Goal: Communication & Community: Answer question/provide support

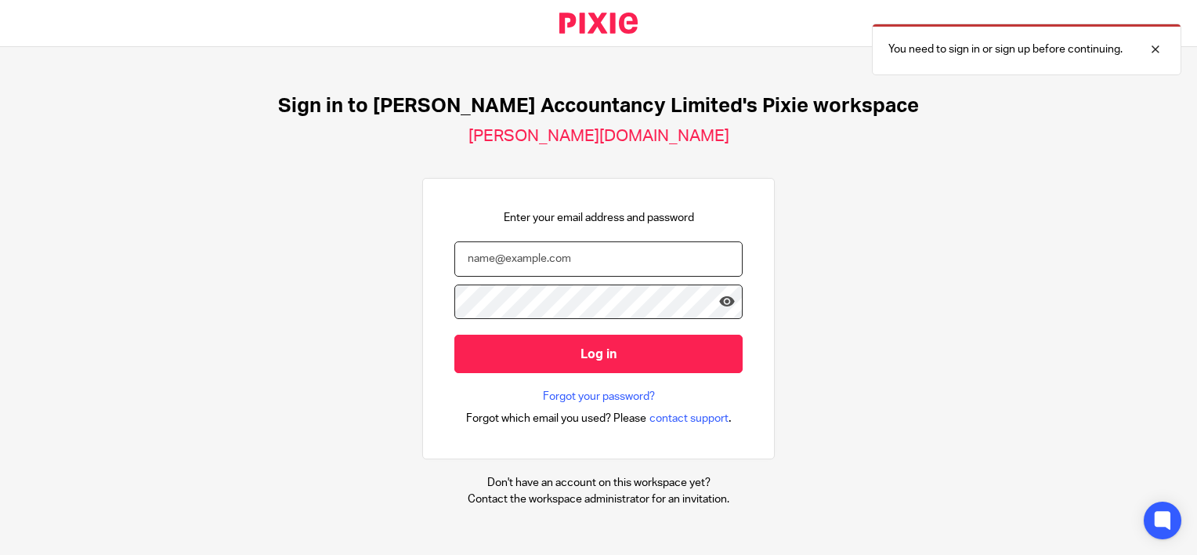
click at [509, 258] on input "email" at bounding box center [599, 258] width 288 height 35
type input "hannah@chatfieldaccountancy.co.uk"
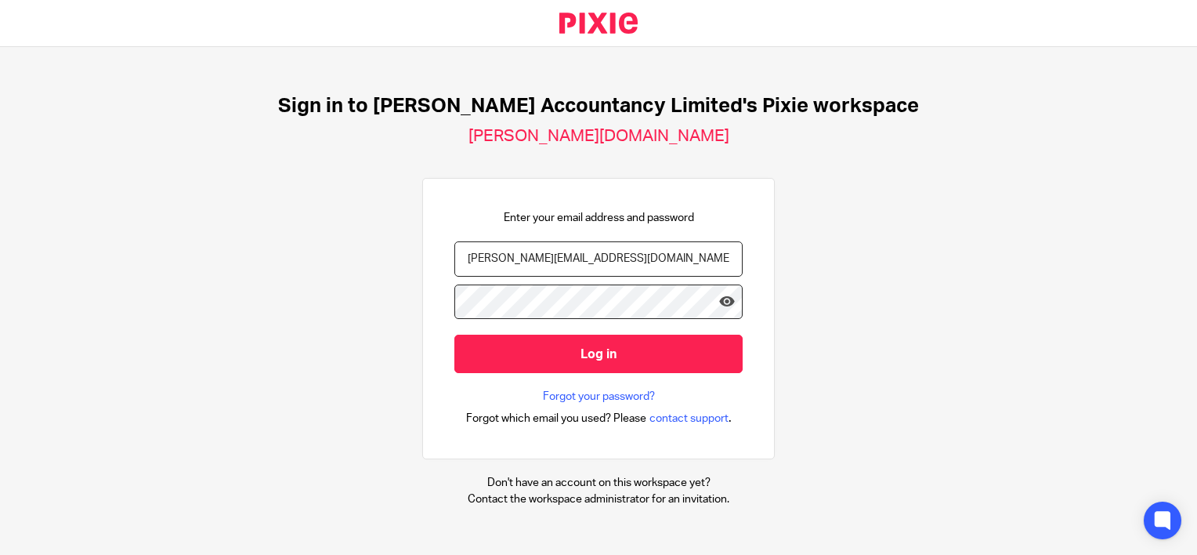
click at [455, 335] on input "Log in" at bounding box center [599, 354] width 288 height 38
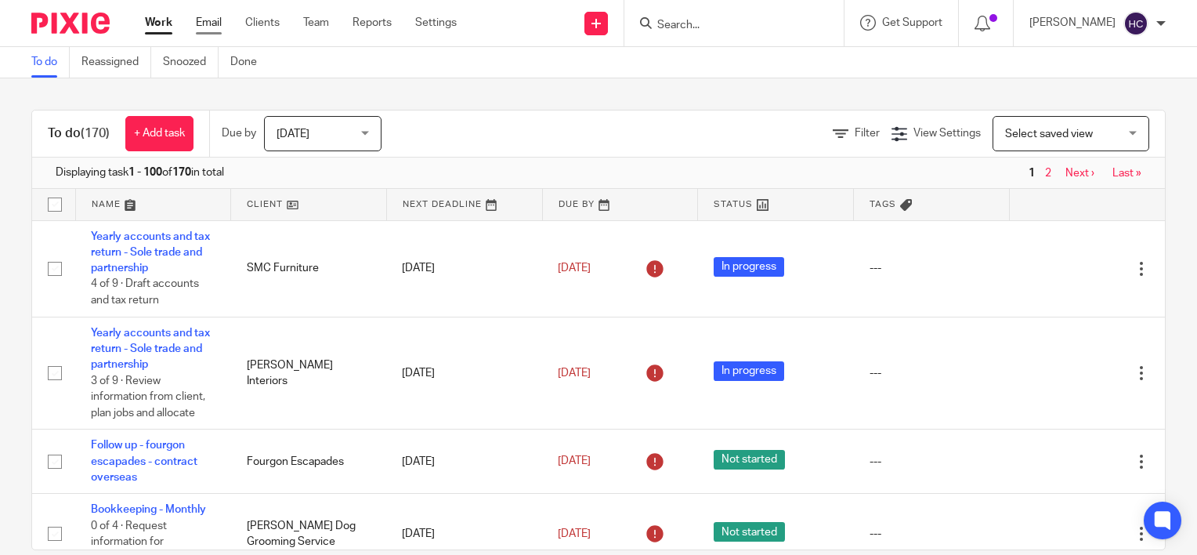
click at [204, 31] on link "Email" at bounding box center [209, 23] width 26 height 16
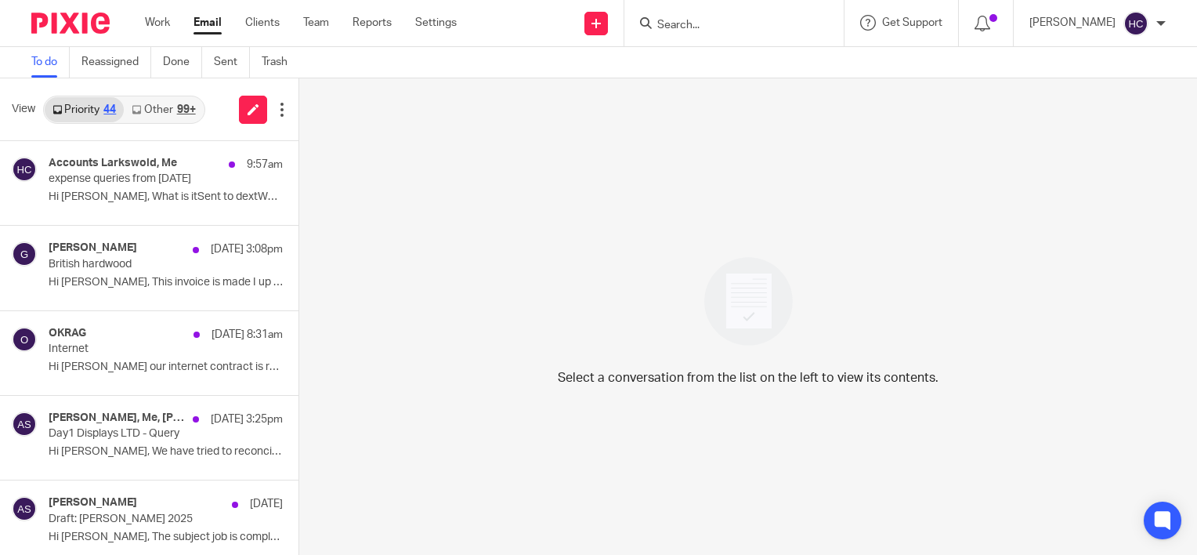
click at [202, 107] on link "Other 99+" at bounding box center [163, 109] width 79 height 25
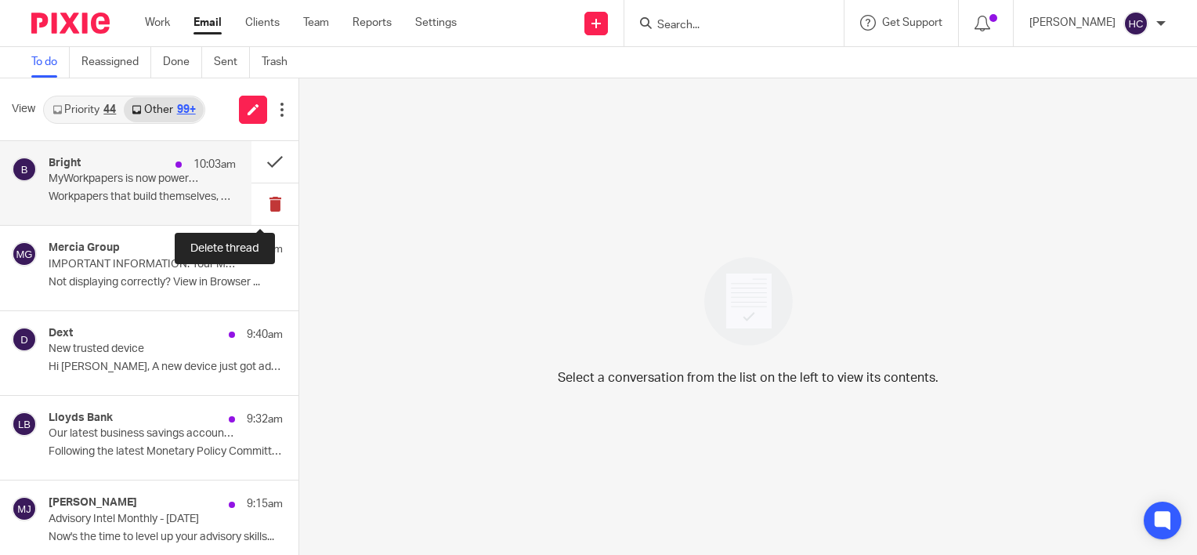
click at [270, 194] on button at bounding box center [275, 204] width 47 height 42
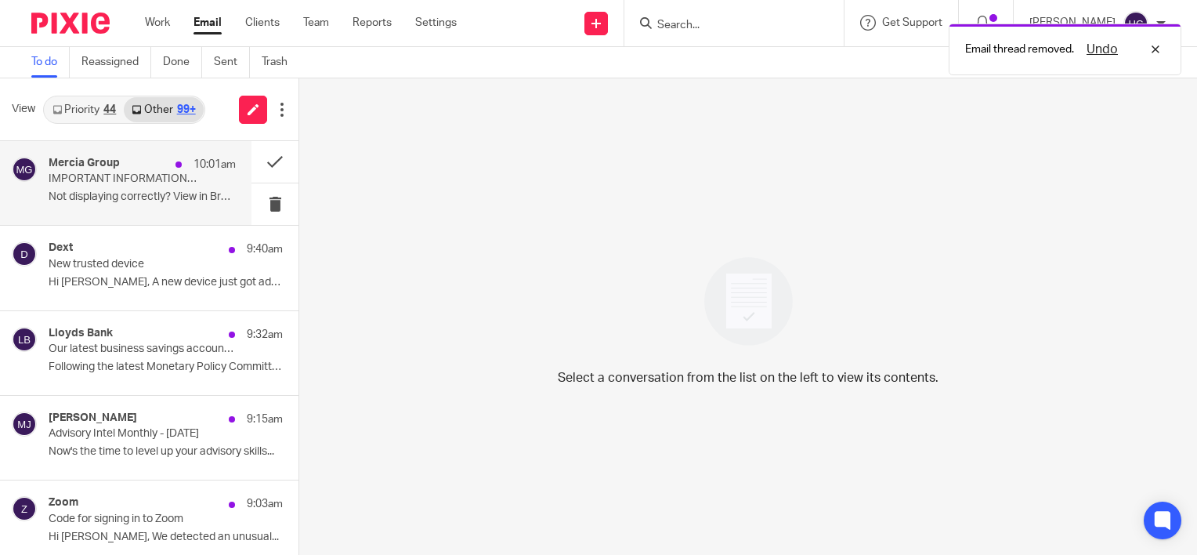
click at [182, 194] on p "Not displaying correctly? View in Browser ..." at bounding box center [142, 196] width 187 height 13
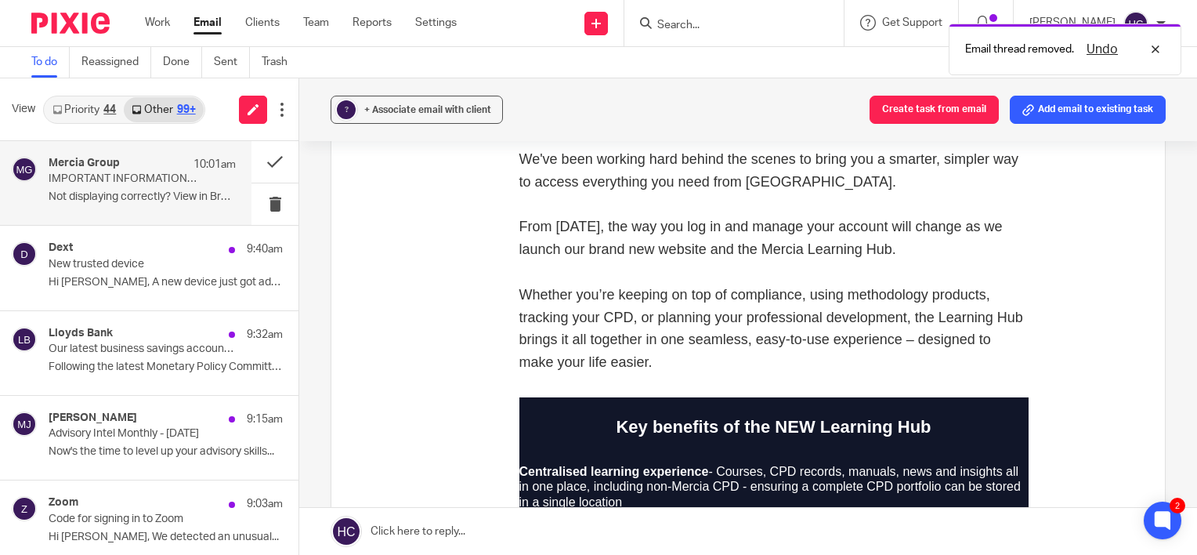
scroll to position [480, 0]
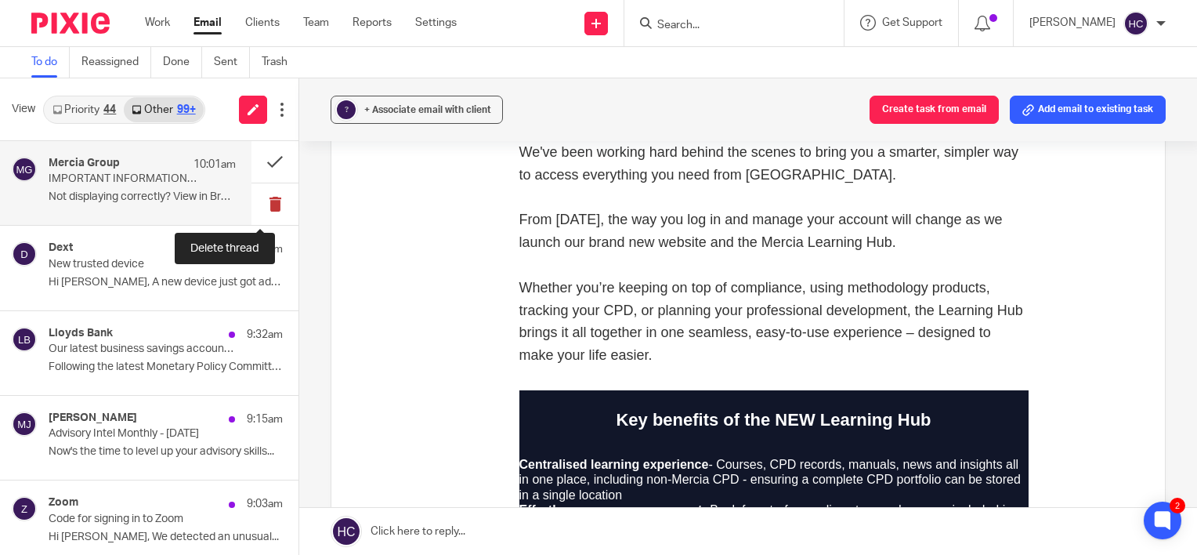
click at [258, 201] on button at bounding box center [275, 204] width 47 height 42
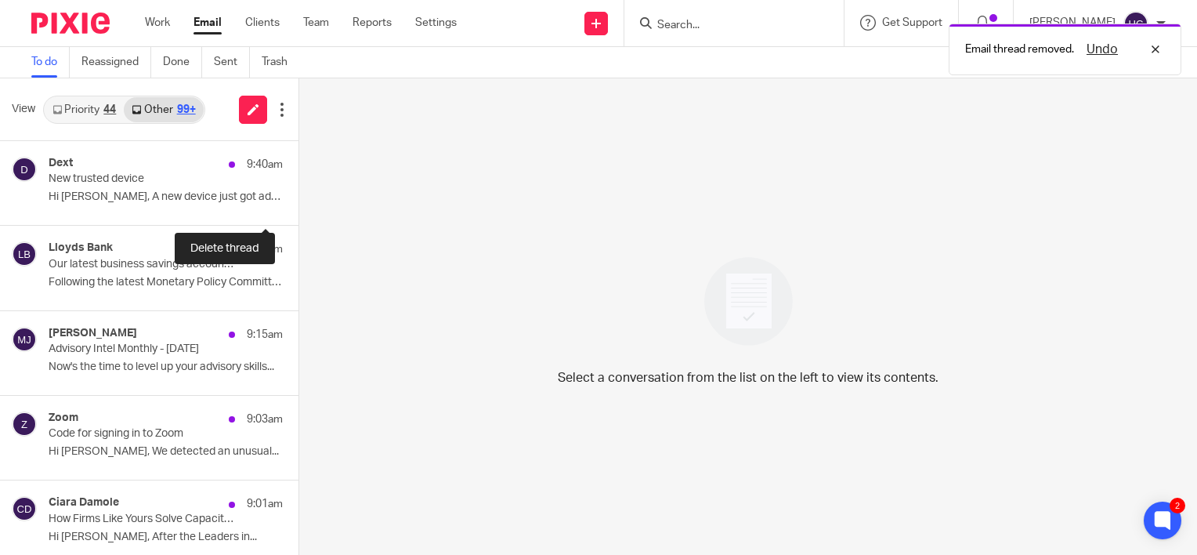
click at [299, 201] on button at bounding box center [305, 204] width 13 height 42
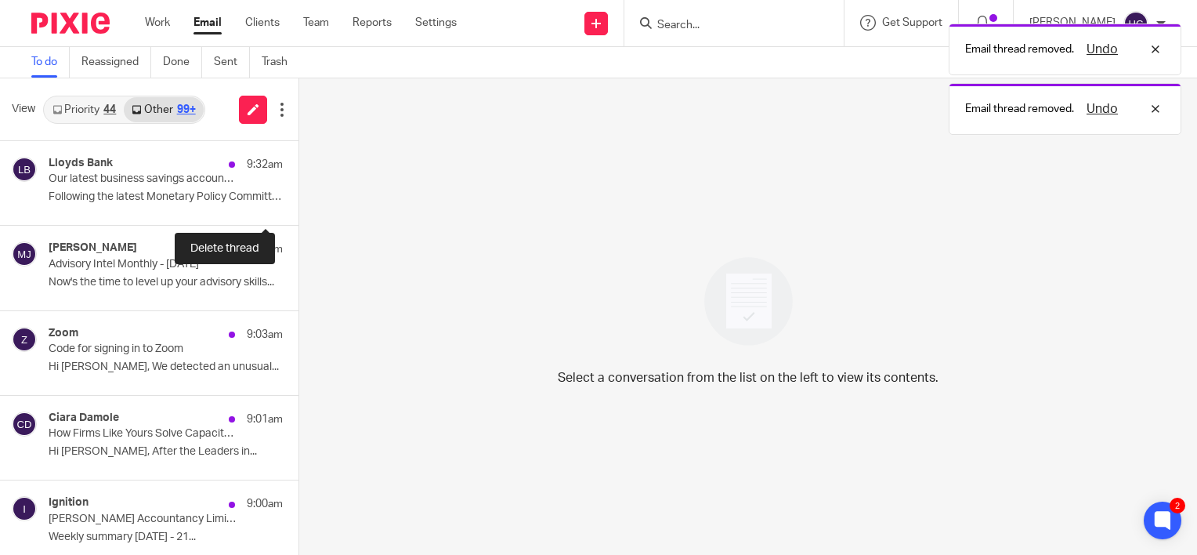
click at [299, 201] on button at bounding box center [305, 204] width 13 height 42
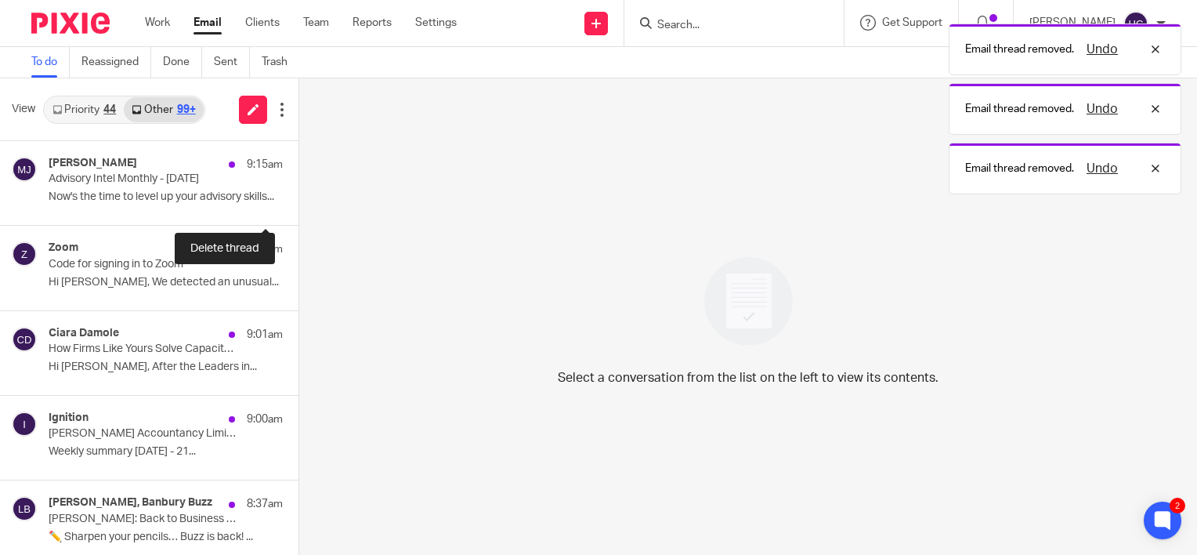
click at [299, 201] on button at bounding box center [305, 204] width 13 height 42
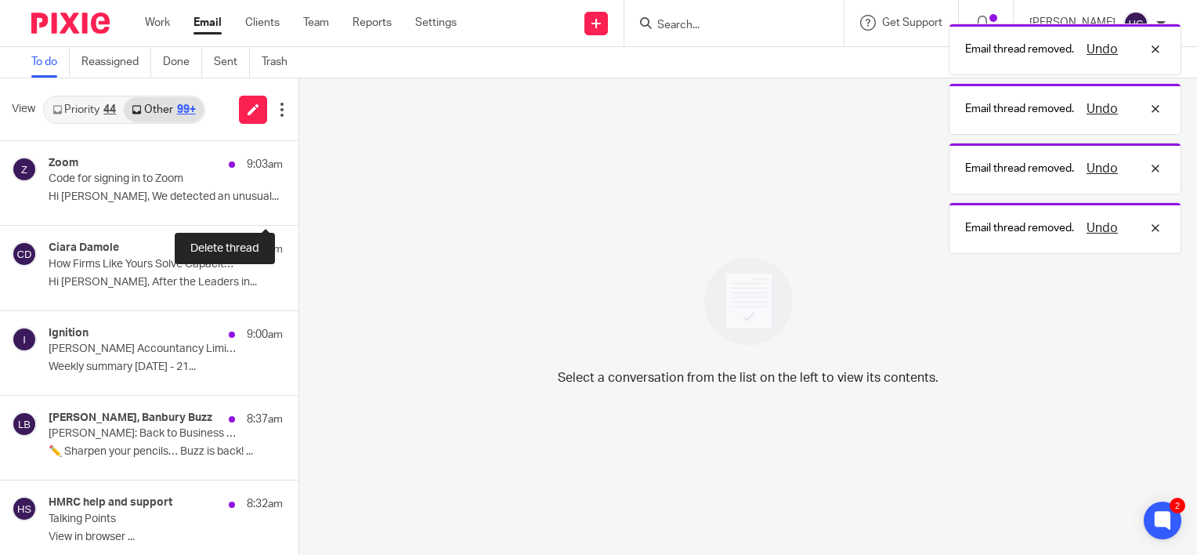
click at [299, 201] on button at bounding box center [305, 204] width 13 height 42
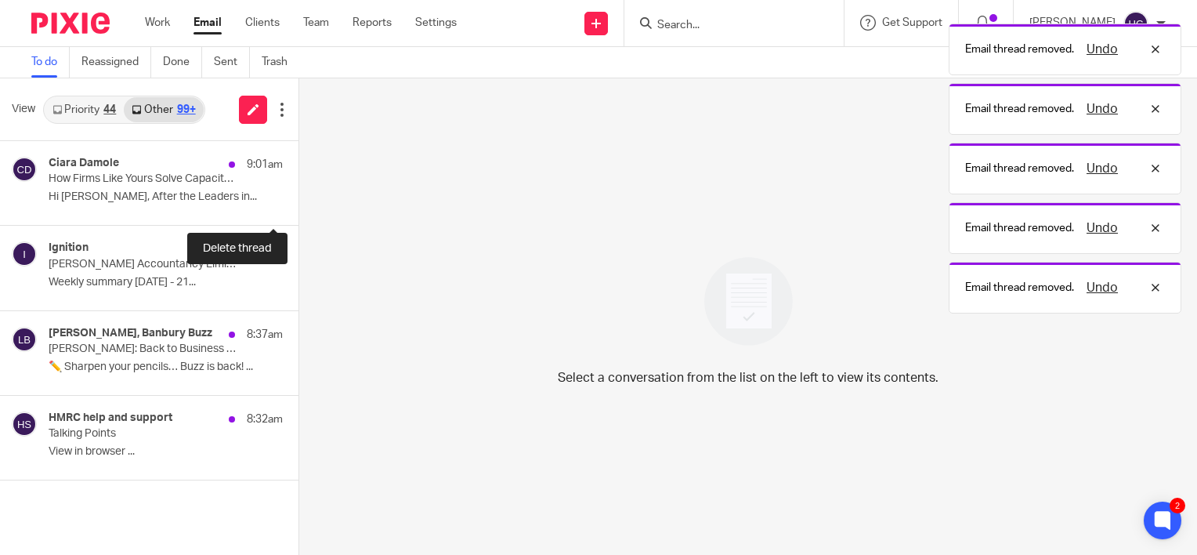
click at [299, 201] on button at bounding box center [305, 204] width 13 height 42
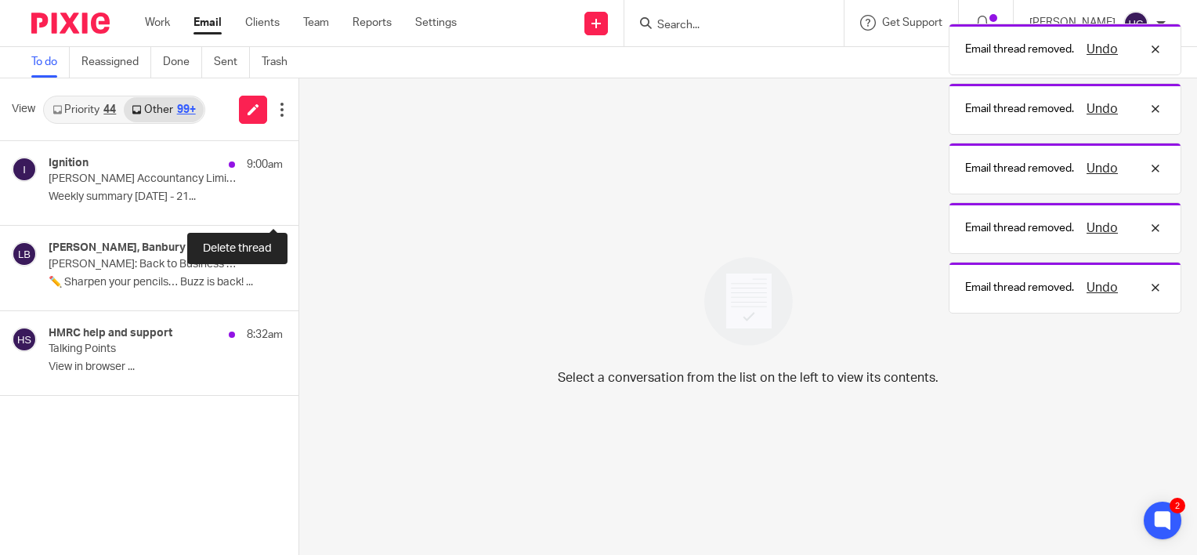
click at [299, 201] on button at bounding box center [305, 204] width 13 height 42
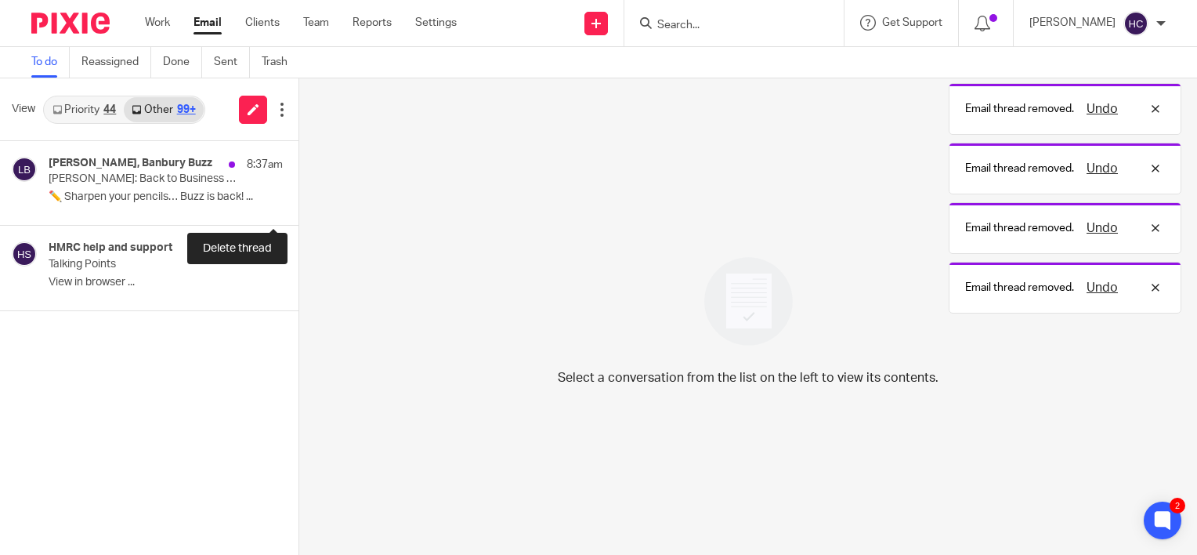
click at [299, 201] on button at bounding box center [305, 204] width 13 height 42
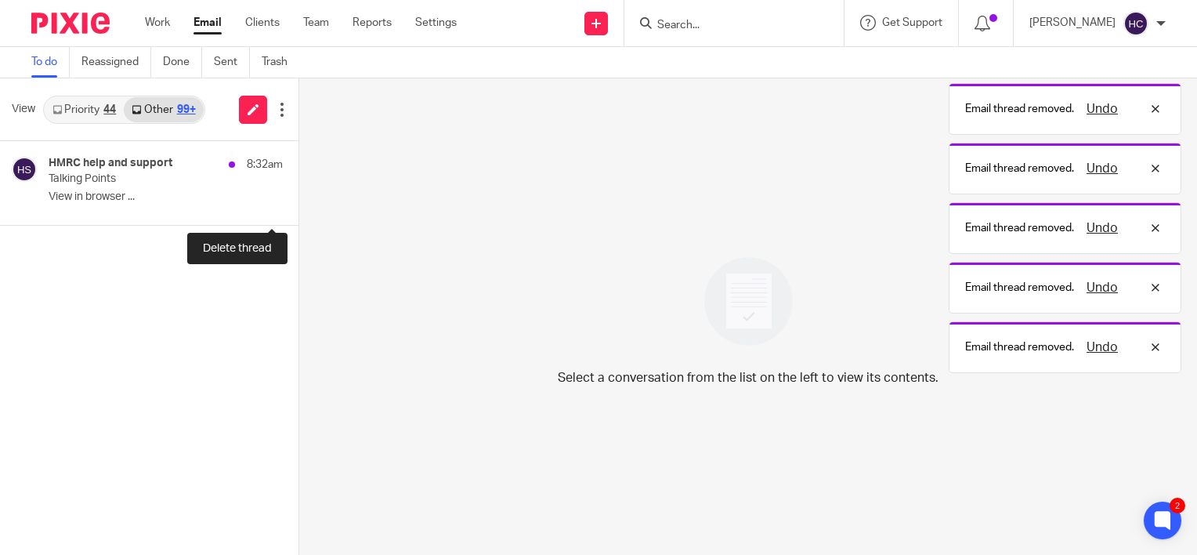
click at [299, 201] on button at bounding box center [305, 204] width 13 height 42
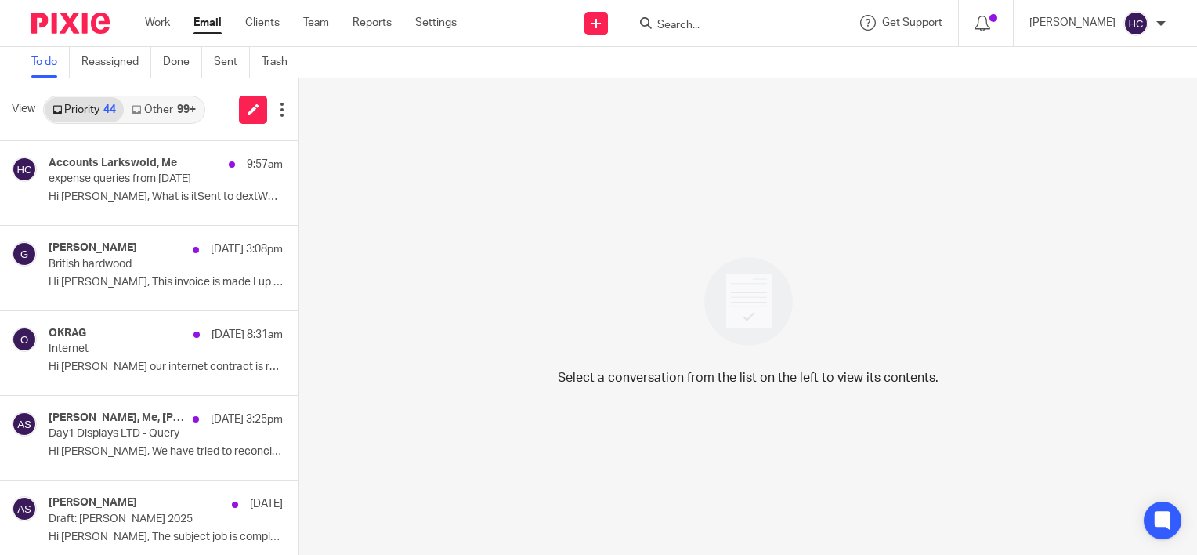
click at [161, 114] on link "Other 99+" at bounding box center [163, 109] width 79 height 25
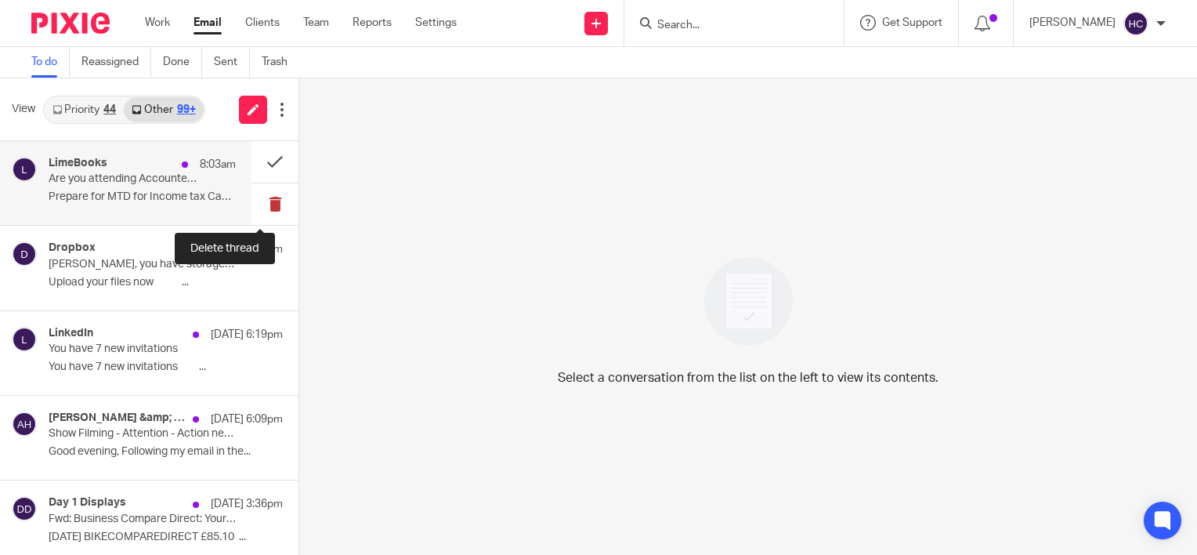
click at [262, 197] on button at bounding box center [275, 204] width 47 height 42
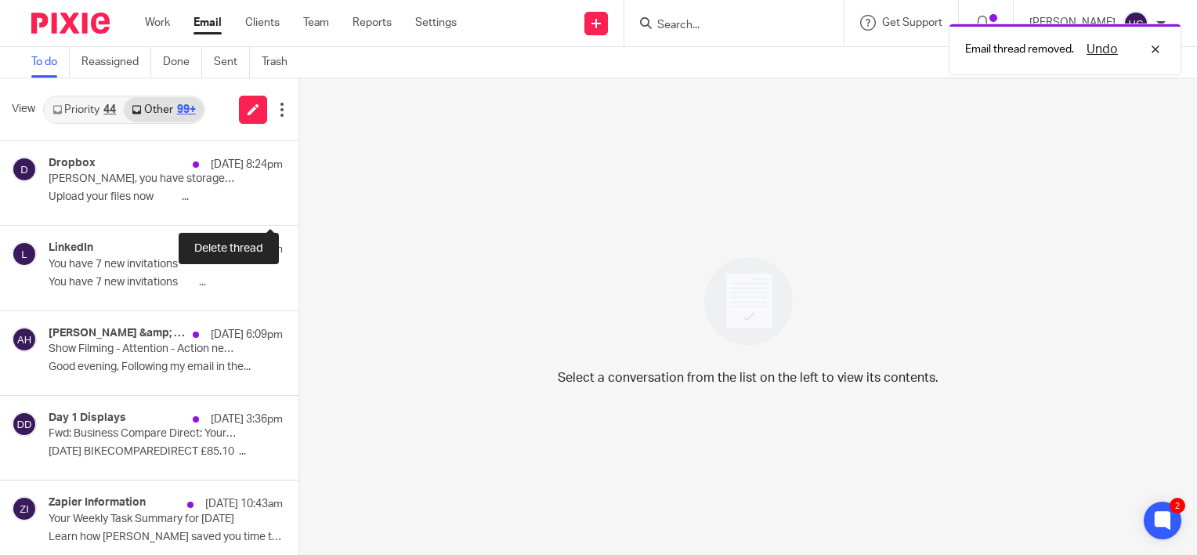
click at [299, 197] on button at bounding box center [305, 204] width 13 height 42
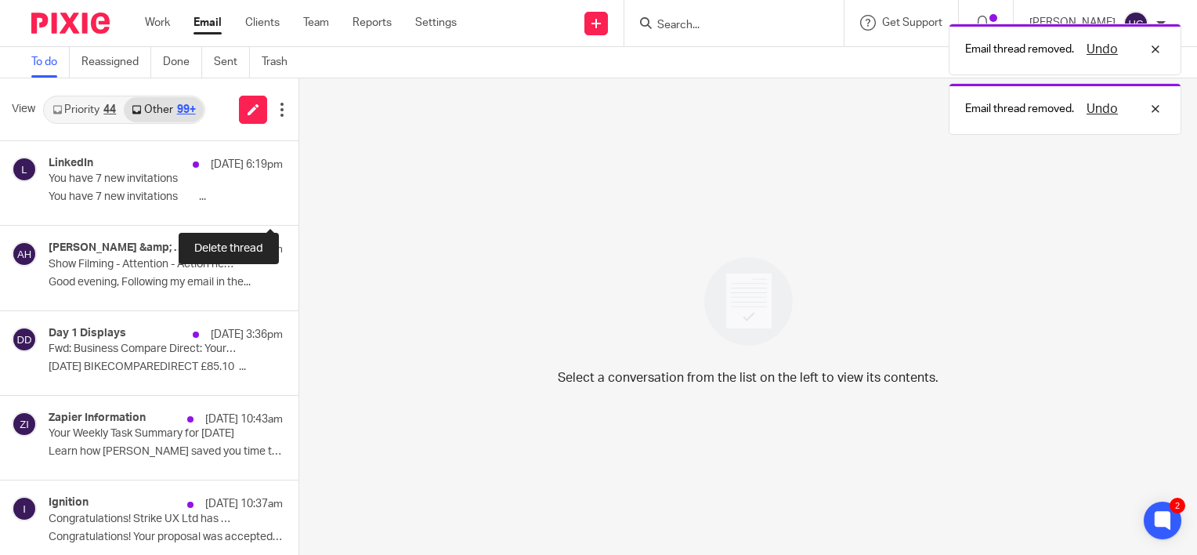
click at [299, 197] on button at bounding box center [305, 204] width 13 height 42
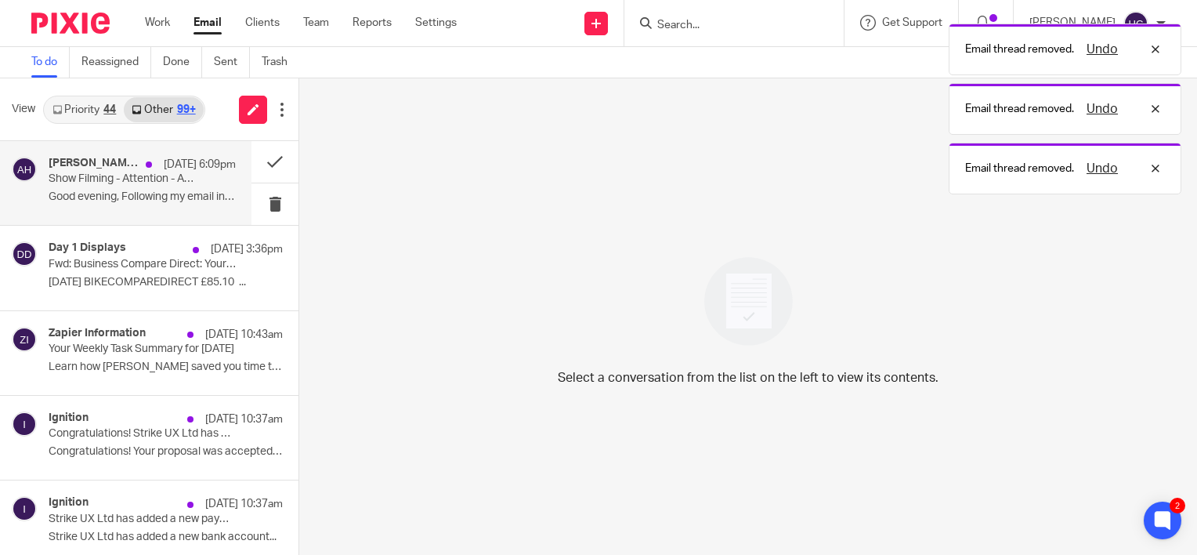
click at [195, 194] on p "Good evening, Following my email in the..." at bounding box center [142, 196] width 187 height 13
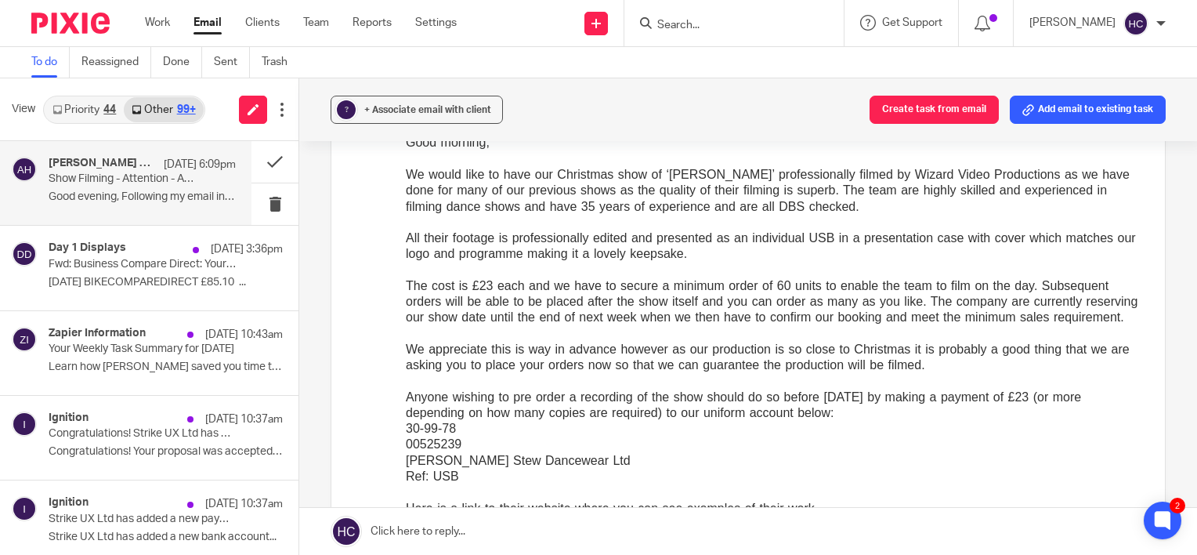
scroll to position [607, 0]
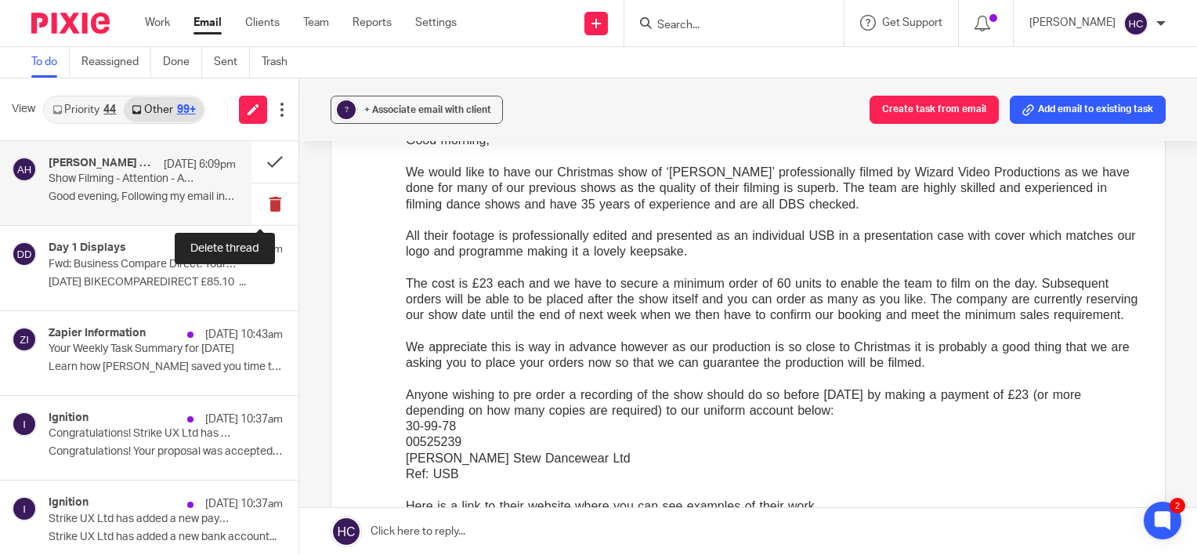
click at [255, 197] on button at bounding box center [275, 204] width 47 height 42
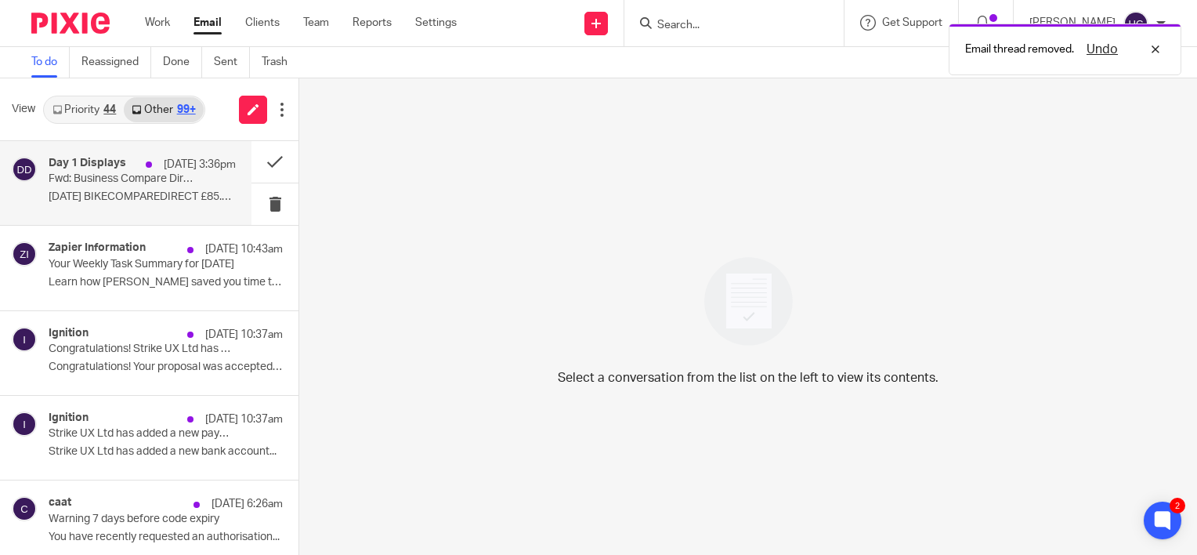
click at [129, 202] on p "02/07/2025 BIKECOMPAREDIRECT £85.10 ..." at bounding box center [142, 196] width 187 height 13
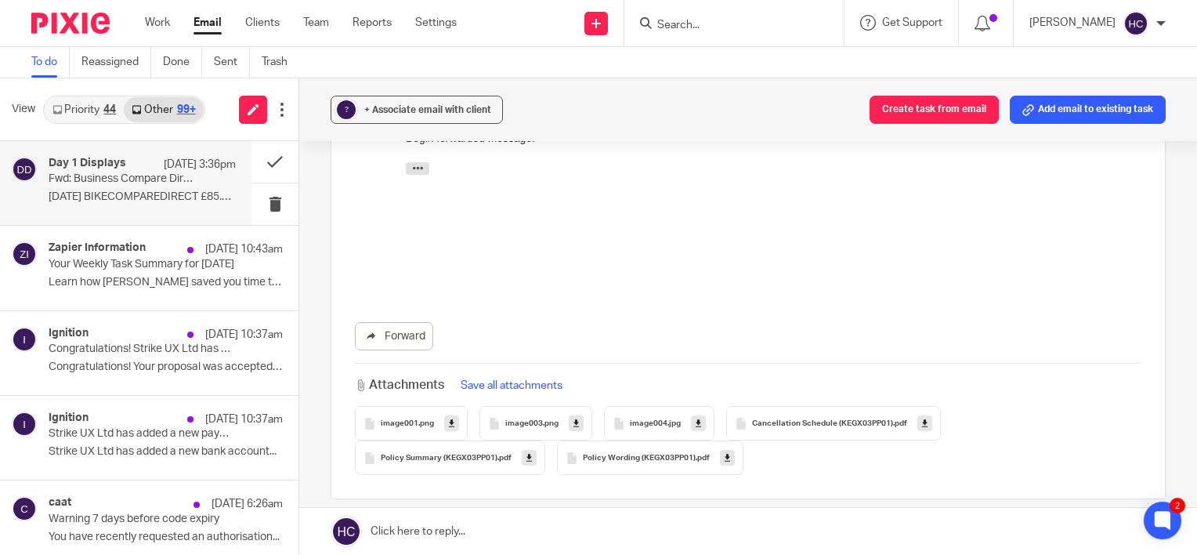
scroll to position [404, 0]
click at [390, 335] on link "Forward" at bounding box center [394, 335] width 78 height 28
click at [429, 100] on button "? + Associate email with client" at bounding box center [417, 110] width 172 height 28
click at [392, 199] on input "text" at bounding box center [512, 202] width 331 height 16
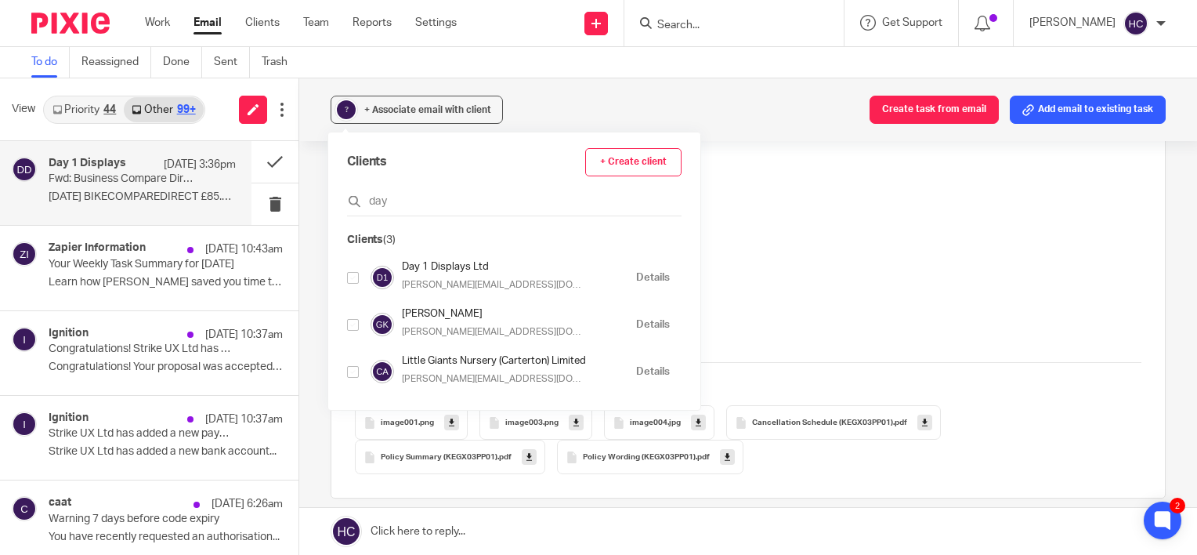
type input "day"
click at [356, 281] on input "checkbox" at bounding box center [353, 278] width 12 height 12
checkbox input "true"
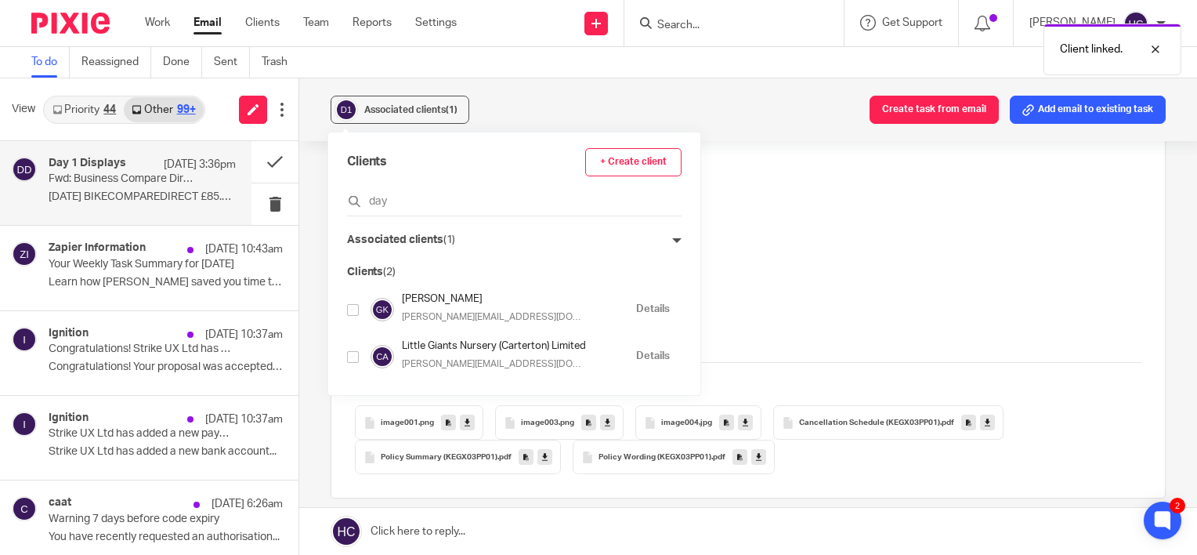
click at [542, 116] on div "Associated clients (1) Create task from email Add email to existing task" at bounding box center [748, 109] width 898 height 63
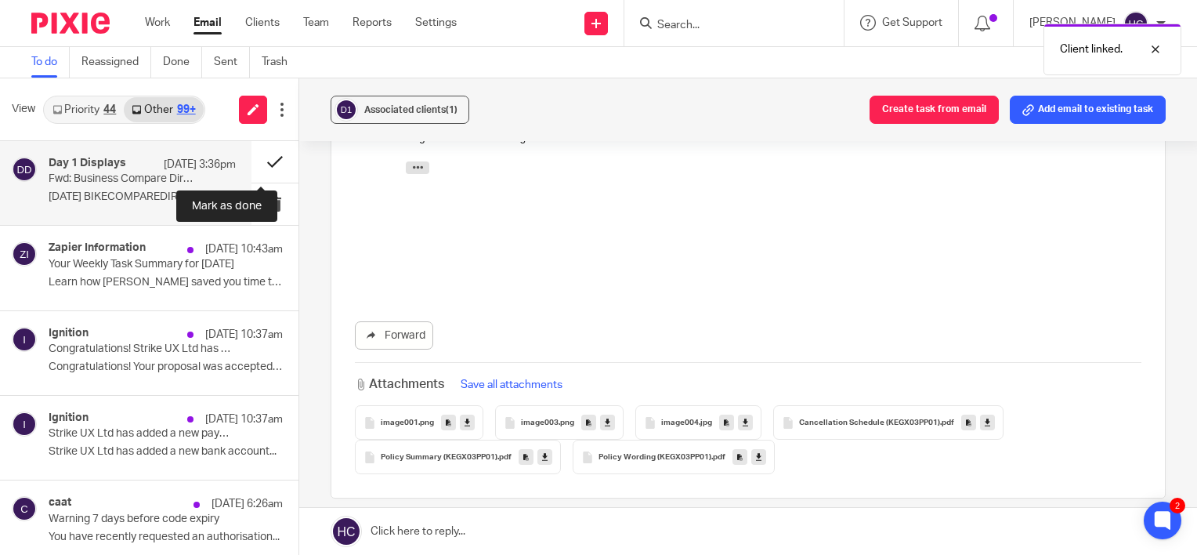
click at [273, 158] on button at bounding box center [275, 162] width 47 height 42
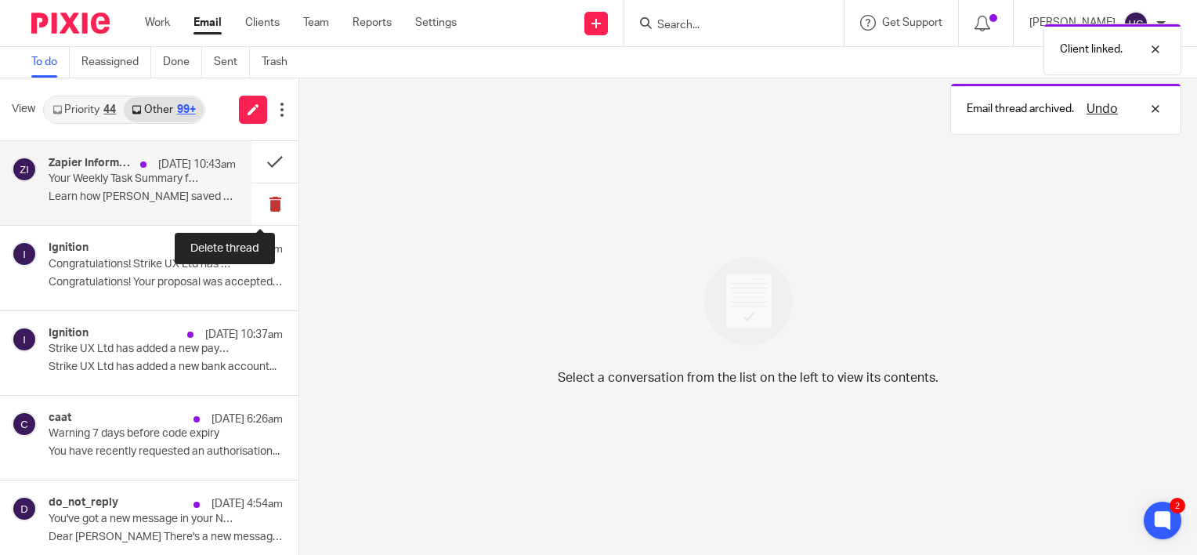
click at [252, 201] on button at bounding box center [275, 204] width 47 height 42
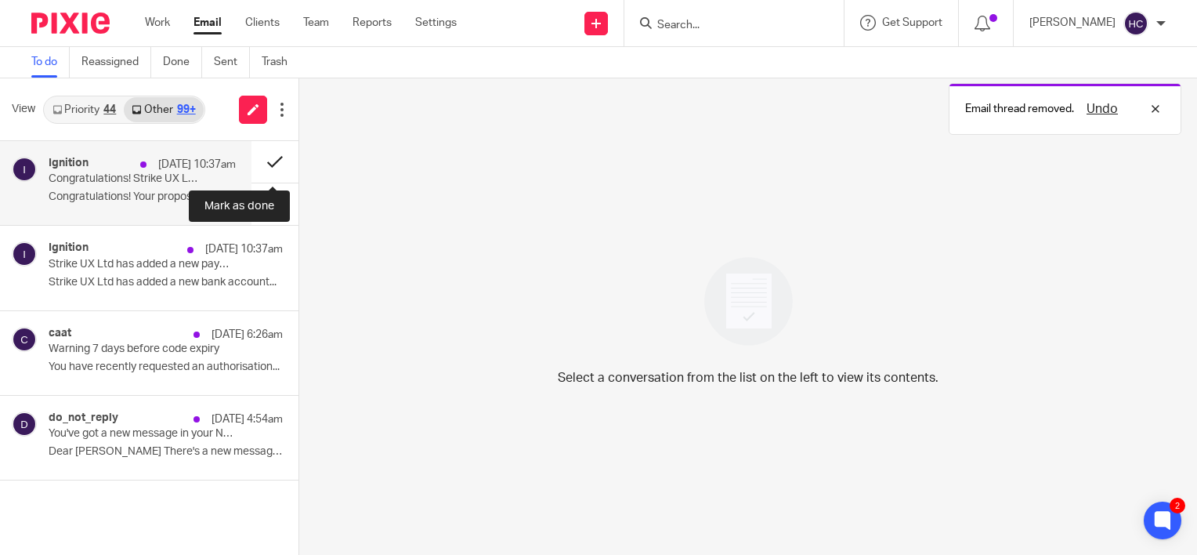
click at [271, 160] on button at bounding box center [275, 162] width 47 height 42
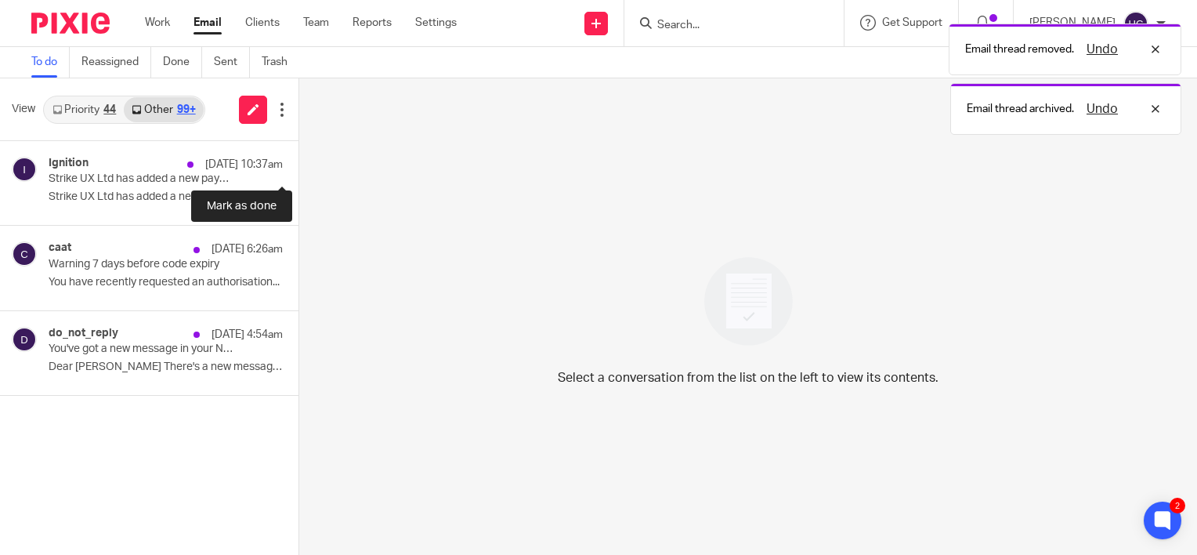
click at [299, 160] on button at bounding box center [305, 162] width 13 height 42
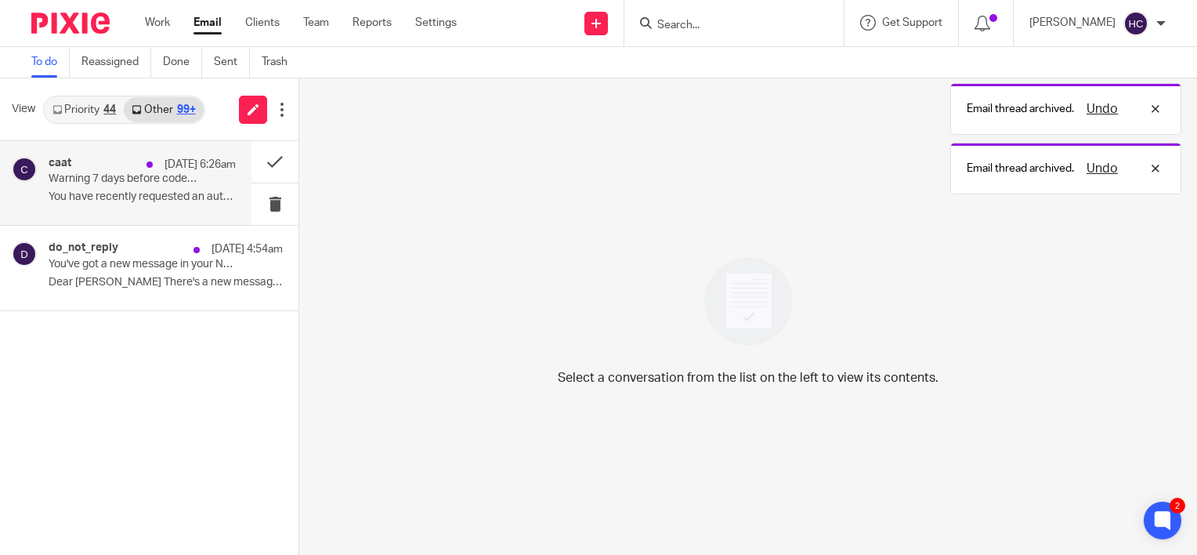
click at [208, 187] on div "caat 21 Sep 6:26am Warning 7 days before code expiry You have recently requeste…" at bounding box center [142, 183] width 187 height 53
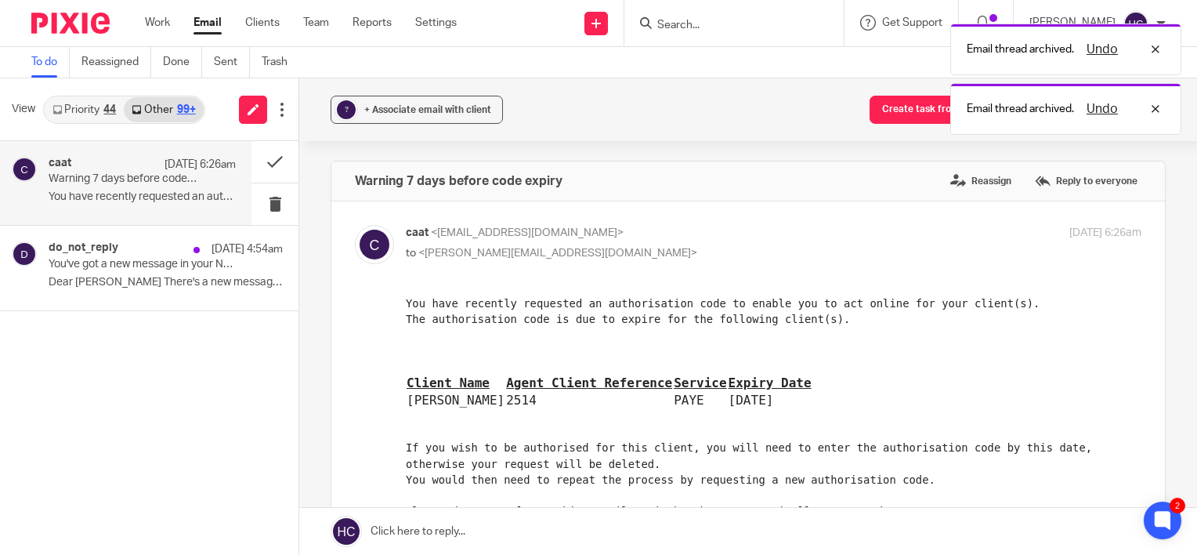
scroll to position [0, 0]
click at [149, 281] on p "Dear Hannah There's a new message in your..." at bounding box center [142, 282] width 187 height 13
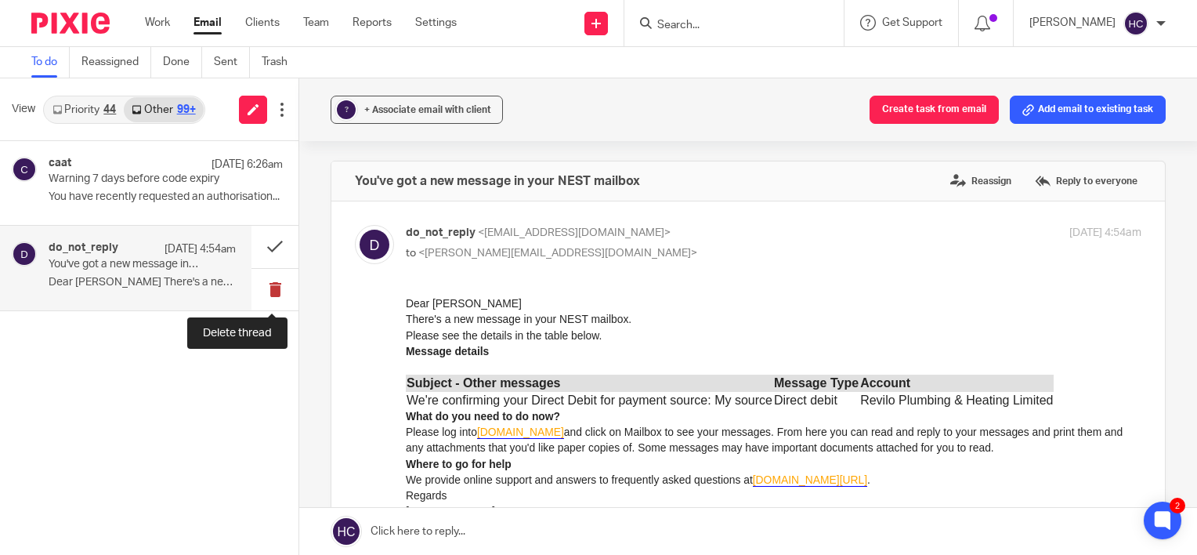
click at [275, 288] on button at bounding box center [275, 290] width 47 height 42
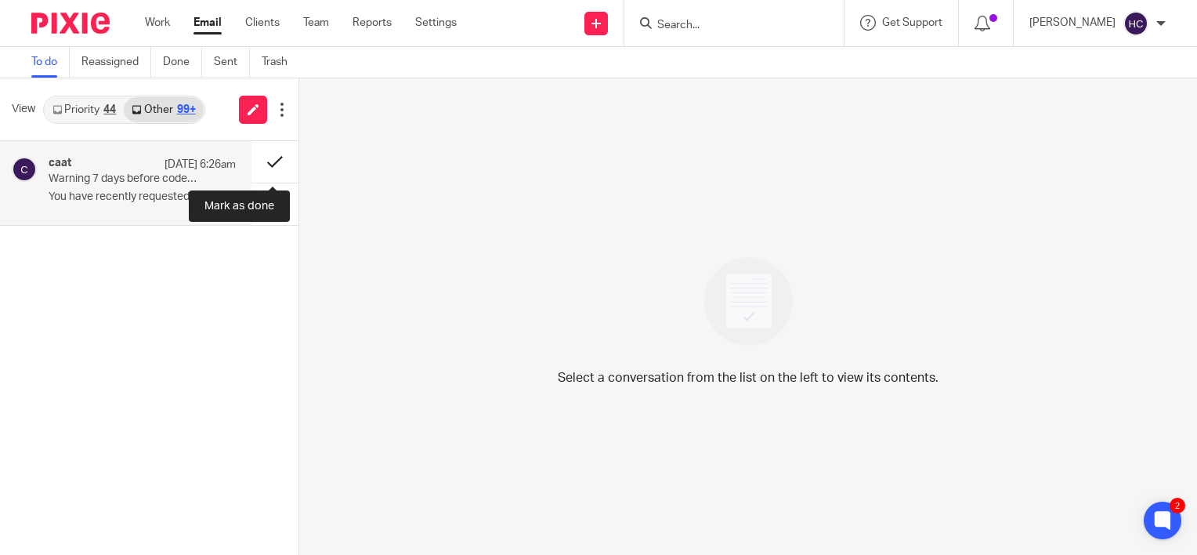
click at [270, 154] on button at bounding box center [275, 162] width 47 height 42
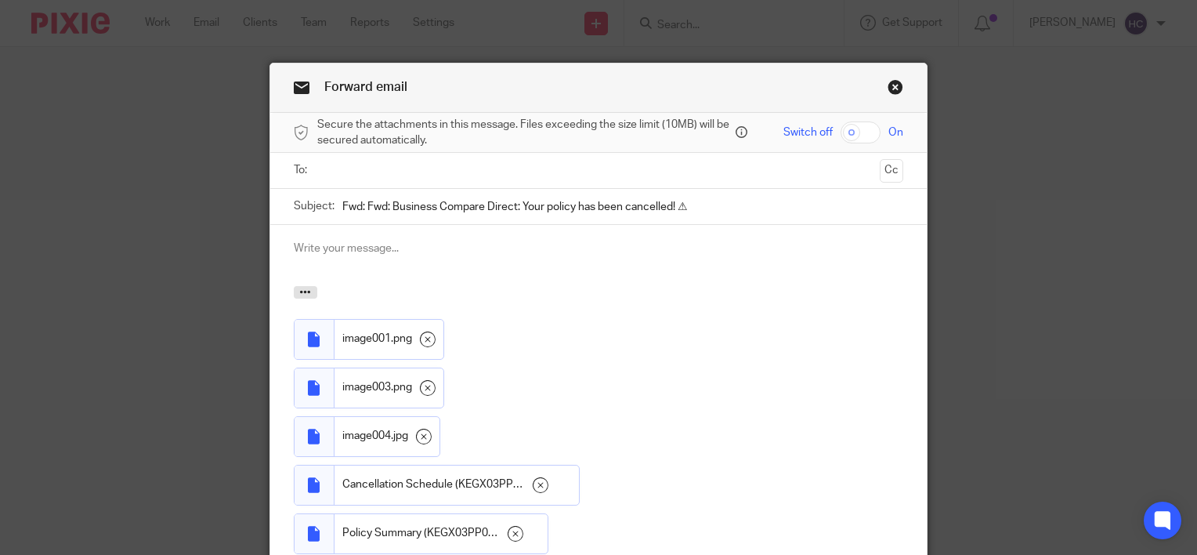
click at [415, 179] on ul at bounding box center [599, 171] width 561 height 26
click at [409, 158] on ul at bounding box center [599, 171] width 561 height 26
click at [405, 170] on input "text" at bounding box center [598, 170] width 551 height 18
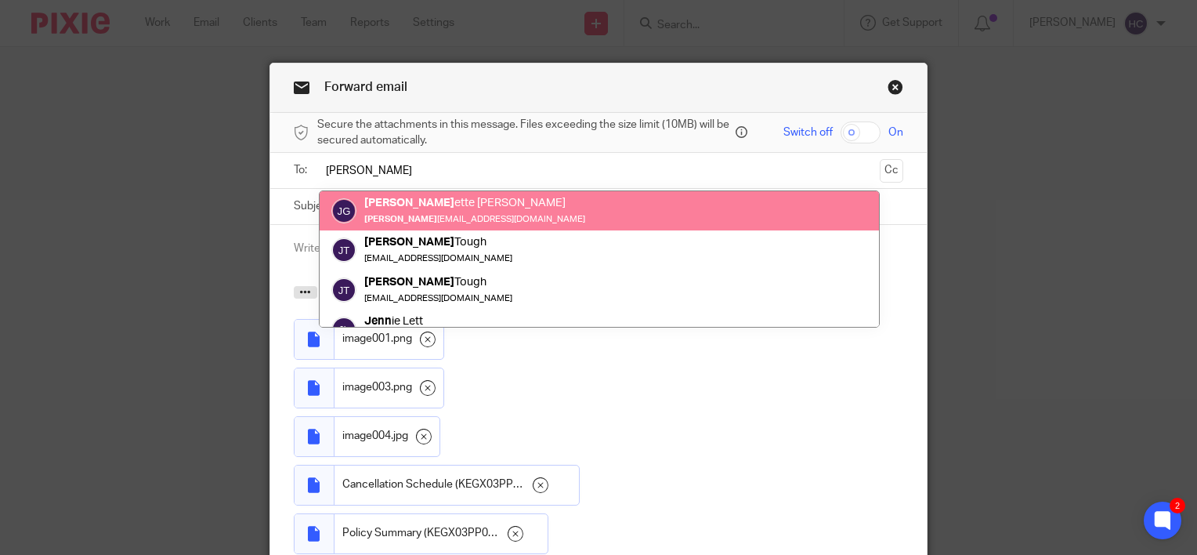
type input "[PERSON_NAME]"
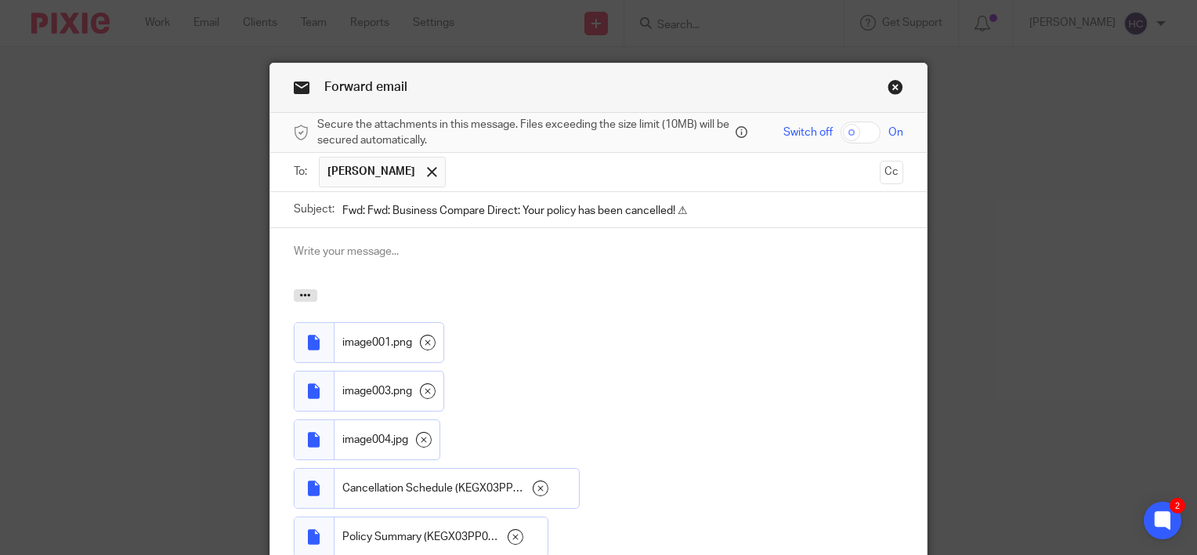
scroll to position [219, 0]
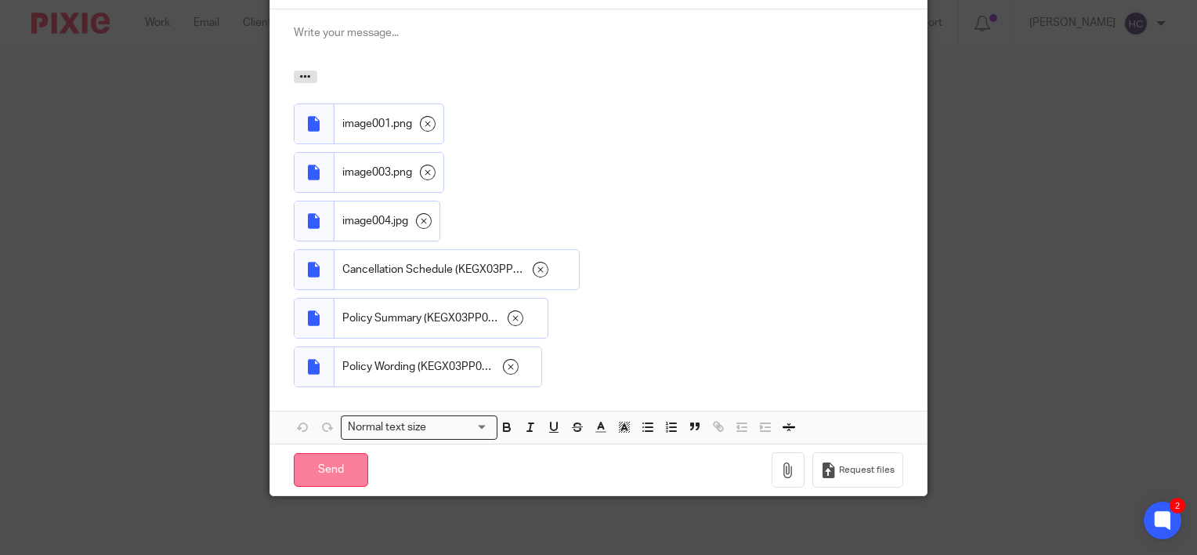
click at [319, 464] on input "Send" at bounding box center [331, 470] width 74 height 34
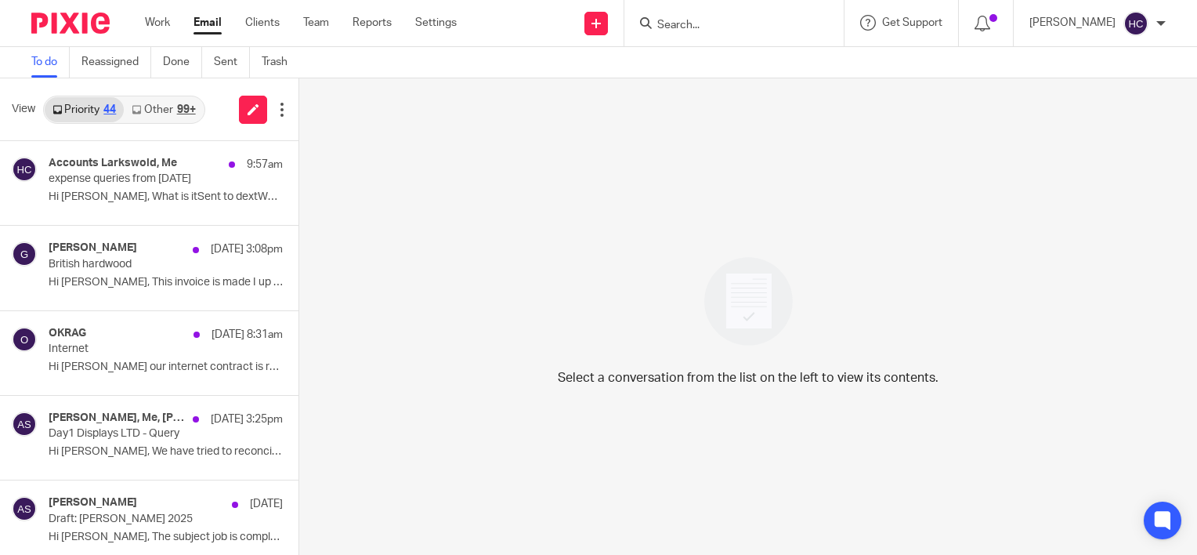
click at [176, 103] on link "Other 99+" at bounding box center [163, 109] width 79 height 25
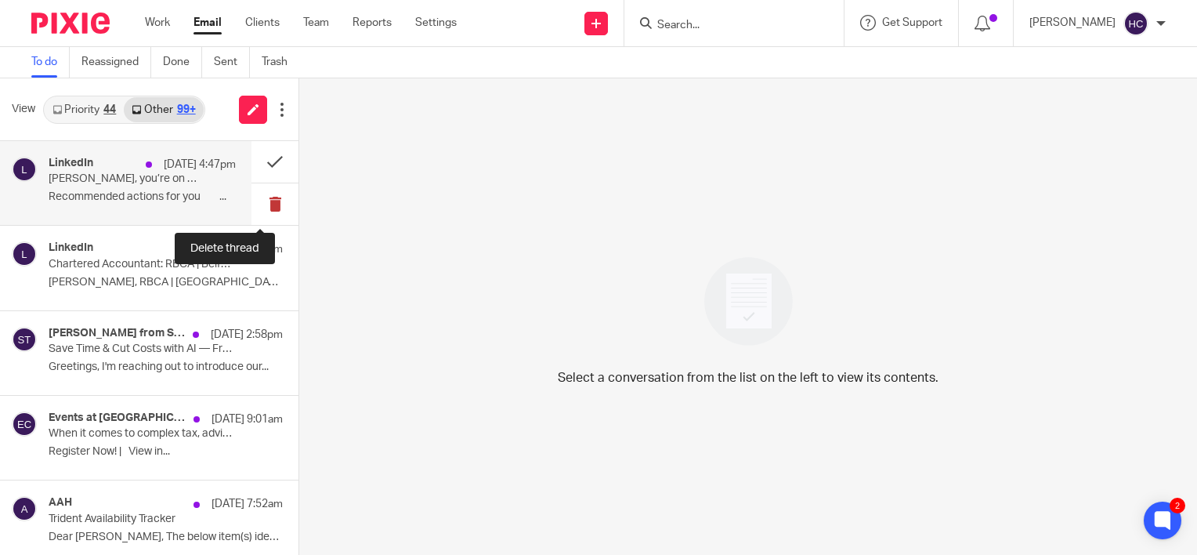
click at [265, 203] on button at bounding box center [275, 204] width 47 height 42
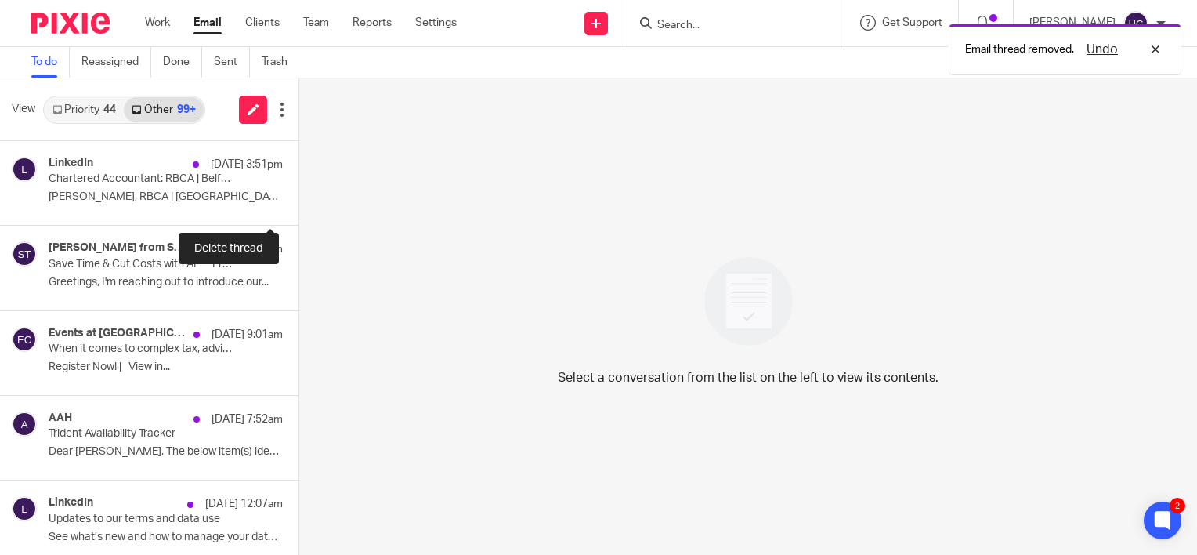
click at [299, 203] on button at bounding box center [305, 204] width 13 height 42
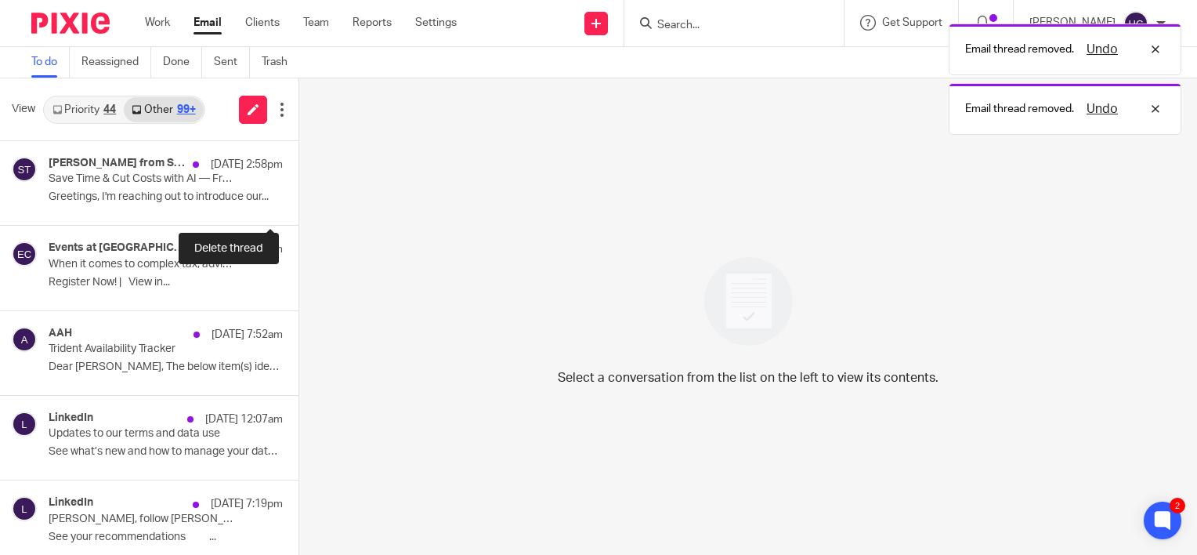
click at [299, 203] on button at bounding box center [305, 204] width 13 height 42
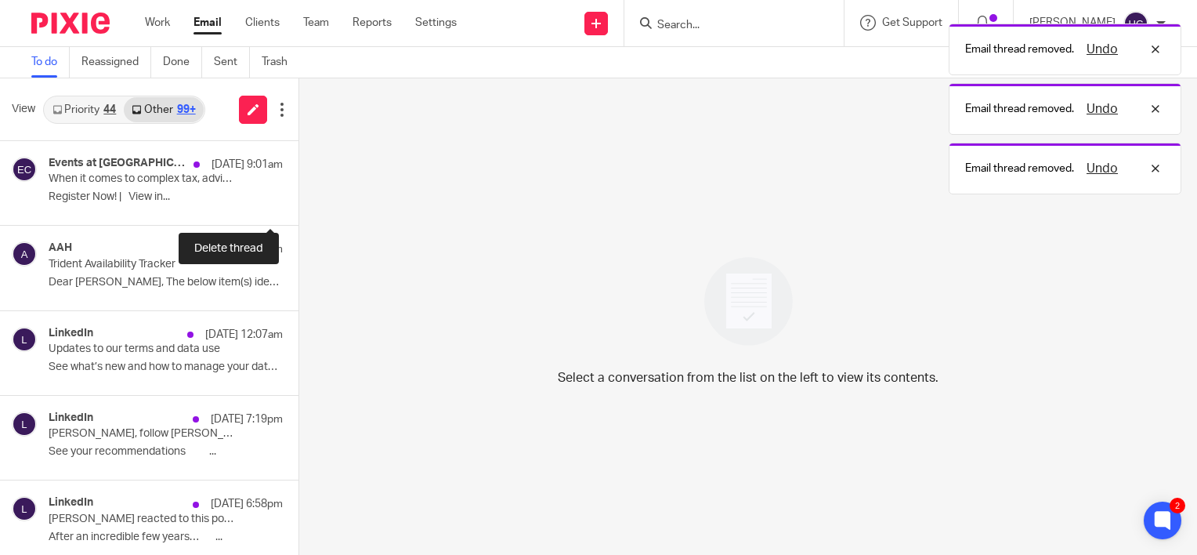
click at [299, 203] on button at bounding box center [305, 204] width 13 height 42
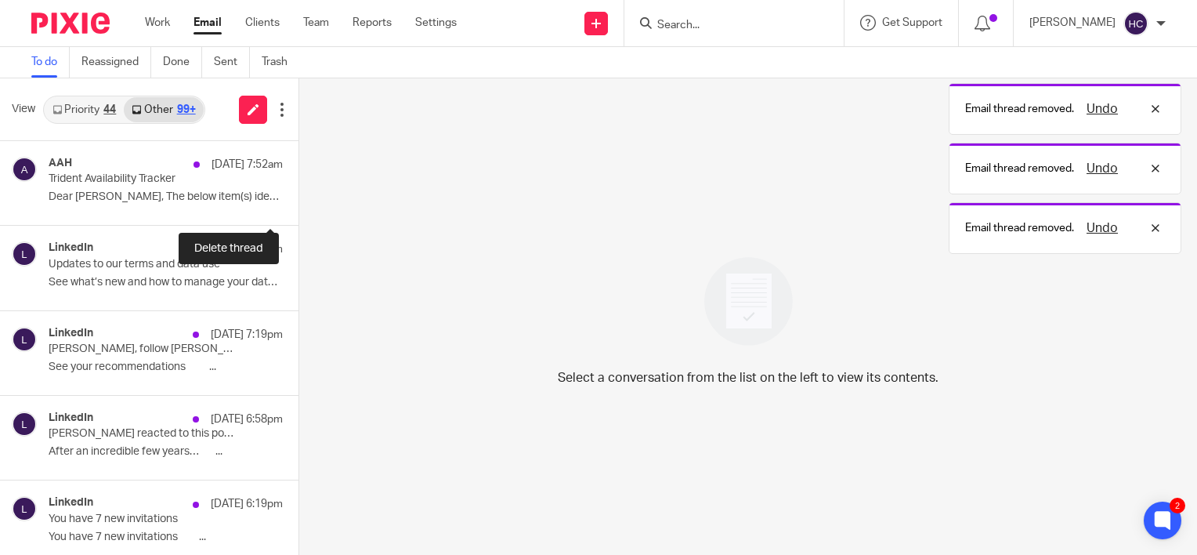
click at [299, 203] on button at bounding box center [305, 204] width 13 height 42
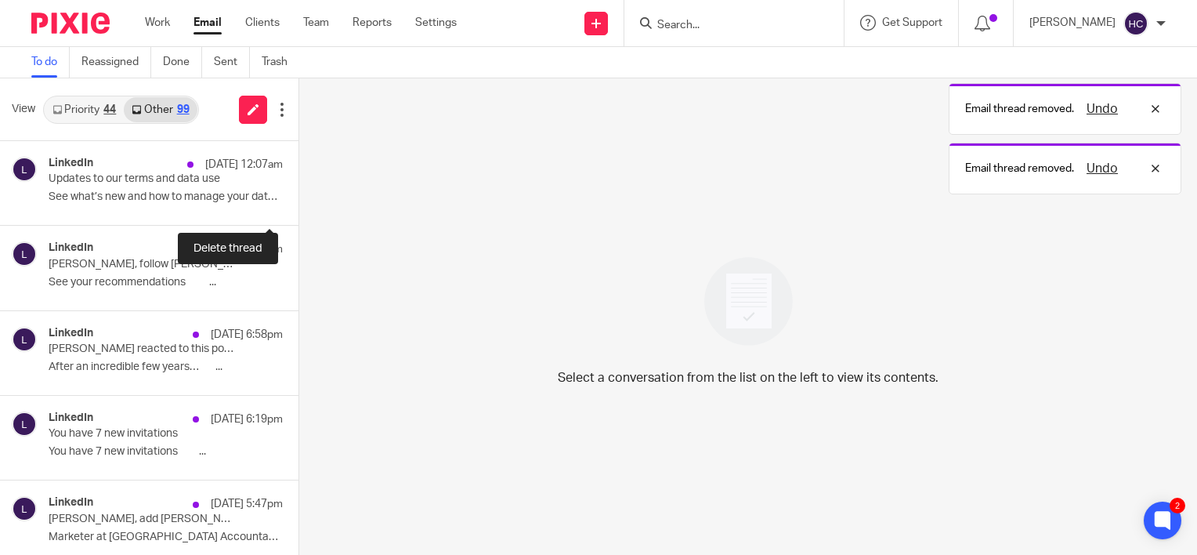
click at [299, 203] on button at bounding box center [305, 204] width 13 height 42
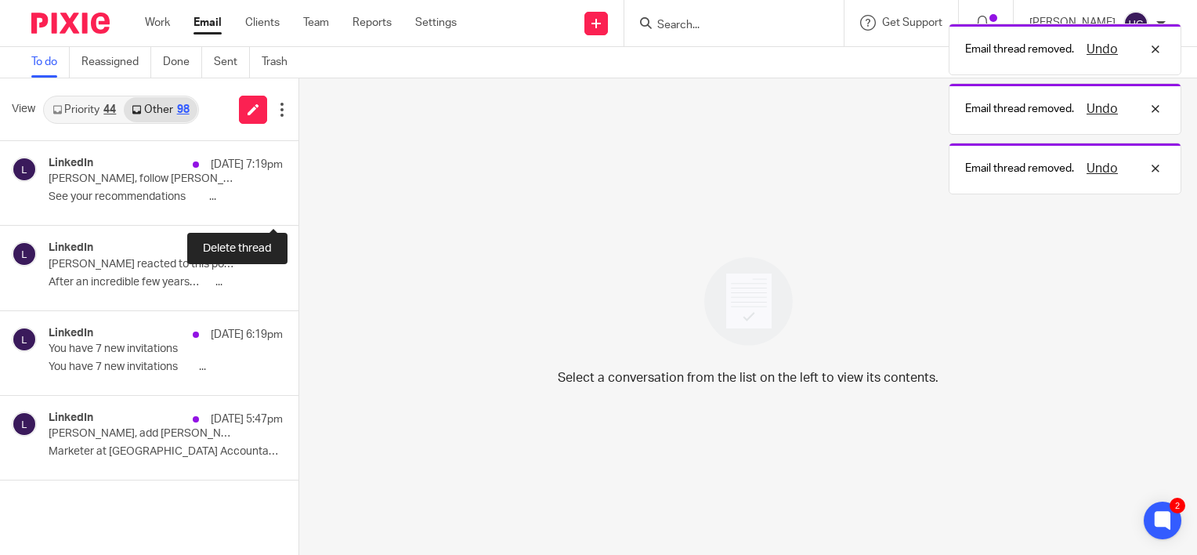
click at [299, 203] on button at bounding box center [305, 204] width 13 height 42
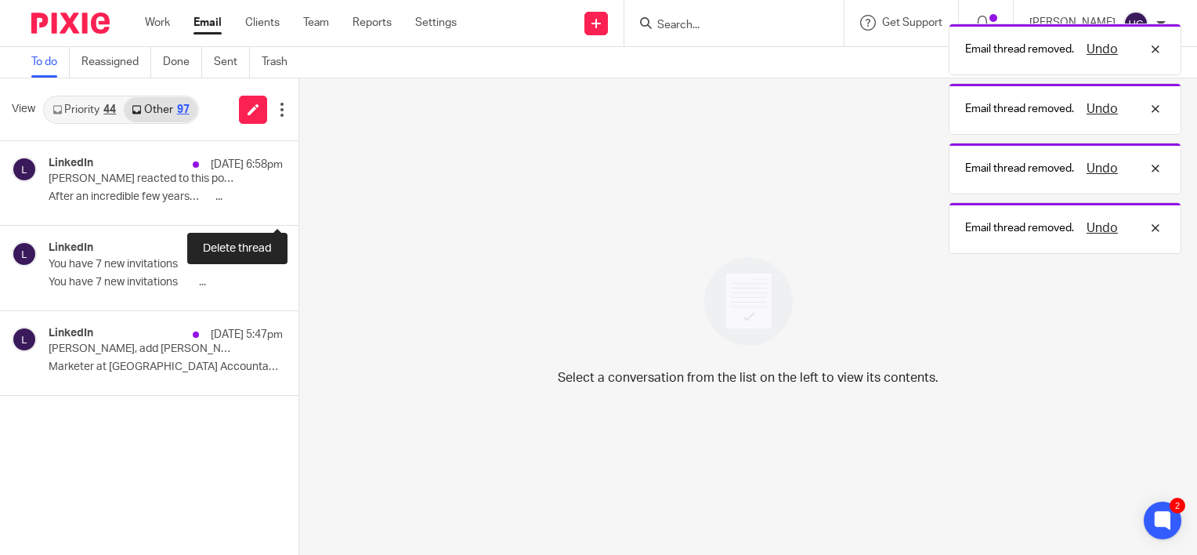
click at [299, 203] on button at bounding box center [305, 204] width 13 height 42
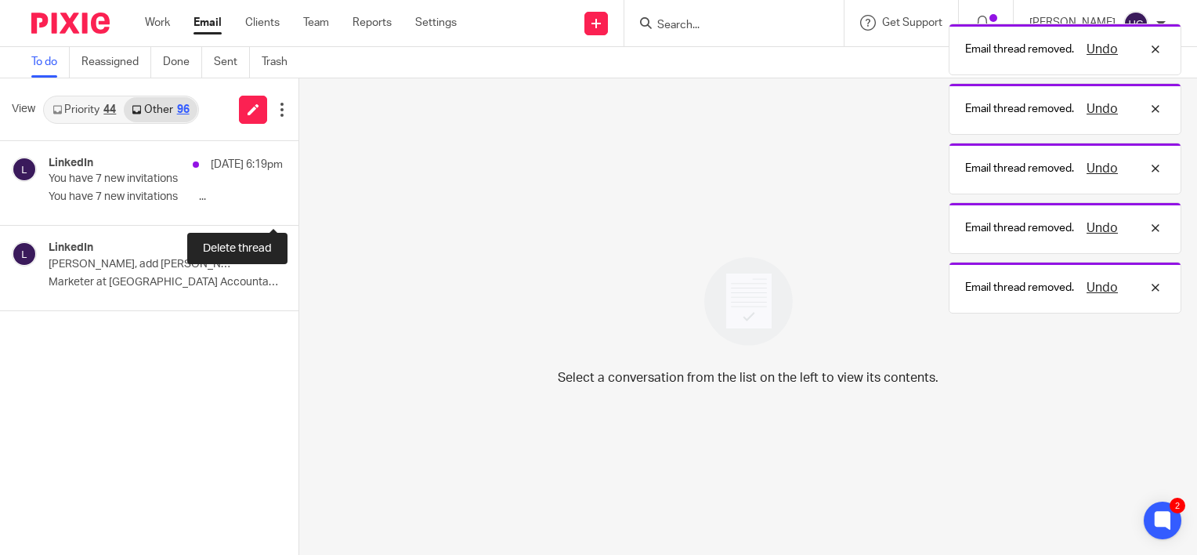
click at [299, 203] on button at bounding box center [305, 204] width 13 height 42
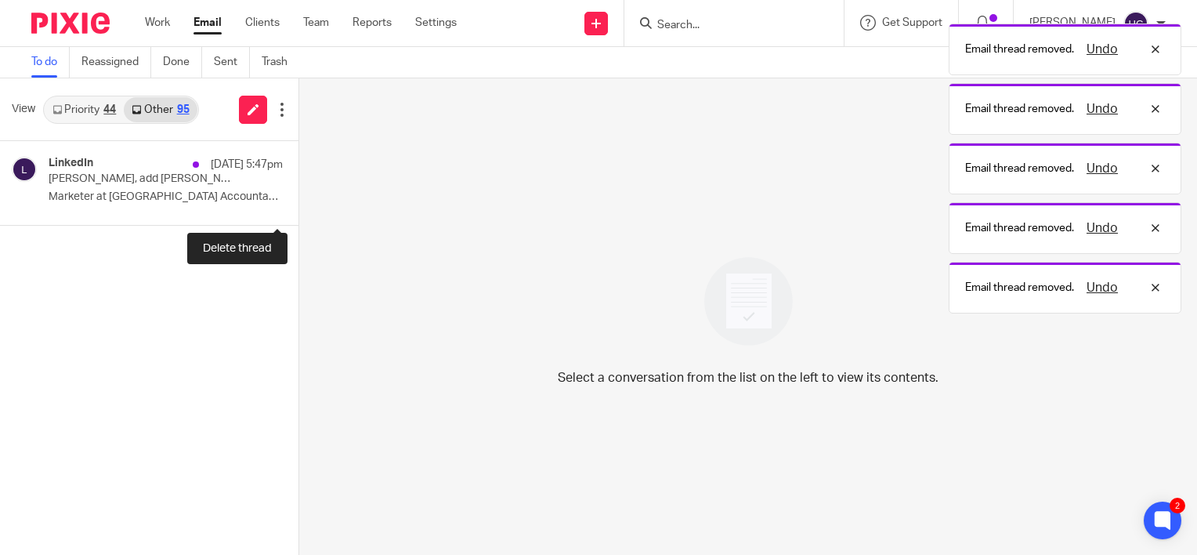
click at [299, 203] on button at bounding box center [305, 204] width 13 height 42
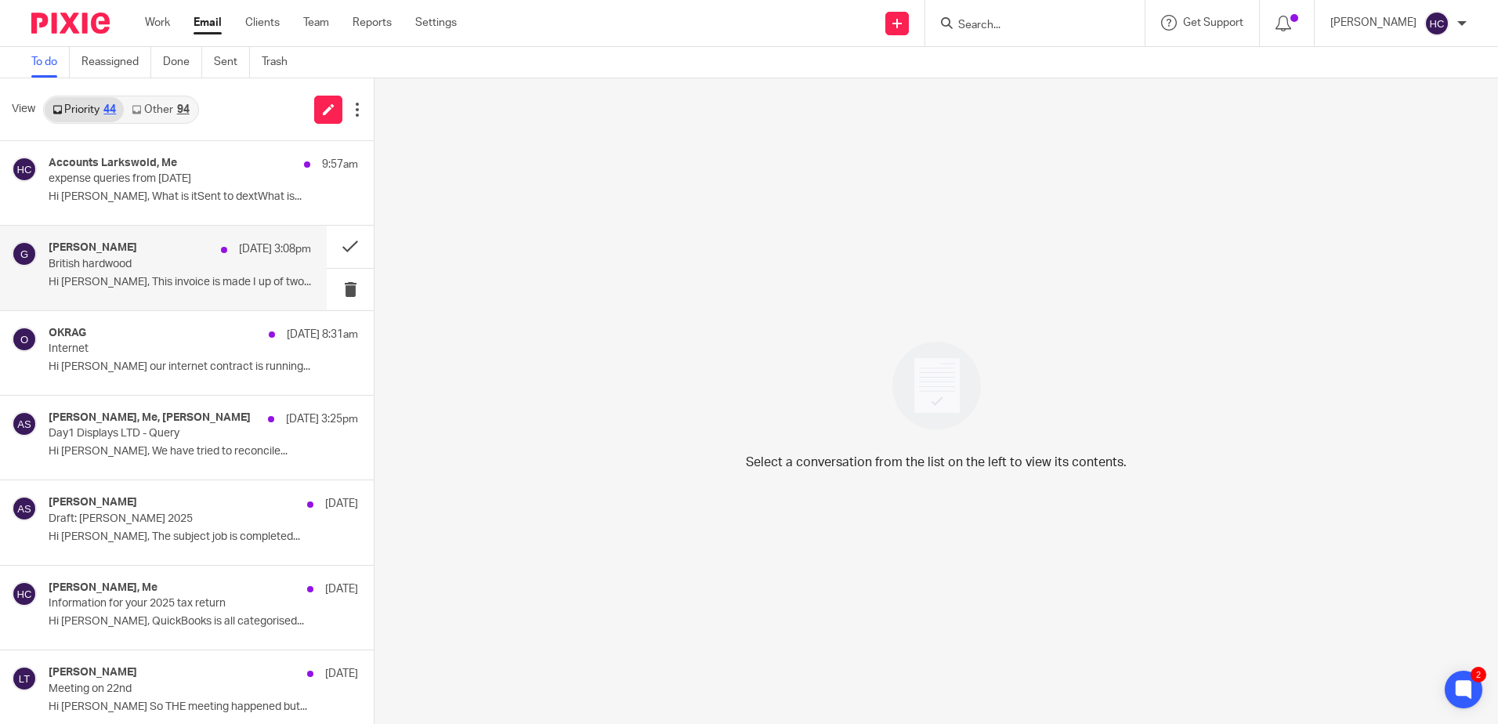
click at [111, 272] on div "[PERSON_NAME] [DATE] 3:08pm British hardwood Hi [PERSON_NAME], This invoice is …" at bounding box center [180, 267] width 263 height 53
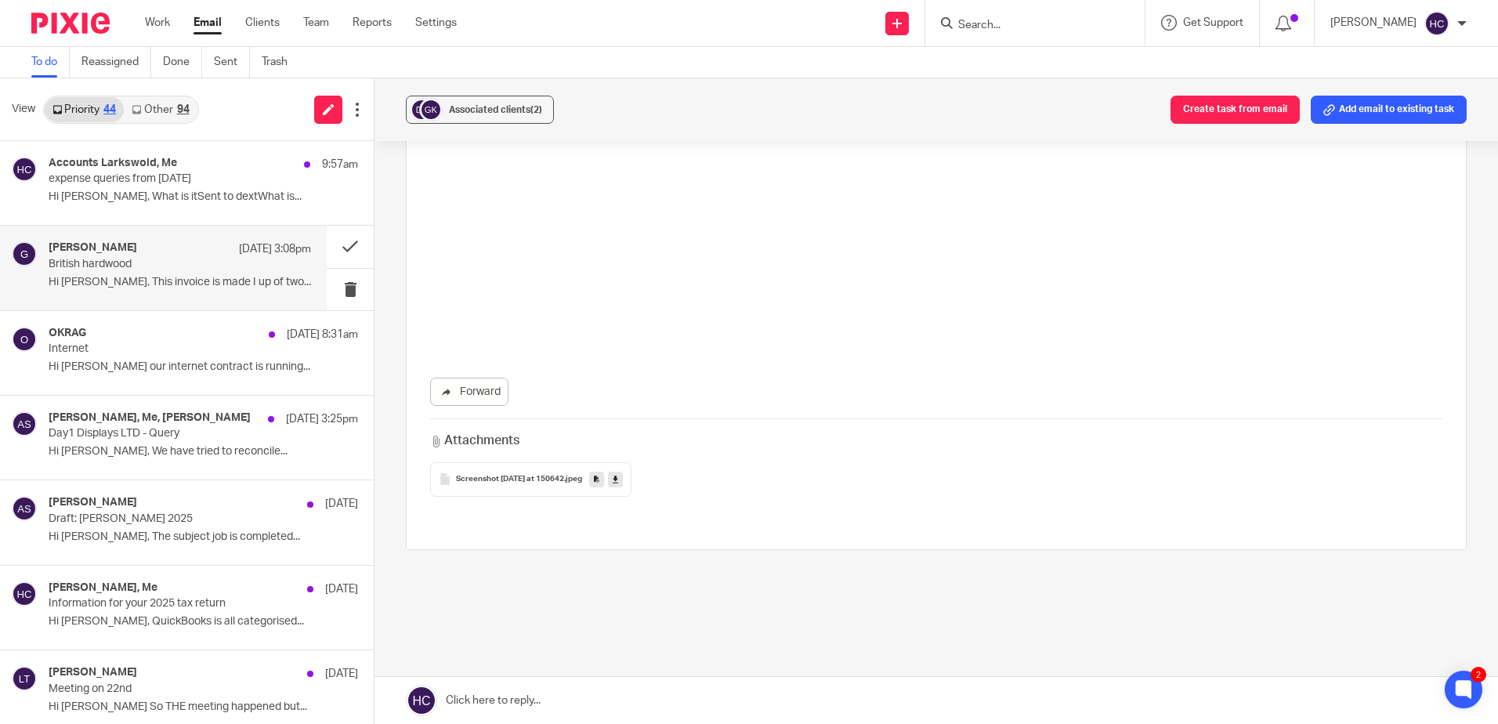
scroll to position [1527, 0]
click at [482, 378] on link "Forward" at bounding box center [469, 378] width 78 height 28
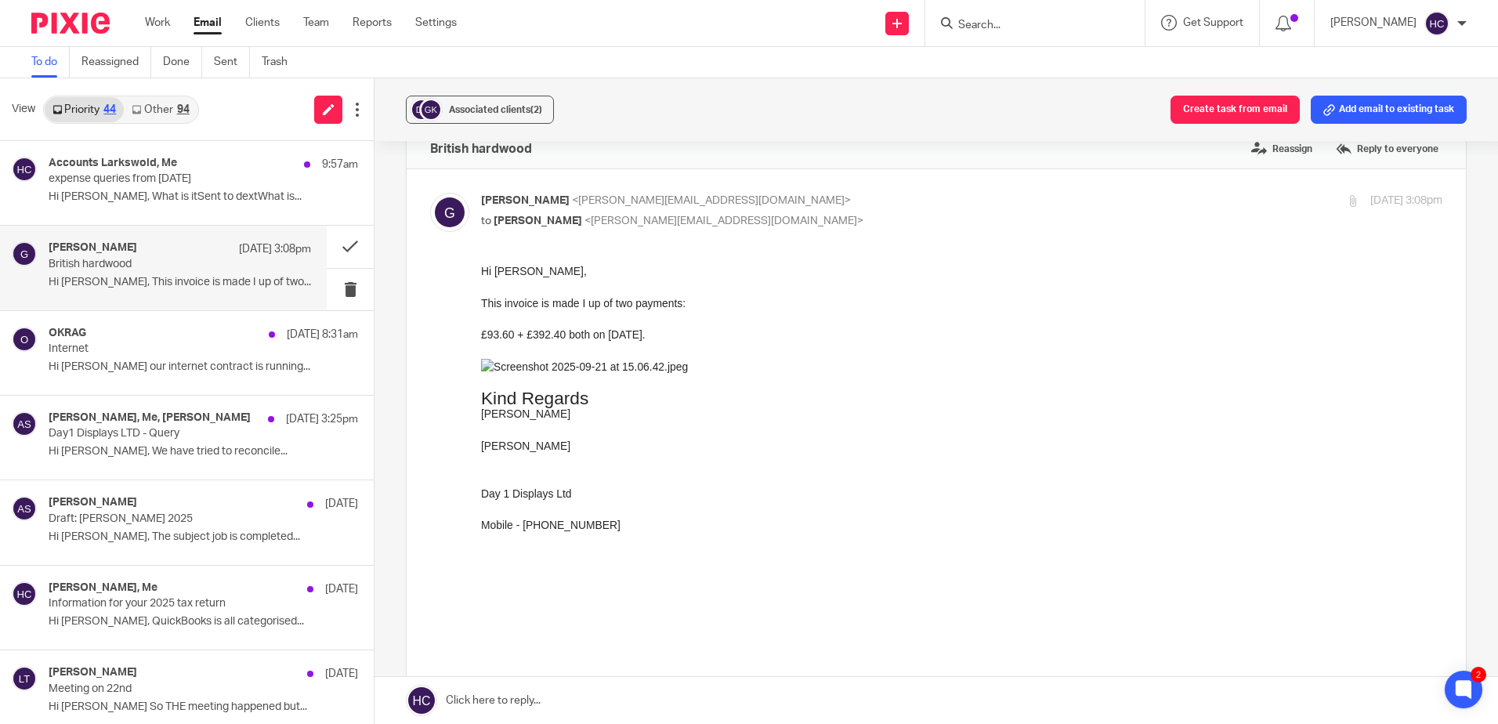
scroll to position [0, 0]
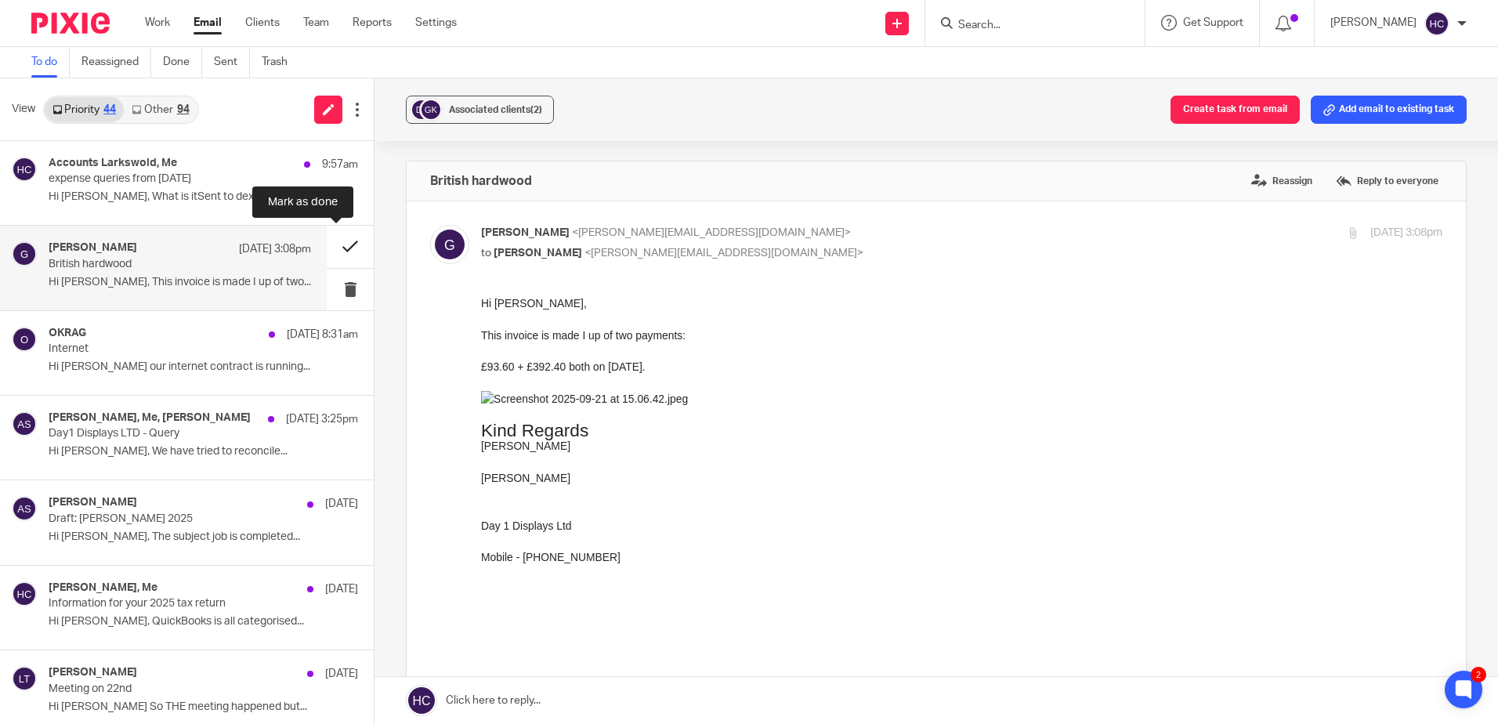
click at [339, 252] on button at bounding box center [350, 247] width 47 height 42
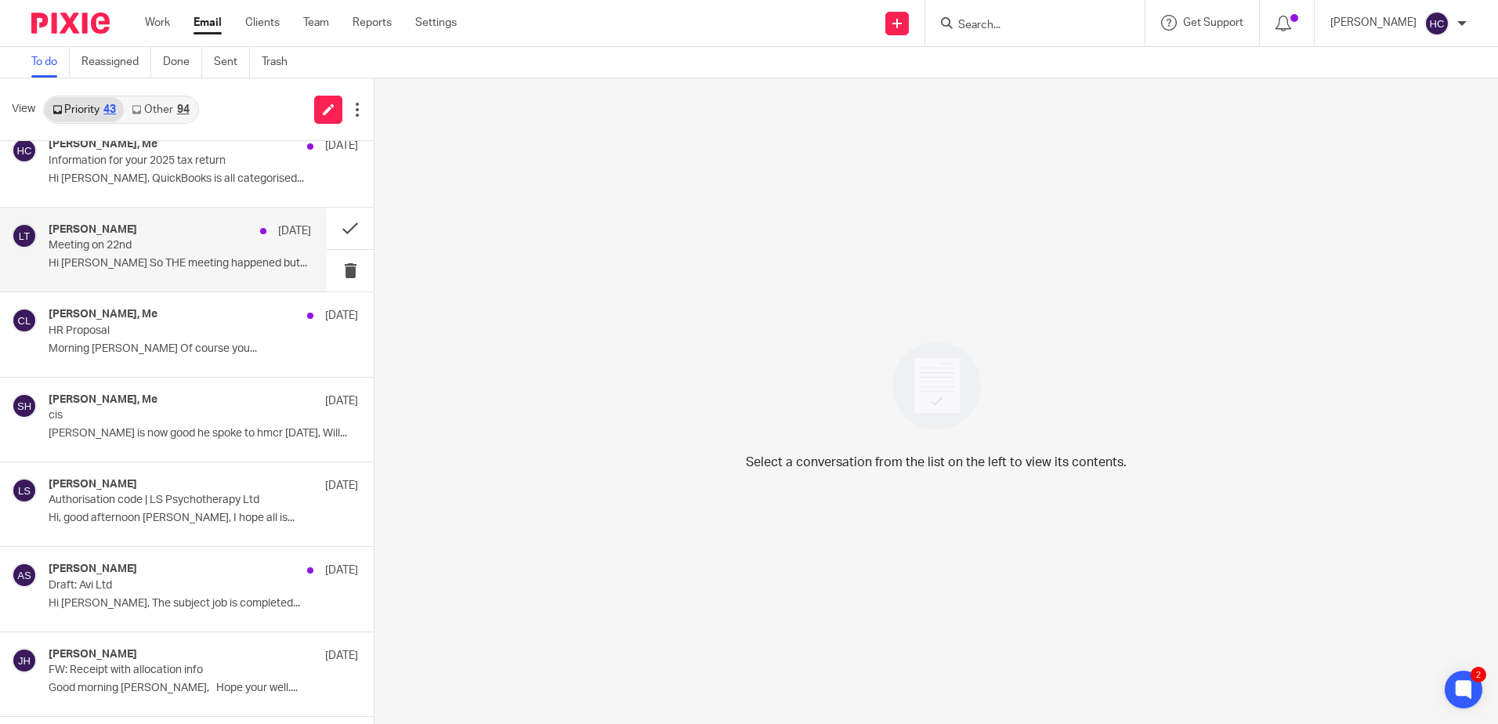
scroll to position [389, 0]
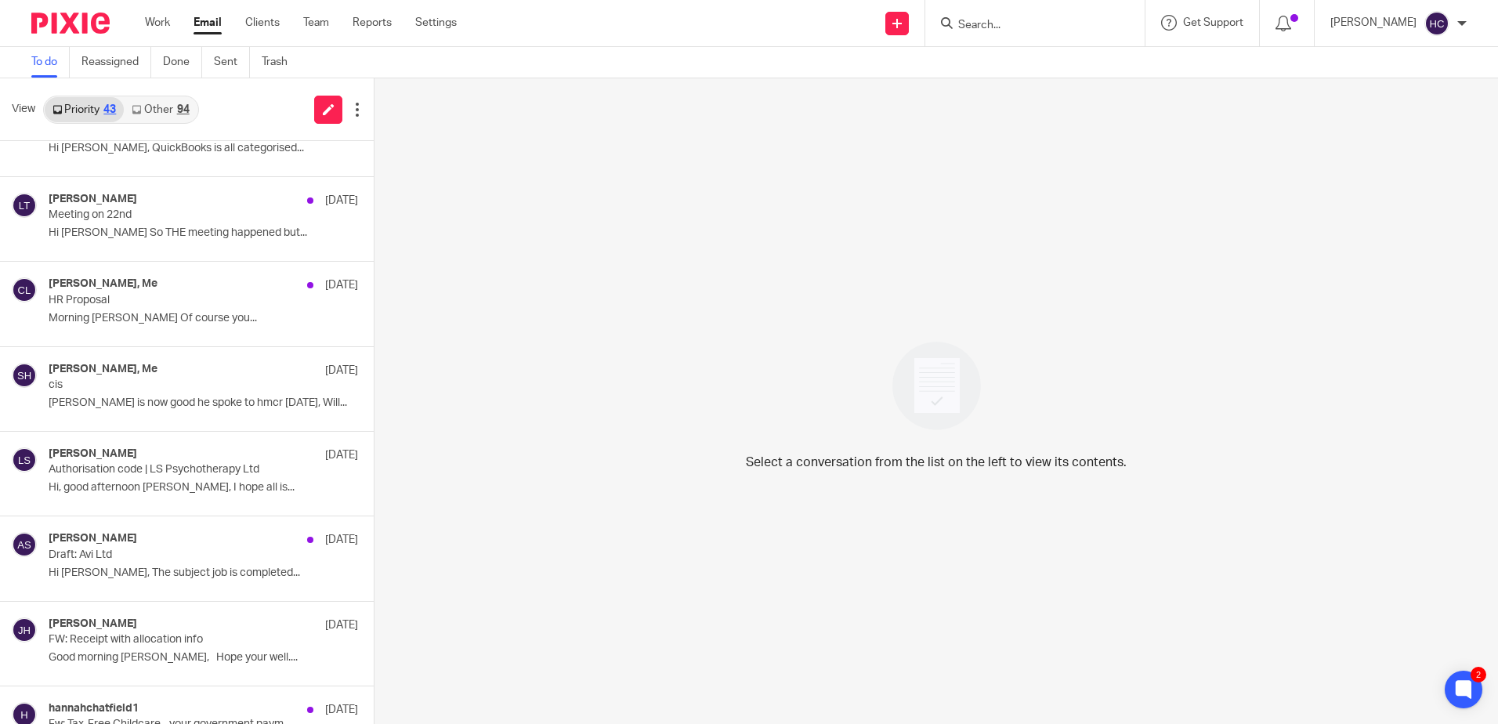
click at [158, 106] on link "Other 94" at bounding box center [160, 109] width 73 height 25
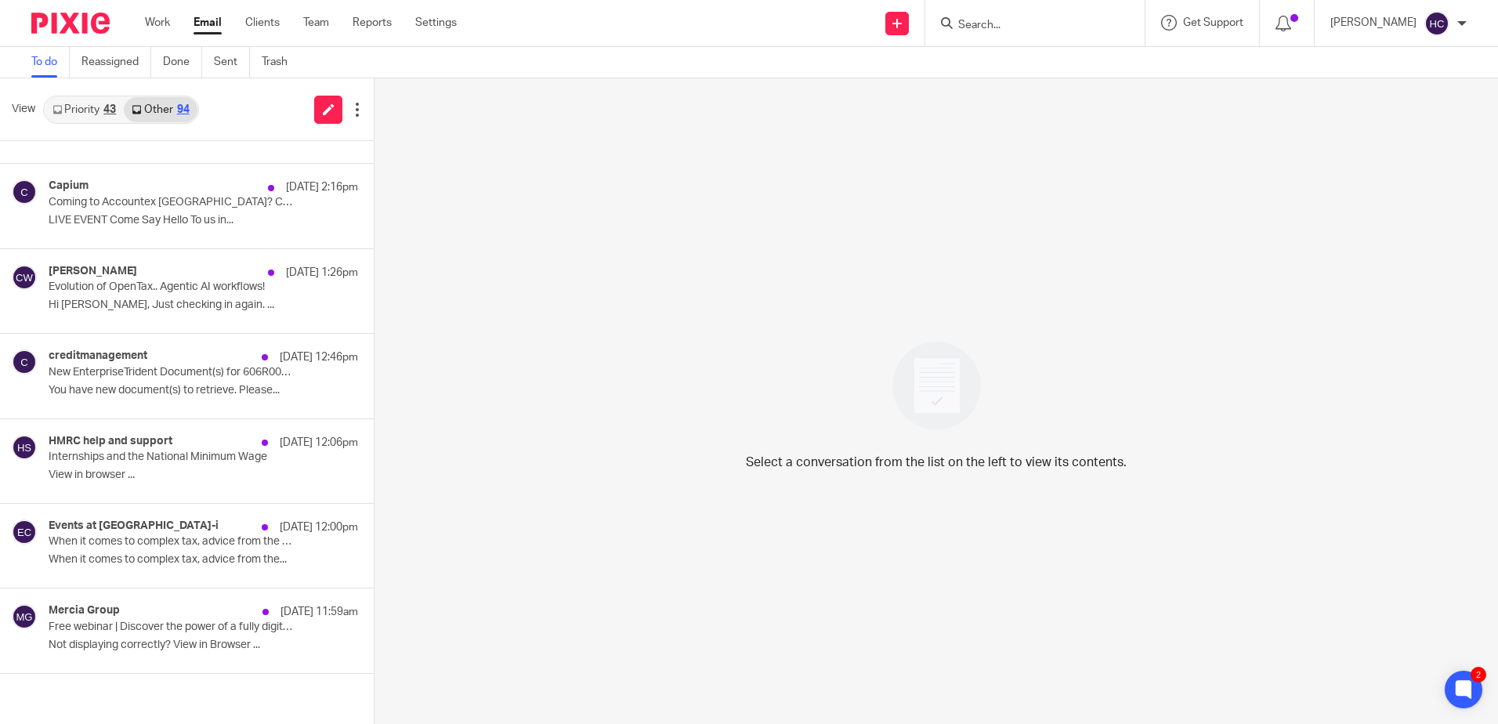
scroll to position [0, 0]
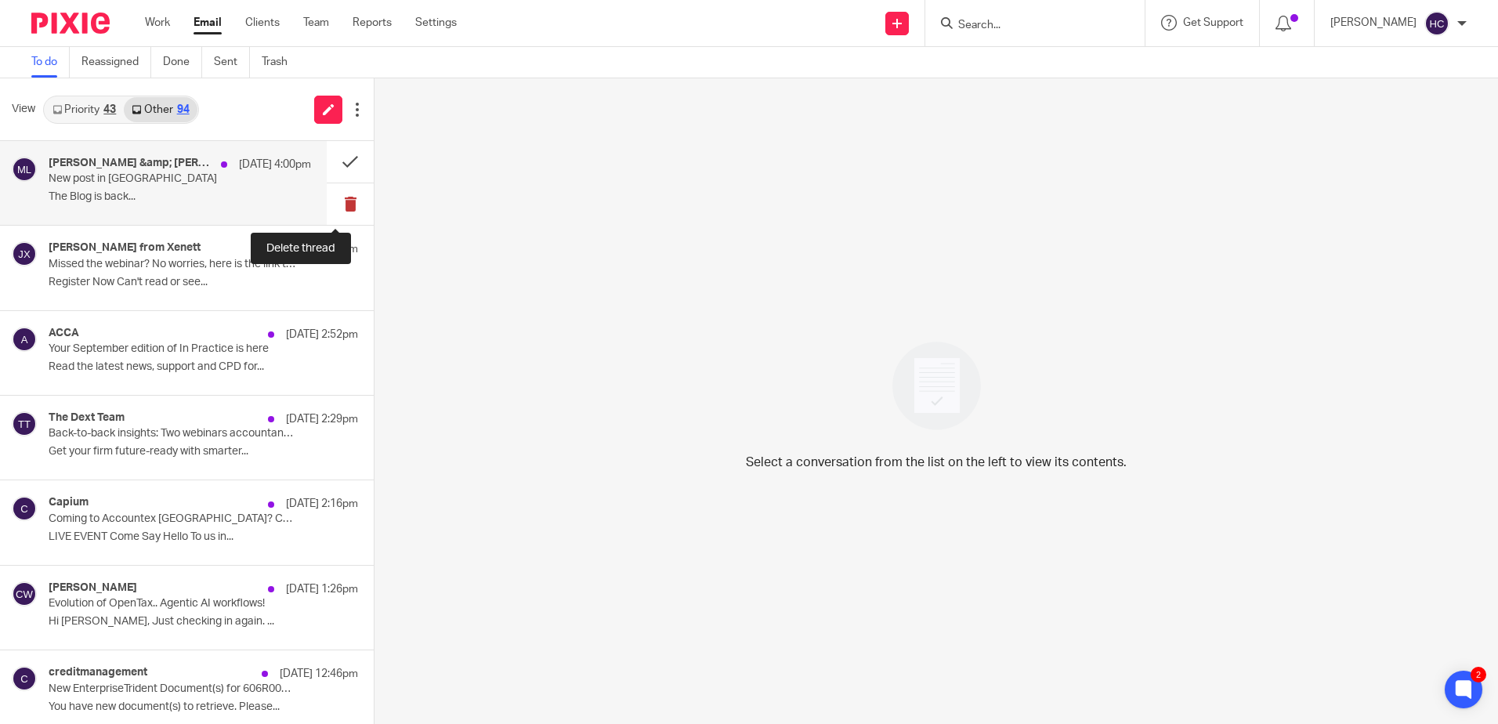
click at [329, 202] on button at bounding box center [350, 204] width 47 height 42
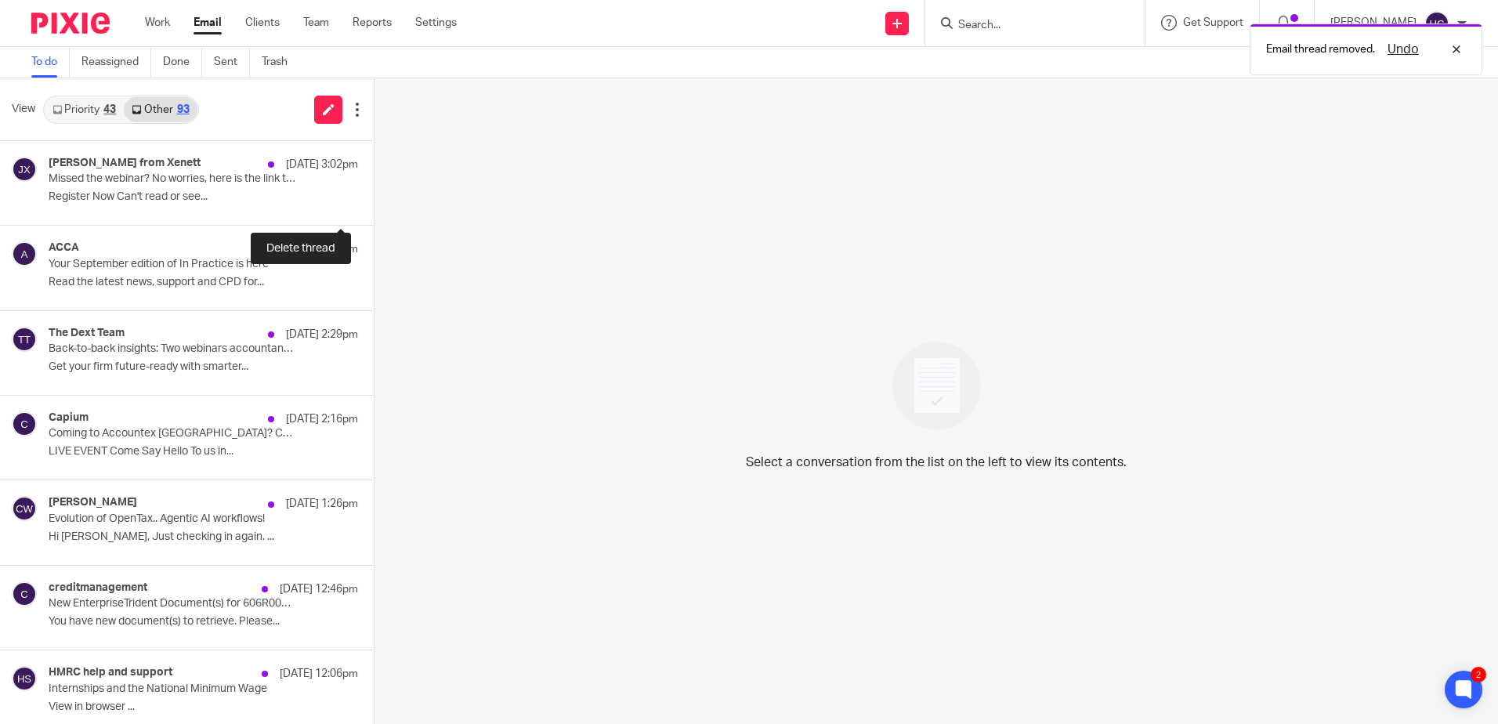
click at [374, 202] on button at bounding box center [380, 204] width 13 height 42
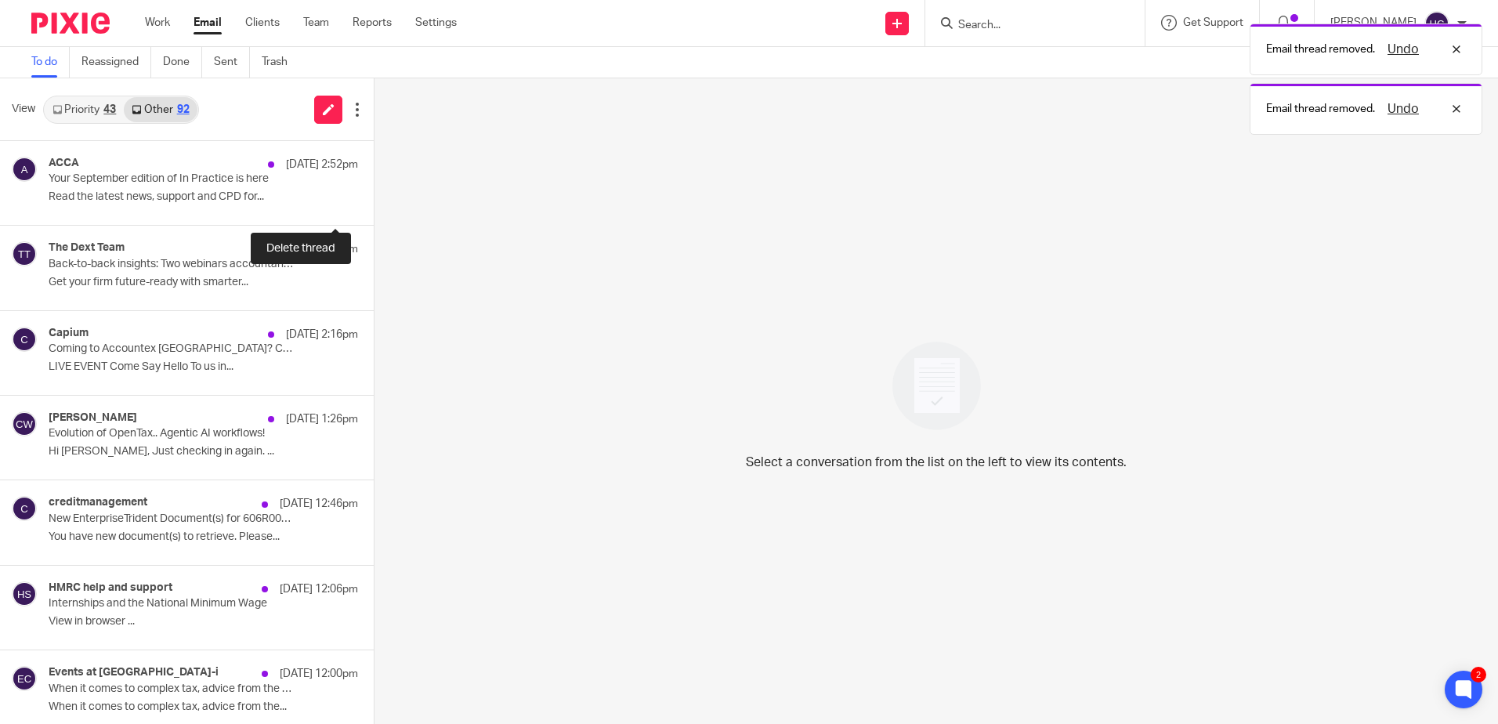
click at [374, 202] on button at bounding box center [380, 204] width 13 height 42
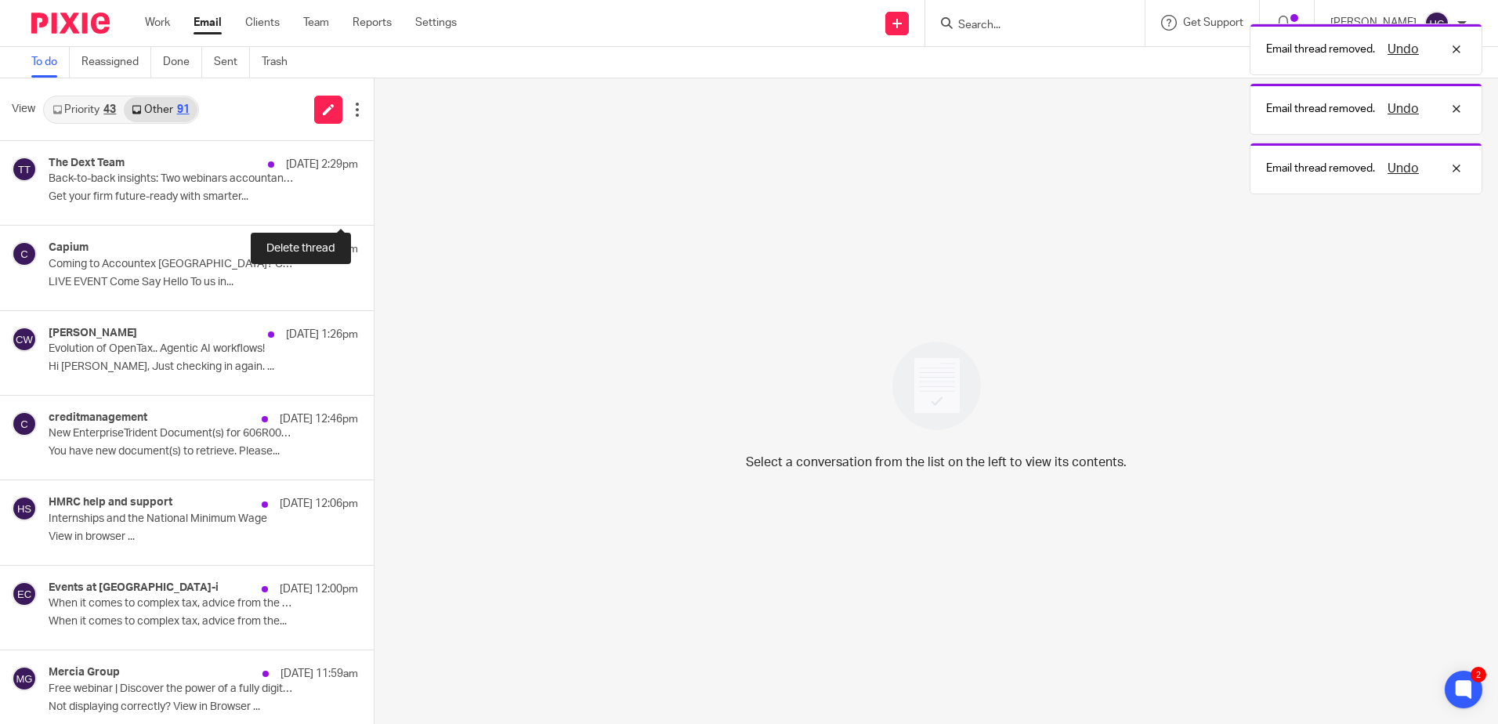
click at [374, 202] on button at bounding box center [380, 204] width 13 height 42
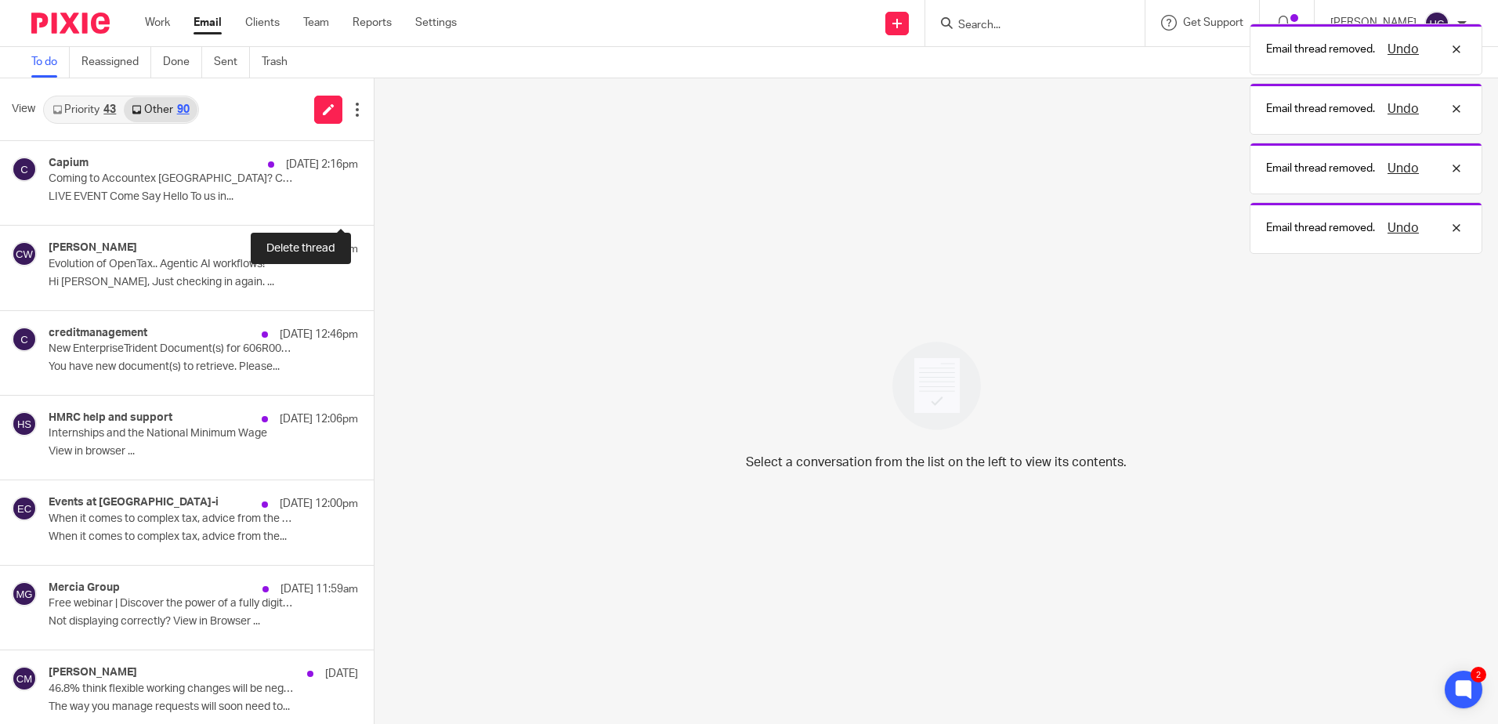
click at [374, 202] on button at bounding box center [380, 204] width 13 height 42
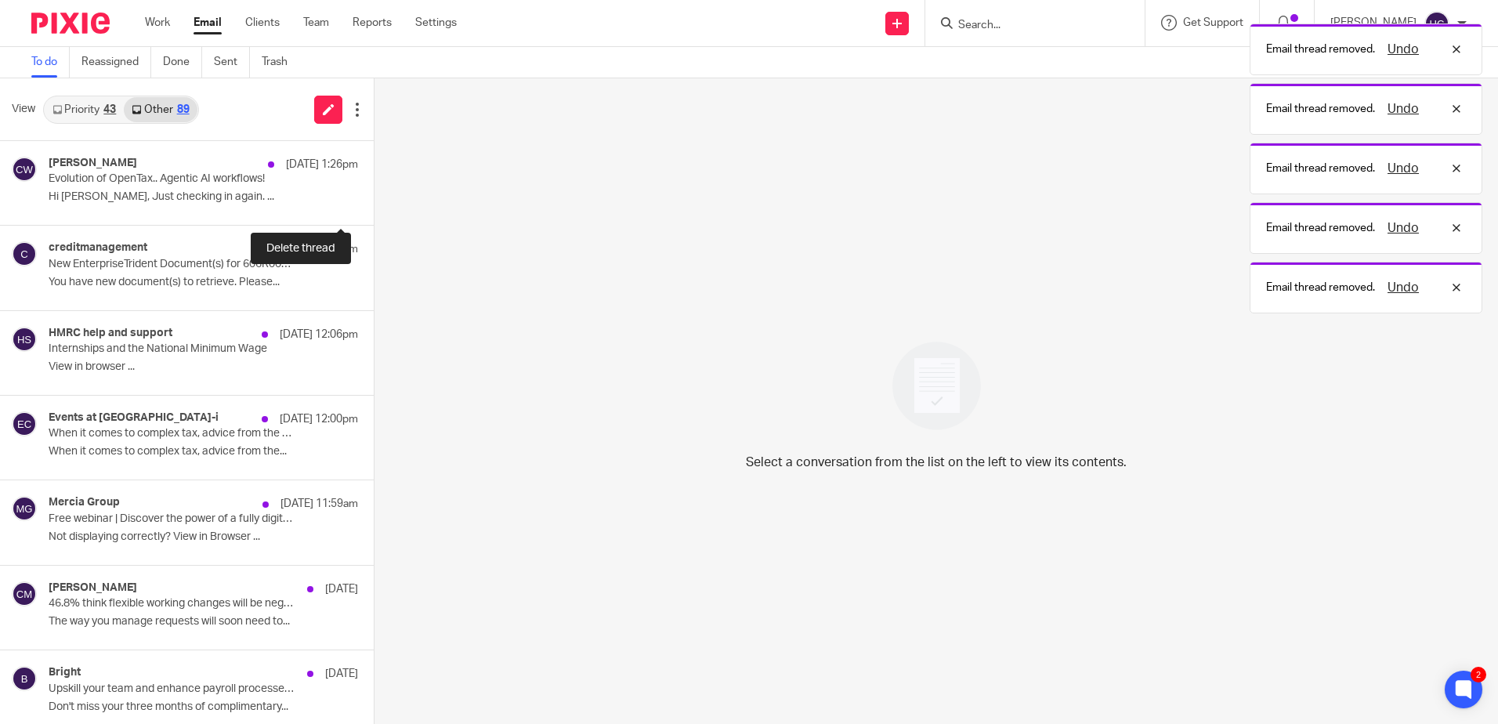
click at [374, 202] on button at bounding box center [380, 204] width 13 height 42
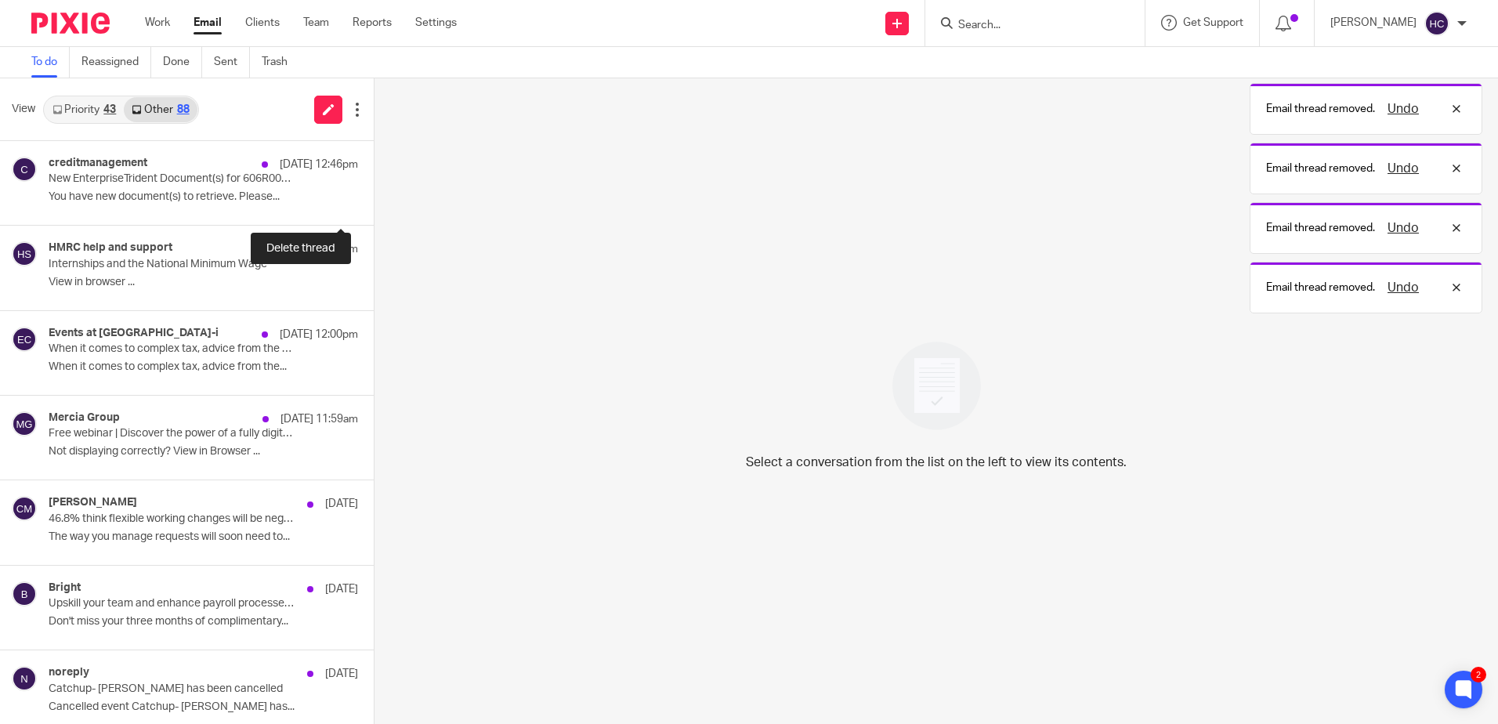
click at [374, 202] on button at bounding box center [380, 204] width 13 height 42
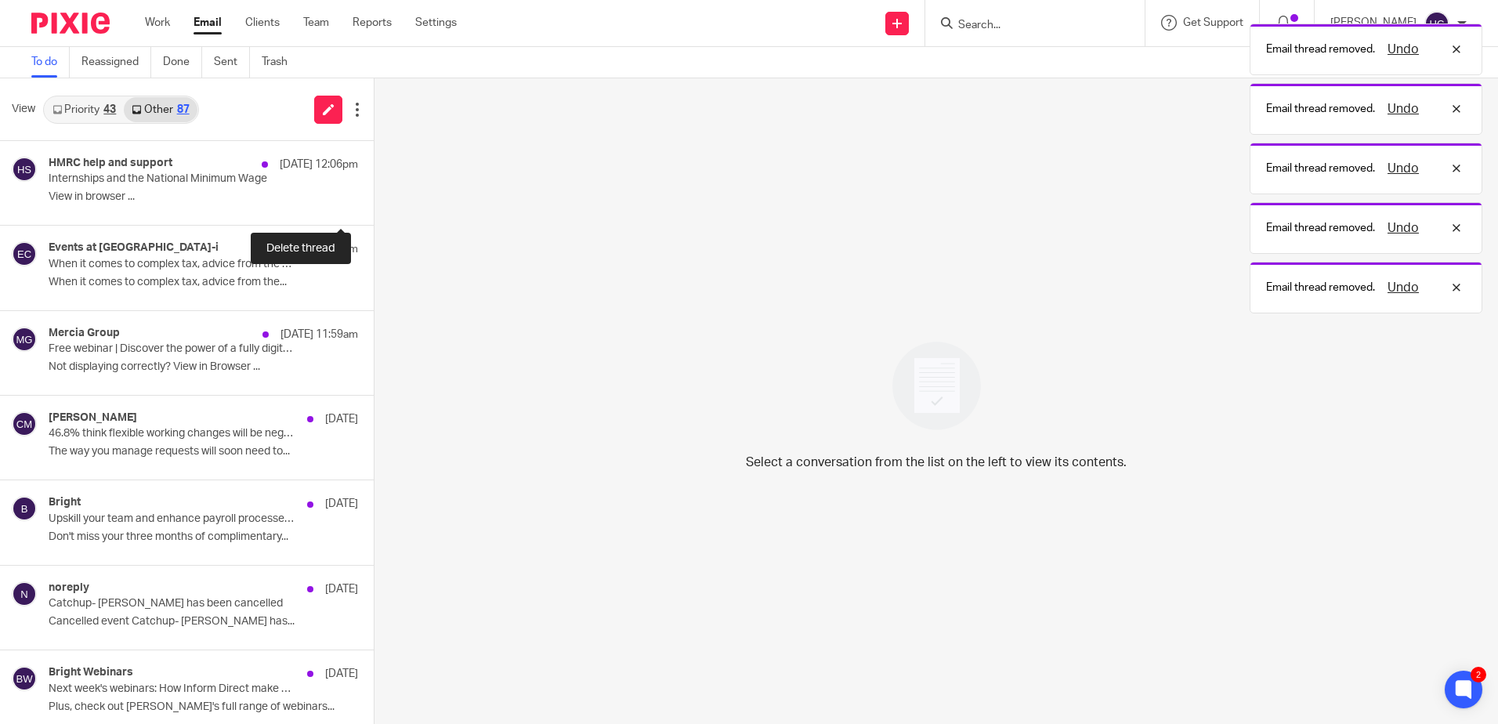
click at [374, 202] on button at bounding box center [380, 204] width 13 height 42
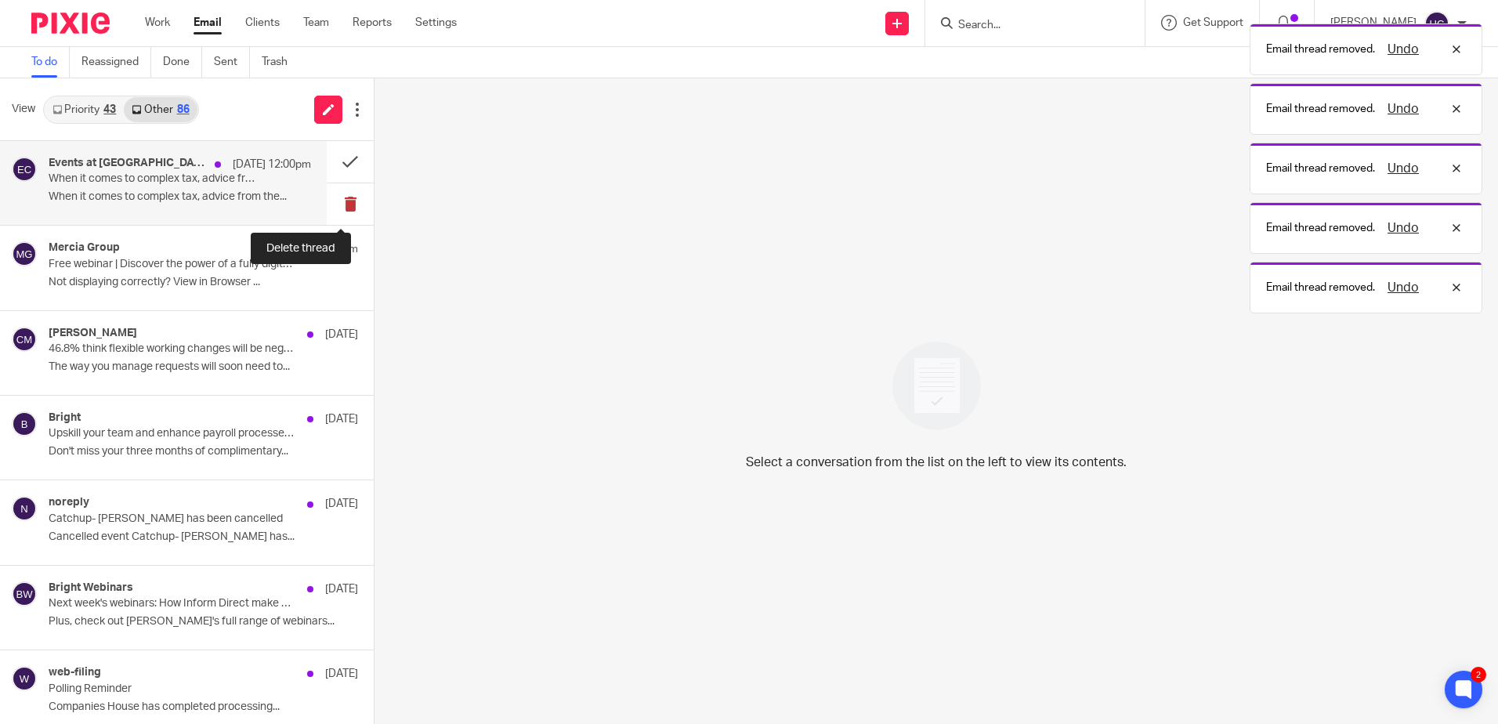
click at [331, 205] on button at bounding box center [350, 204] width 47 height 42
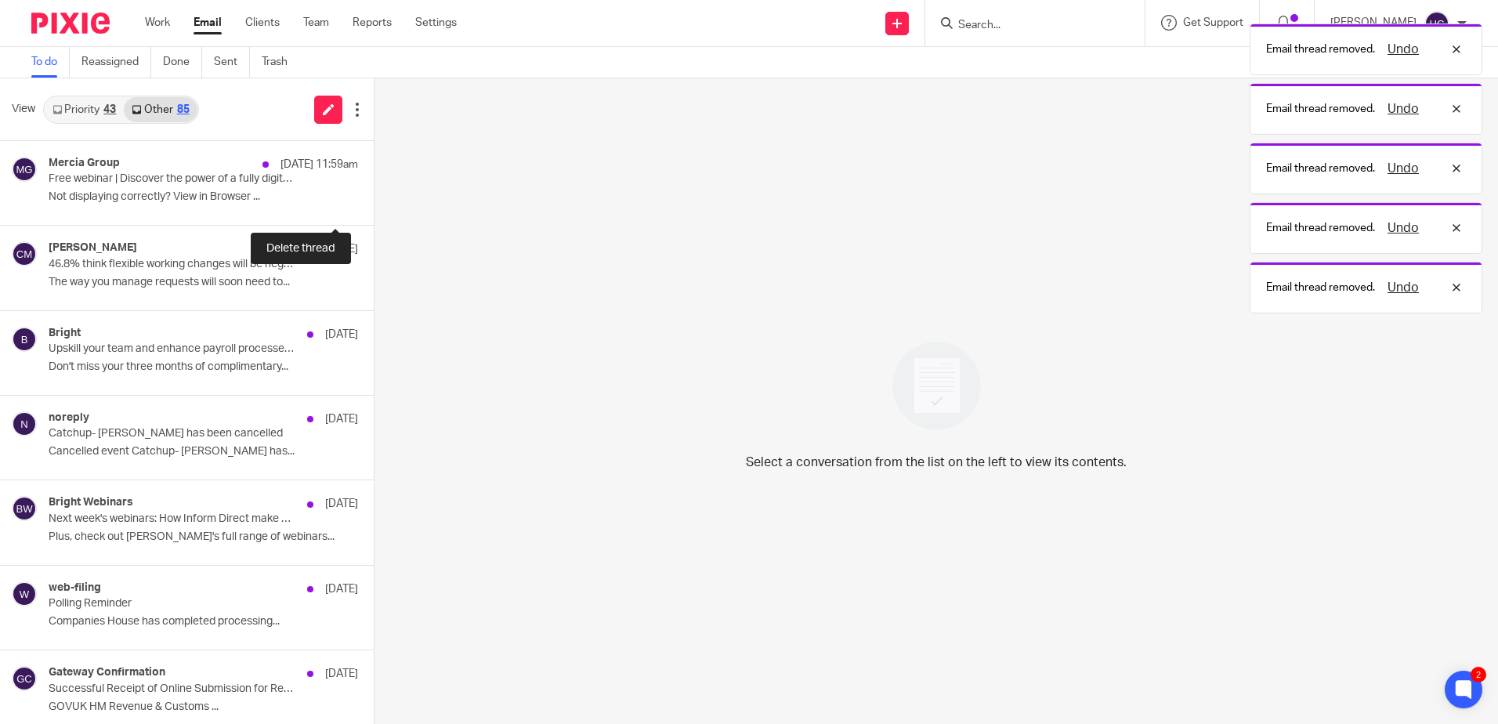
click at [374, 205] on button at bounding box center [380, 204] width 13 height 42
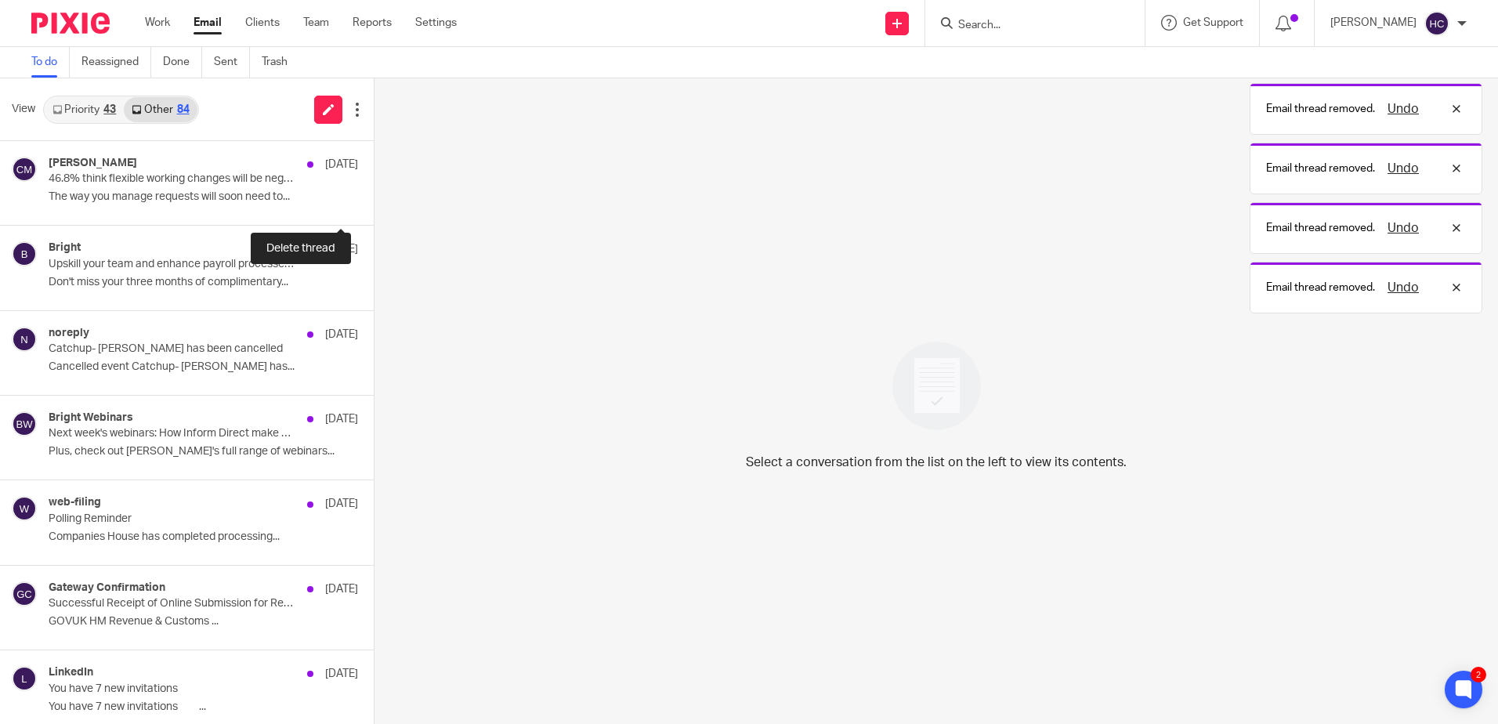
click at [374, 205] on button at bounding box center [380, 204] width 13 height 42
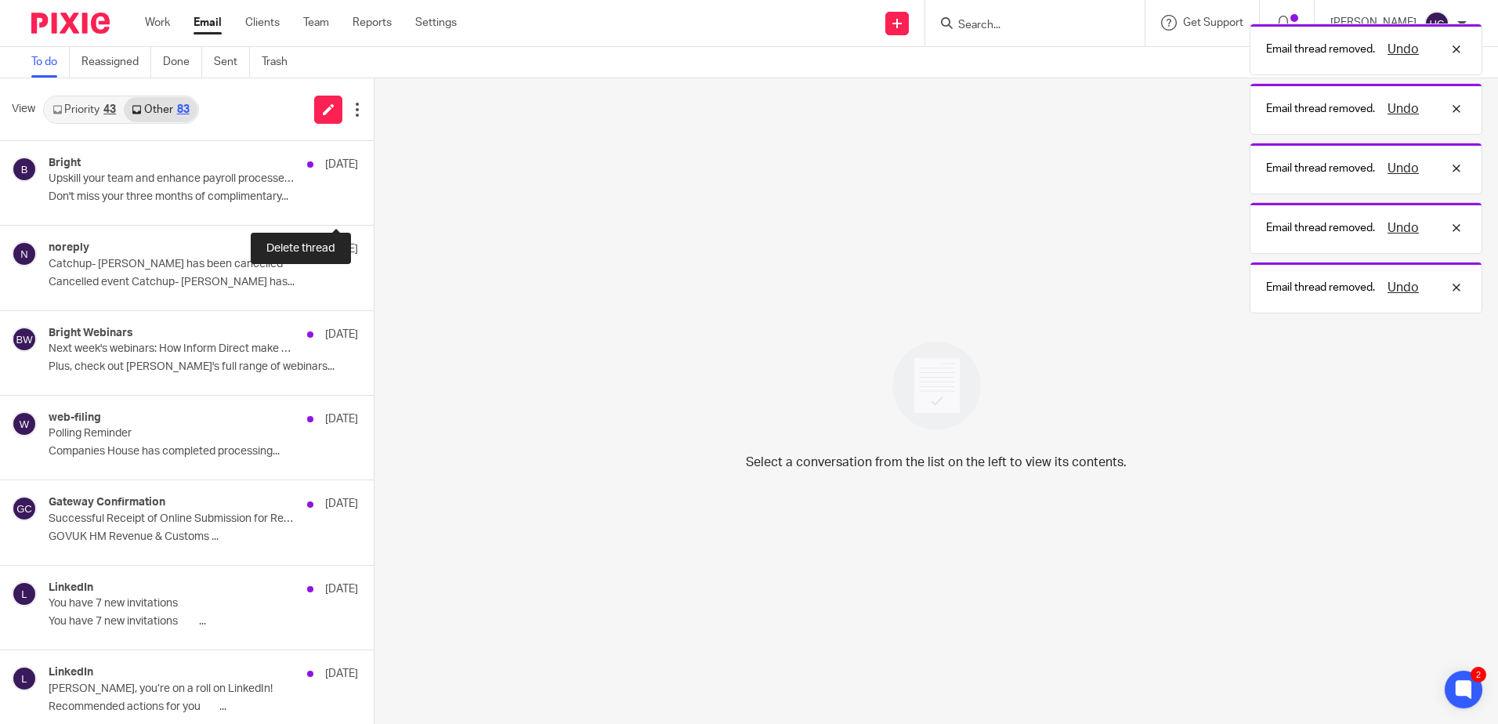
click at [374, 205] on button at bounding box center [380, 204] width 13 height 42
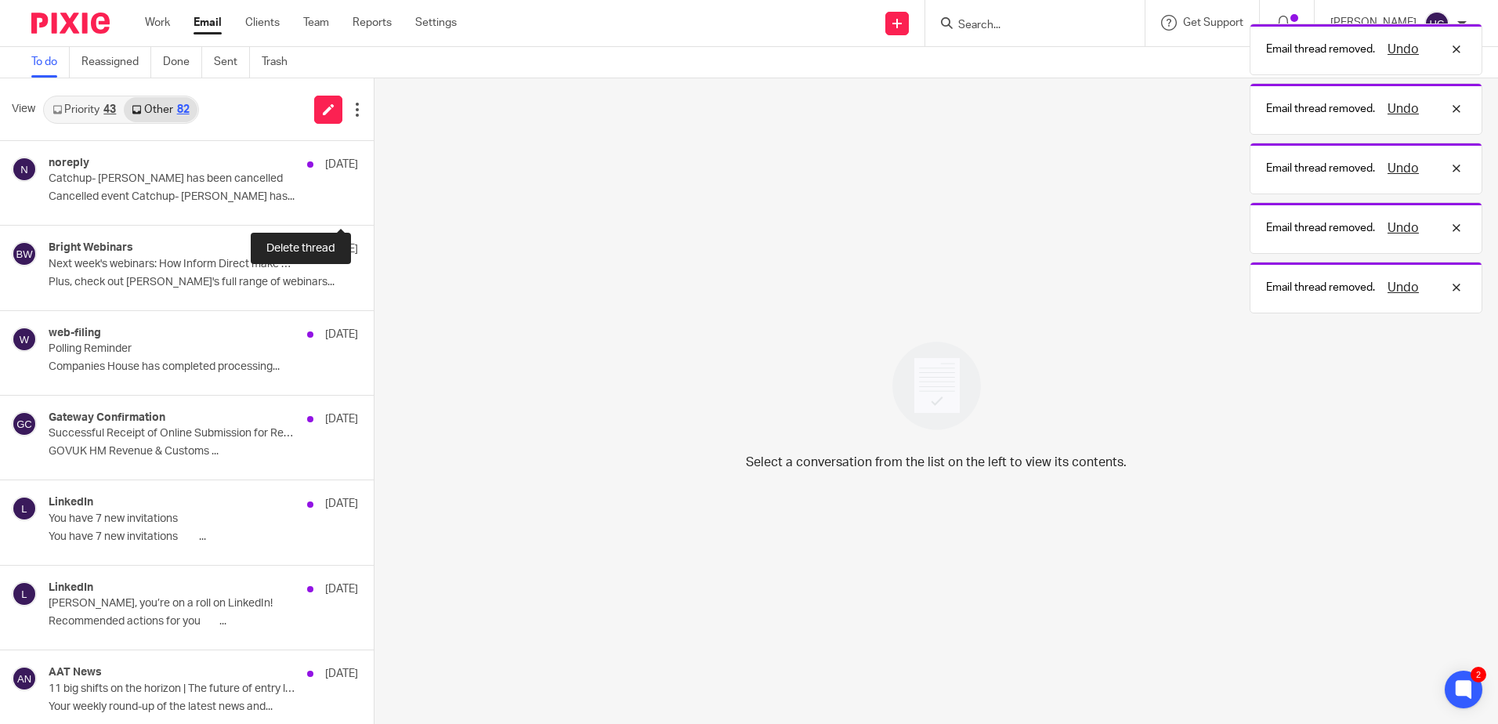
click at [374, 205] on button at bounding box center [380, 204] width 13 height 42
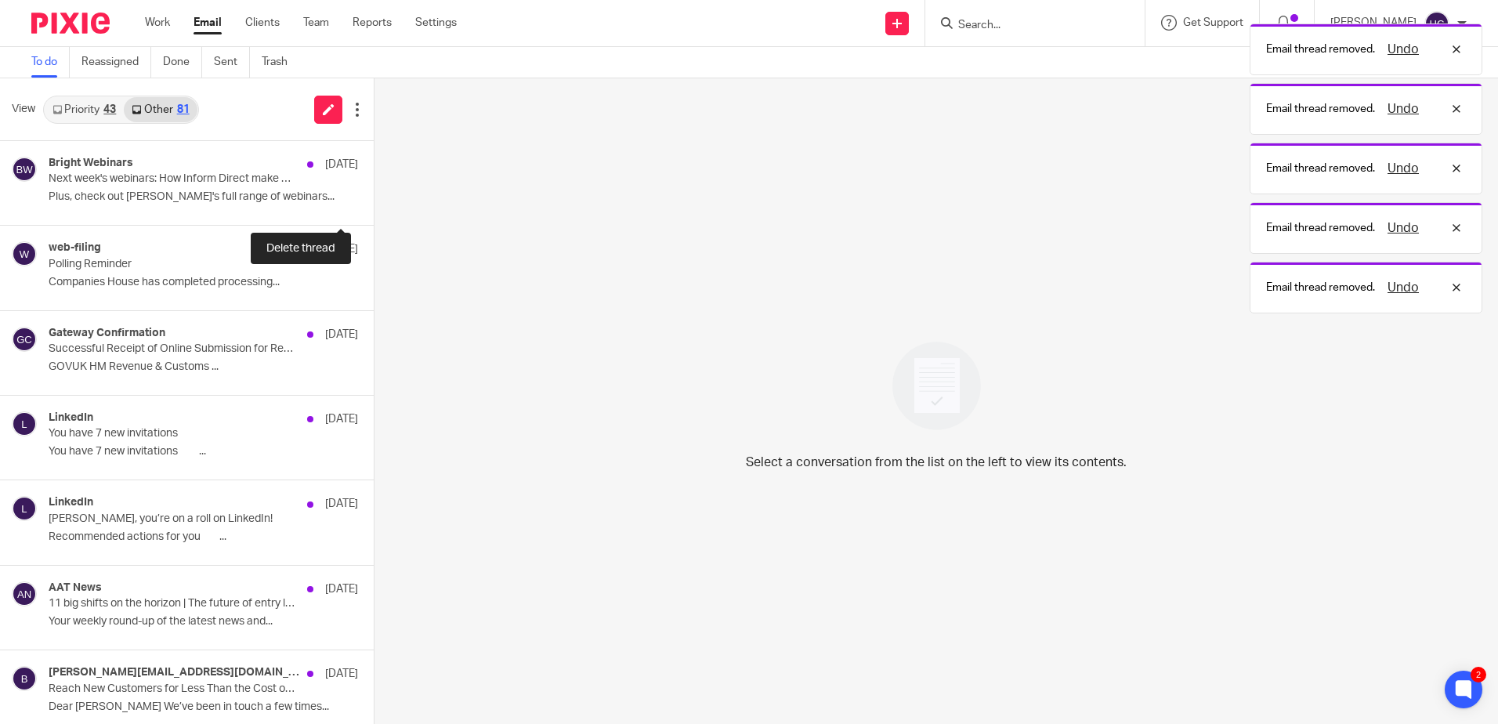
click at [374, 205] on button at bounding box center [380, 204] width 13 height 42
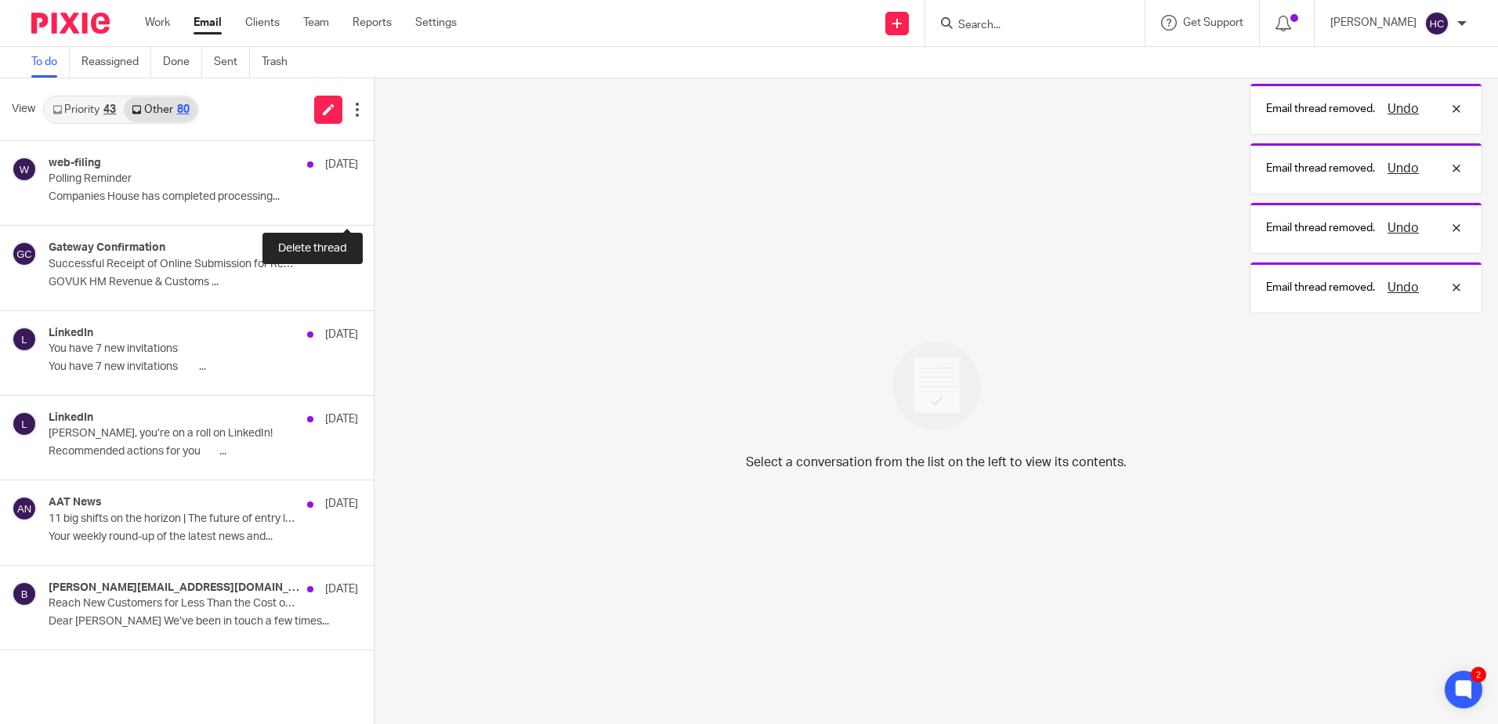
click at [374, 205] on button at bounding box center [380, 204] width 13 height 42
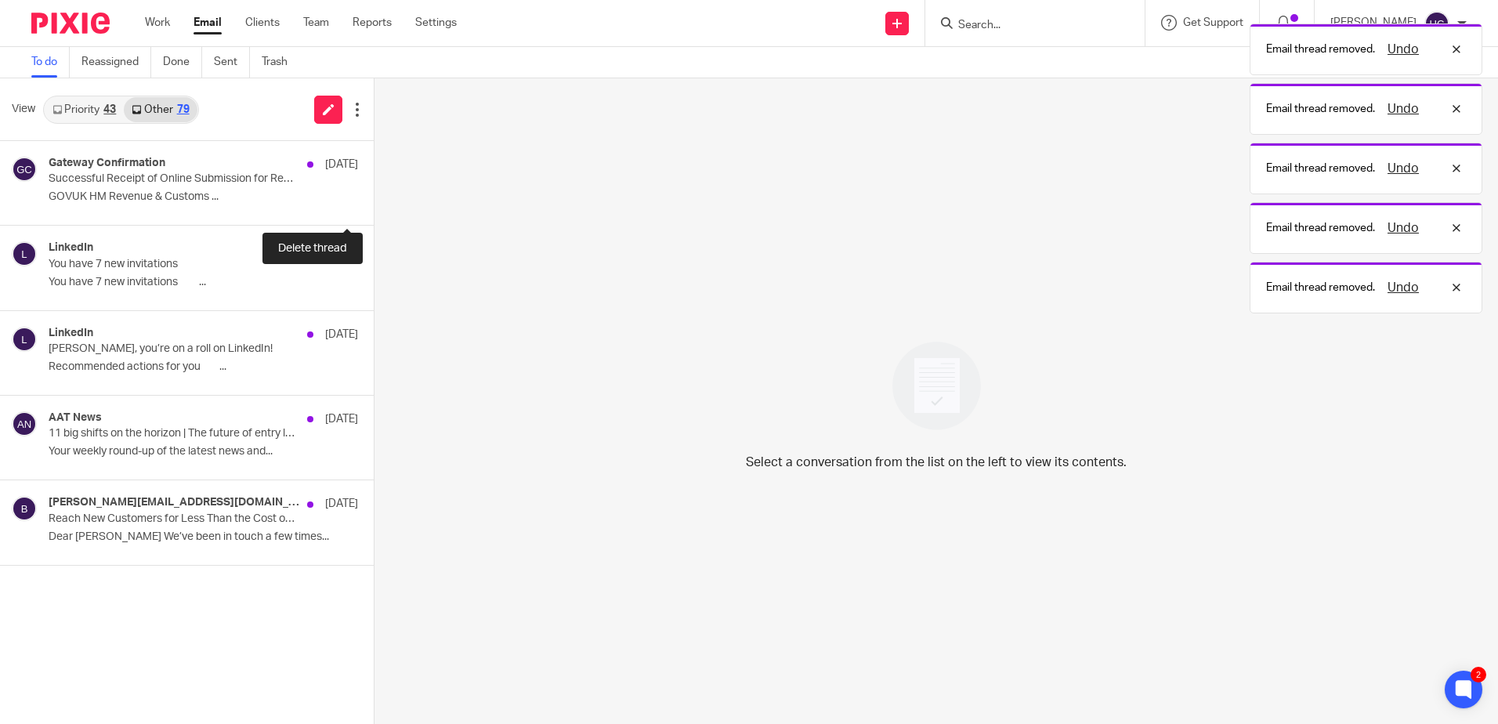
click at [374, 205] on button at bounding box center [380, 204] width 13 height 42
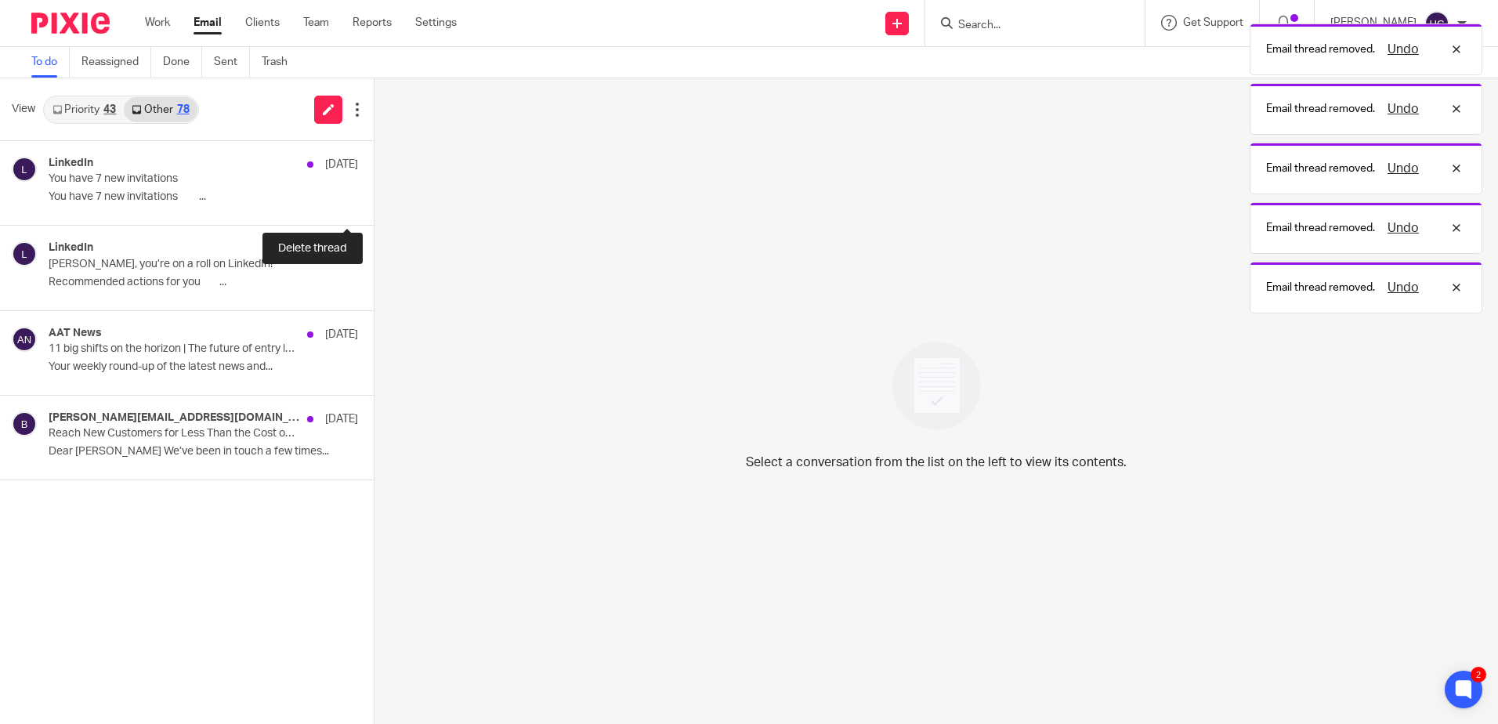
click at [374, 205] on button at bounding box center [380, 204] width 13 height 42
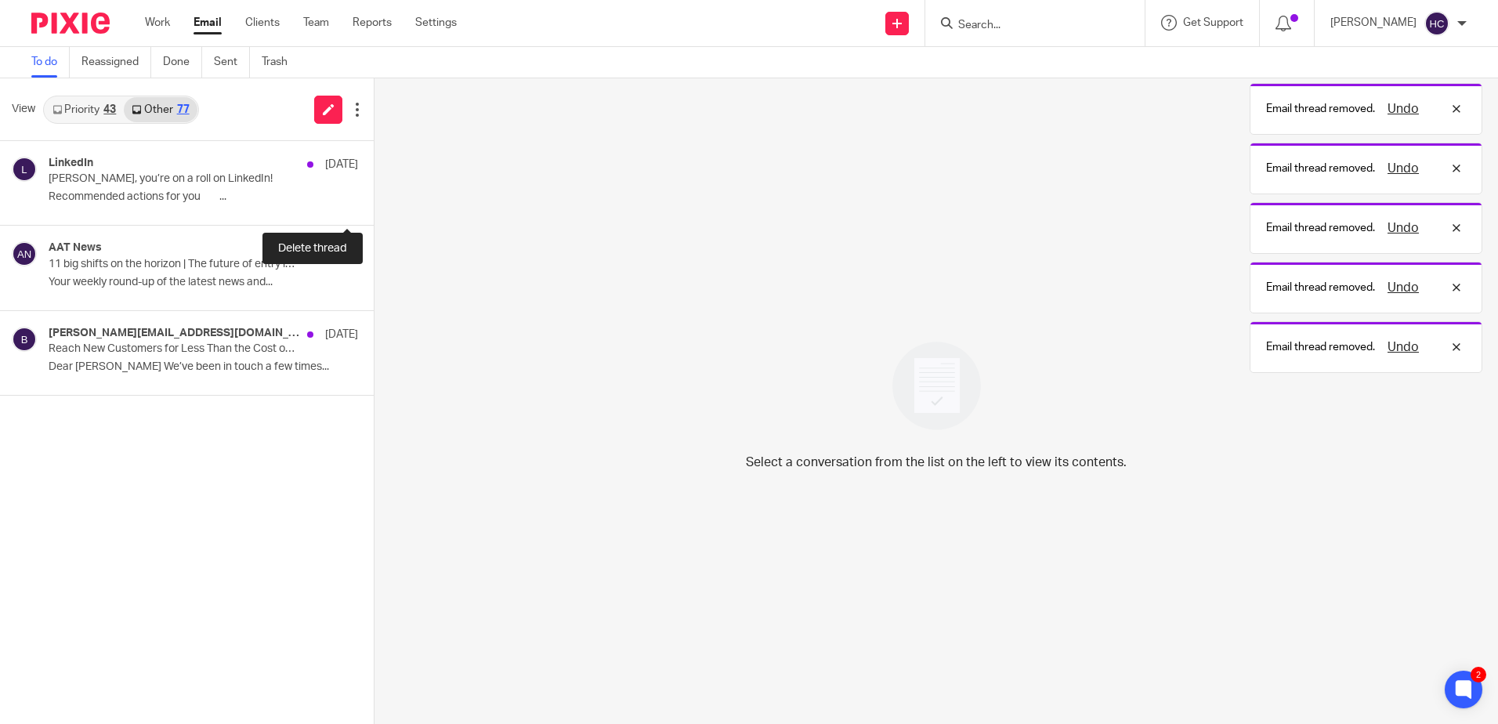
click at [374, 205] on button at bounding box center [380, 204] width 13 height 42
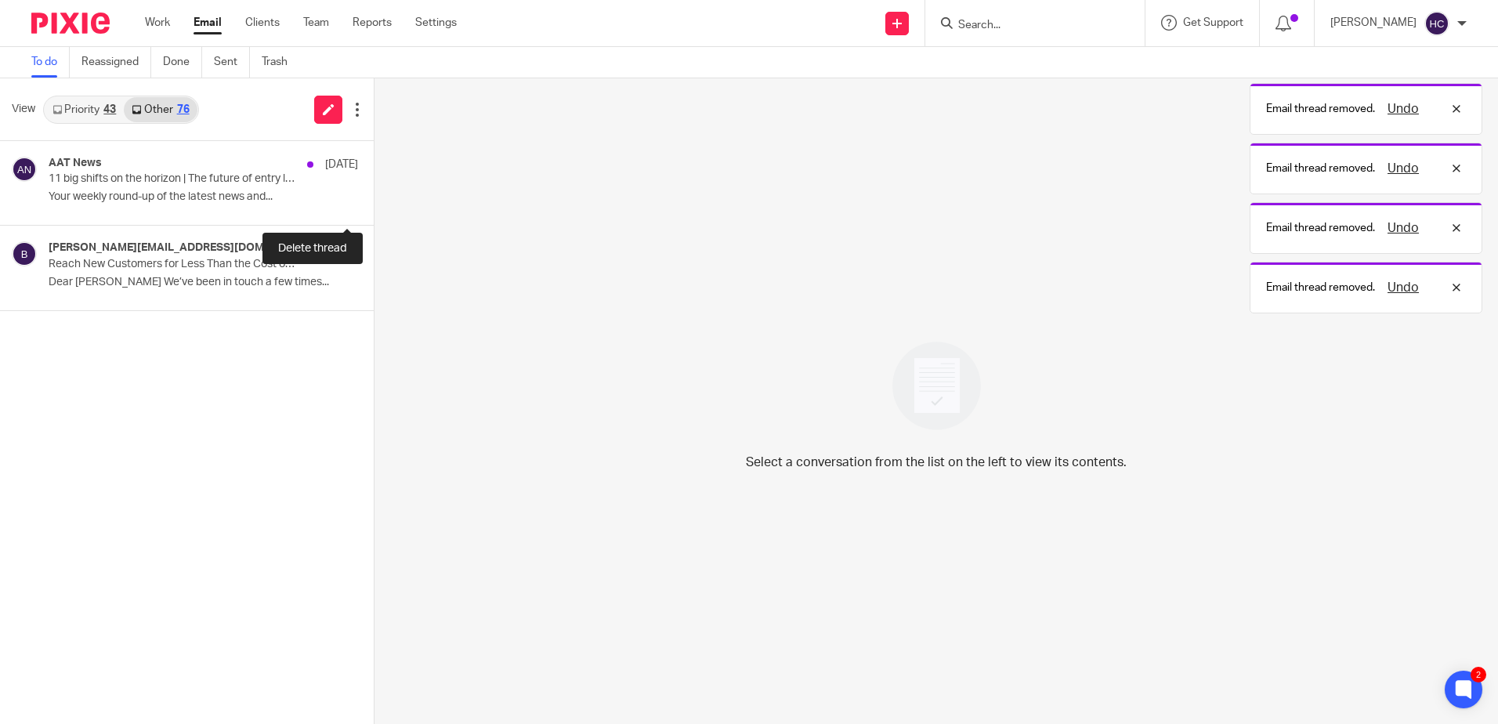
click at [374, 205] on button at bounding box center [380, 204] width 13 height 42
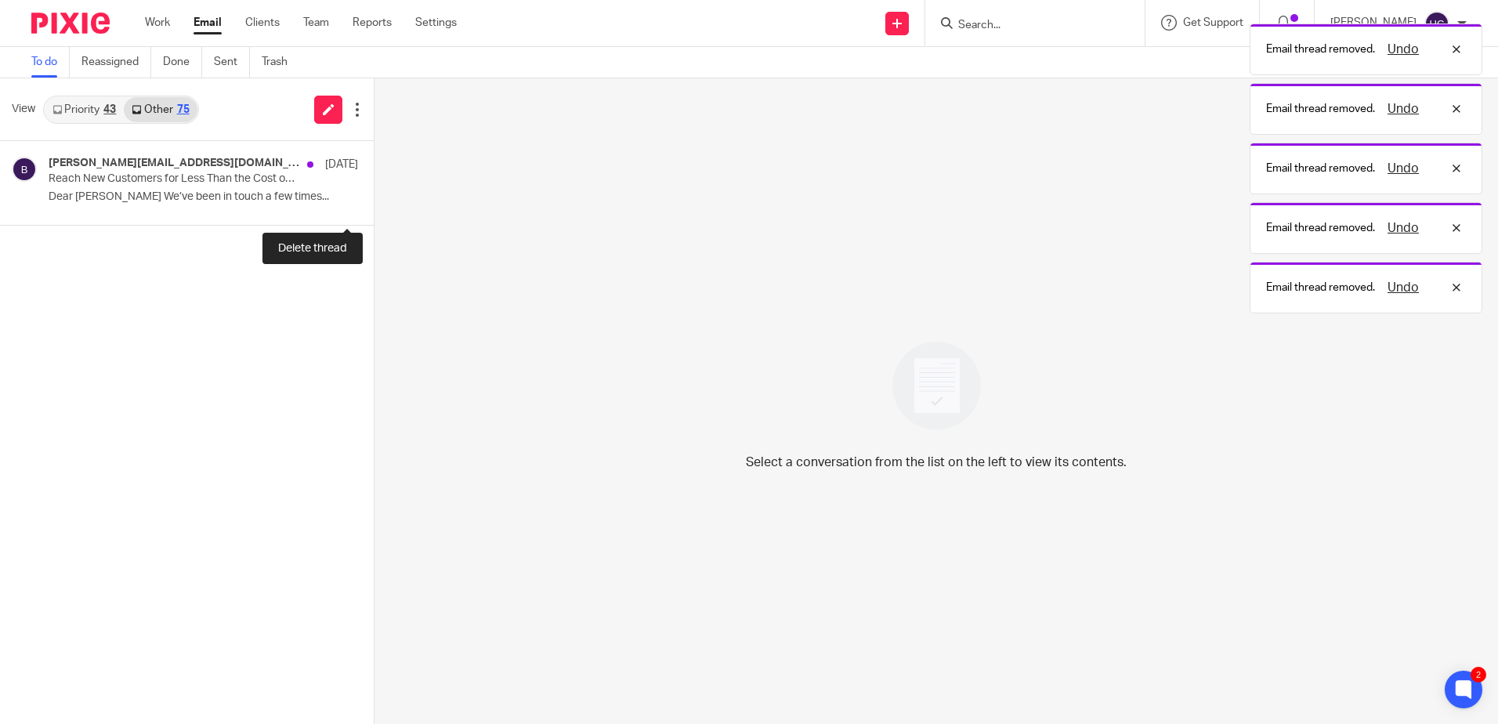
click at [374, 205] on button at bounding box center [380, 204] width 13 height 42
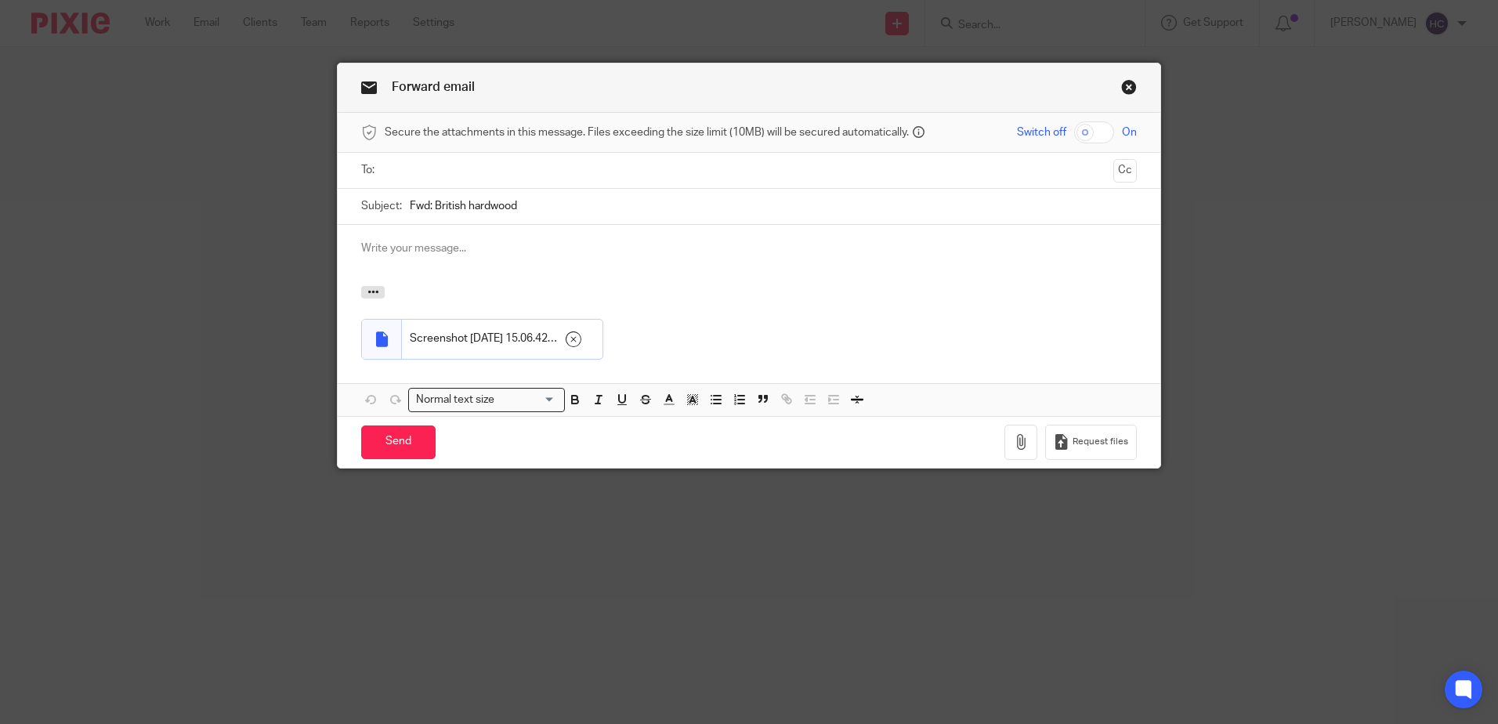
click at [410, 167] on input "text" at bounding box center [748, 170] width 716 height 18
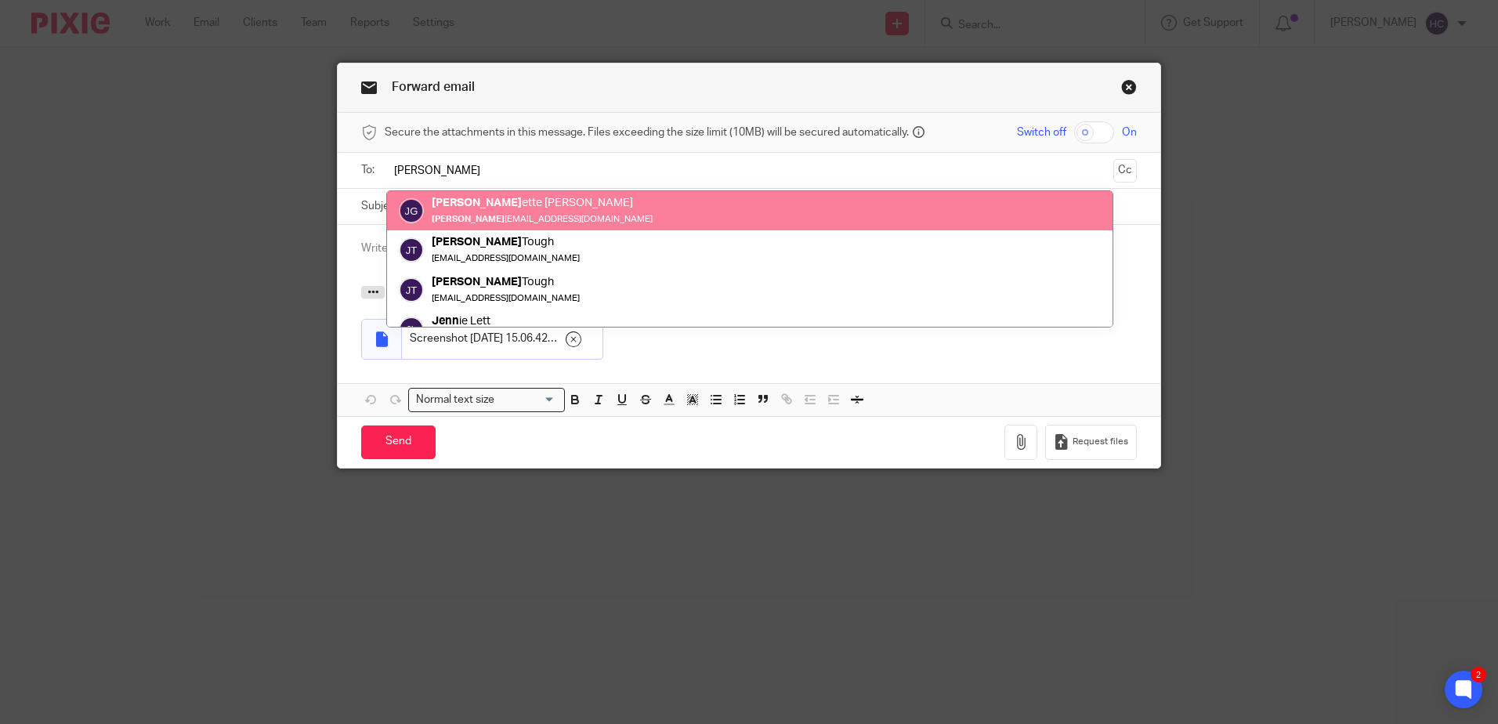
type input "[PERSON_NAME]"
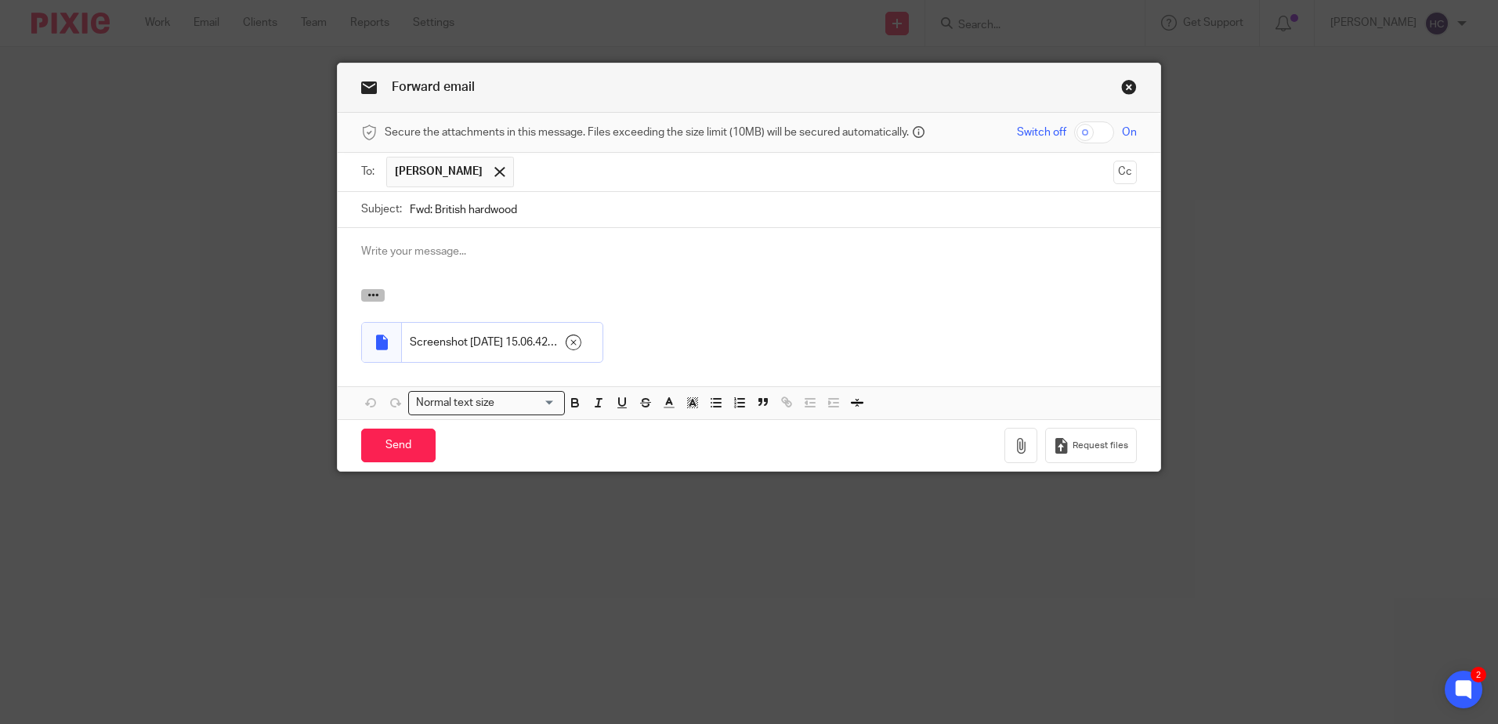
click at [371, 298] on icon "button" at bounding box center [374, 295] width 12 height 12
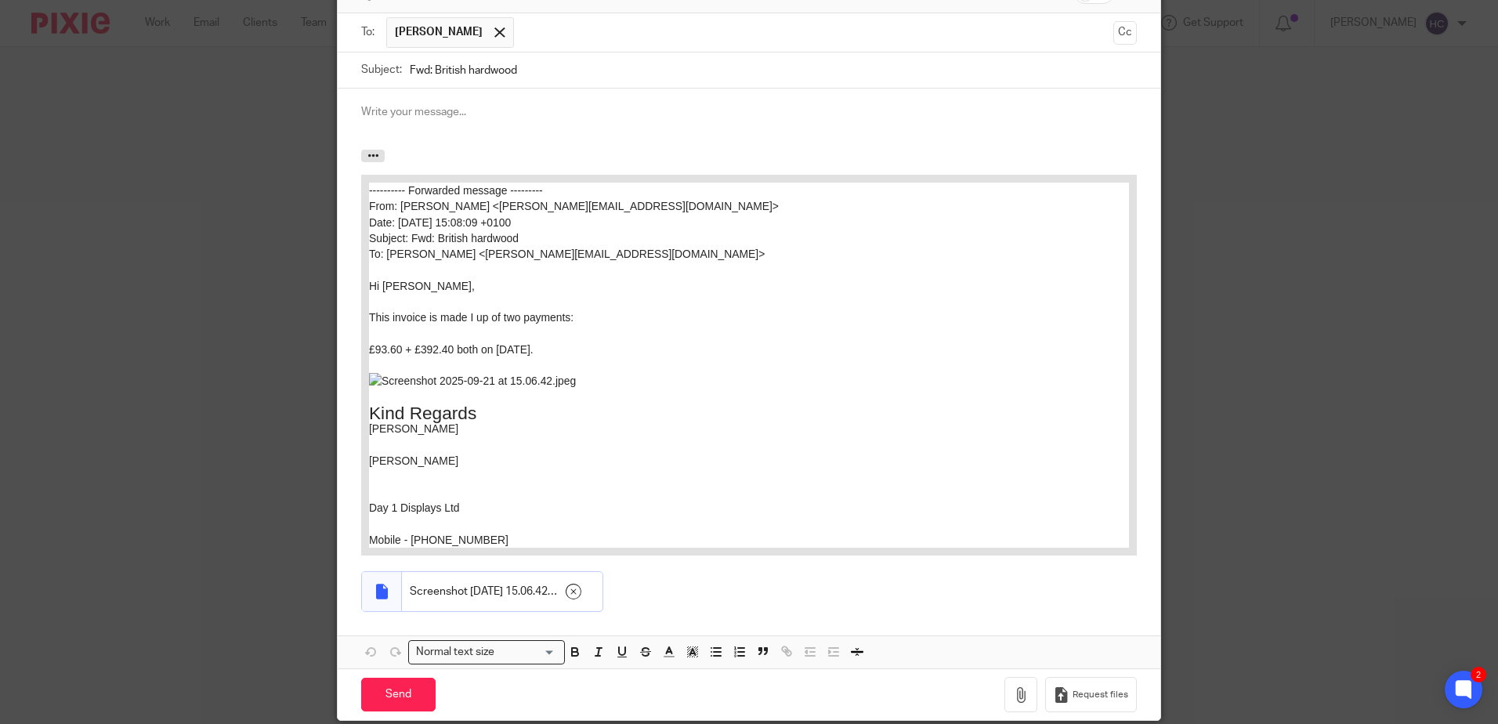
scroll to position [199, 0]
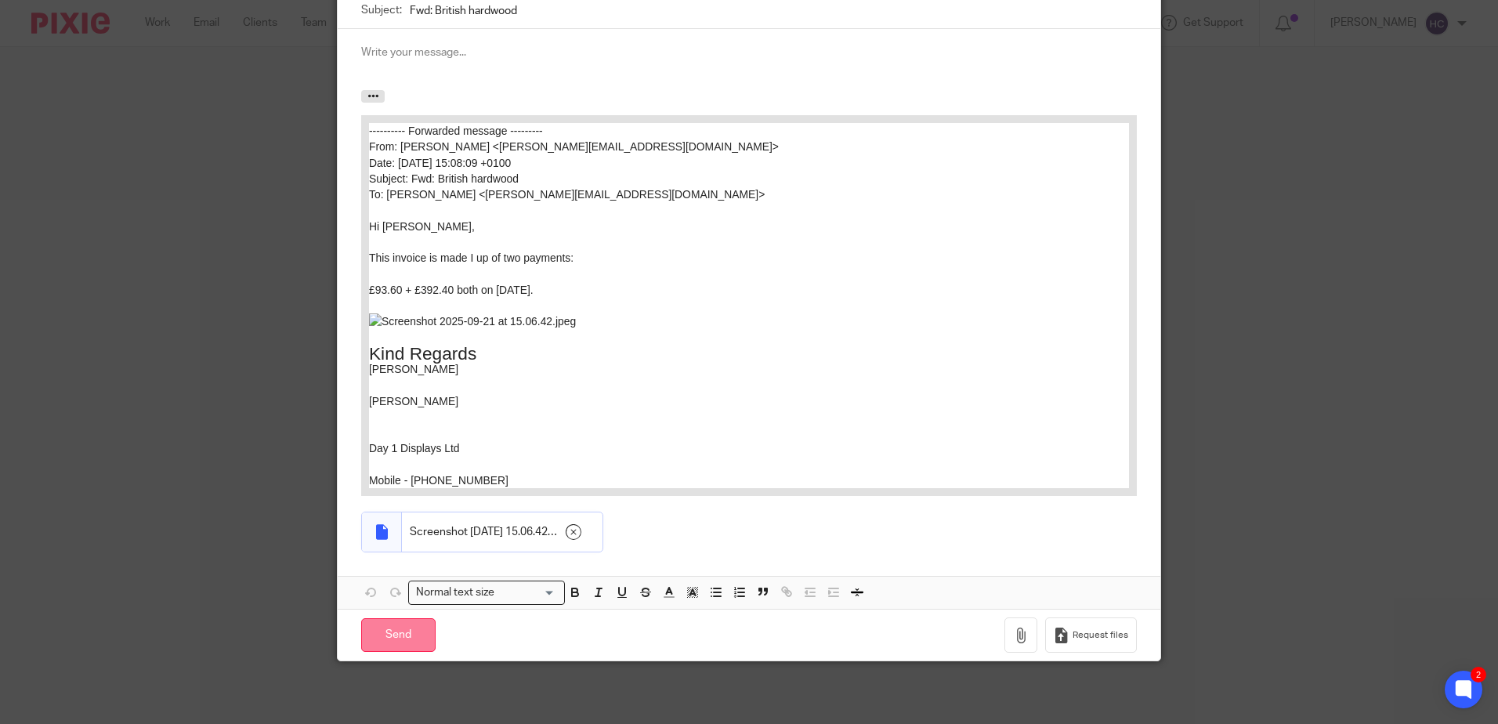
click at [407, 623] on input "Send" at bounding box center [398, 635] width 74 height 34
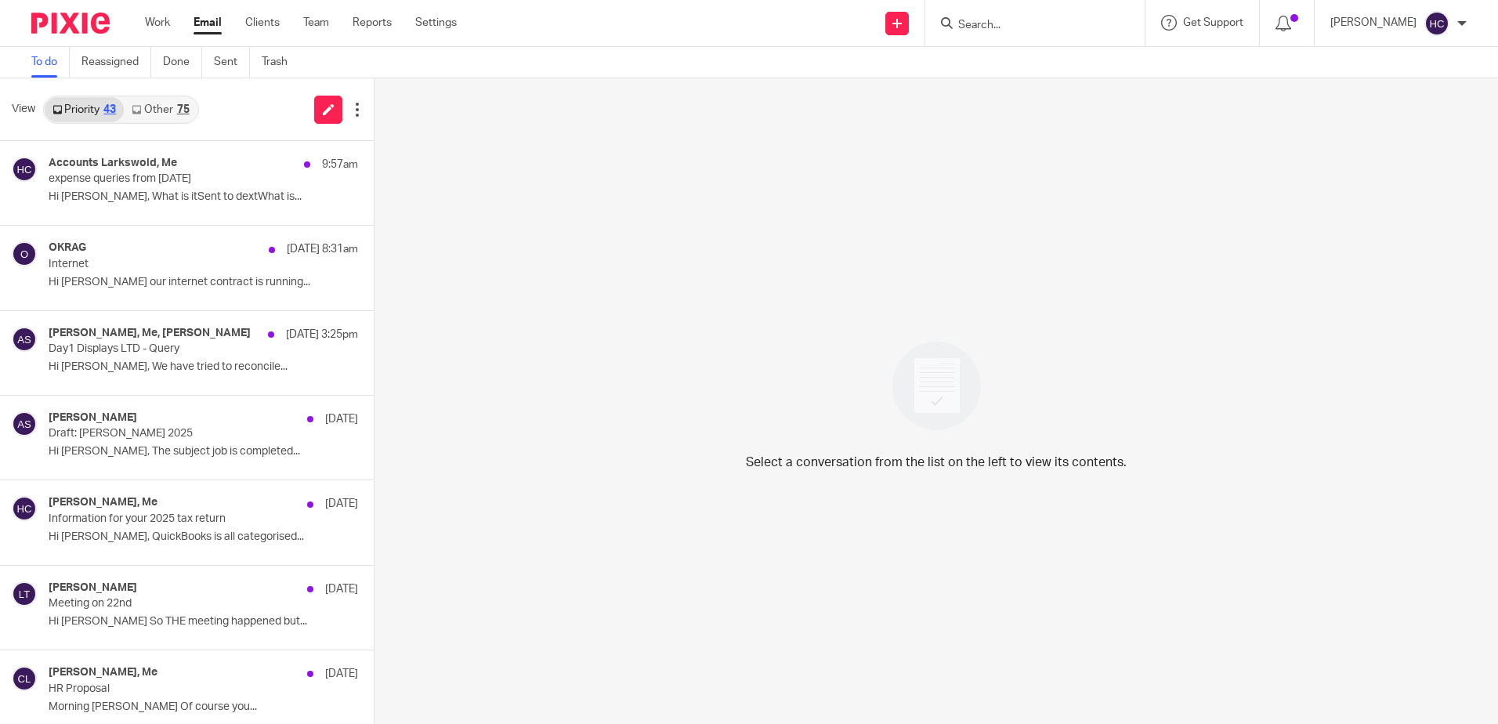
click at [184, 106] on div "75" at bounding box center [183, 109] width 13 height 11
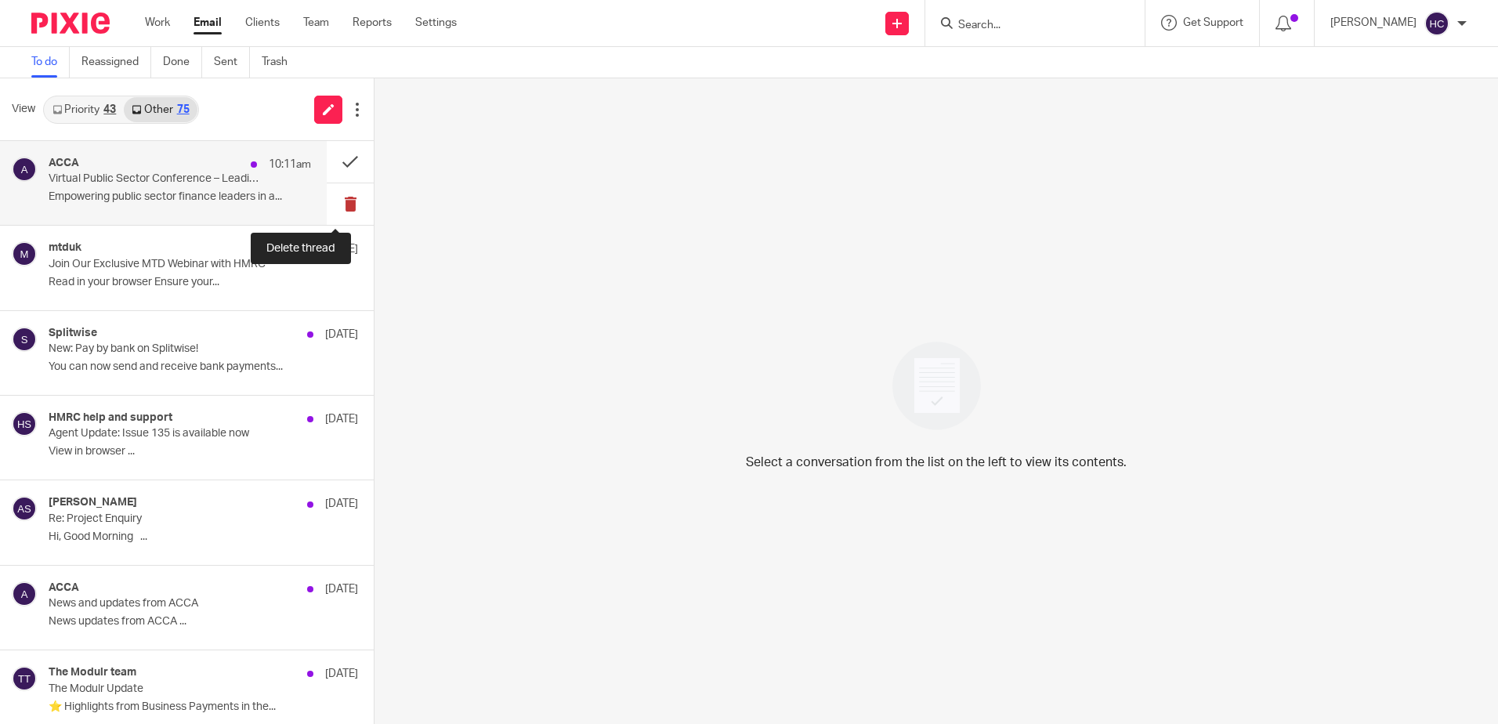
click at [331, 210] on button at bounding box center [350, 204] width 47 height 42
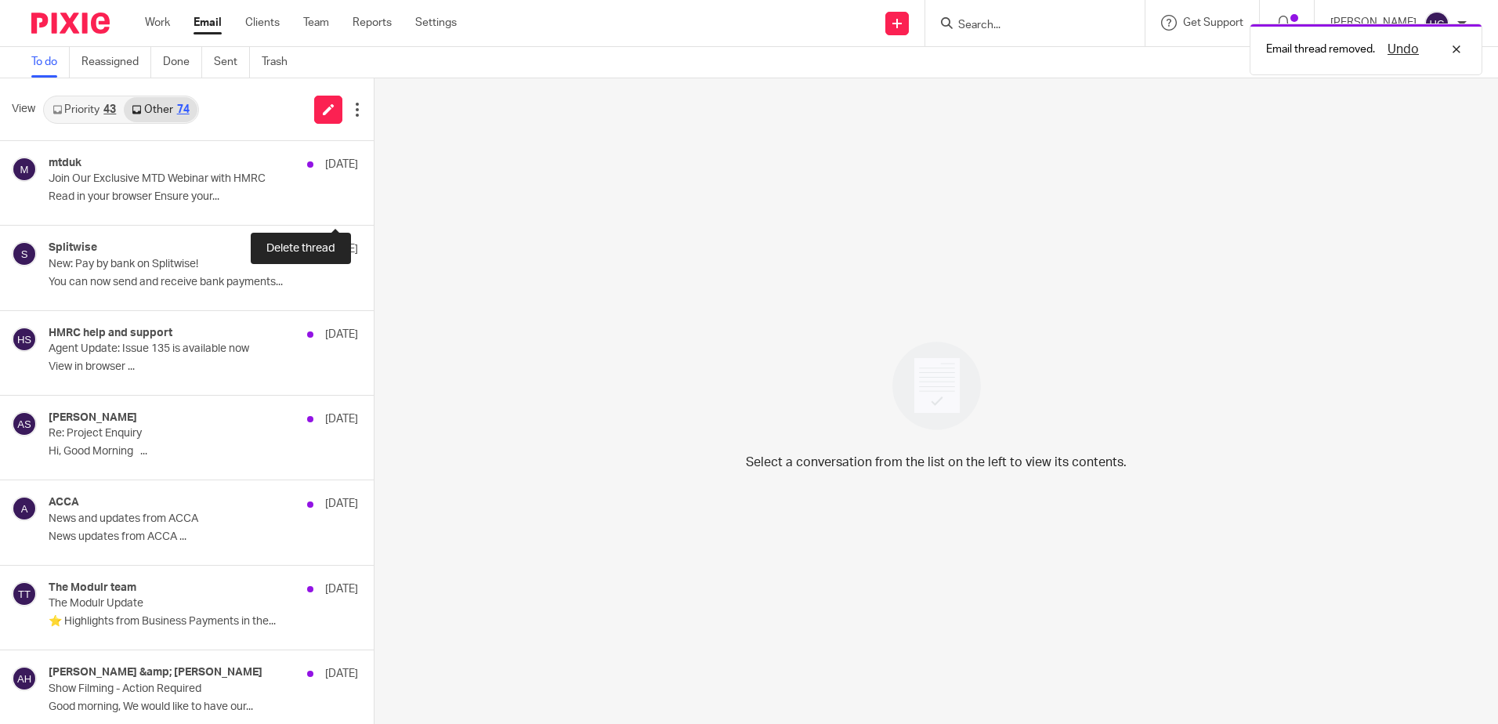
click at [374, 210] on button at bounding box center [380, 204] width 13 height 42
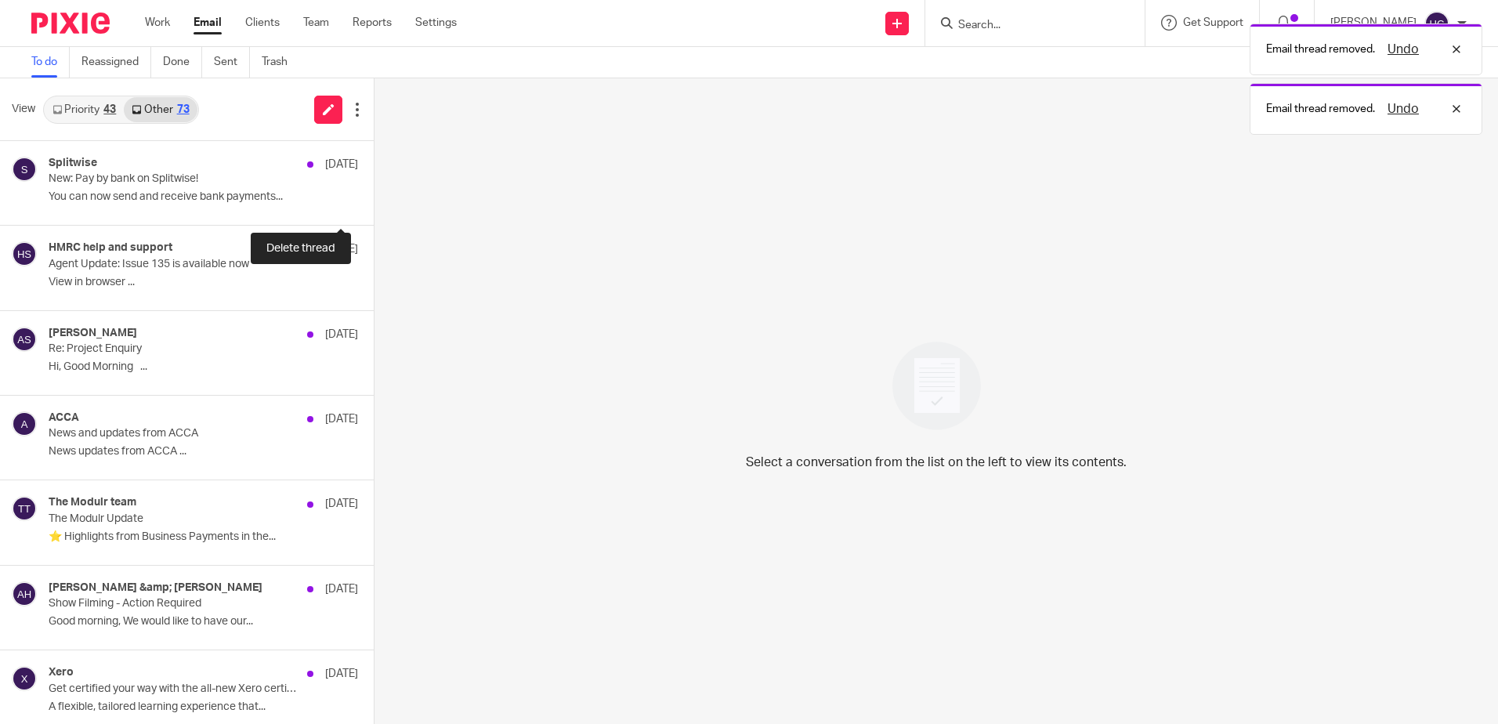
click at [374, 210] on button at bounding box center [380, 204] width 13 height 42
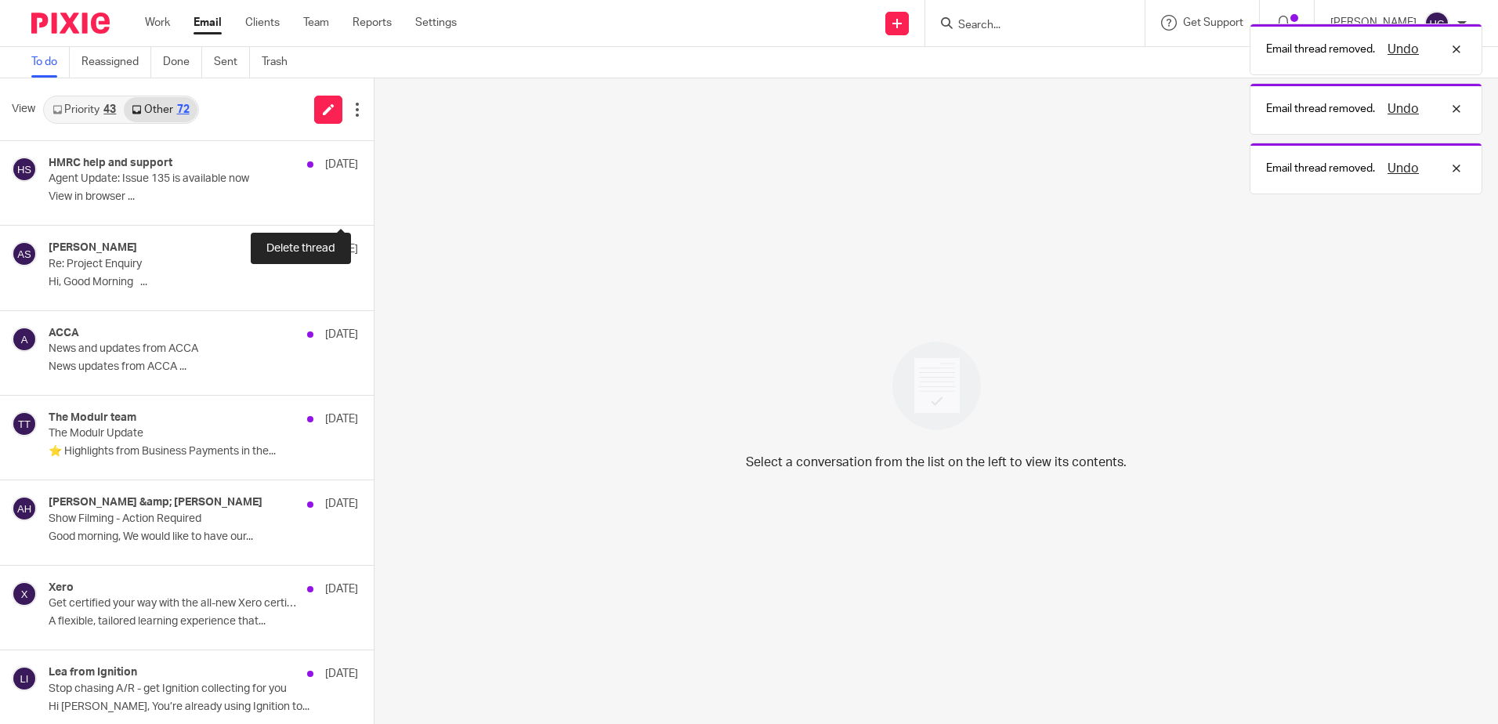
click at [374, 210] on button at bounding box center [380, 204] width 13 height 42
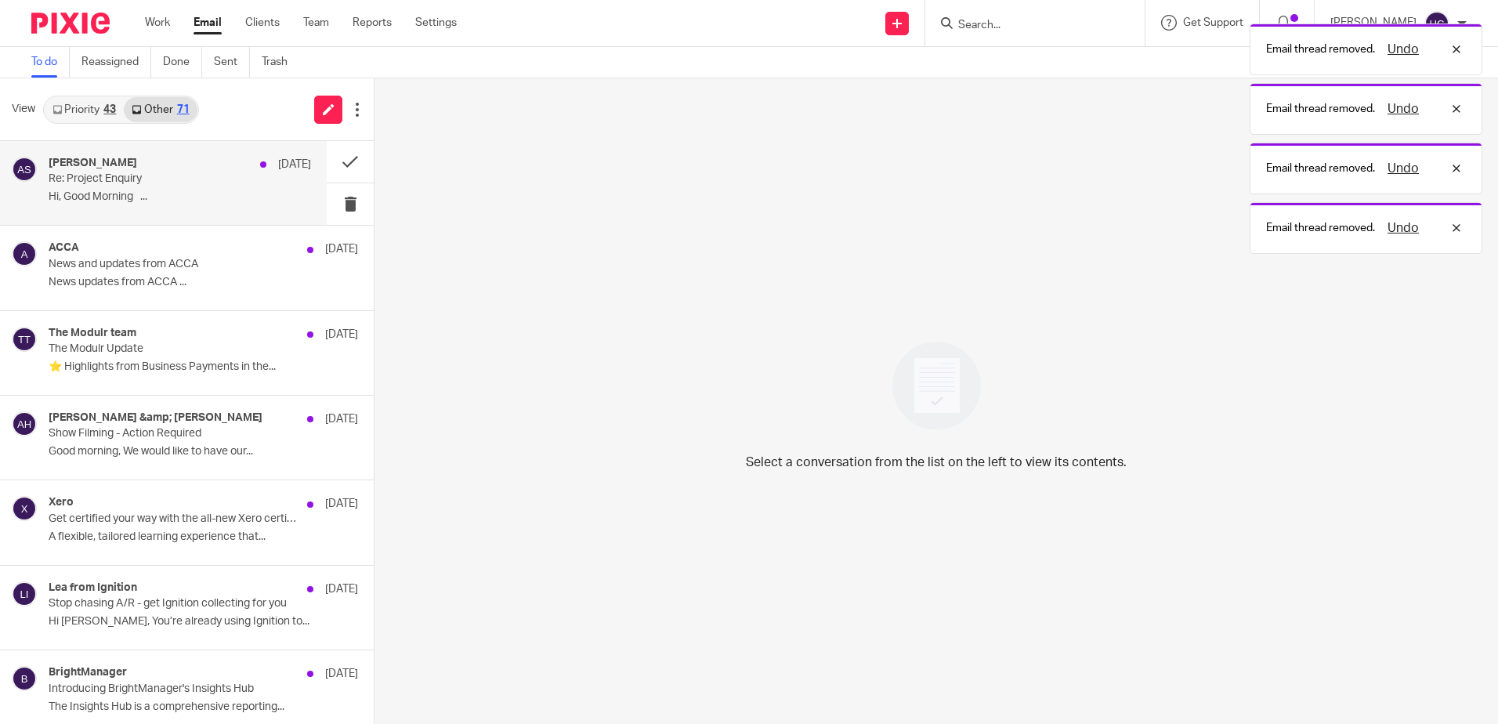
click at [211, 190] on div "Arun Singh 18 Sep Re: Project Enquiry Hi, Good Morning ..." at bounding box center [180, 183] width 263 height 53
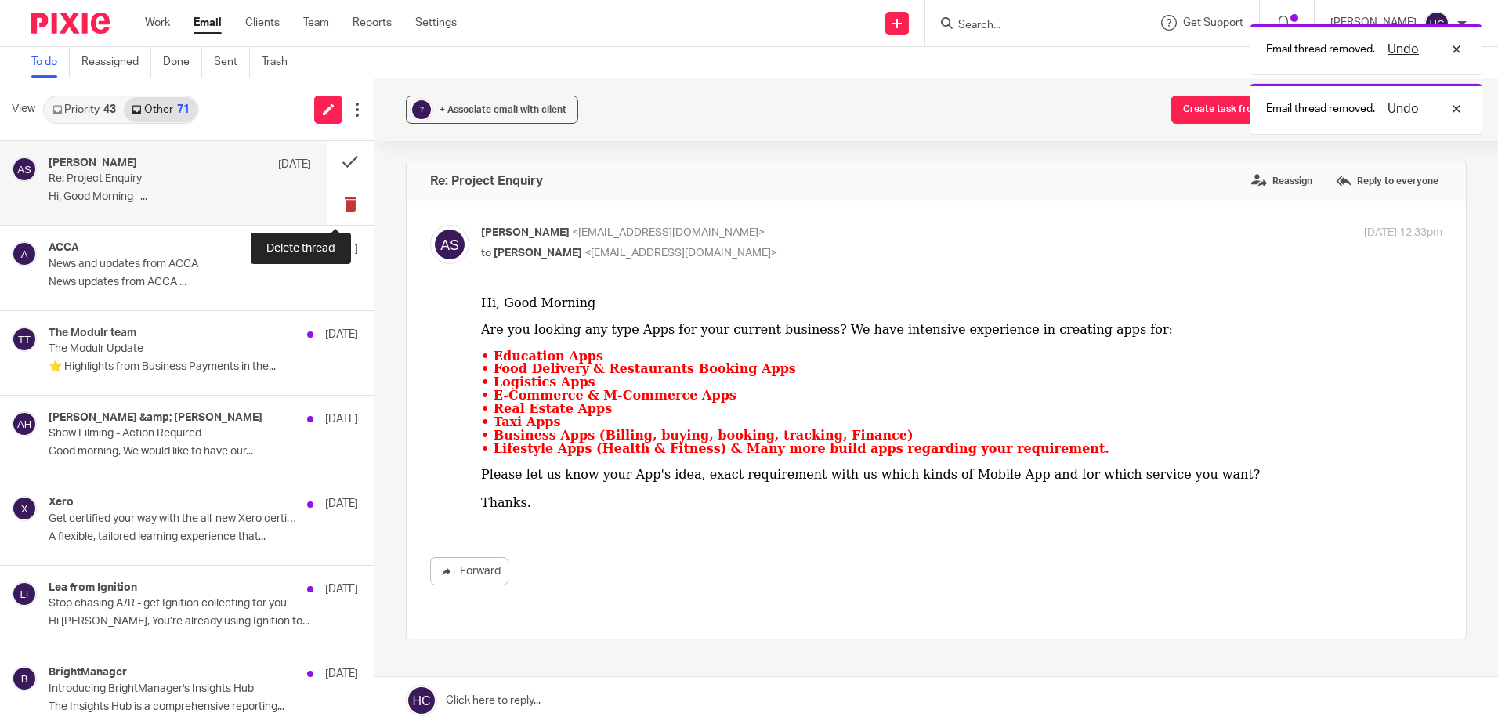
click at [337, 211] on button at bounding box center [350, 204] width 47 height 42
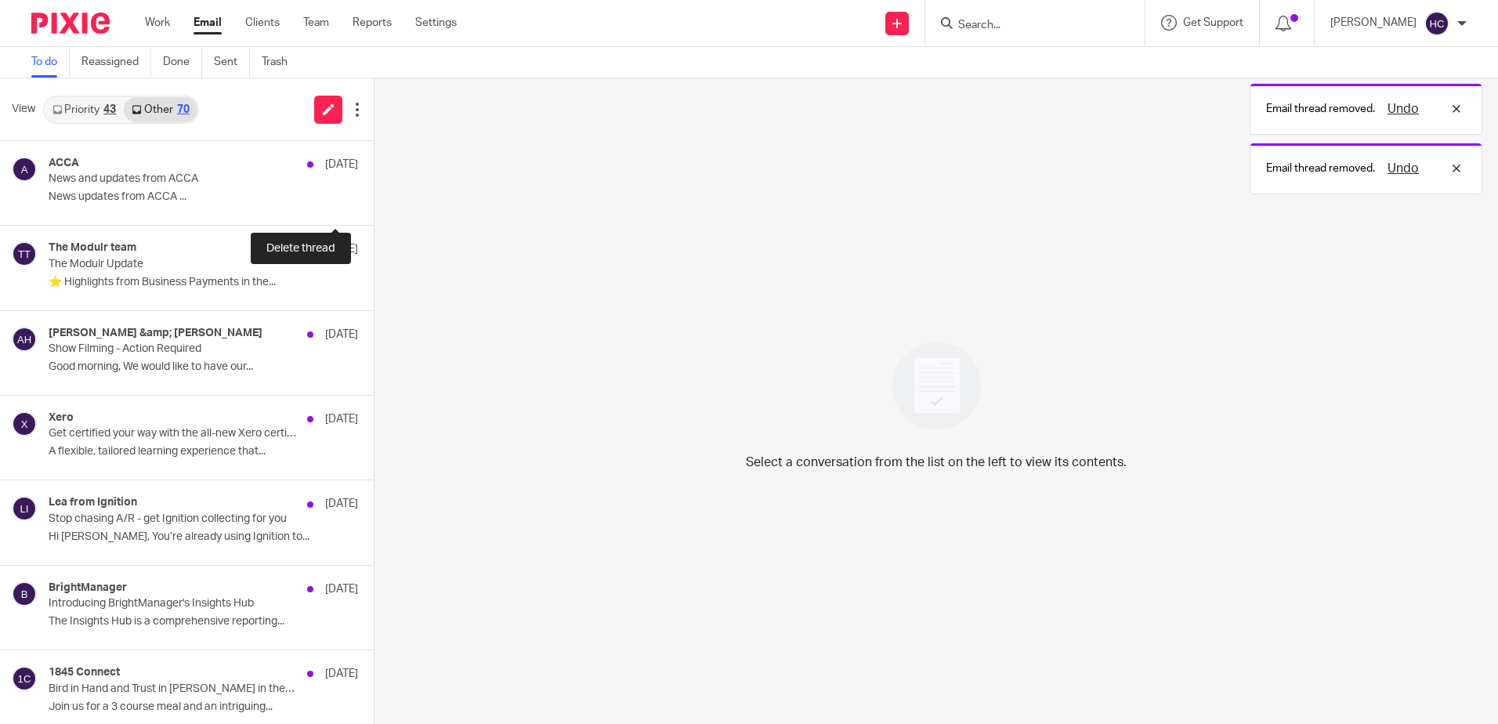
click at [374, 211] on button at bounding box center [380, 204] width 13 height 42
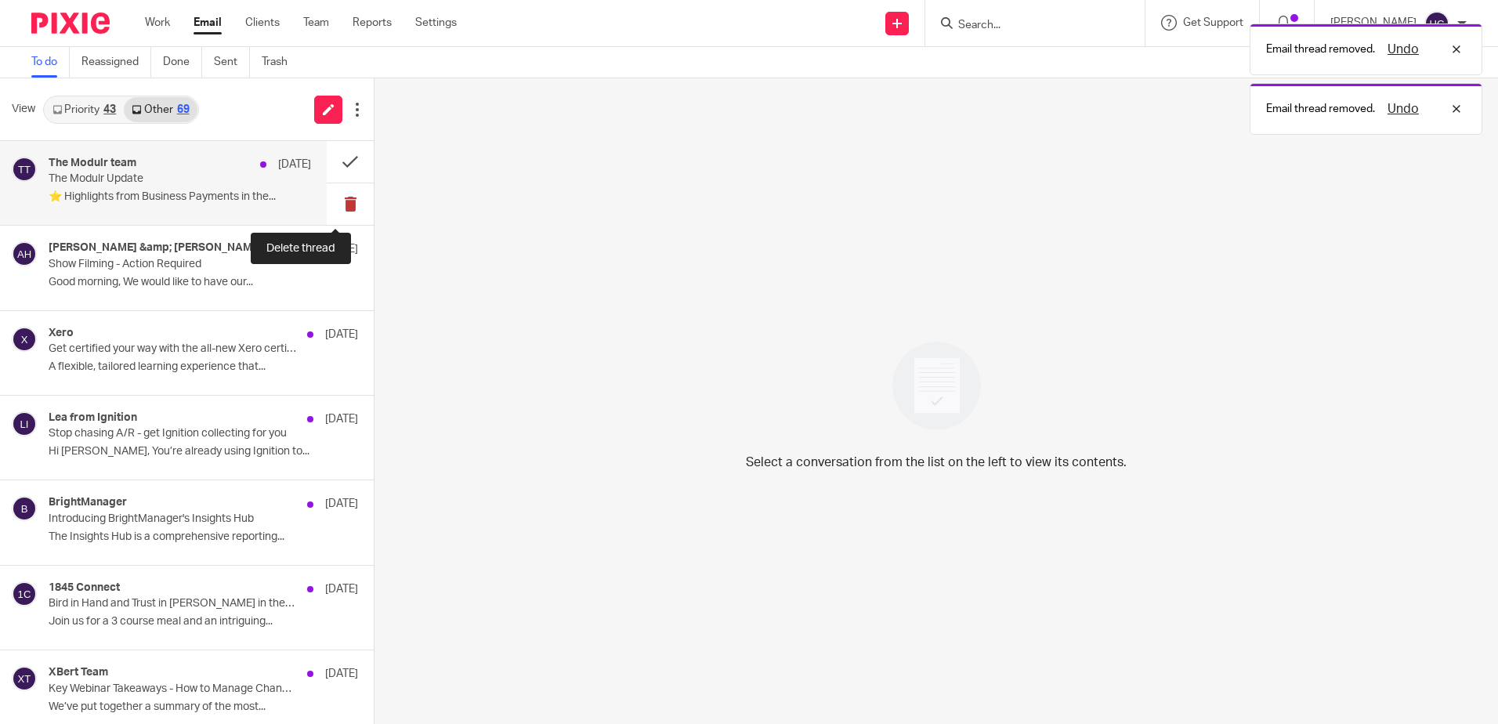
click at [342, 205] on button at bounding box center [350, 204] width 47 height 42
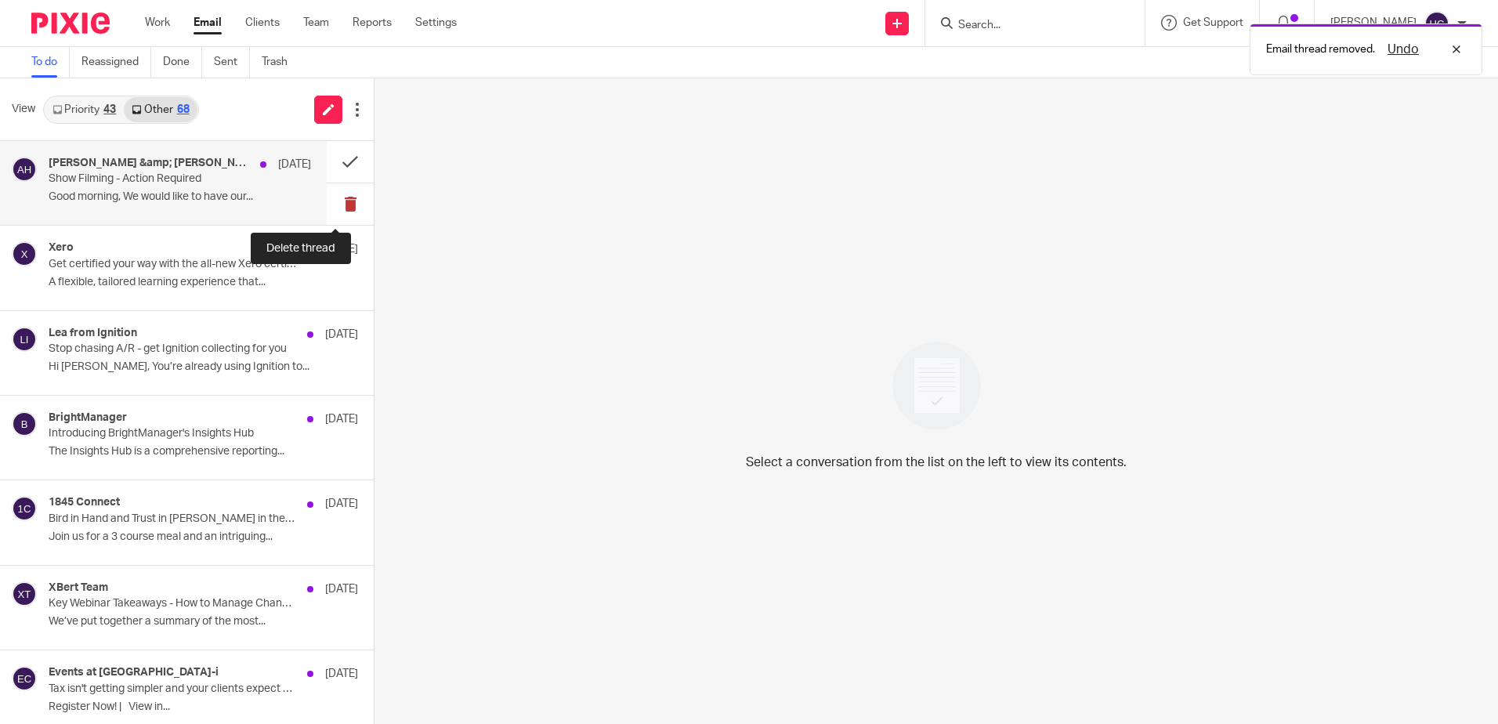
click at [331, 210] on button at bounding box center [350, 204] width 47 height 42
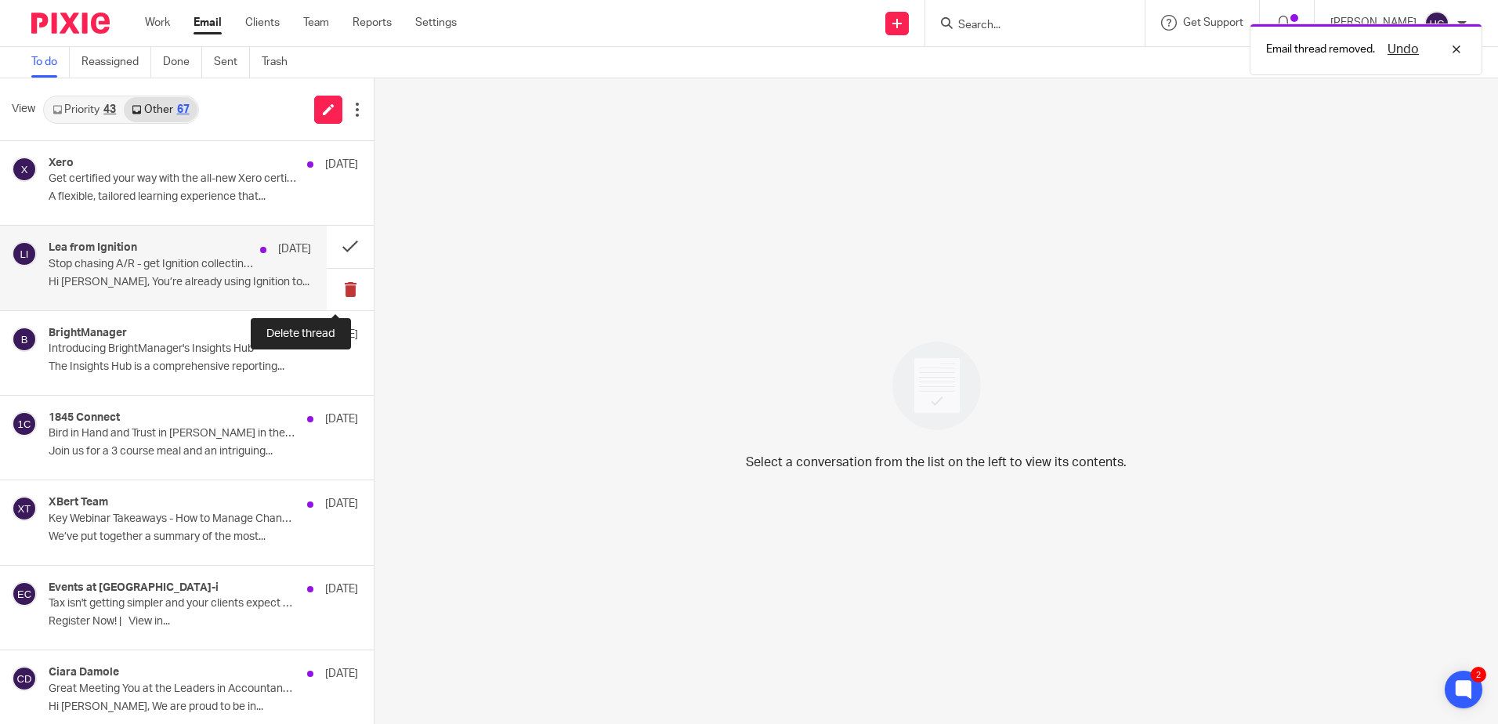
click at [346, 291] on button at bounding box center [350, 290] width 47 height 42
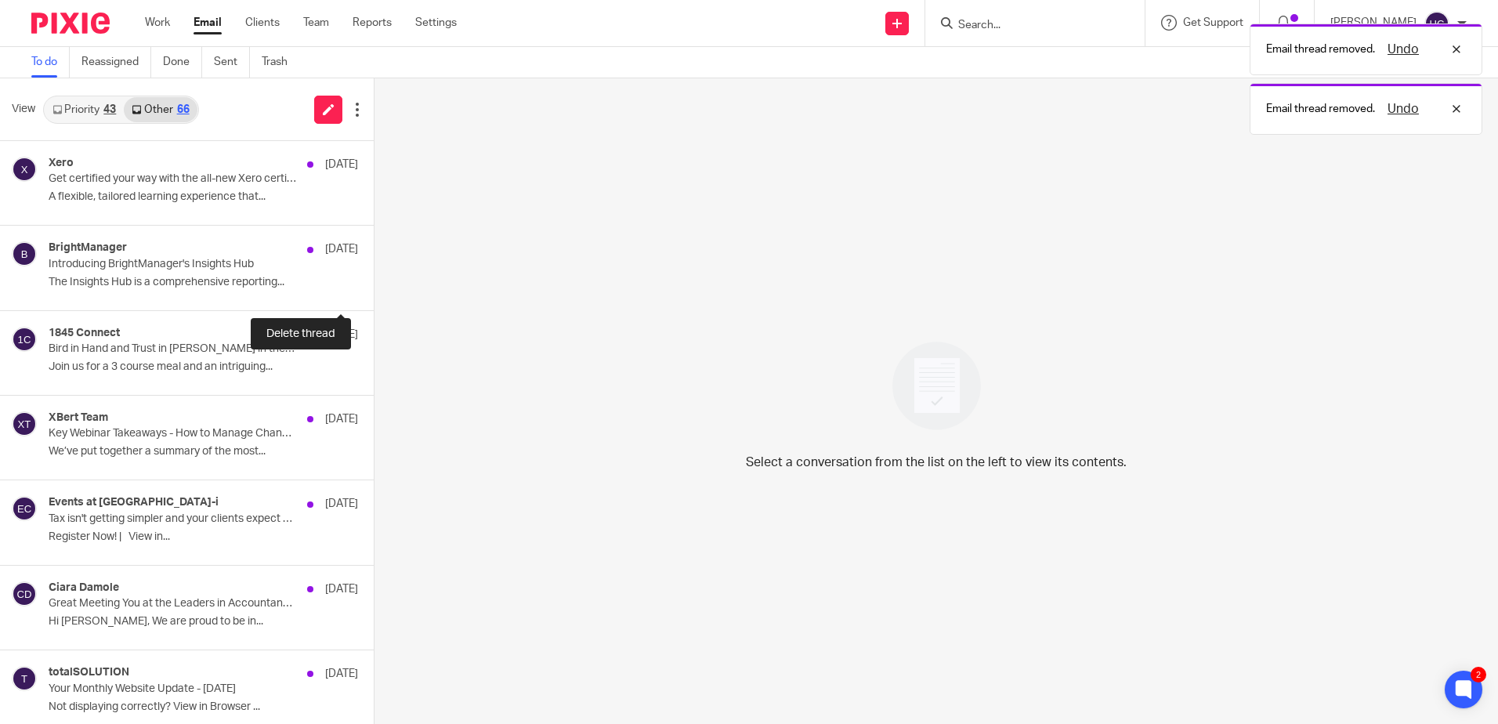
click at [374, 291] on button at bounding box center [380, 290] width 13 height 42
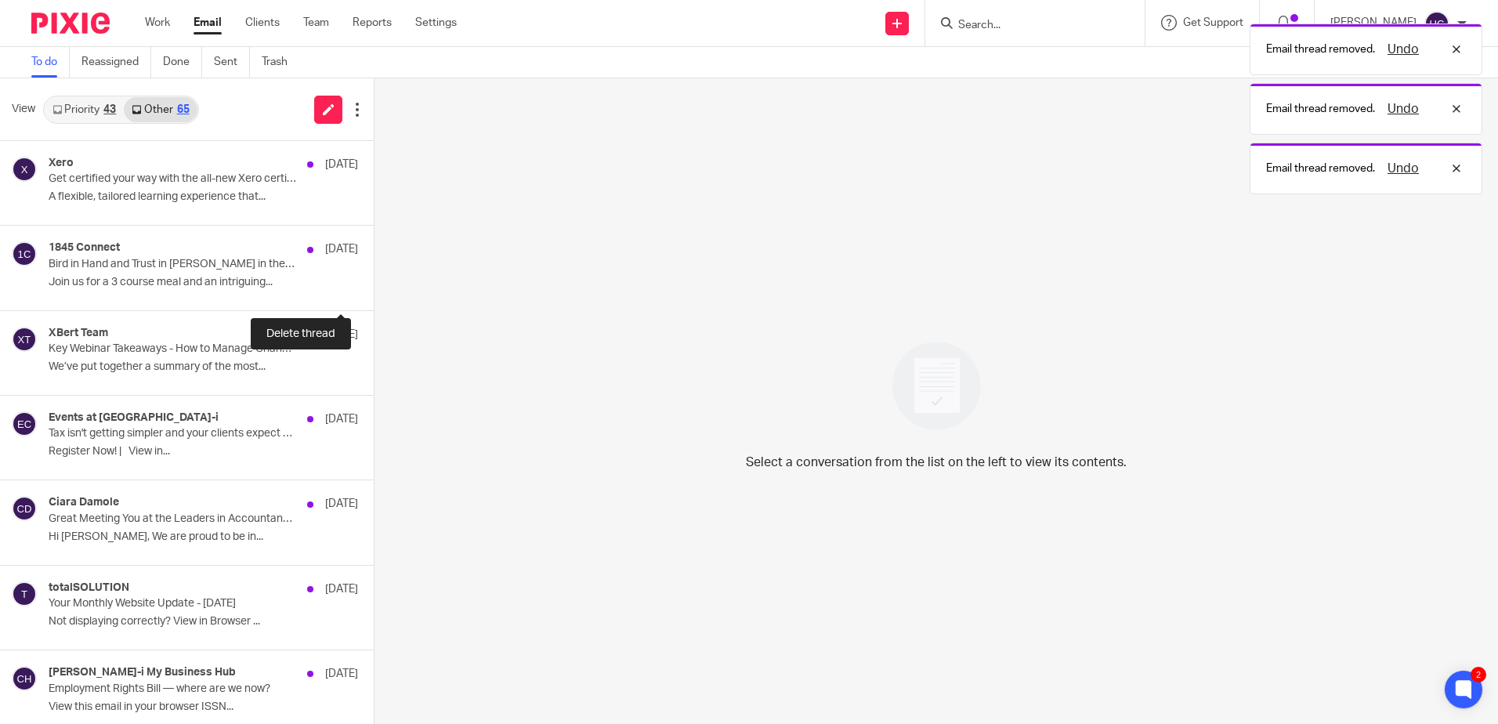
click at [374, 291] on button at bounding box center [380, 290] width 13 height 42
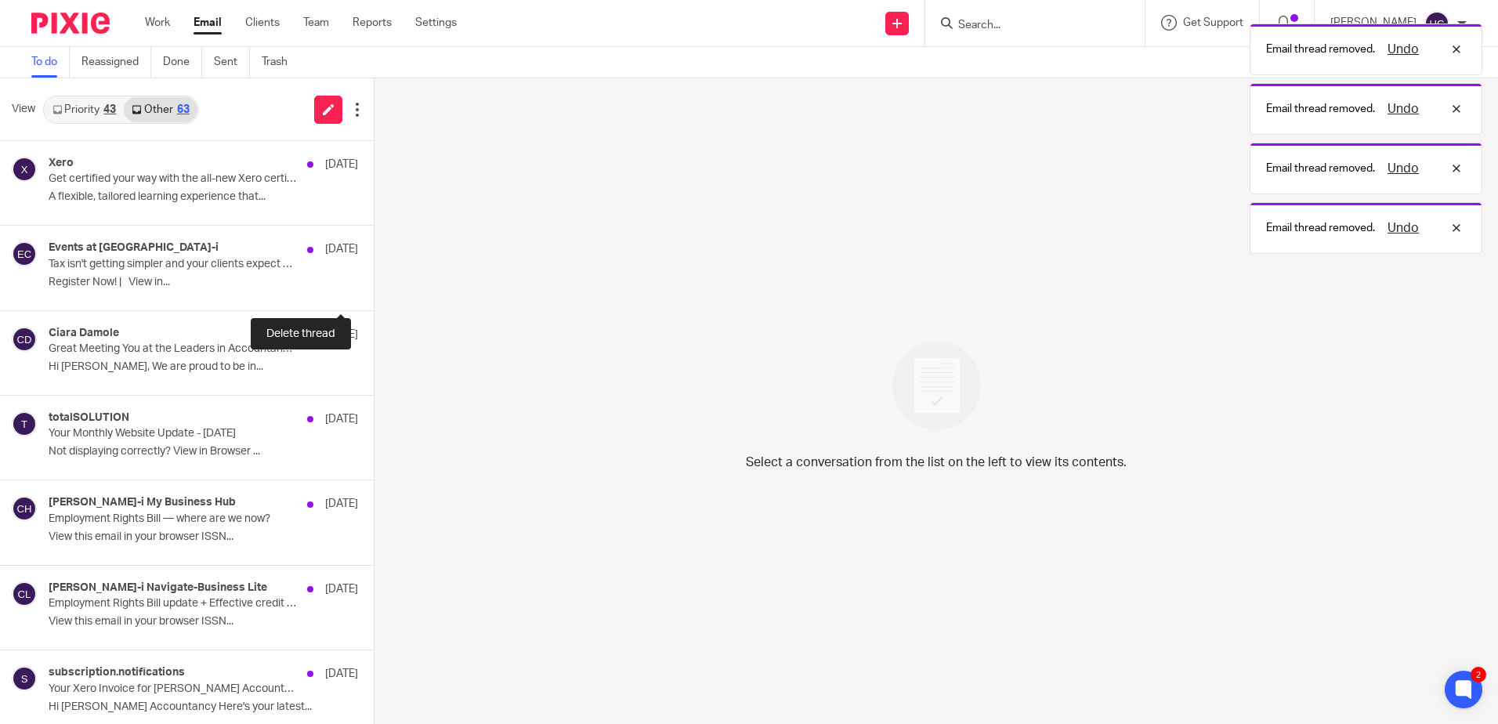
click at [374, 291] on button at bounding box center [380, 290] width 13 height 42
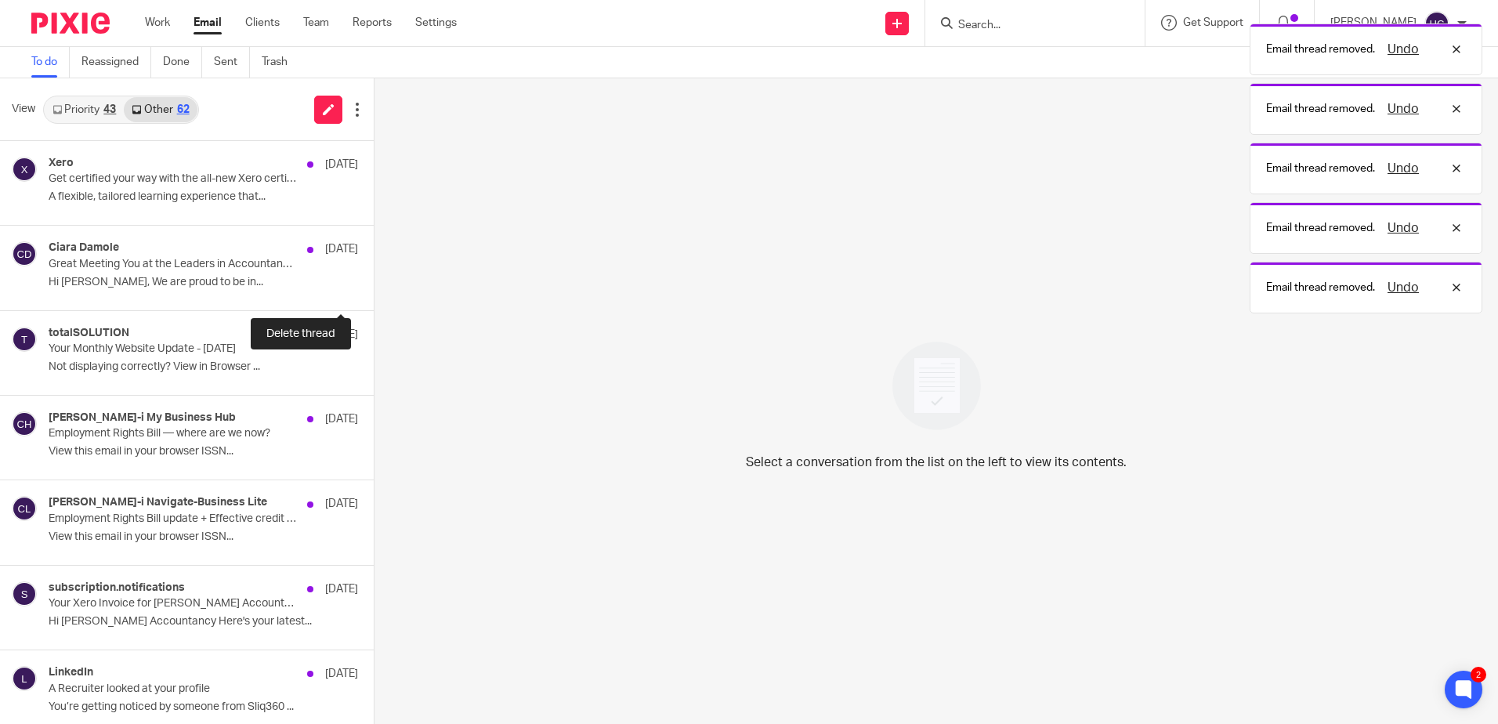
click at [374, 291] on button at bounding box center [380, 290] width 13 height 42
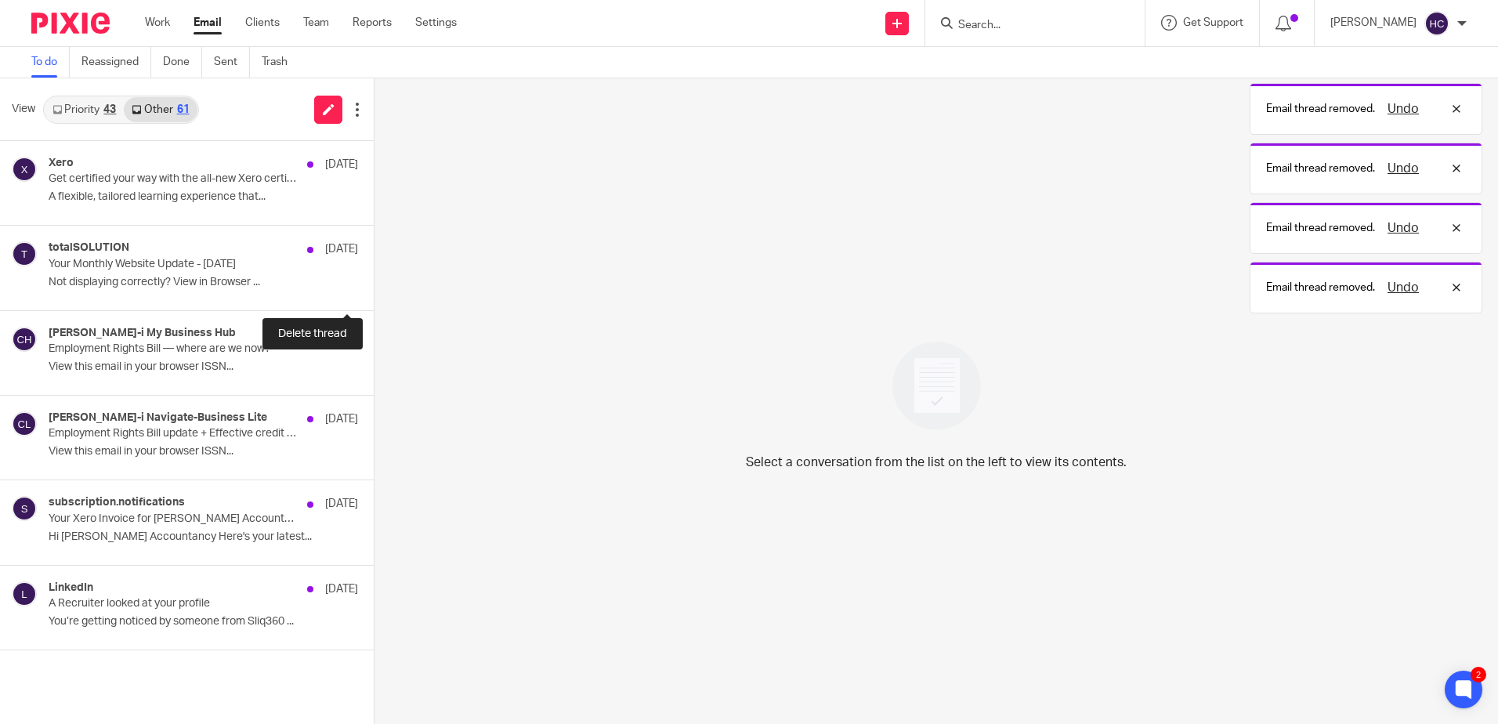
click at [374, 291] on button at bounding box center [380, 290] width 13 height 42
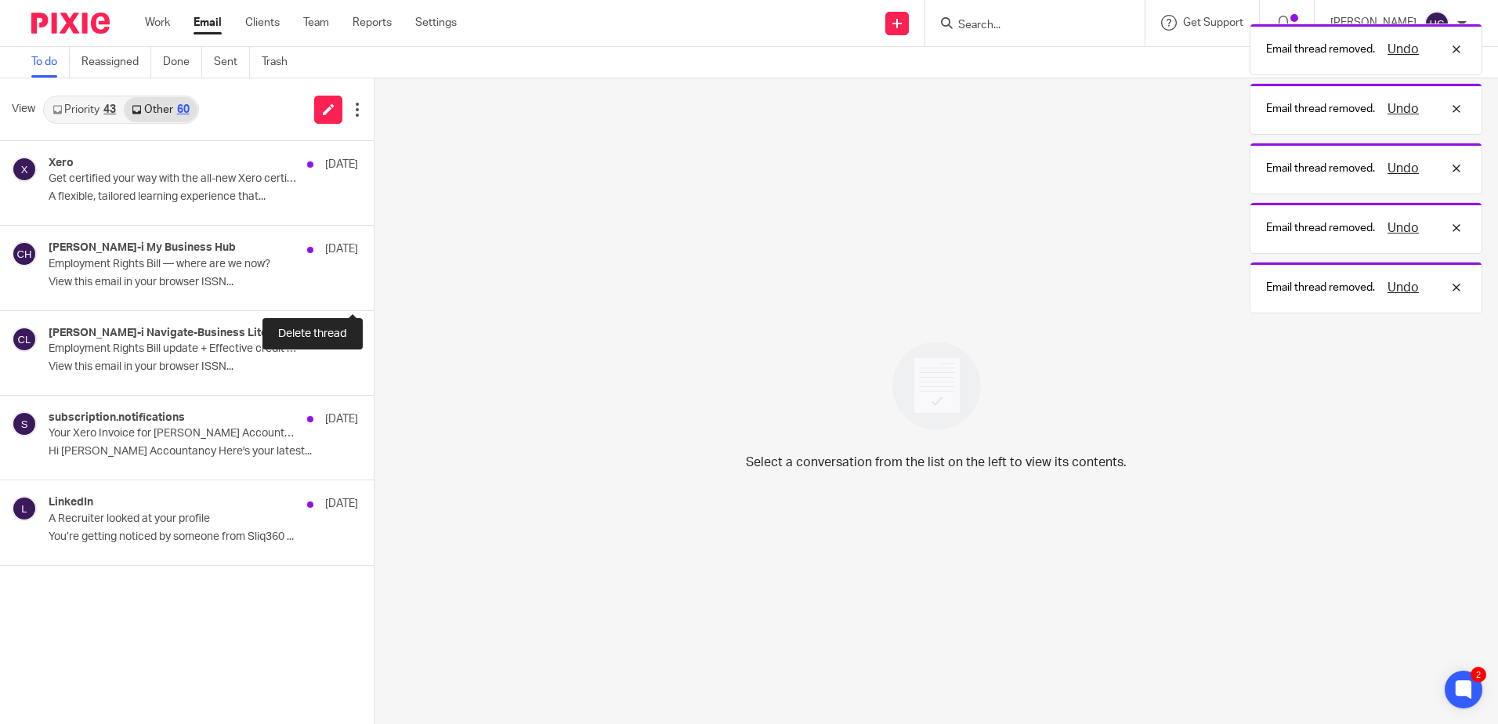
click at [374, 291] on button at bounding box center [380, 290] width 13 height 42
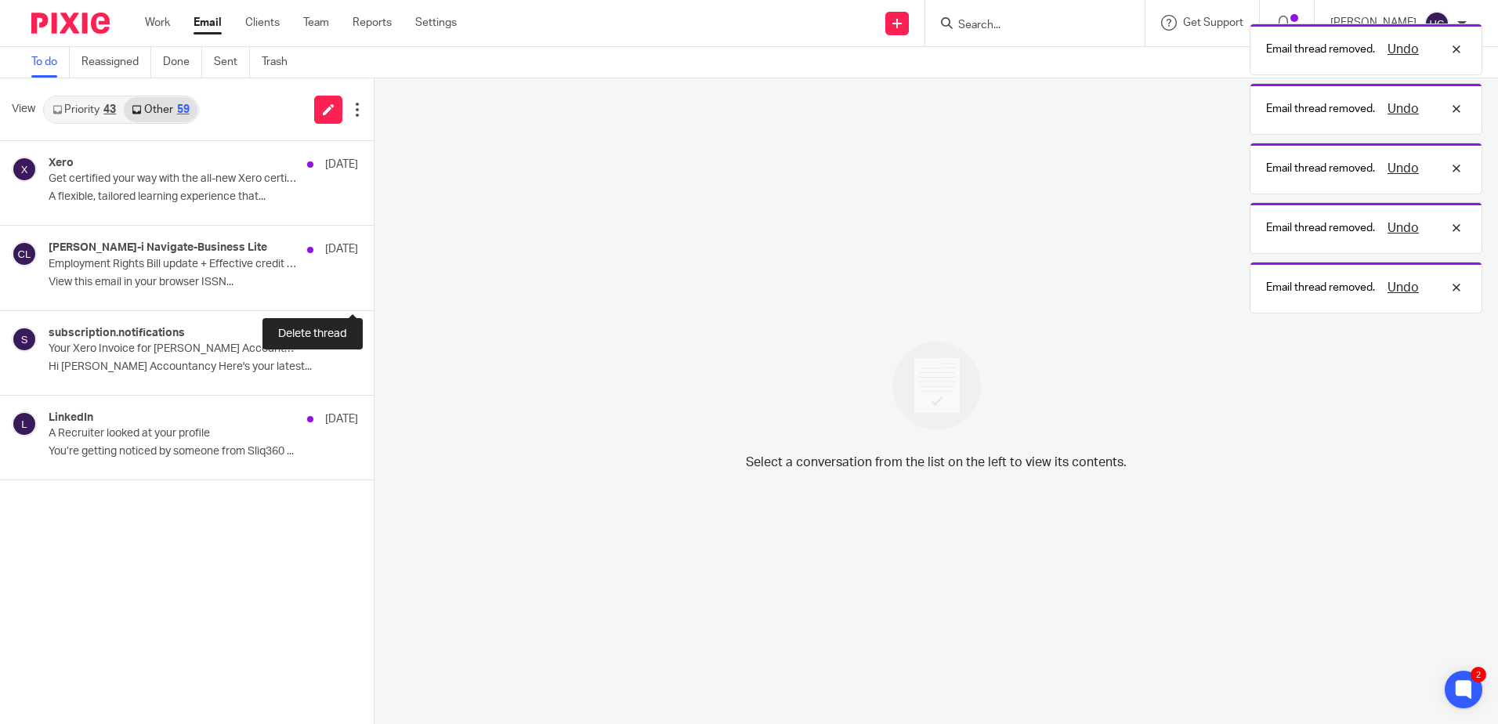
click at [374, 291] on button at bounding box center [380, 290] width 13 height 42
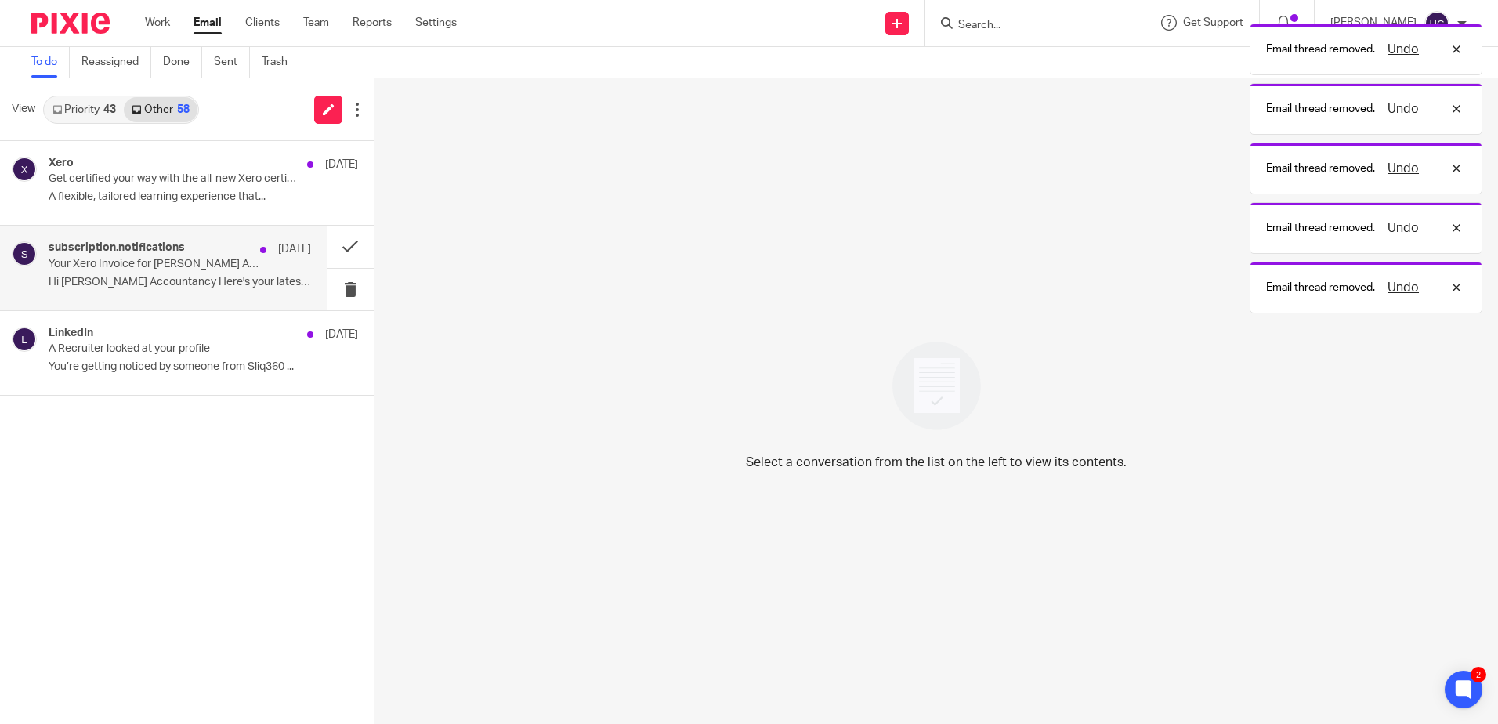
click at [134, 247] on h4 "subscription.notifications" at bounding box center [117, 247] width 136 height 13
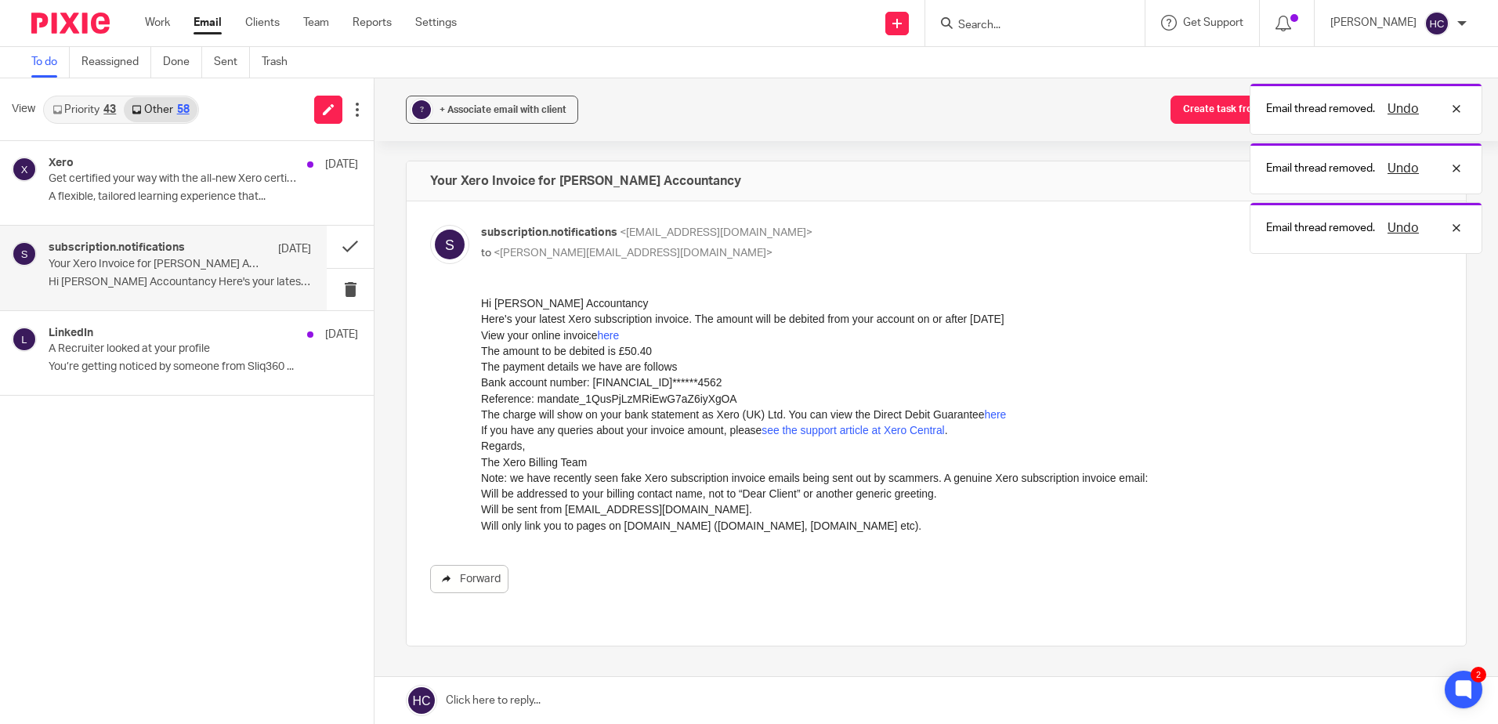
click at [484, 584] on link "Forward" at bounding box center [469, 579] width 78 height 28
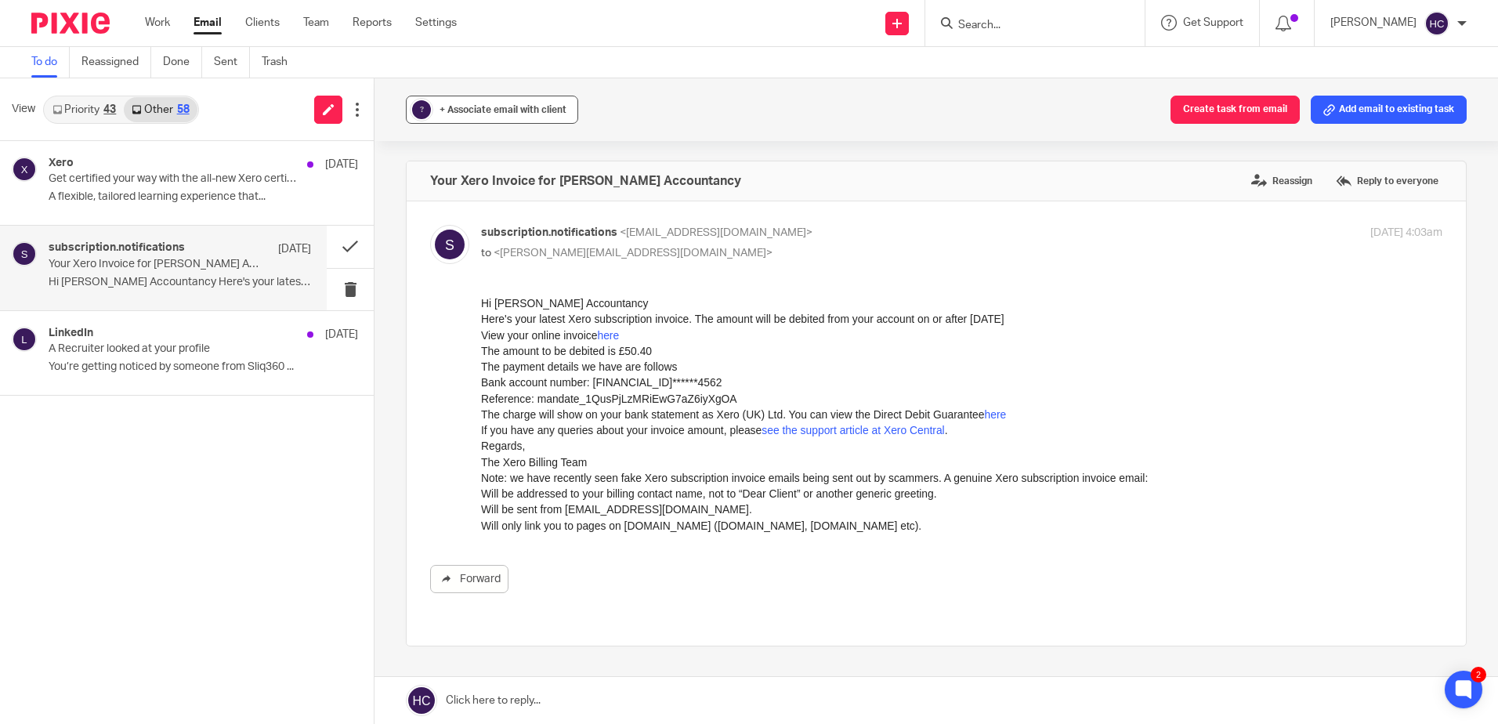
click at [477, 114] on div "+ Associate email with client" at bounding box center [503, 110] width 127 height 16
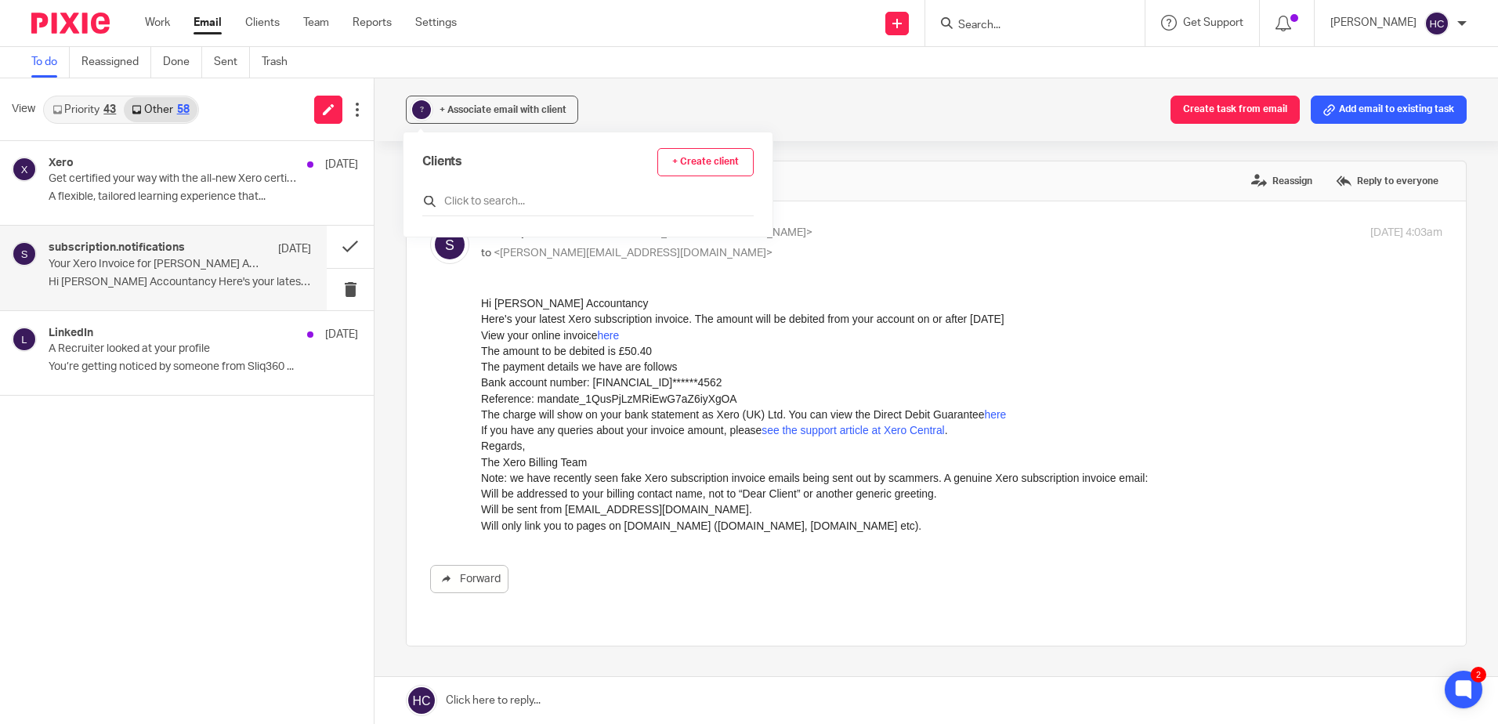
click at [465, 208] on input "text" at bounding box center [587, 202] width 331 height 16
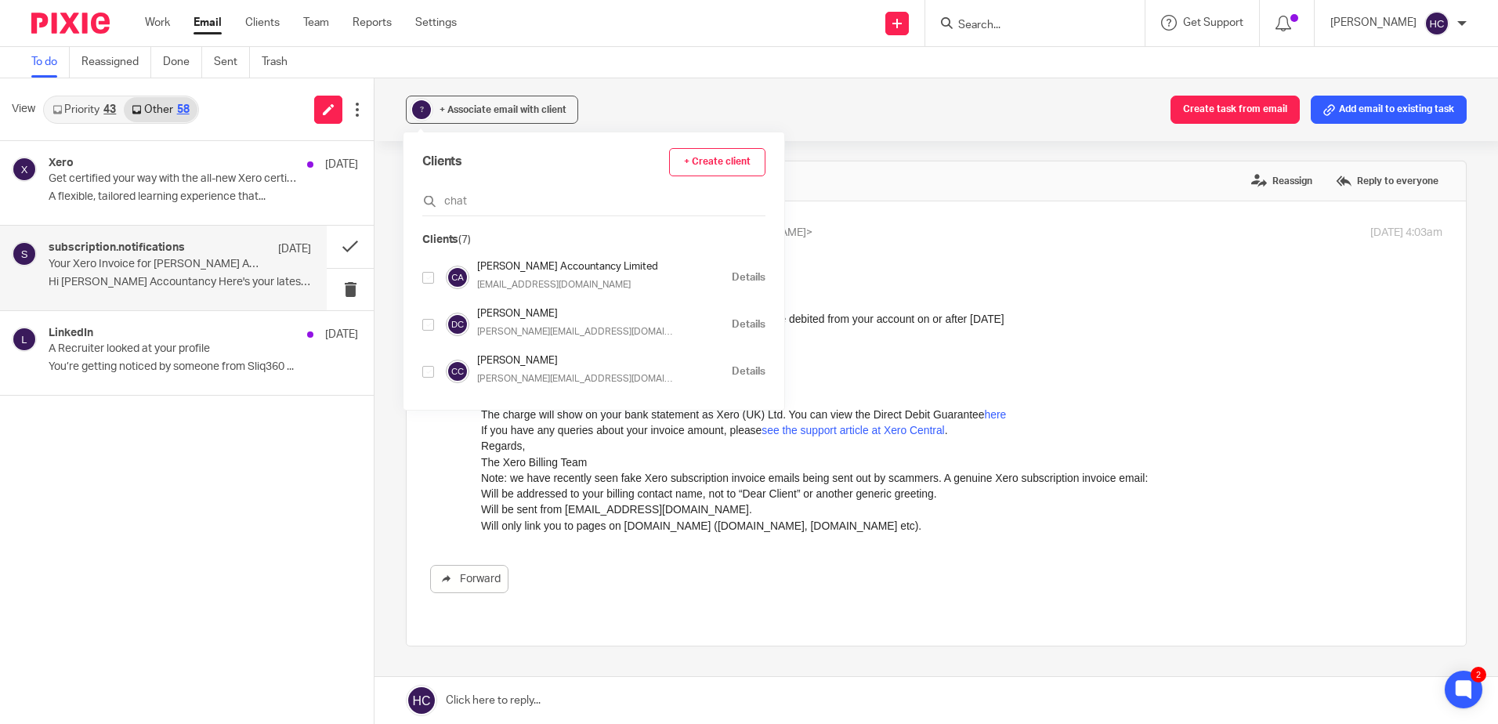
type input "chat"
click at [429, 277] on input "checkbox" at bounding box center [428, 278] width 12 height 12
checkbox input "true"
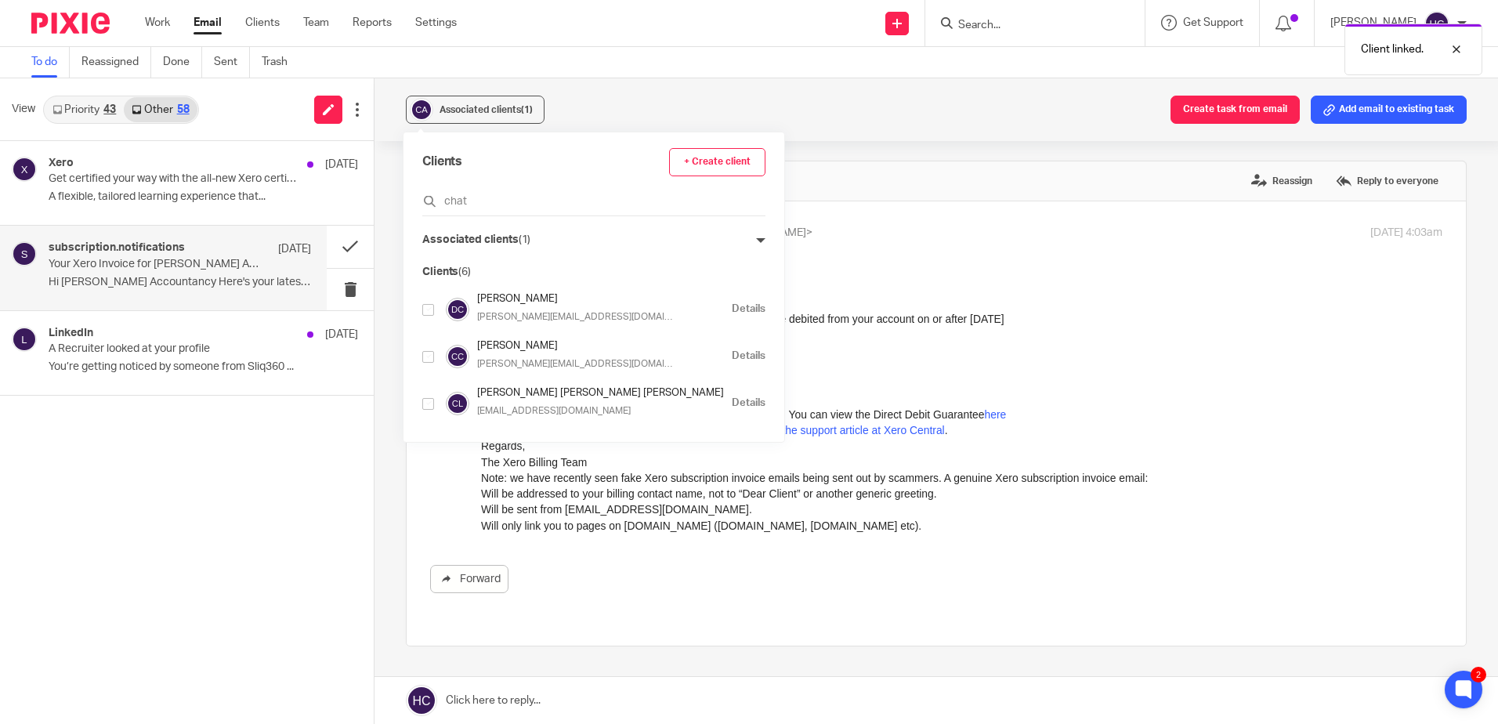
click at [608, 103] on div "Associated clients (1) Create task from email Add email to existing task" at bounding box center [937, 109] width 1124 height 63
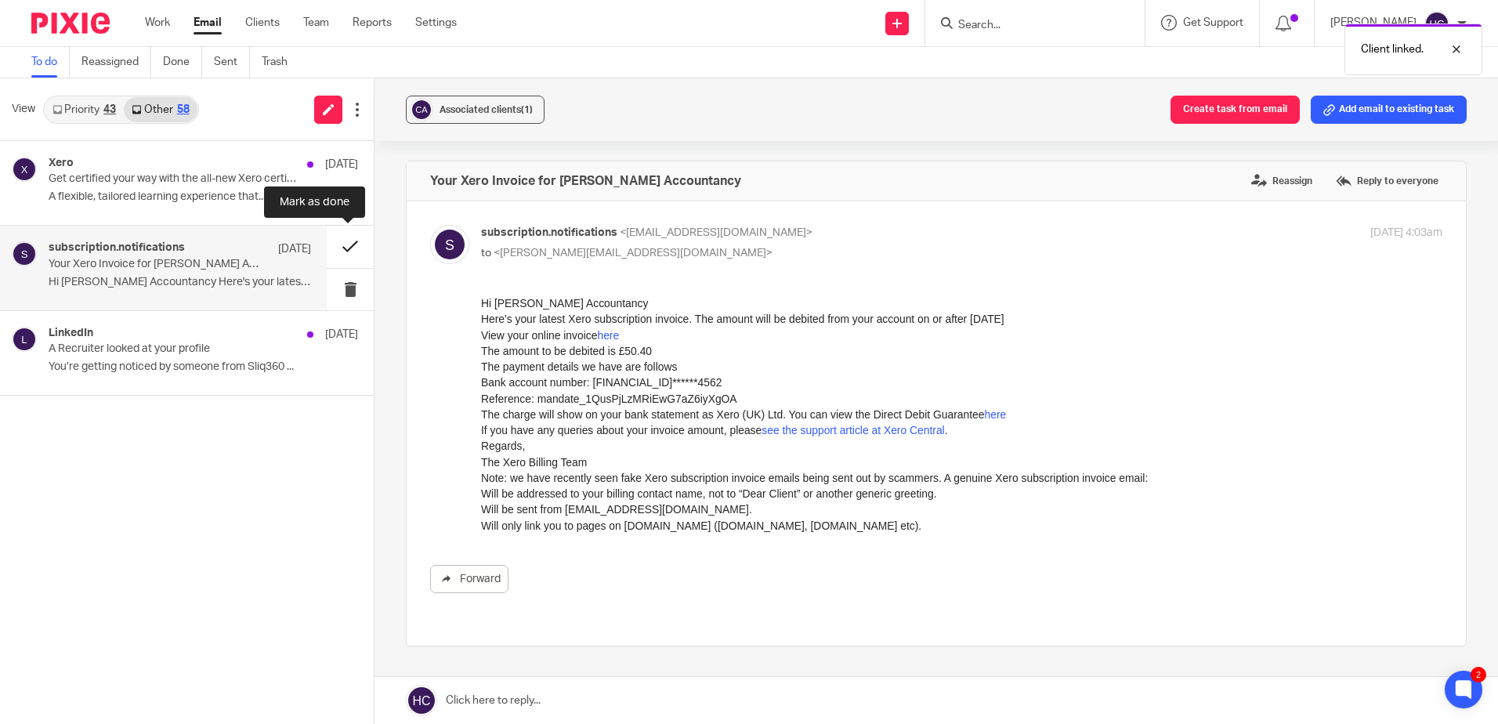
click at [348, 246] on button at bounding box center [350, 247] width 47 height 42
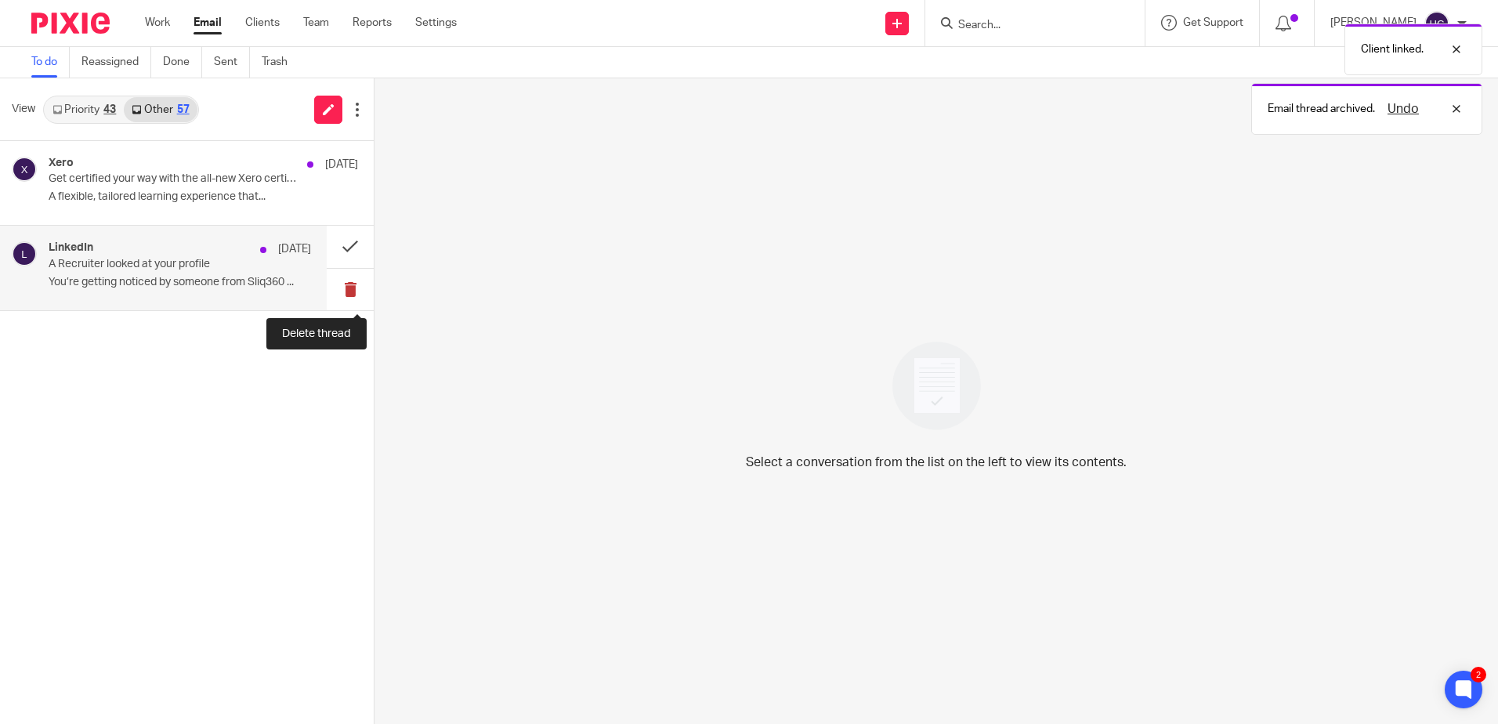
click at [358, 284] on button at bounding box center [350, 290] width 47 height 42
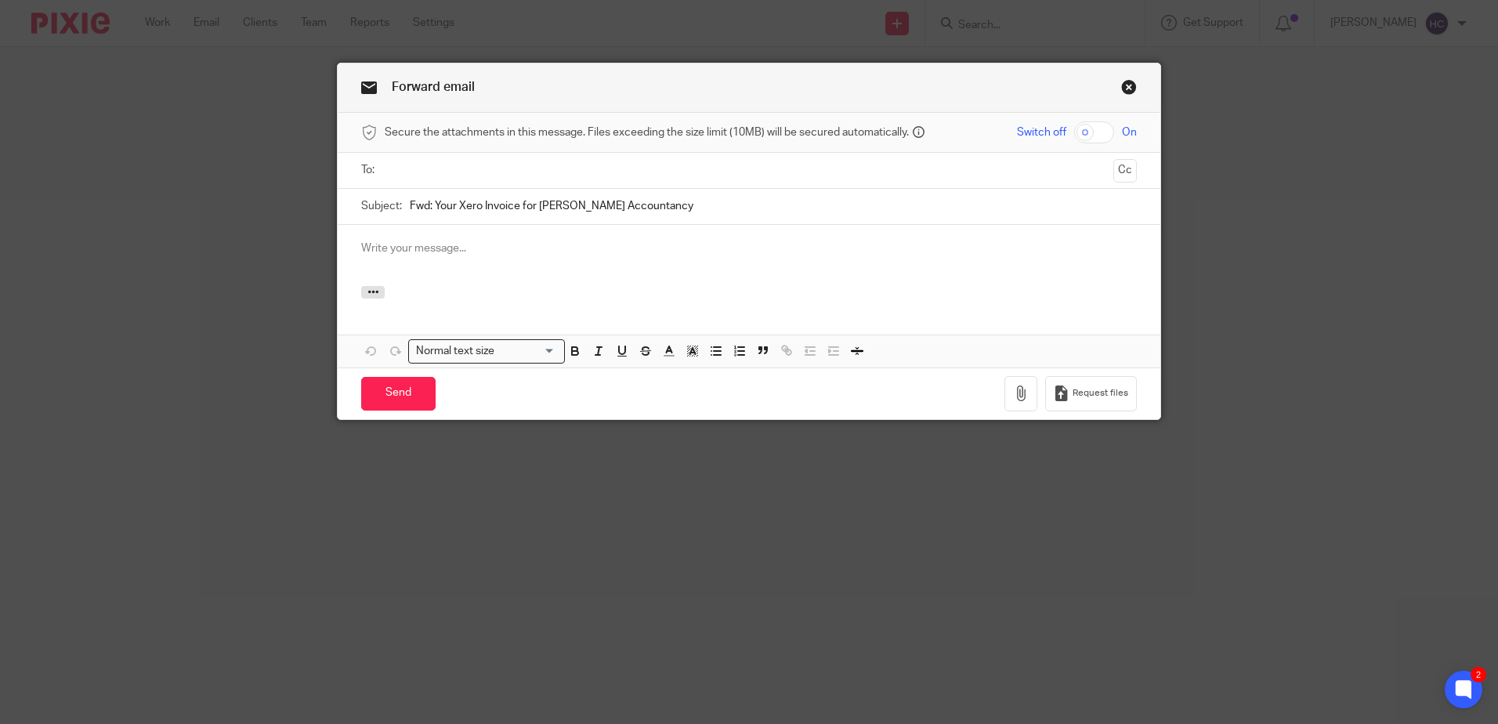
click at [456, 169] on input "text" at bounding box center [748, 170] width 716 height 18
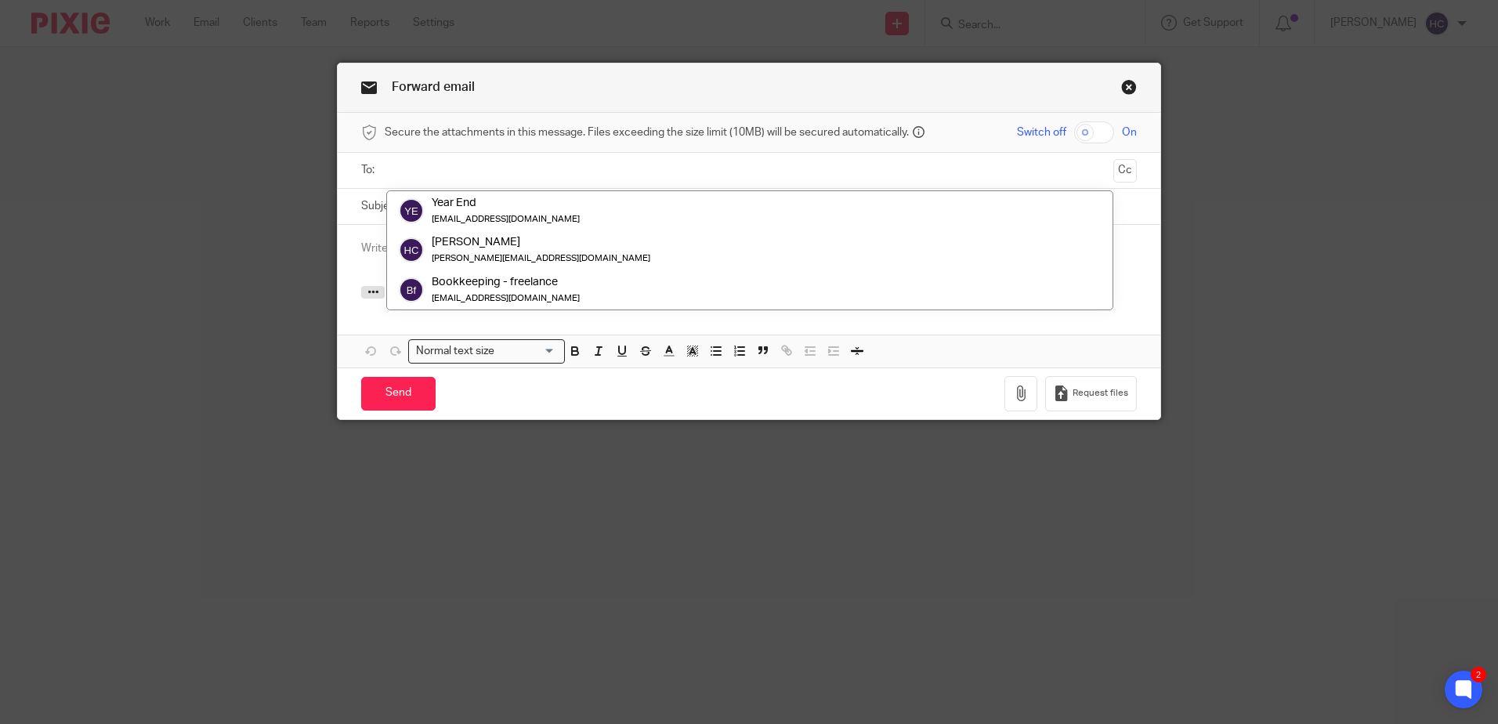
paste input "[EMAIL_ADDRESS][DOMAIN_NAME]"
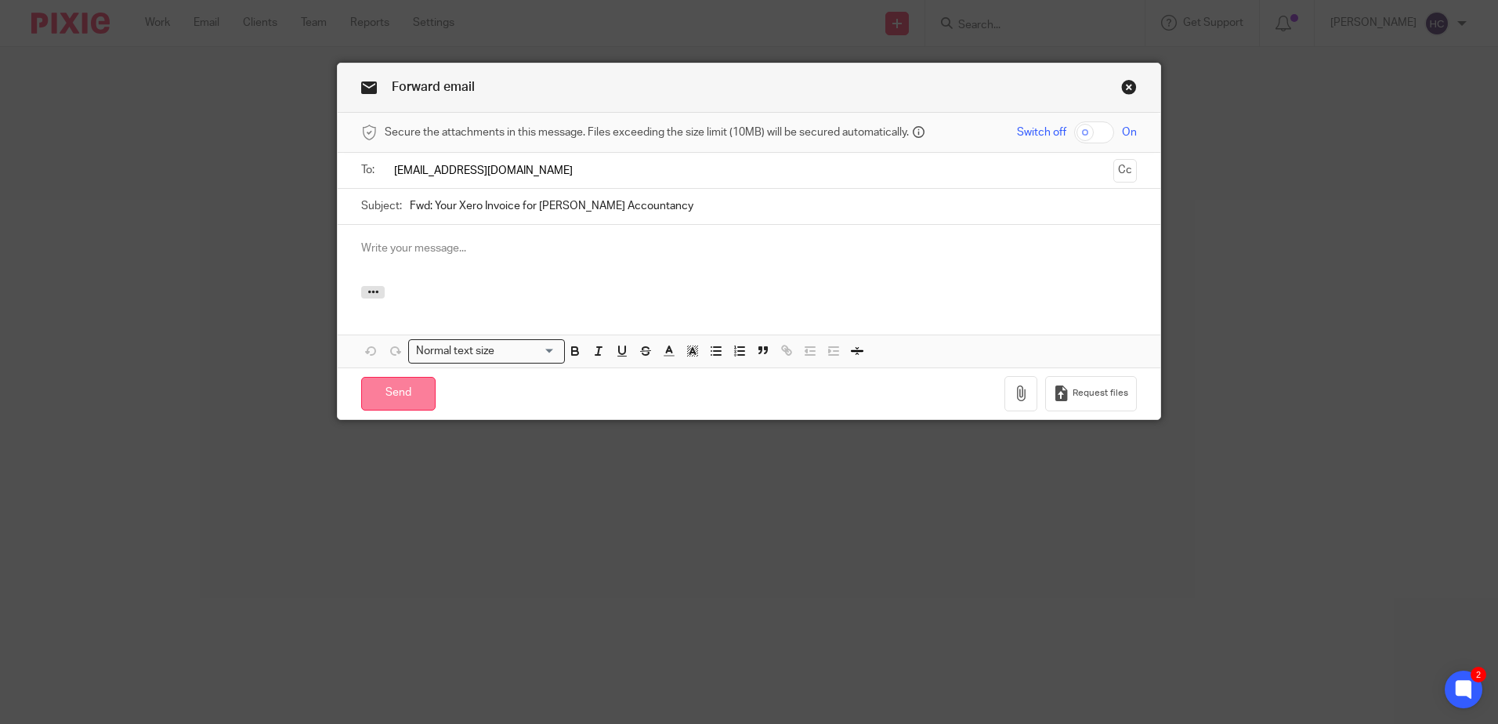
type input "[EMAIL_ADDRESS][DOMAIN_NAME]"
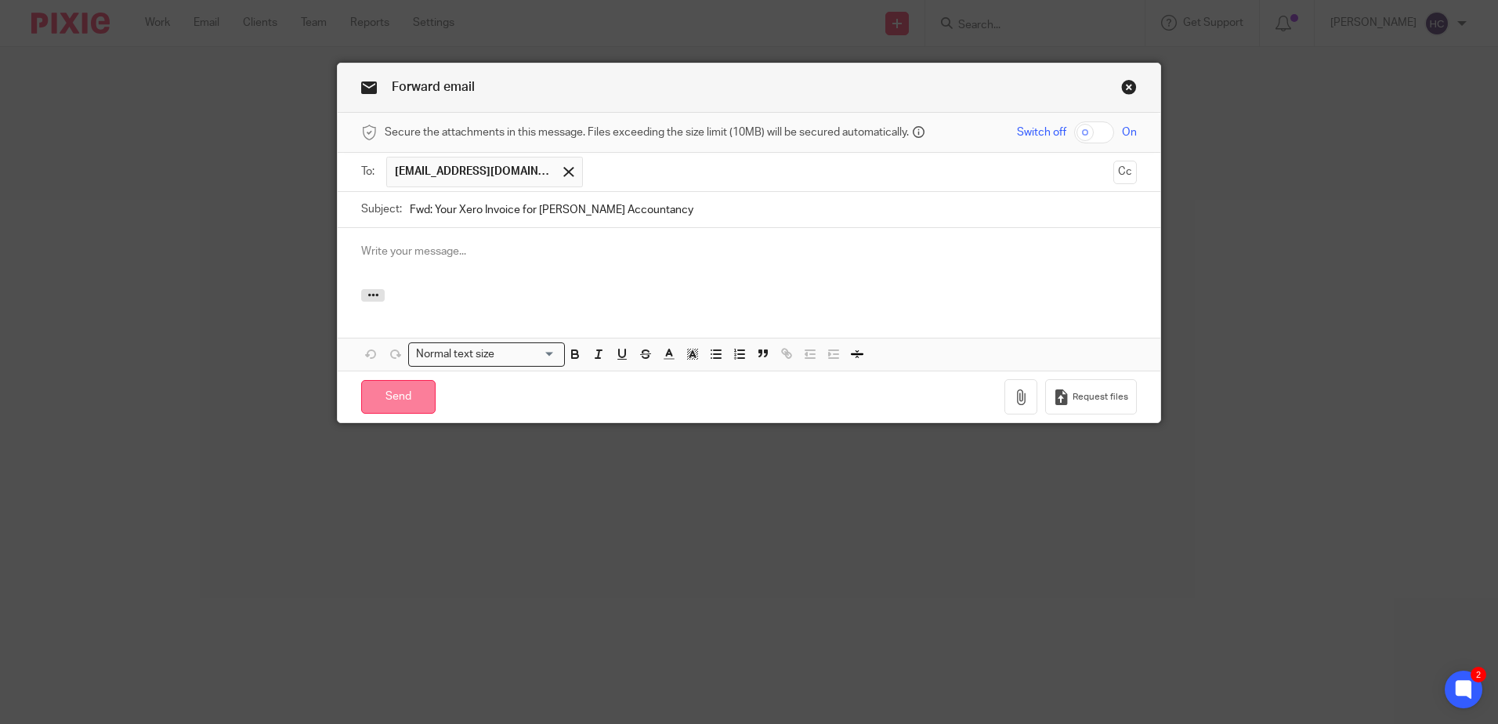
click at [395, 386] on input "Send" at bounding box center [398, 397] width 74 height 34
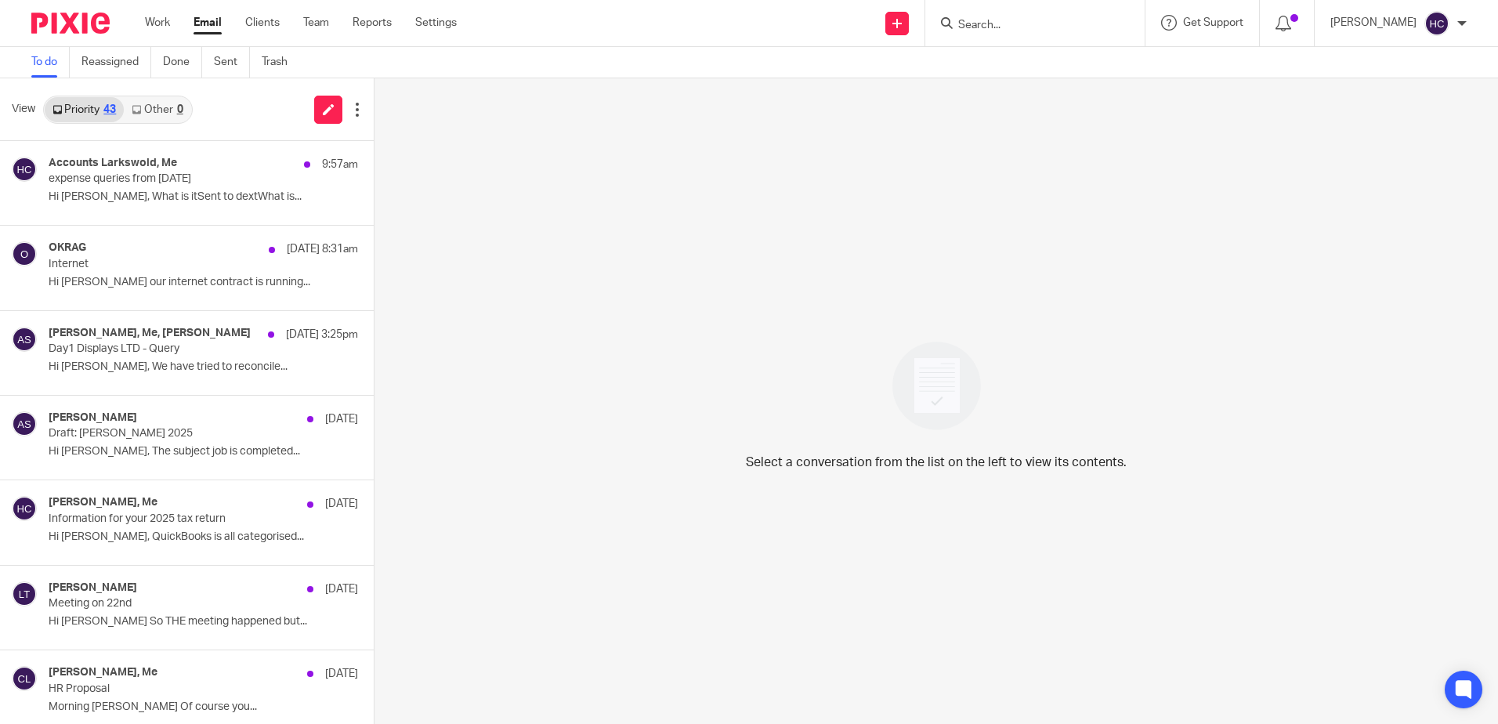
click at [159, 103] on link "Other 0" at bounding box center [157, 109] width 67 height 25
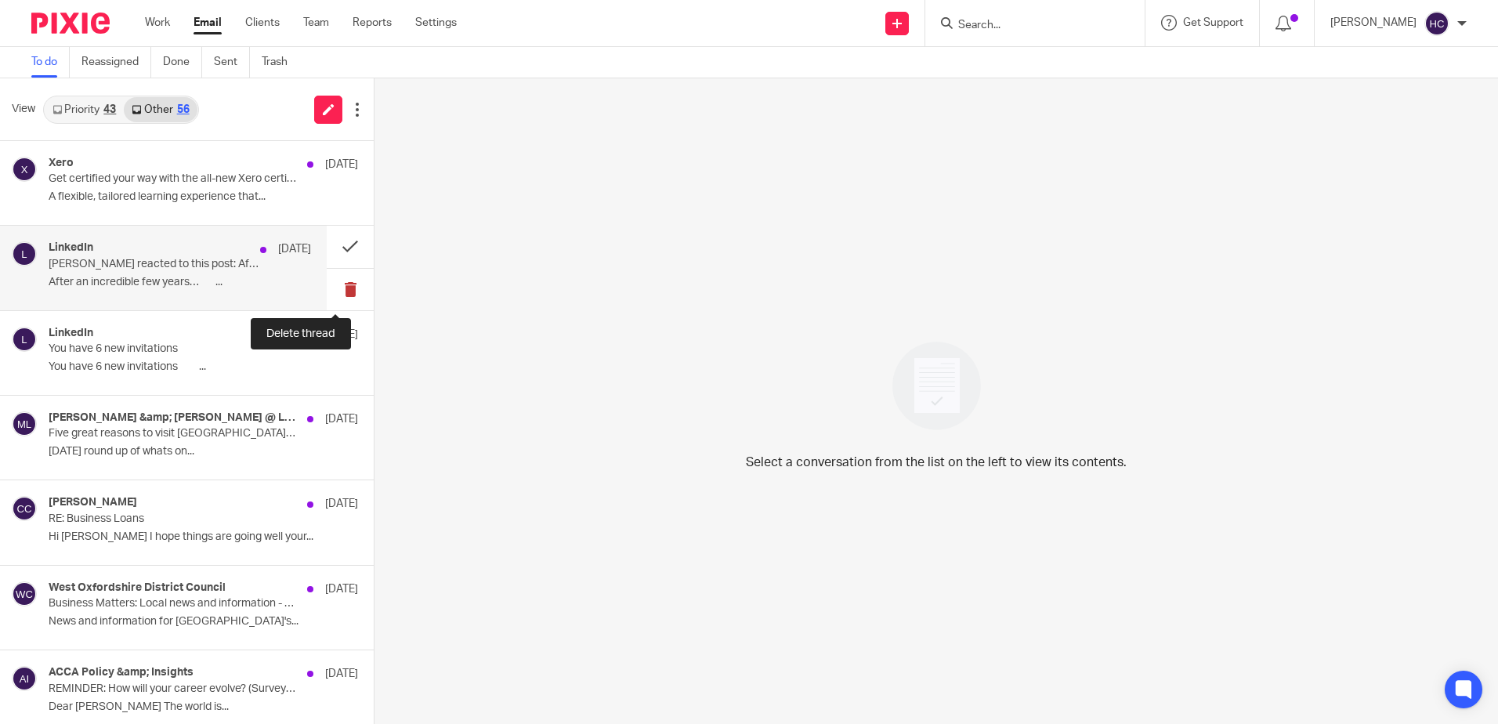
click at [341, 292] on button at bounding box center [350, 290] width 47 height 42
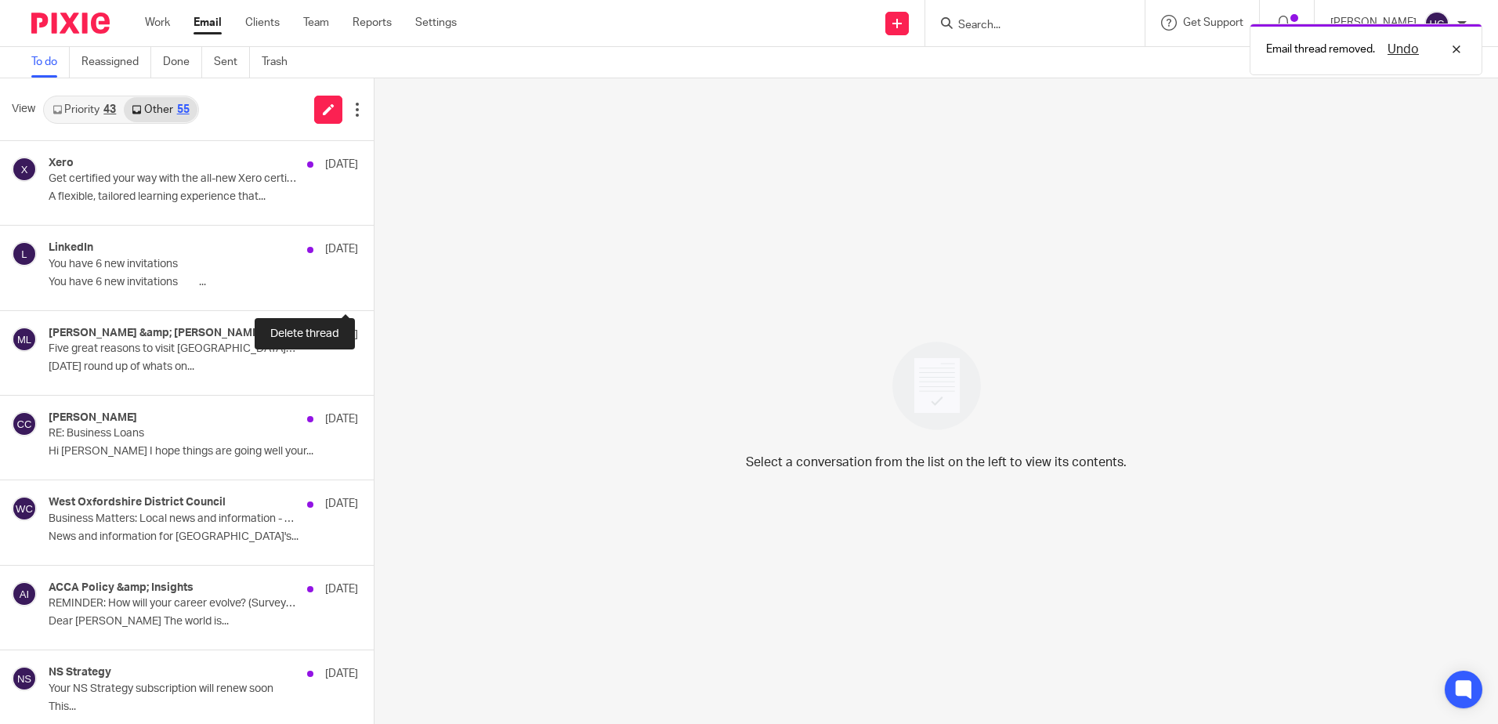
click at [374, 292] on button at bounding box center [380, 290] width 13 height 42
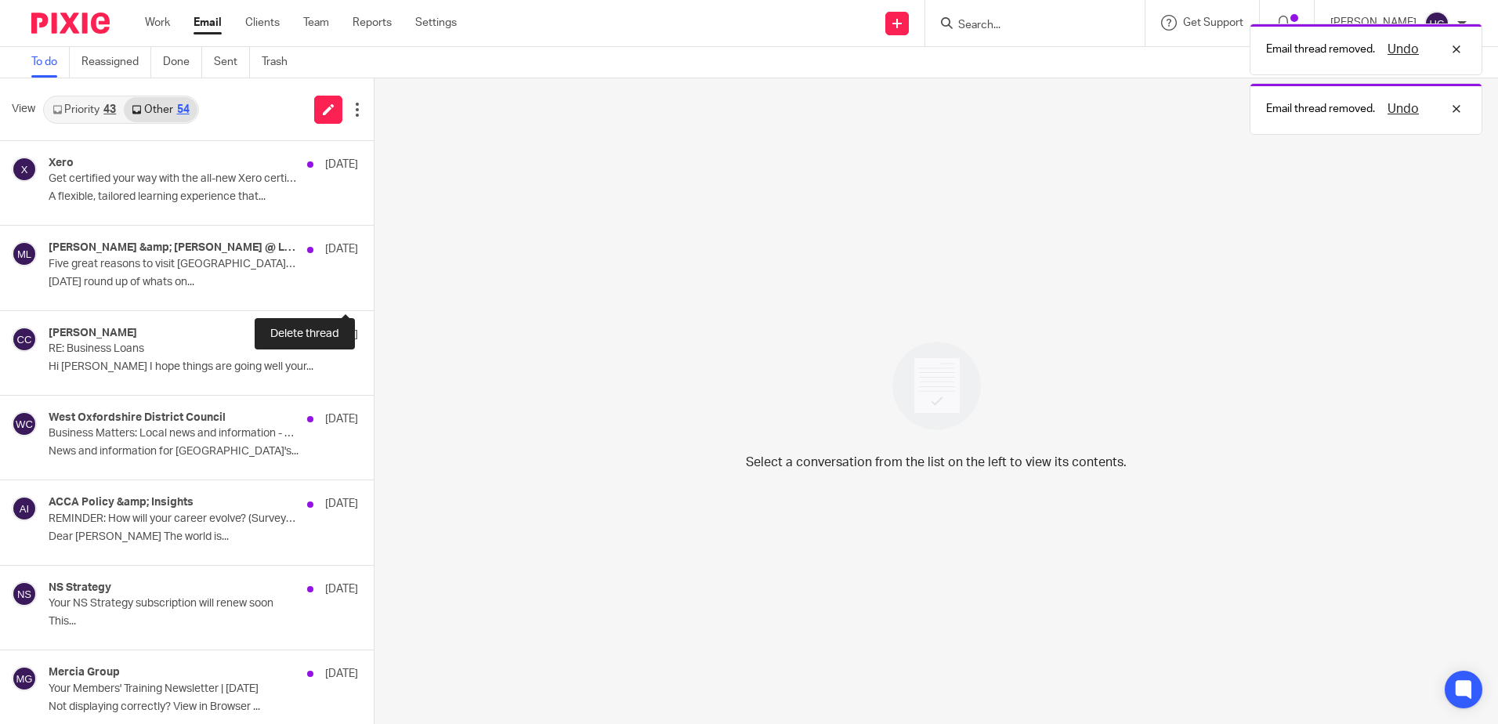
click at [374, 292] on button at bounding box center [380, 290] width 13 height 42
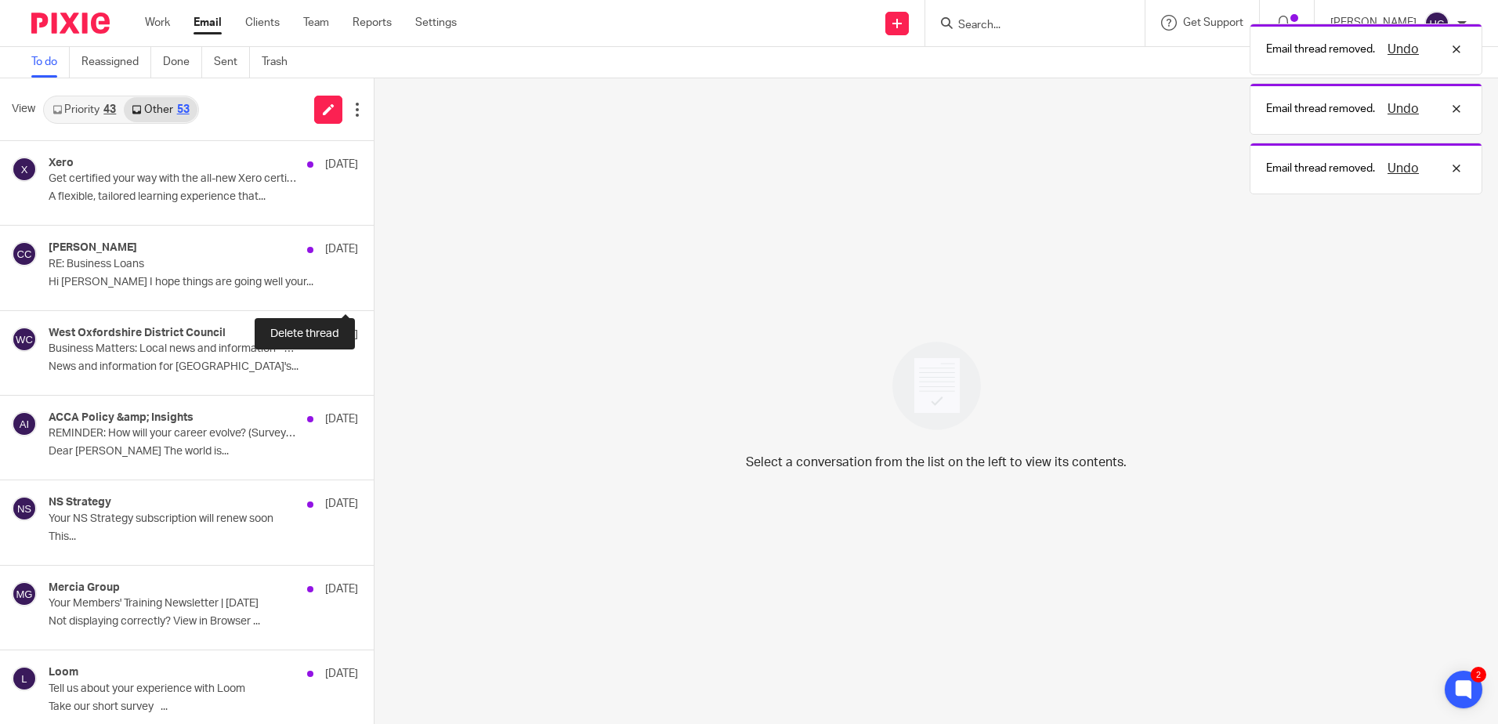
click at [374, 292] on button at bounding box center [380, 290] width 13 height 42
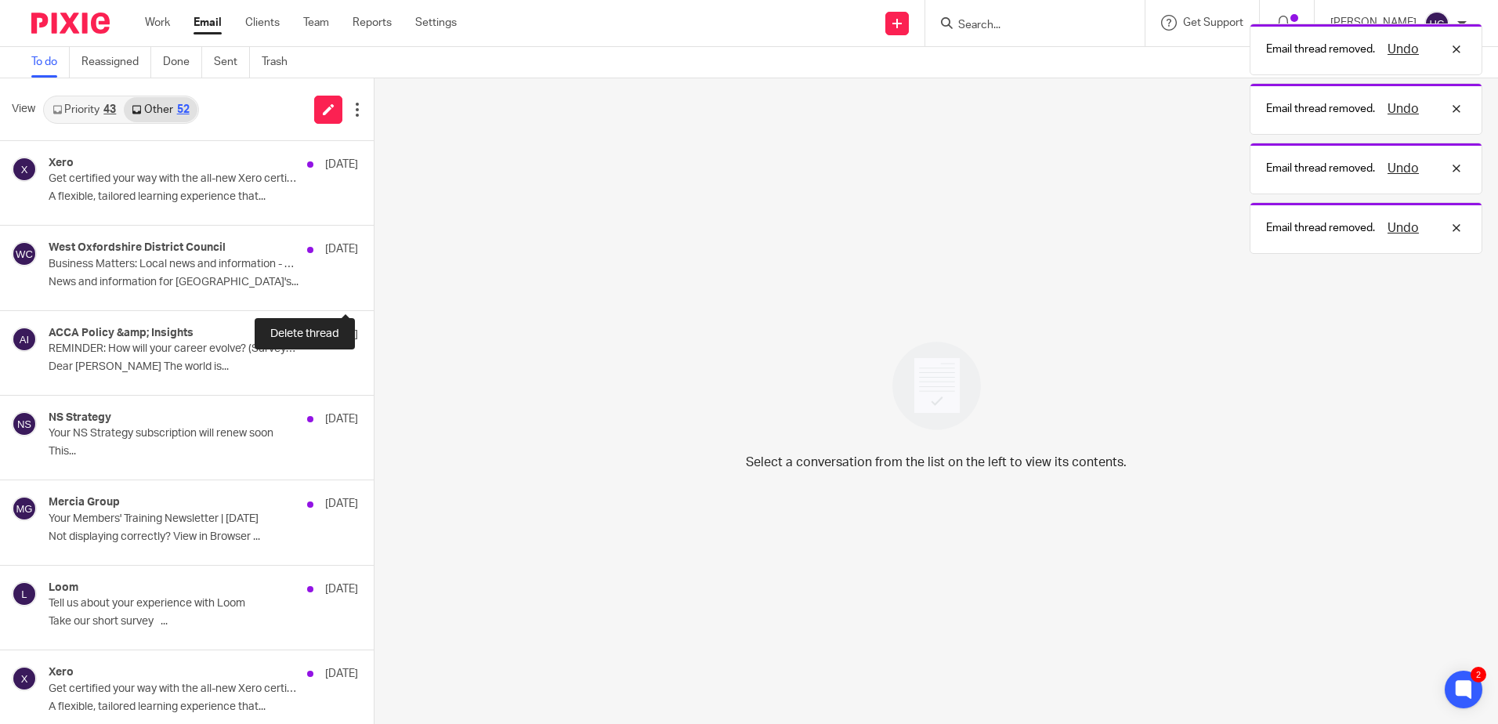
click at [374, 292] on button at bounding box center [380, 290] width 13 height 42
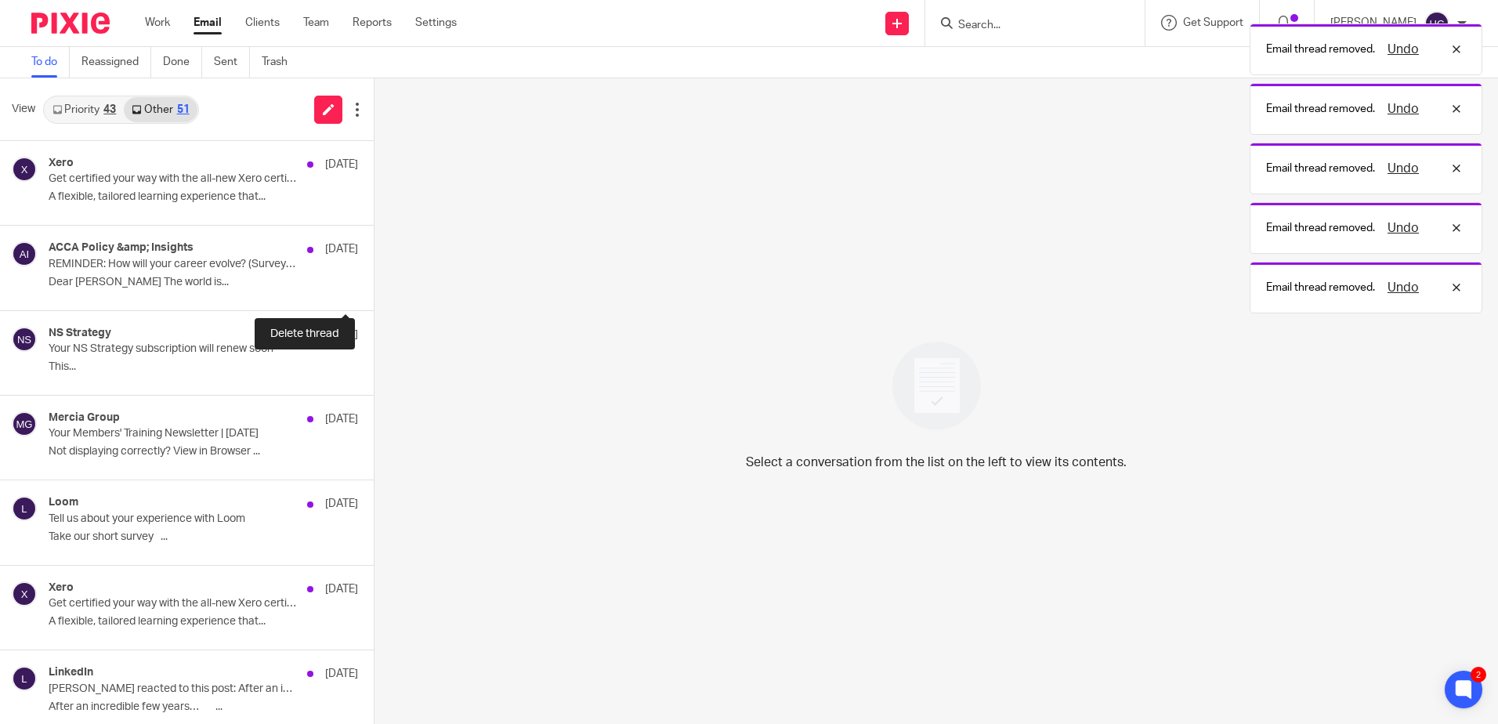
click at [374, 292] on button at bounding box center [380, 290] width 13 height 42
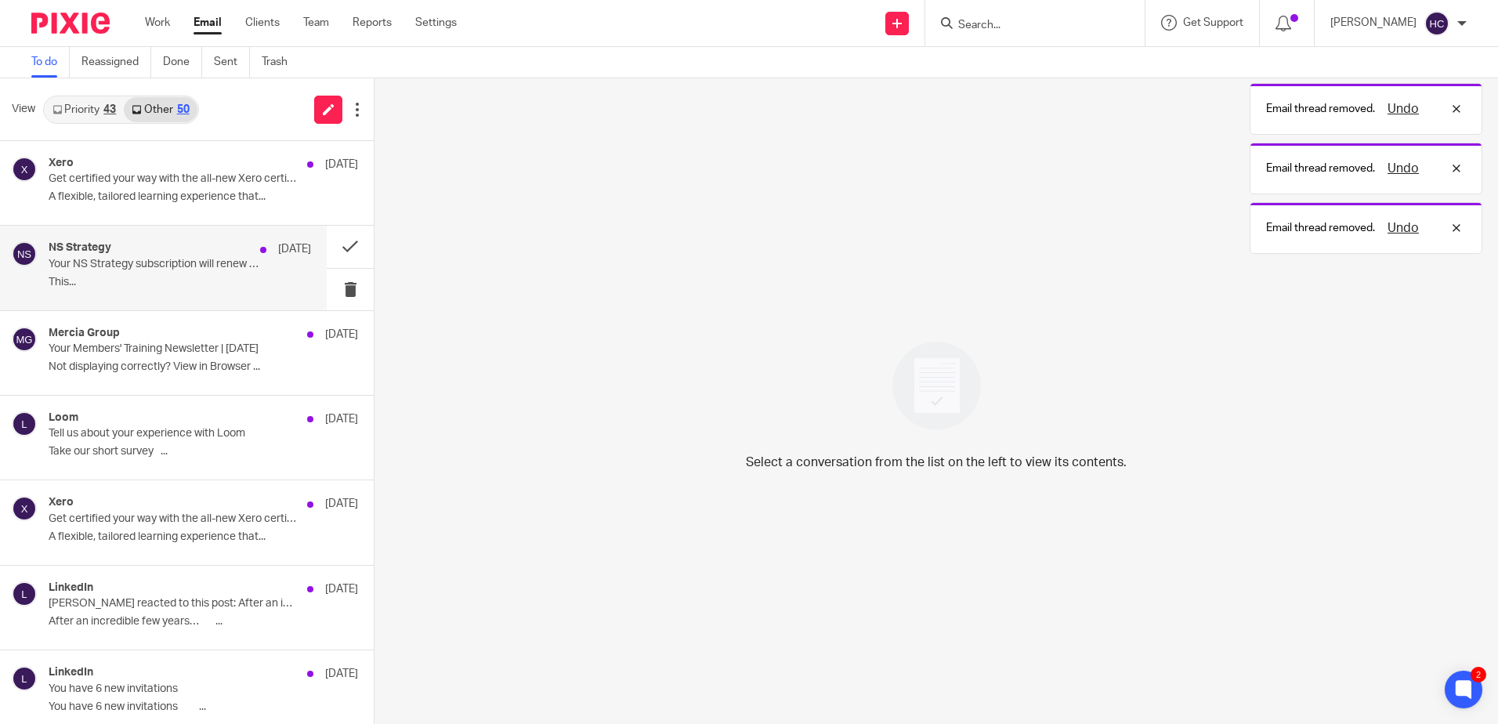
click at [281, 280] on p "This..." at bounding box center [180, 282] width 263 height 13
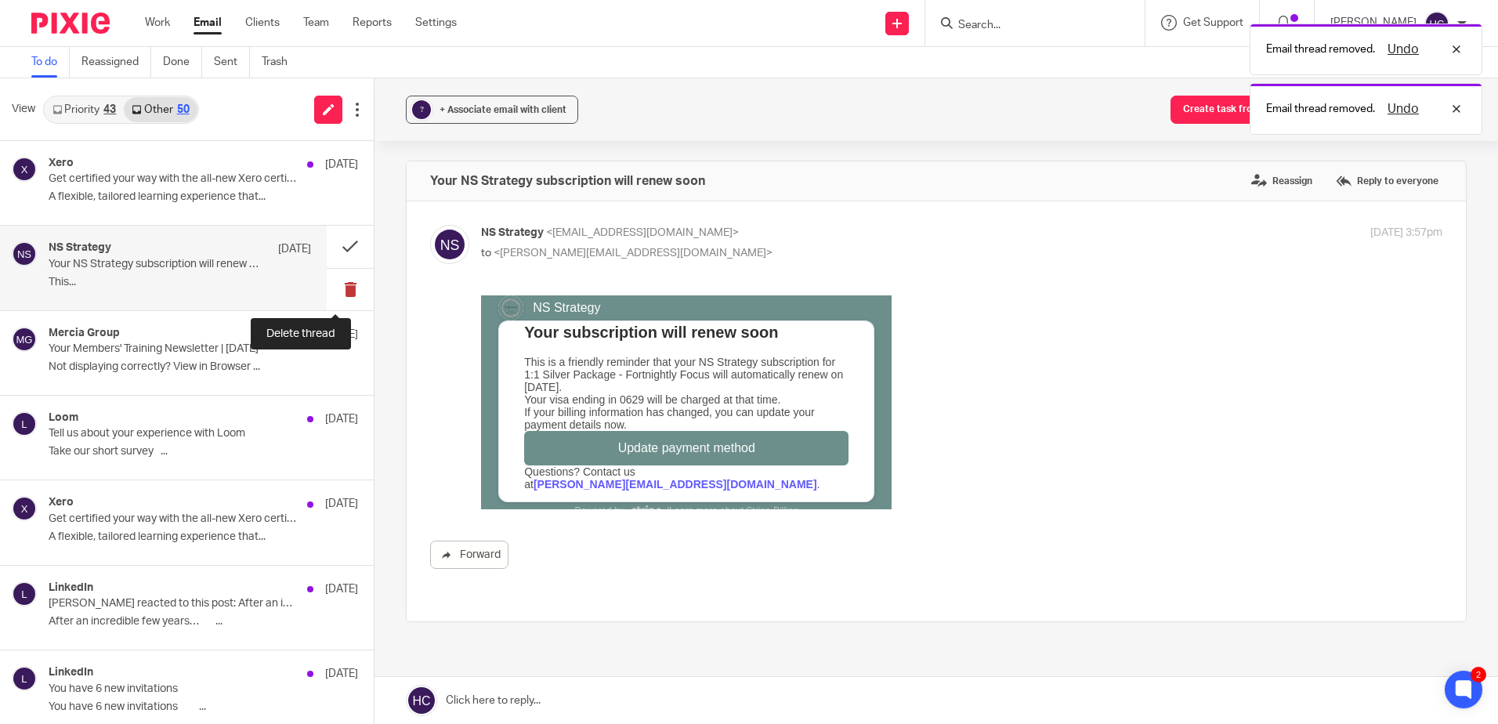
click at [331, 290] on button at bounding box center [350, 290] width 47 height 42
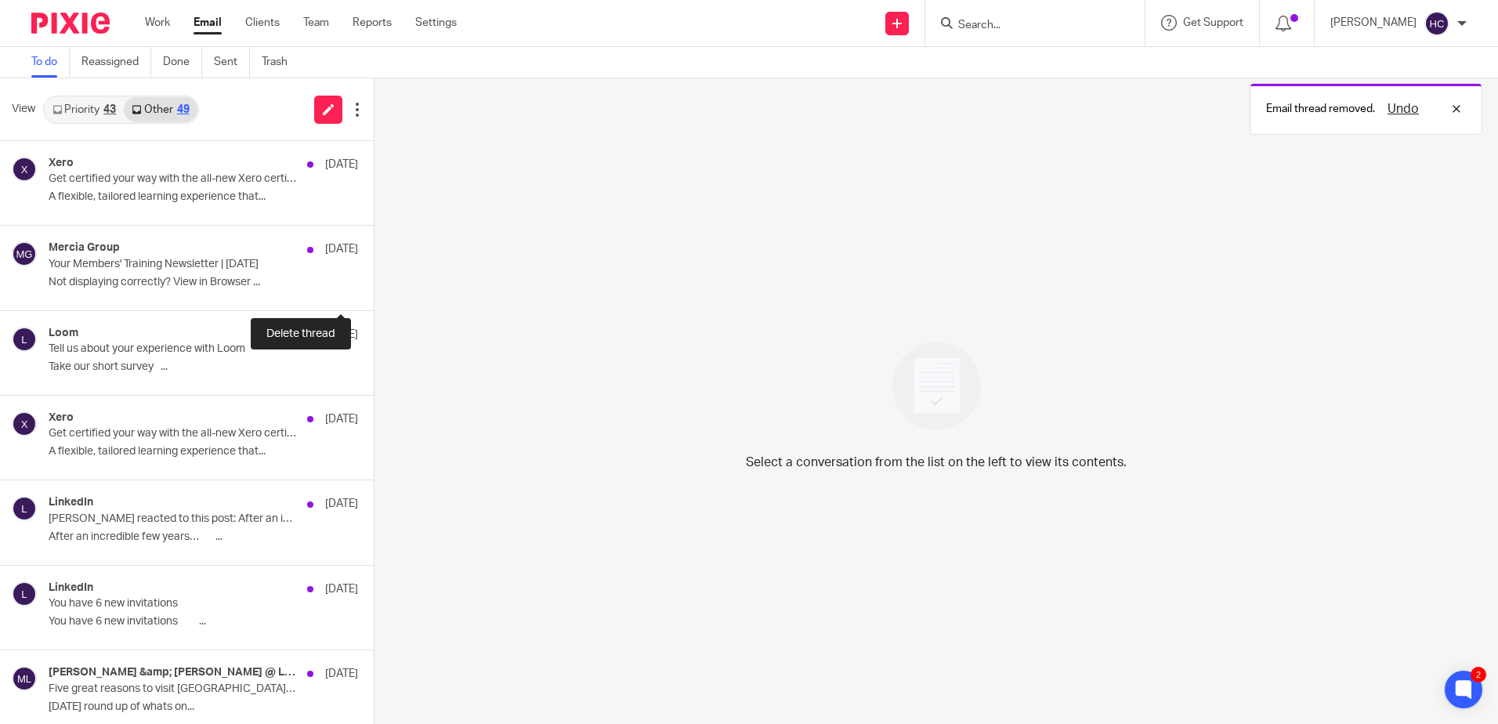
click at [374, 290] on button at bounding box center [380, 290] width 13 height 42
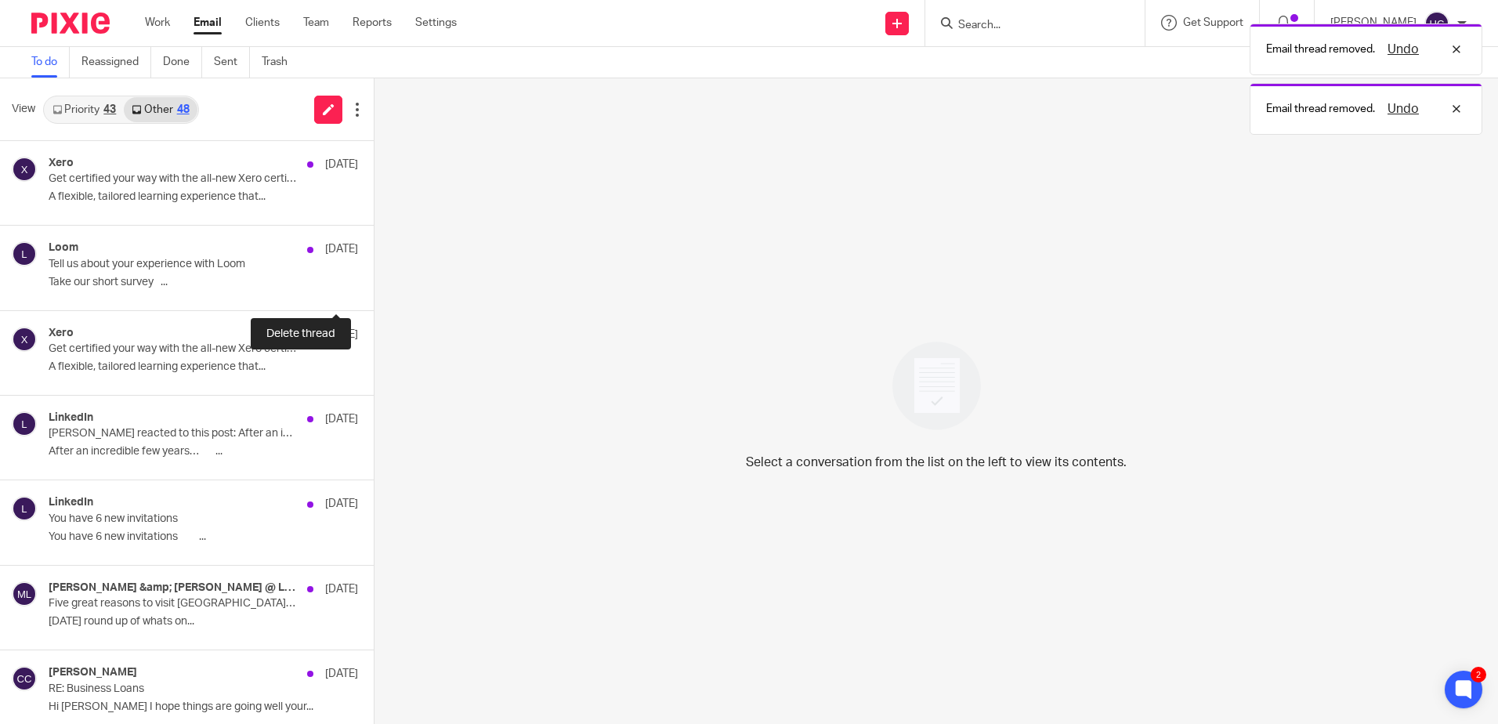
click at [374, 290] on button at bounding box center [380, 290] width 13 height 42
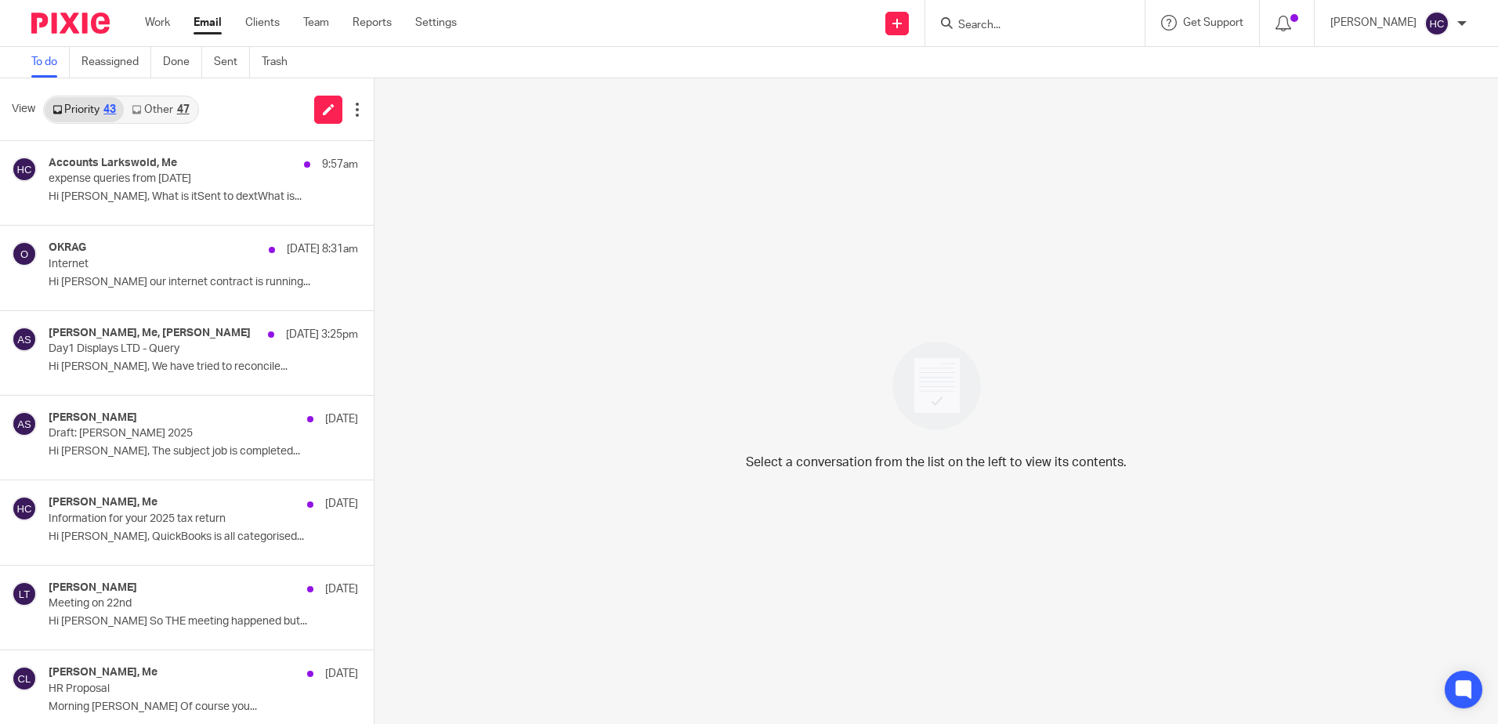
click at [178, 107] on div "47" at bounding box center [183, 109] width 13 height 11
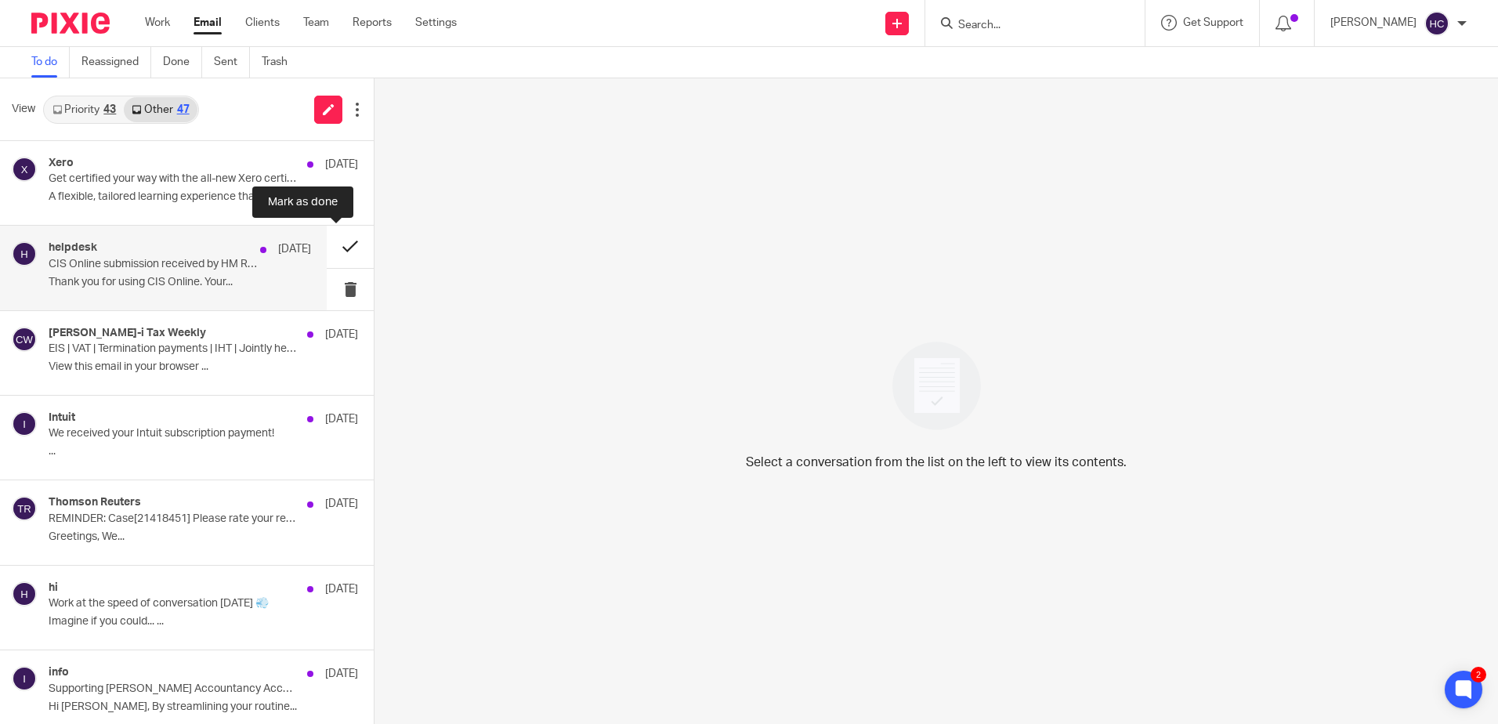
click at [348, 244] on button at bounding box center [350, 247] width 47 height 42
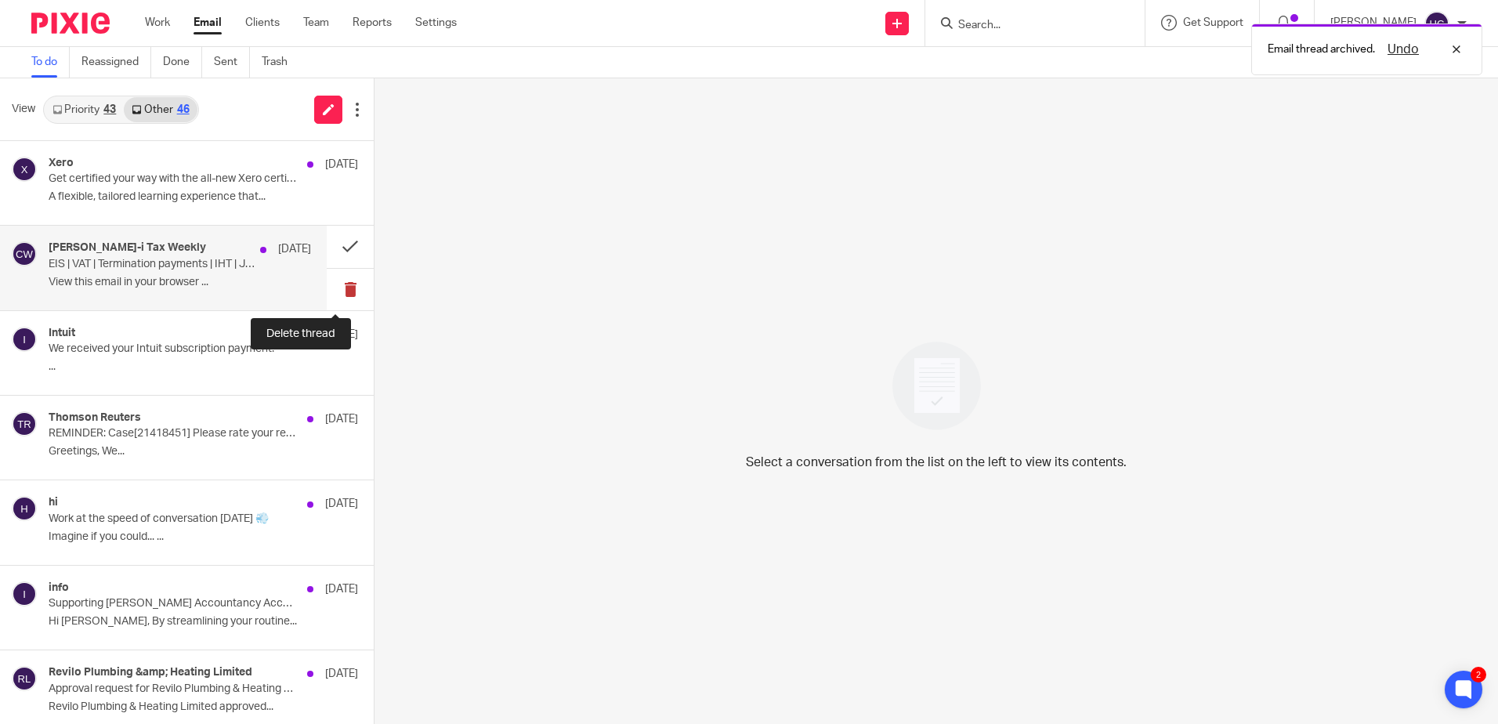
click at [346, 293] on button at bounding box center [350, 290] width 47 height 42
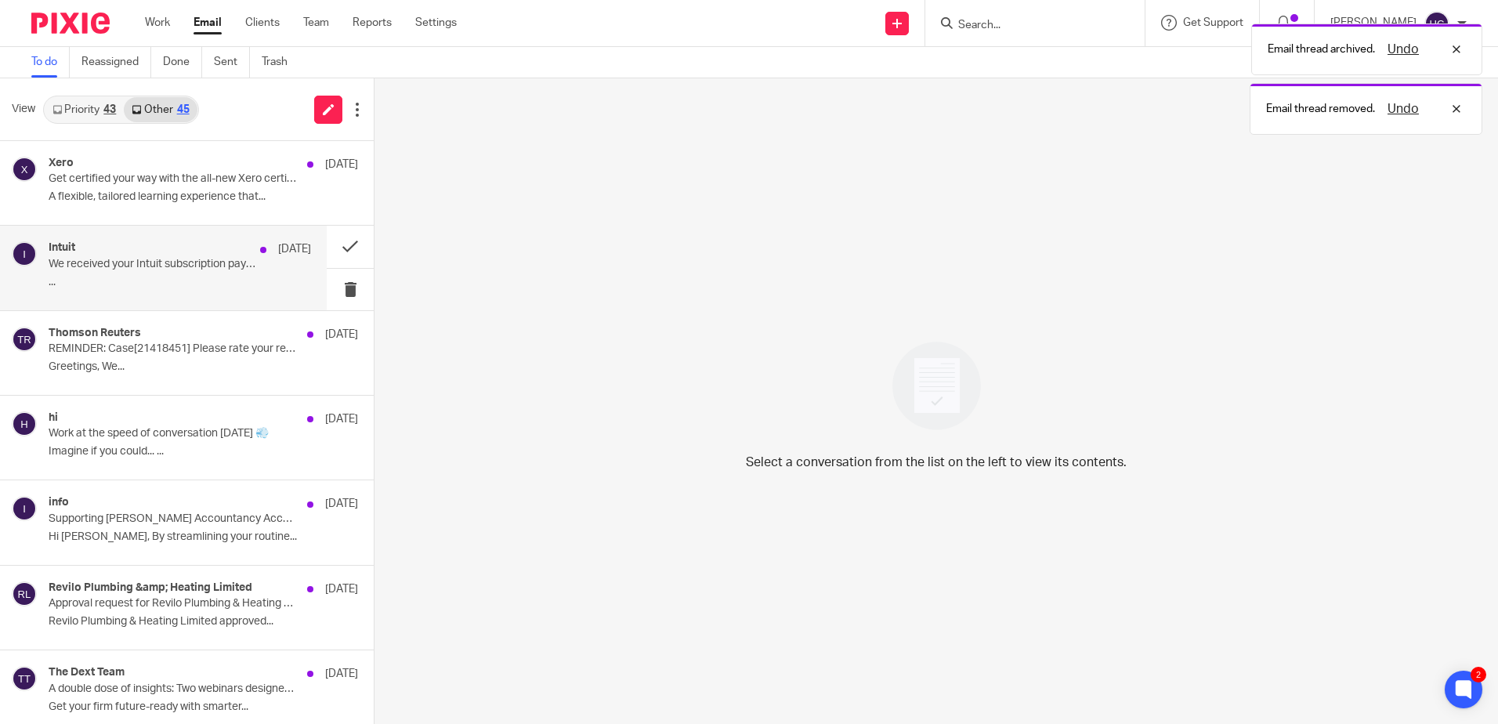
click at [155, 241] on div "Intuit [DATE] We received your Intuit subscription payment! ..." at bounding box center [163, 268] width 327 height 84
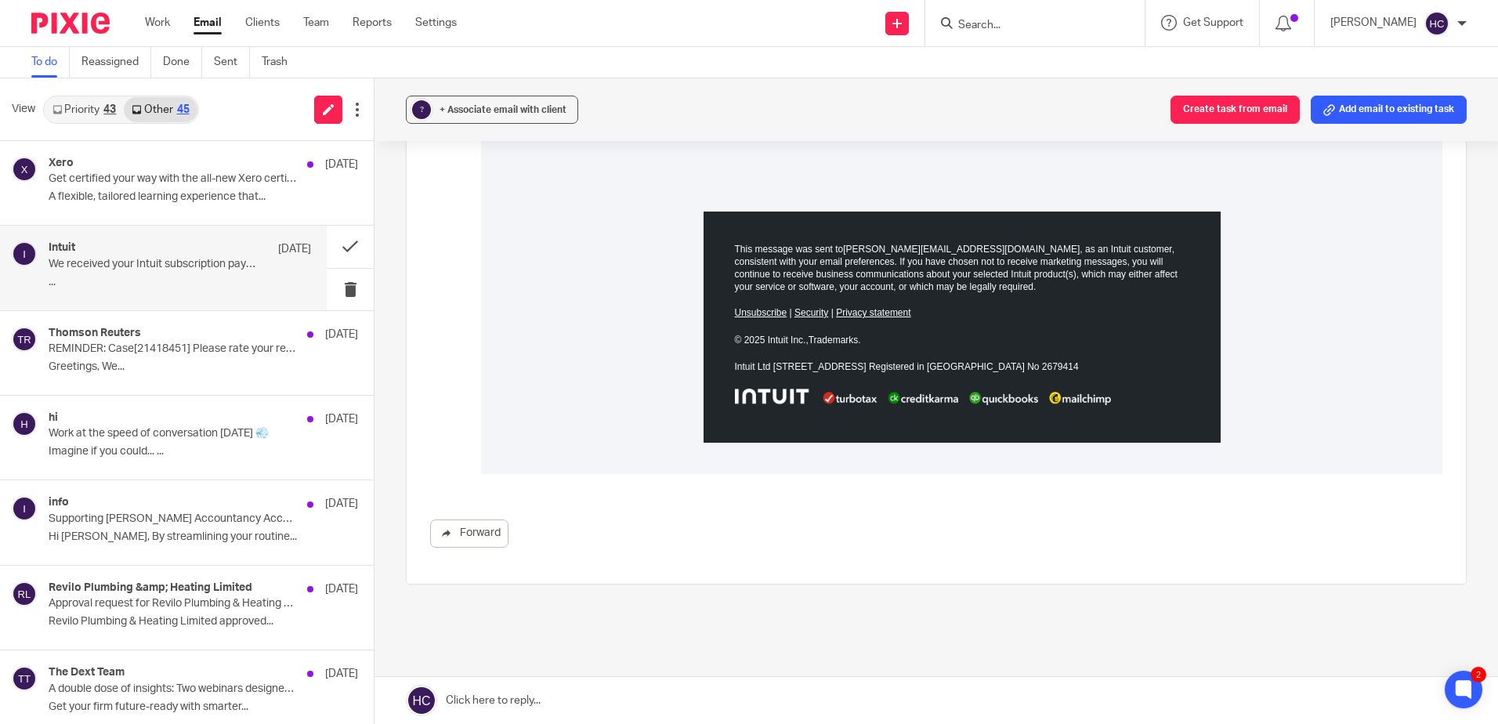
scroll to position [3356, 0]
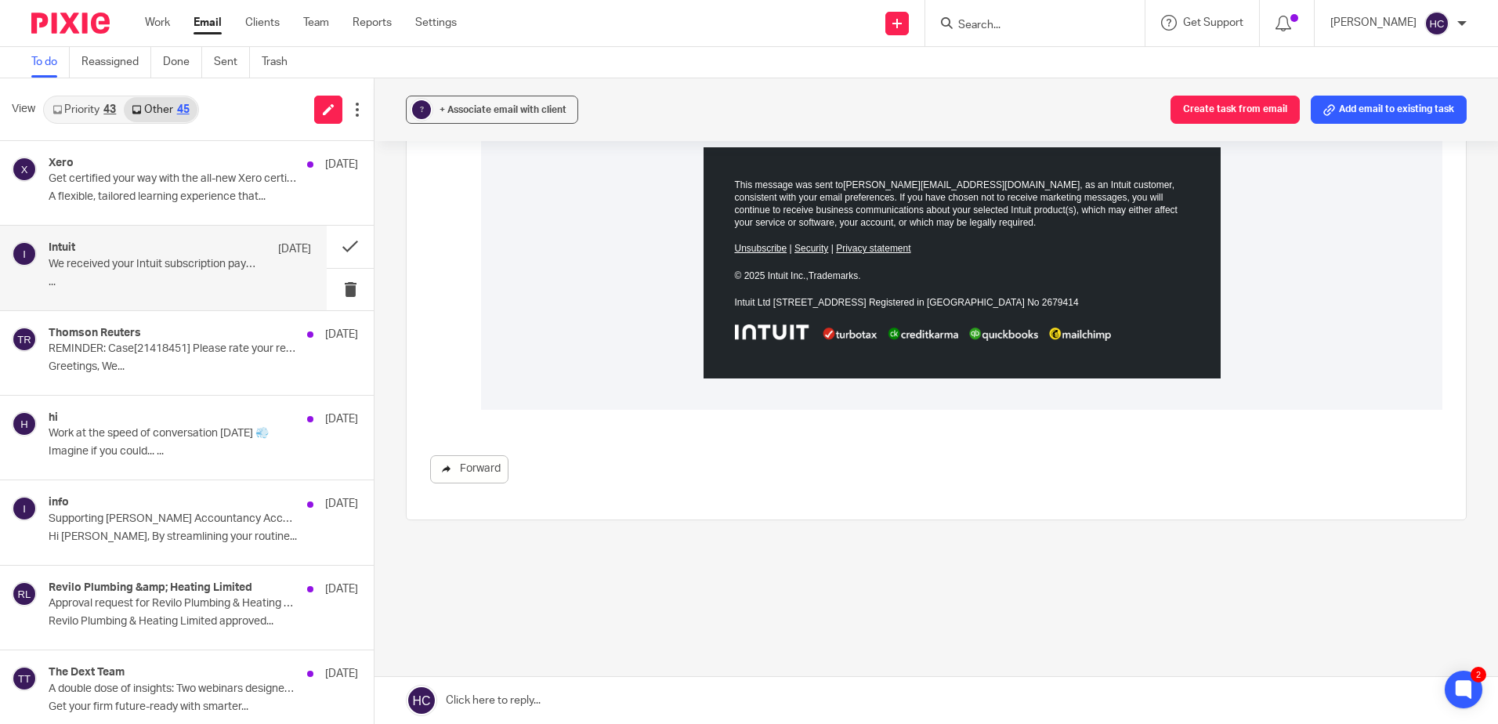
click at [473, 471] on link "Forward" at bounding box center [469, 469] width 78 height 28
click at [494, 89] on div "? + Associate email with client Create task from email Add email to existing ta…" at bounding box center [937, 109] width 1124 height 63
click at [494, 101] on button "? + Associate email with client" at bounding box center [492, 110] width 172 height 28
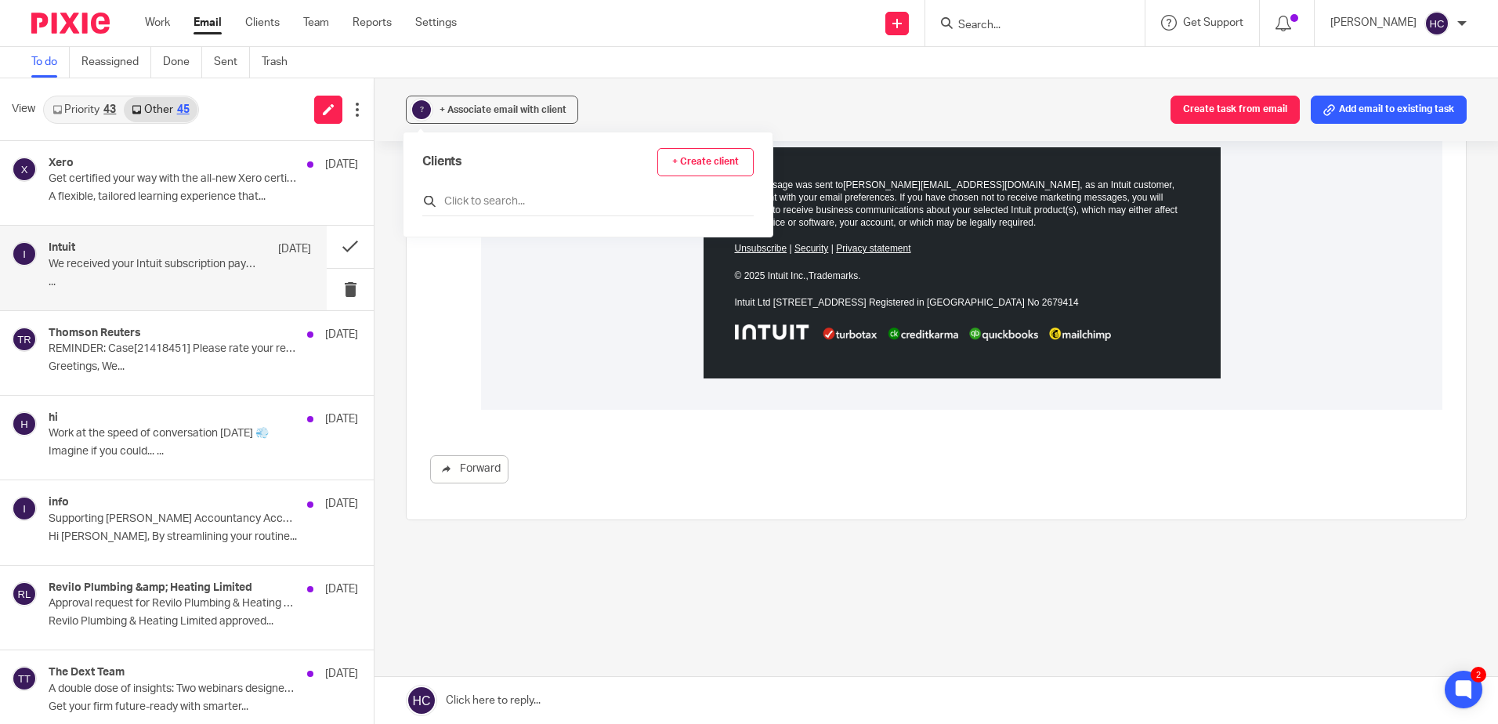
click at [488, 200] on input "text" at bounding box center [587, 202] width 331 height 16
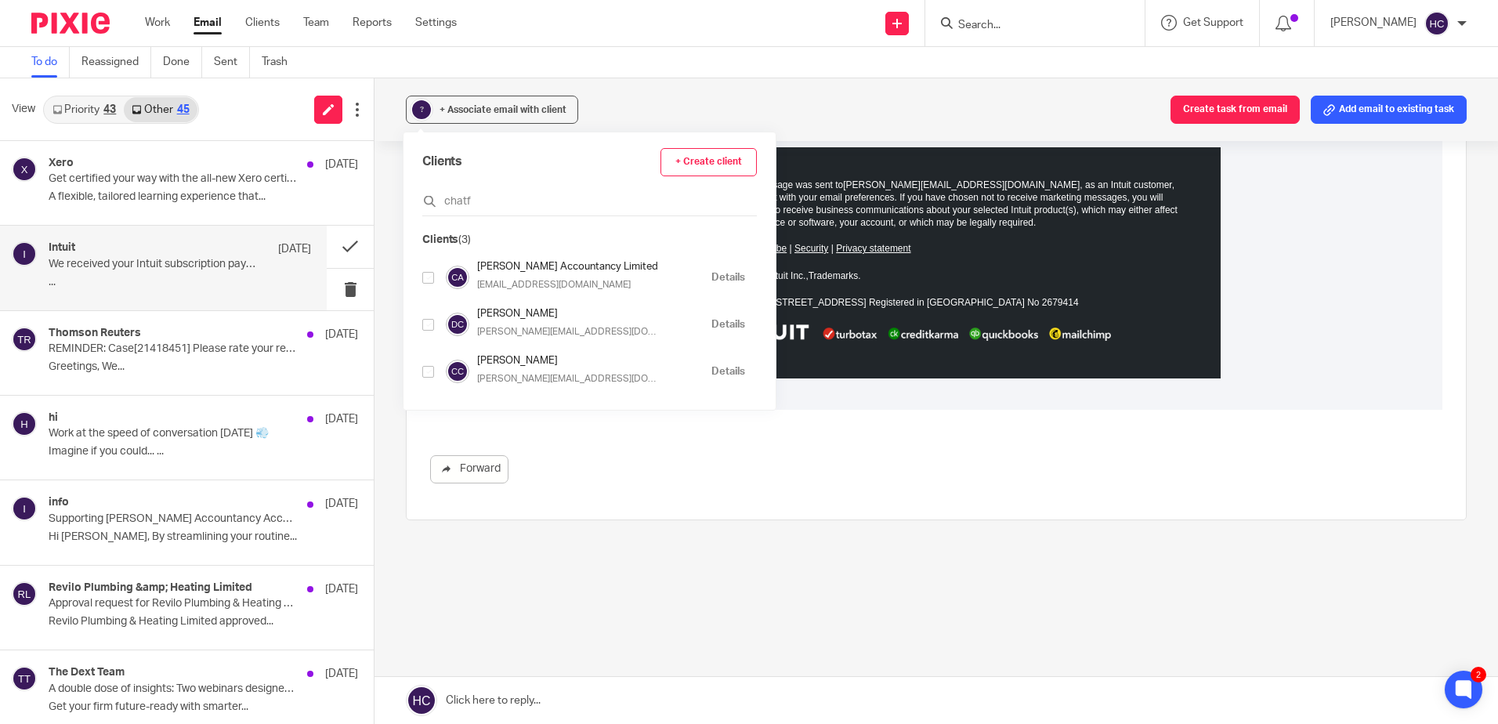
type input "chatf"
click at [426, 280] on input "checkbox" at bounding box center [428, 278] width 12 height 12
checkbox input "true"
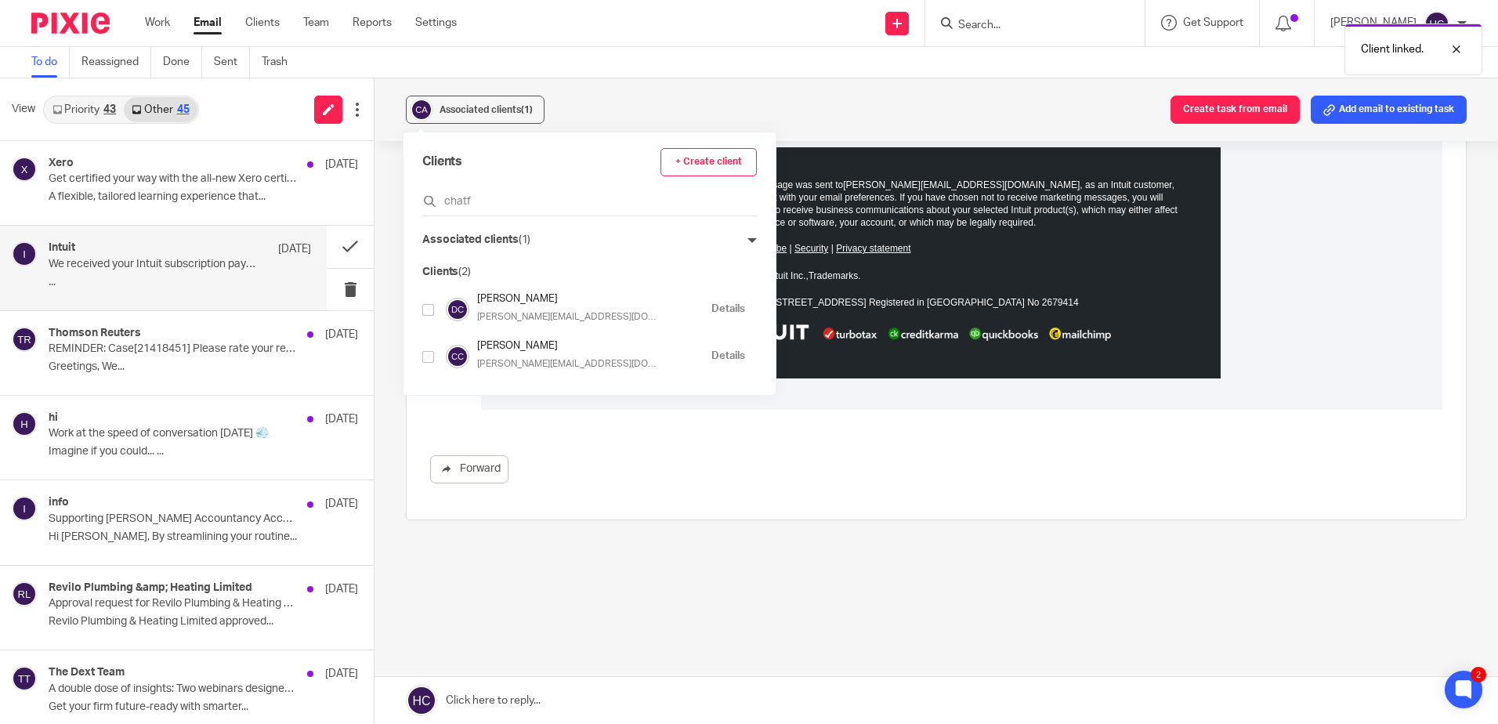
click at [650, 60] on div "To do Reassigned Done Sent Trash" at bounding box center [749, 62] width 1498 height 31
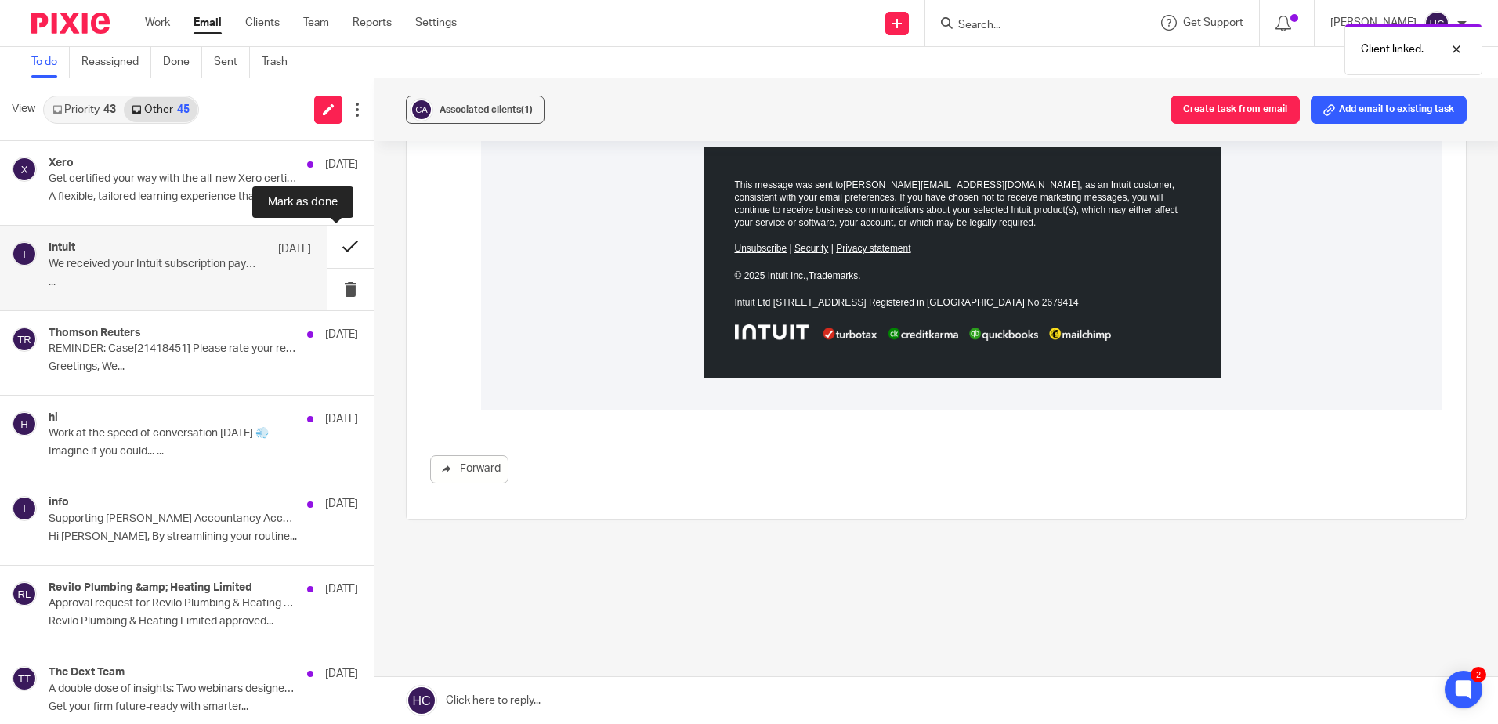
click at [341, 247] on button at bounding box center [350, 247] width 47 height 42
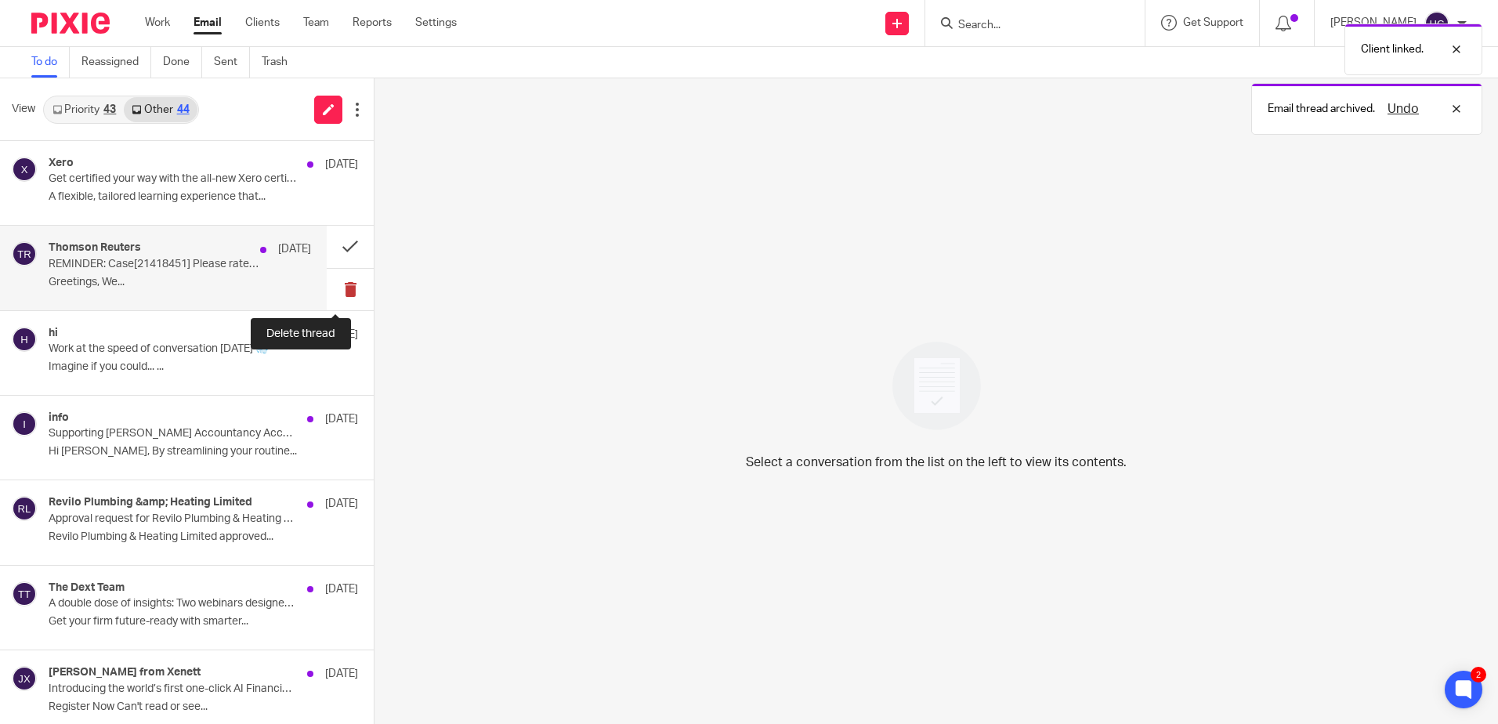
click at [345, 282] on button at bounding box center [350, 290] width 47 height 42
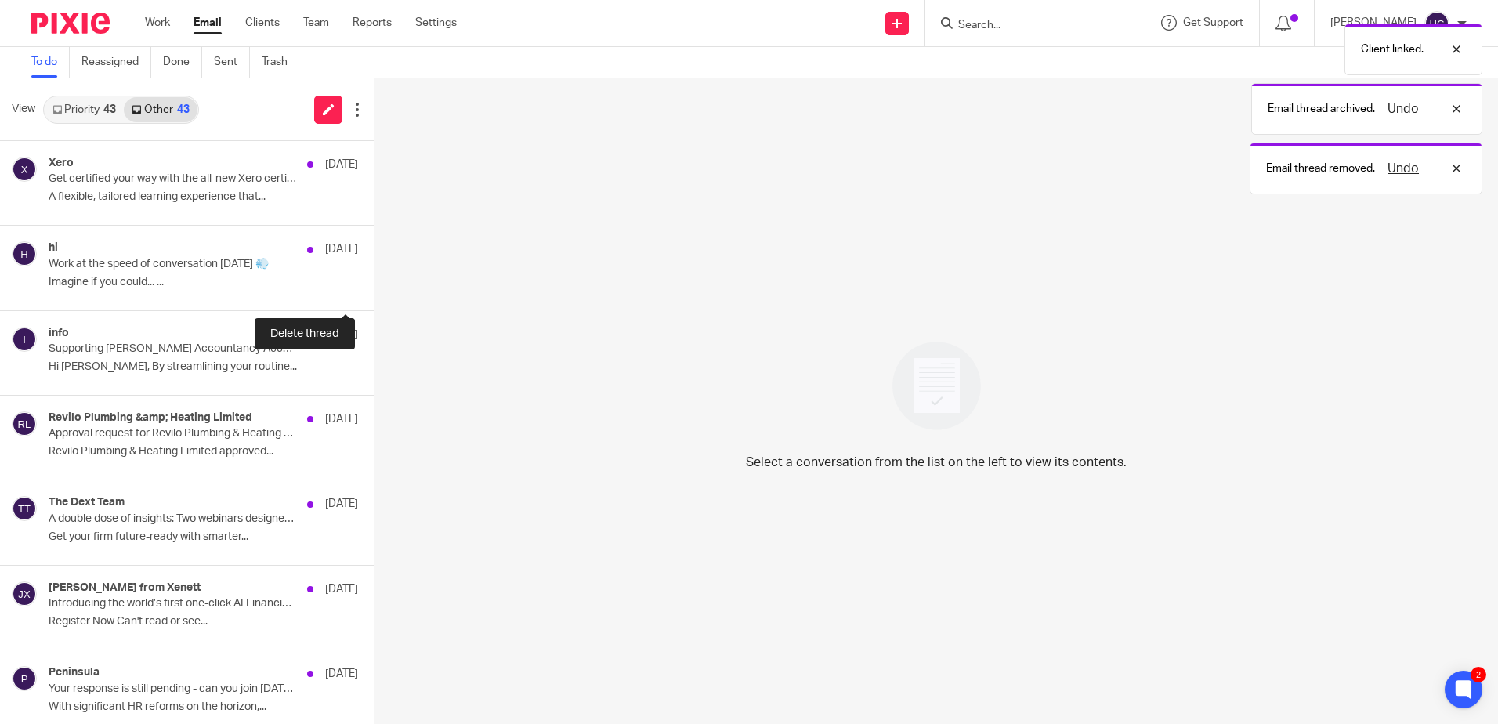
click at [374, 282] on button at bounding box center [380, 290] width 13 height 42
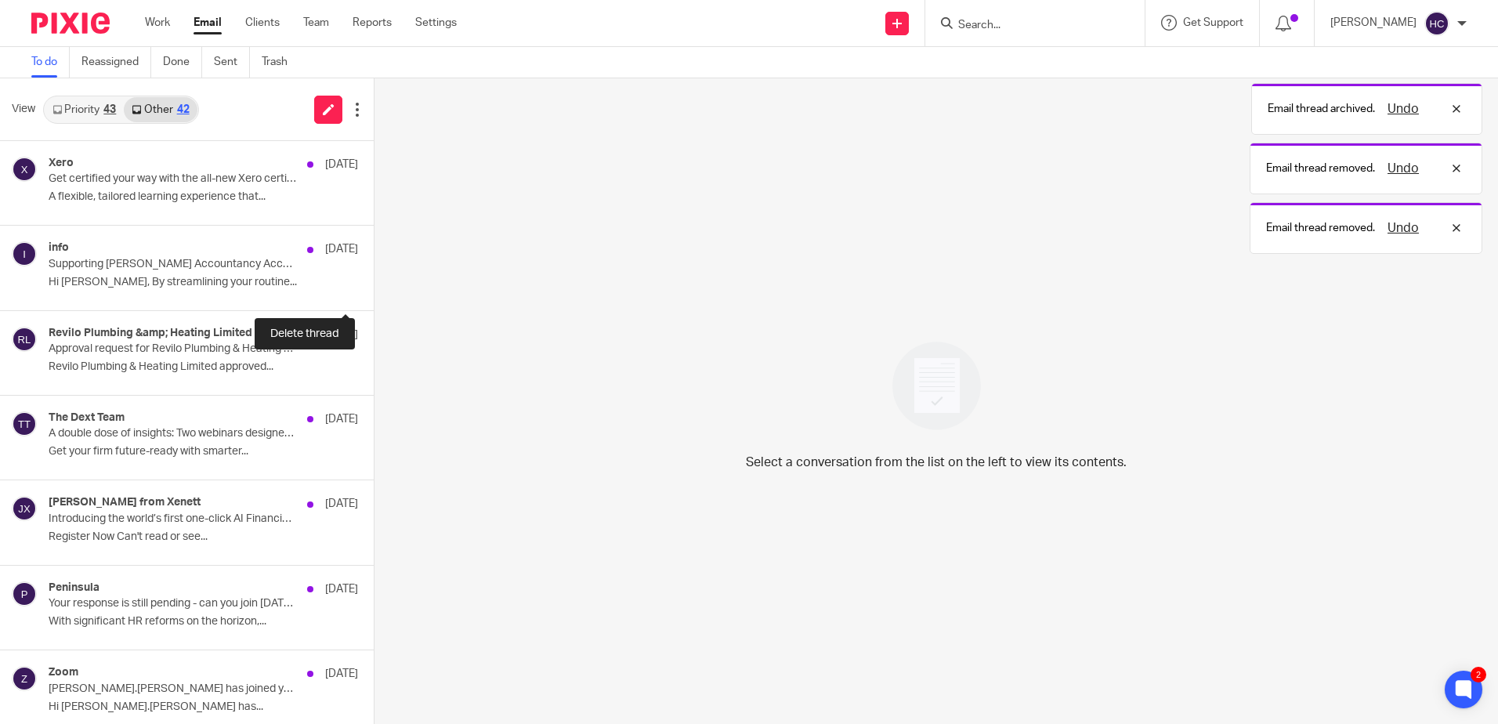
click at [374, 282] on button at bounding box center [380, 290] width 13 height 42
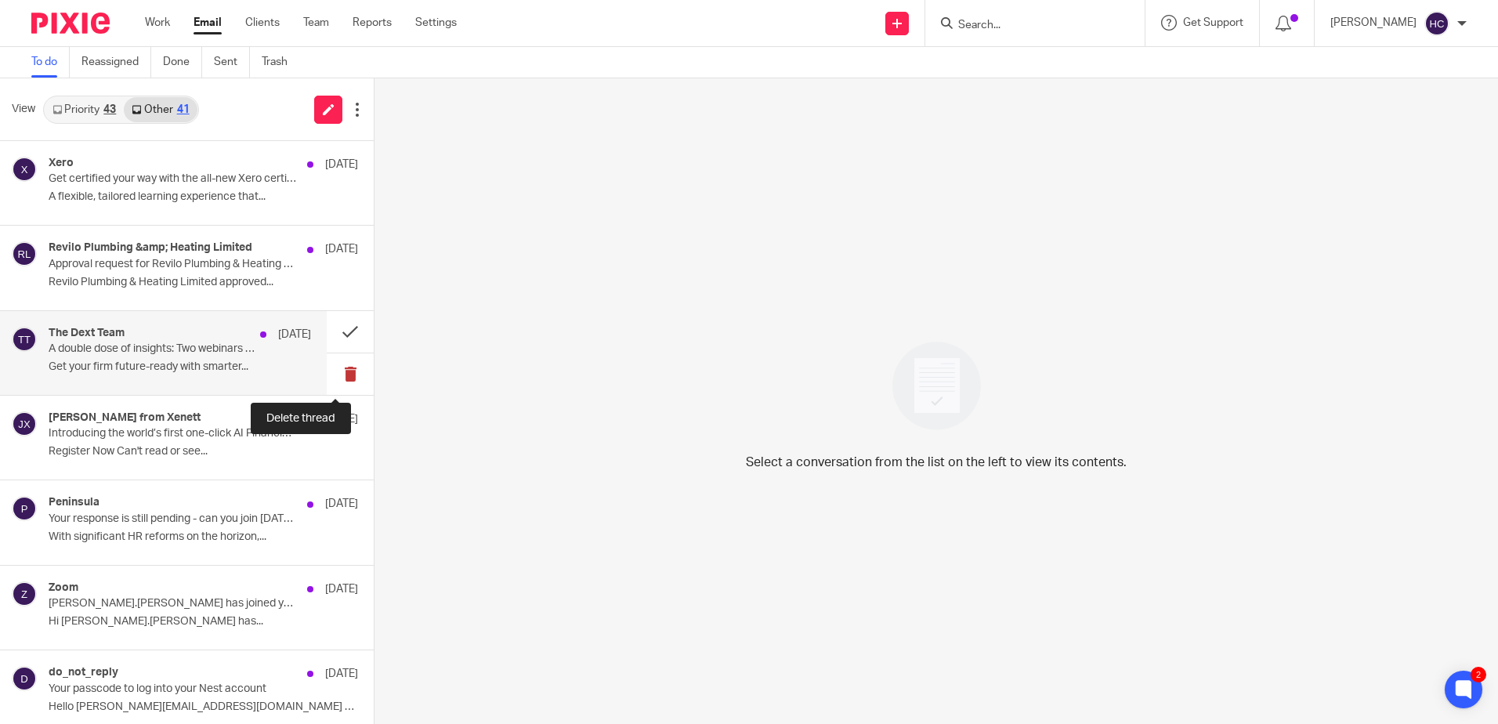
click at [341, 372] on button at bounding box center [350, 374] width 47 height 42
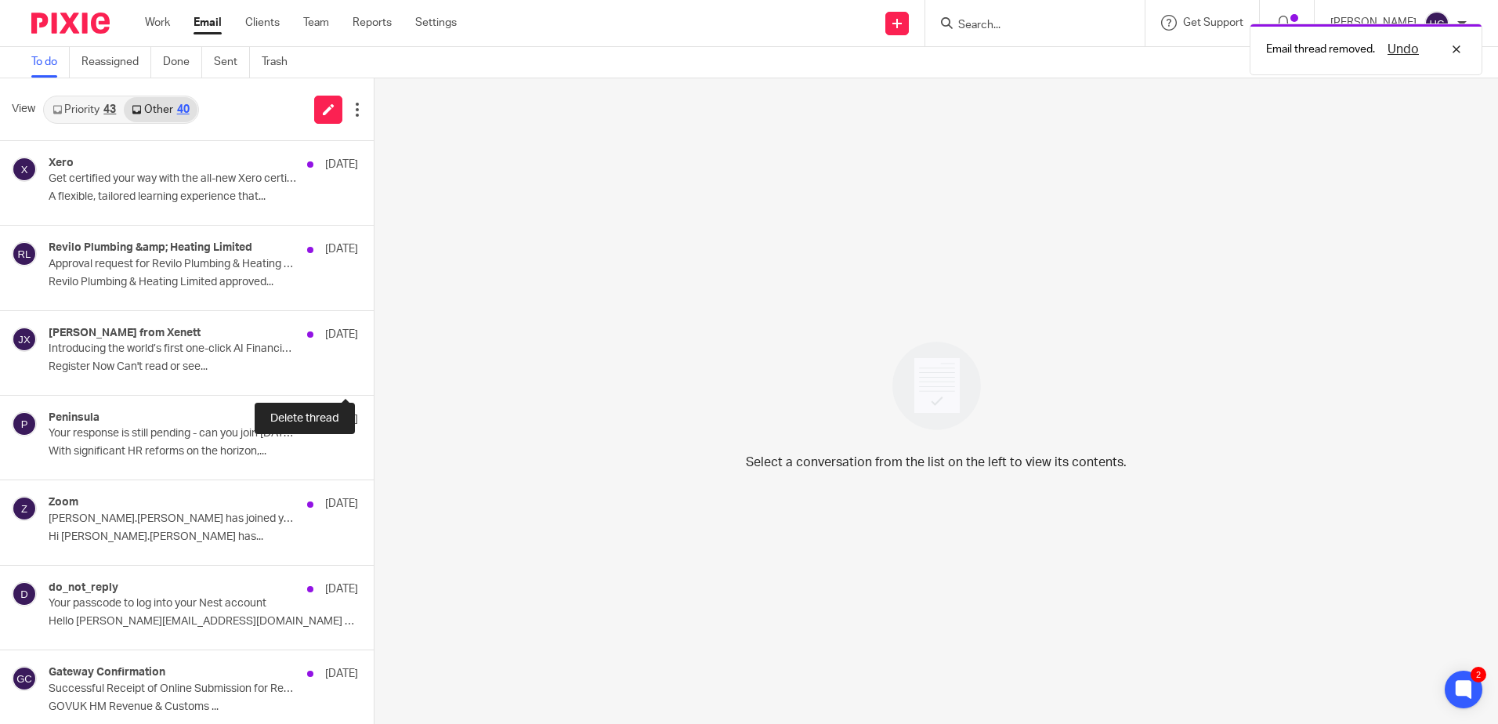
click at [374, 372] on button at bounding box center [380, 374] width 13 height 42
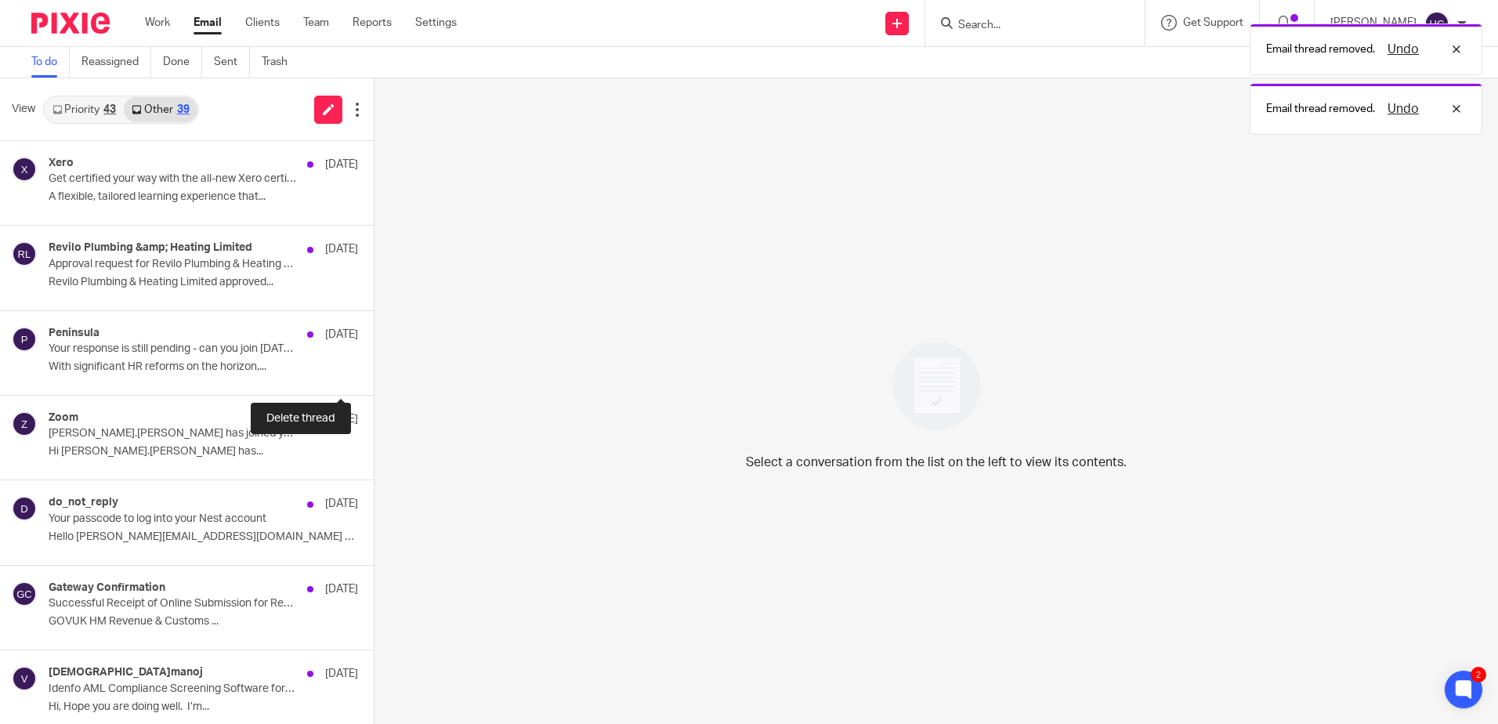
click at [374, 372] on button at bounding box center [380, 374] width 13 height 42
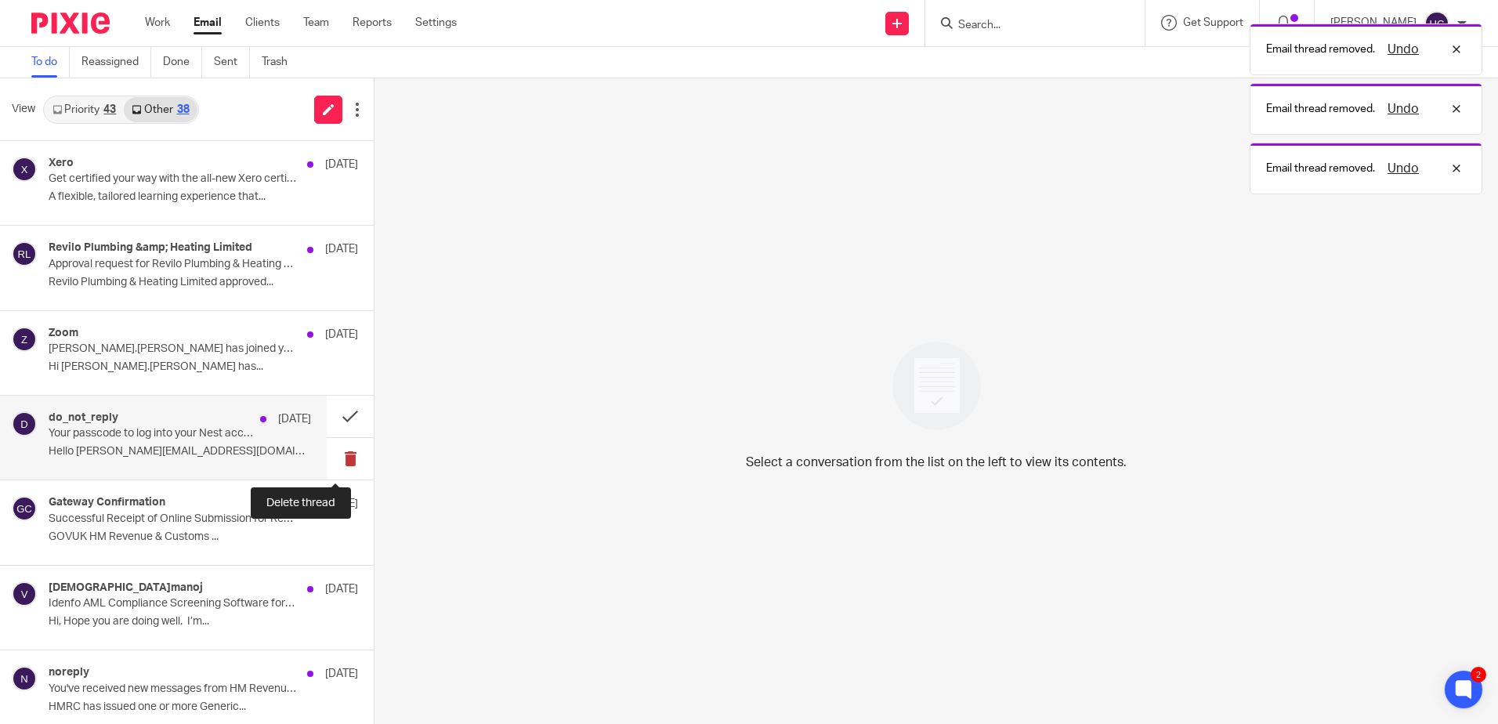
click at [342, 455] on button at bounding box center [350, 459] width 47 height 42
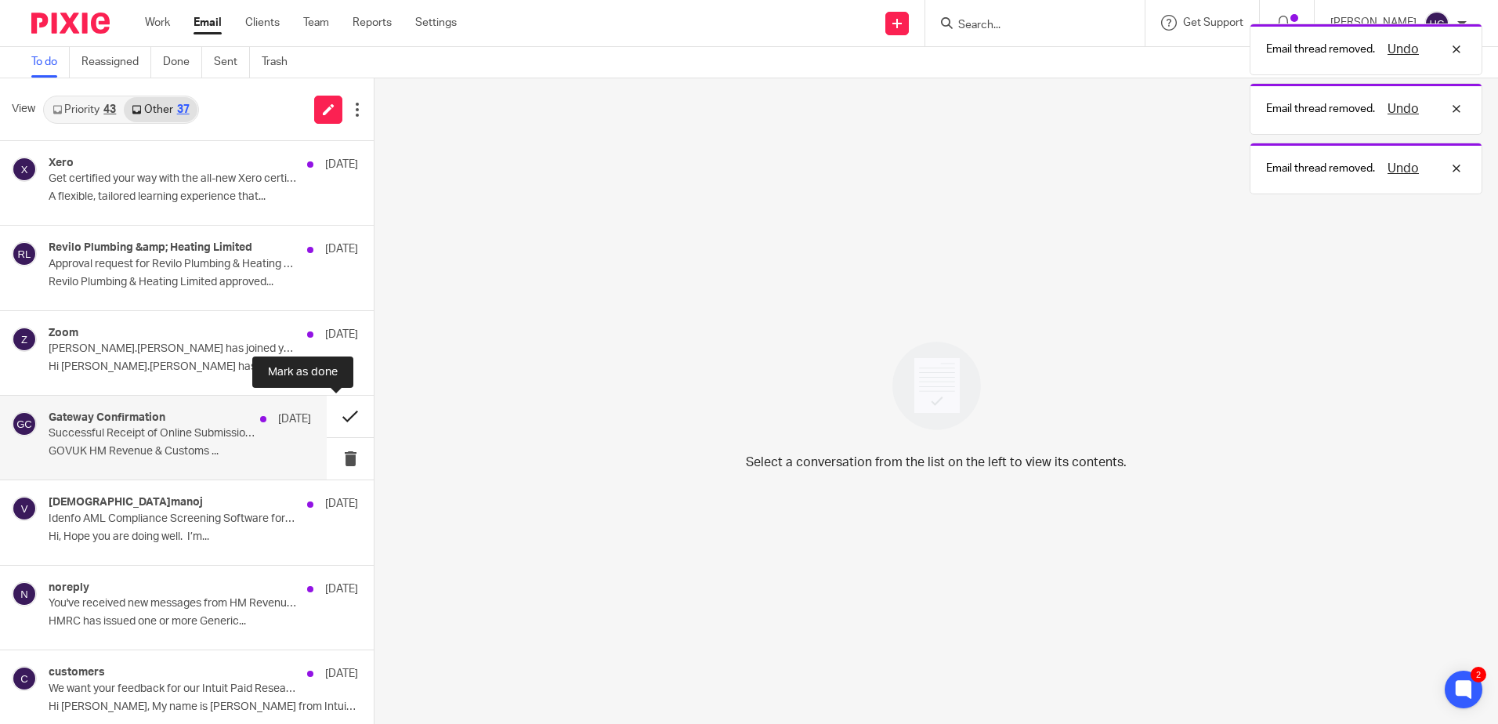
click at [341, 420] on button at bounding box center [350, 417] width 47 height 42
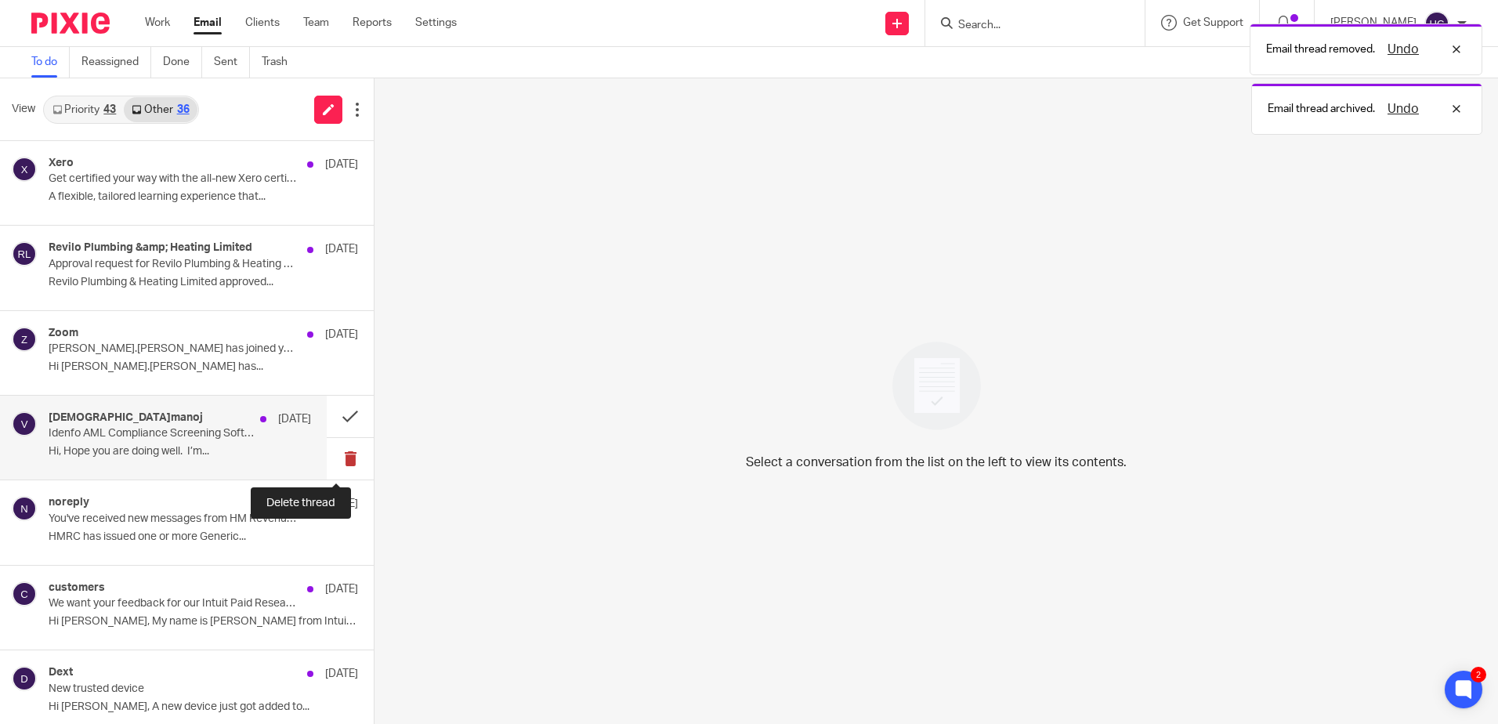
click at [341, 465] on button at bounding box center [350, 459] width 47 height 42
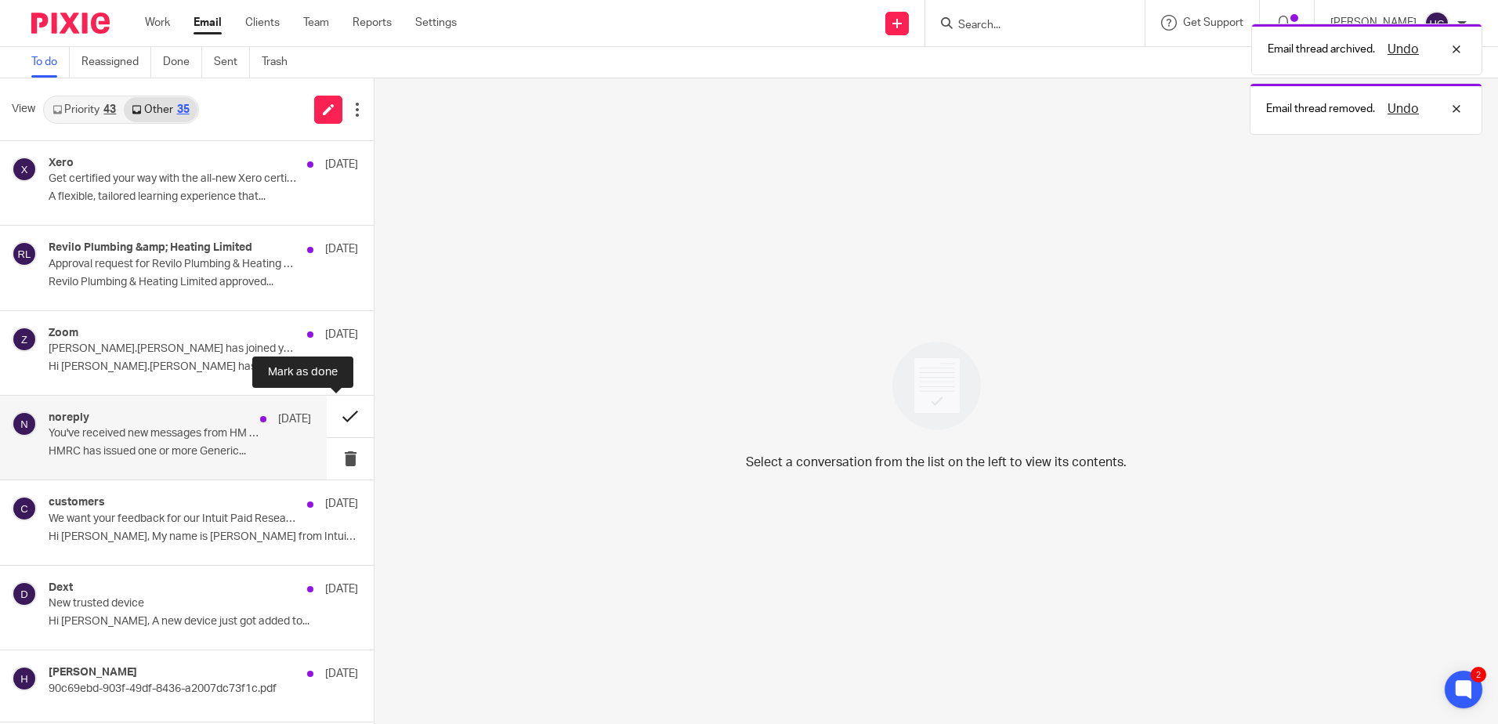
click at [339, 414] on button at bounding box center [350, 417] width 47 height 42
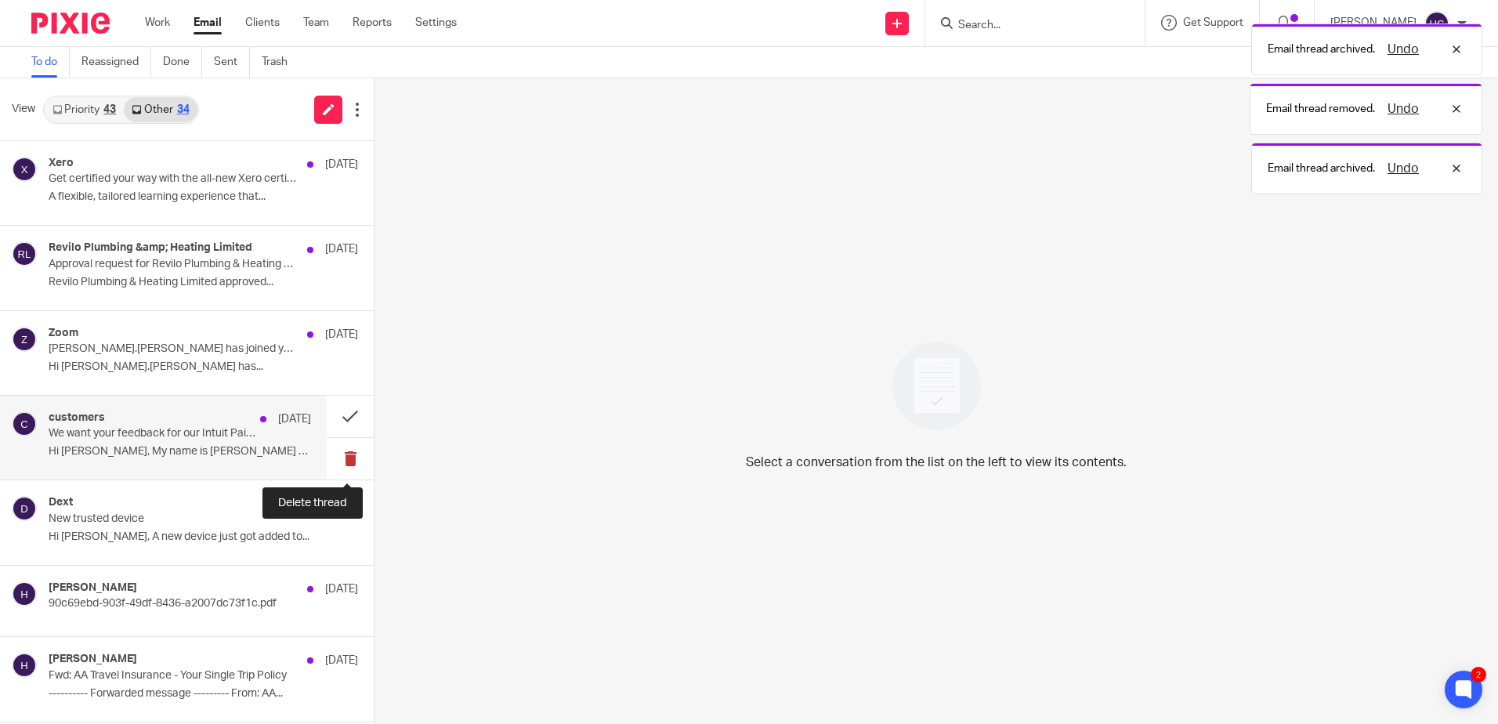
click at [342, 469] on button at bounding box center [350, 459] width 47 height 42
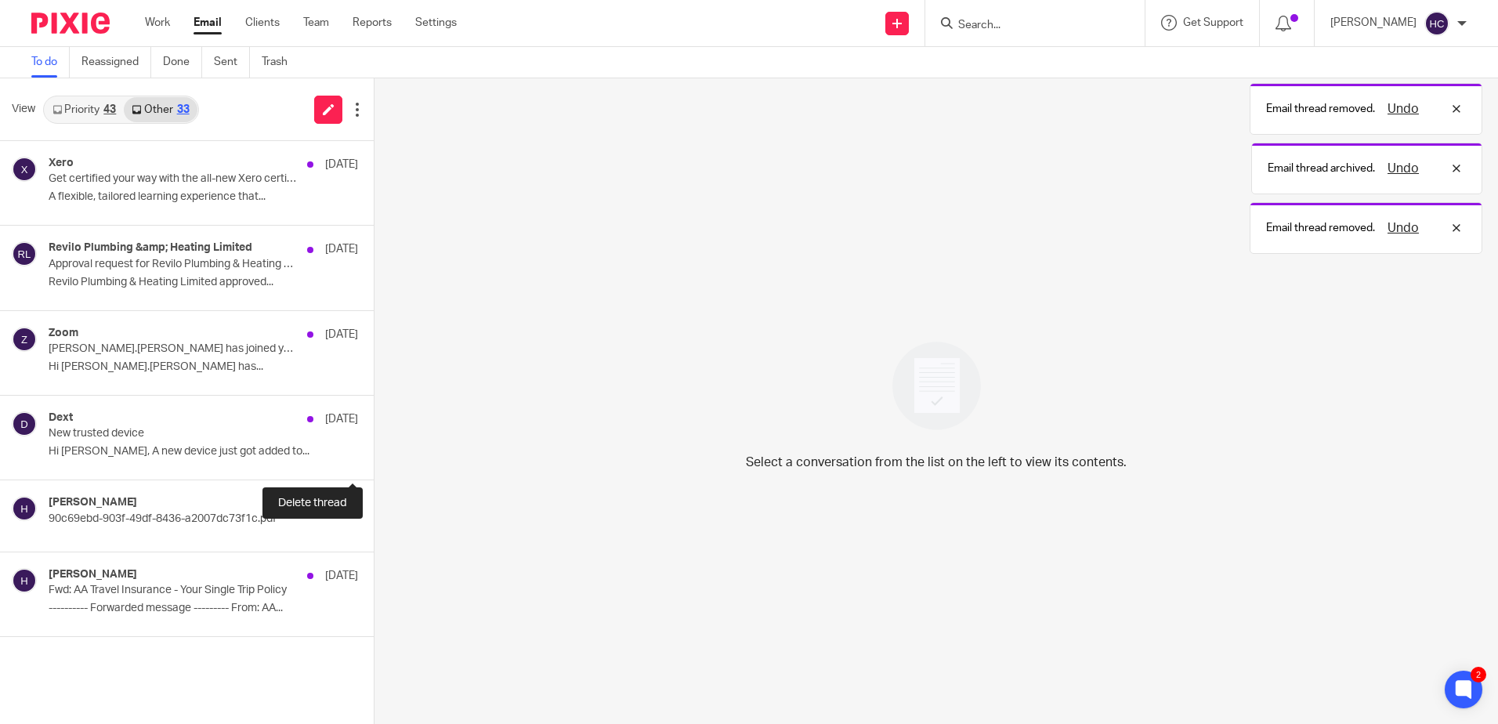
click at [374, 469] on button at bounding box center [380, 459] width 13 height 42
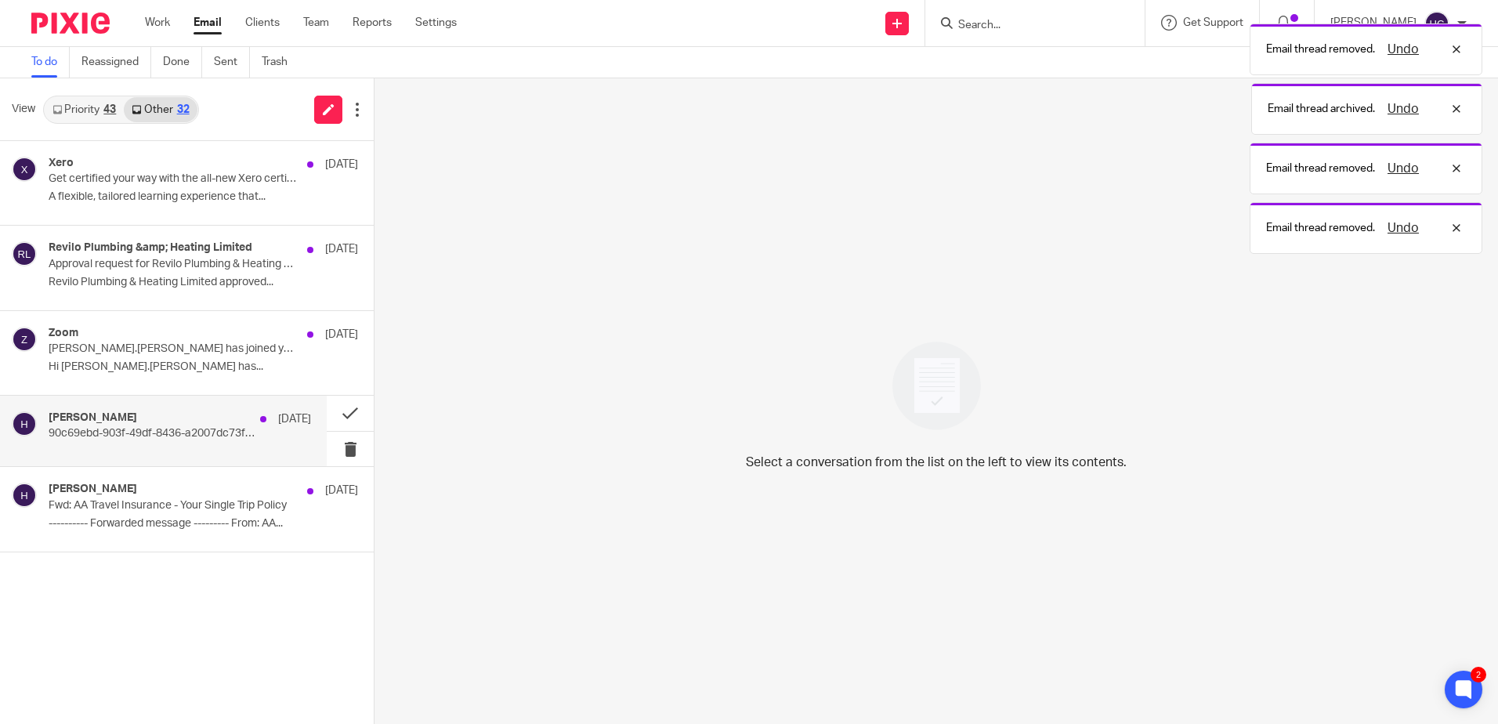
click at [177, 419] on div "Hannah 17 Sep" at bounding box center [180, 419] width 263 height 16
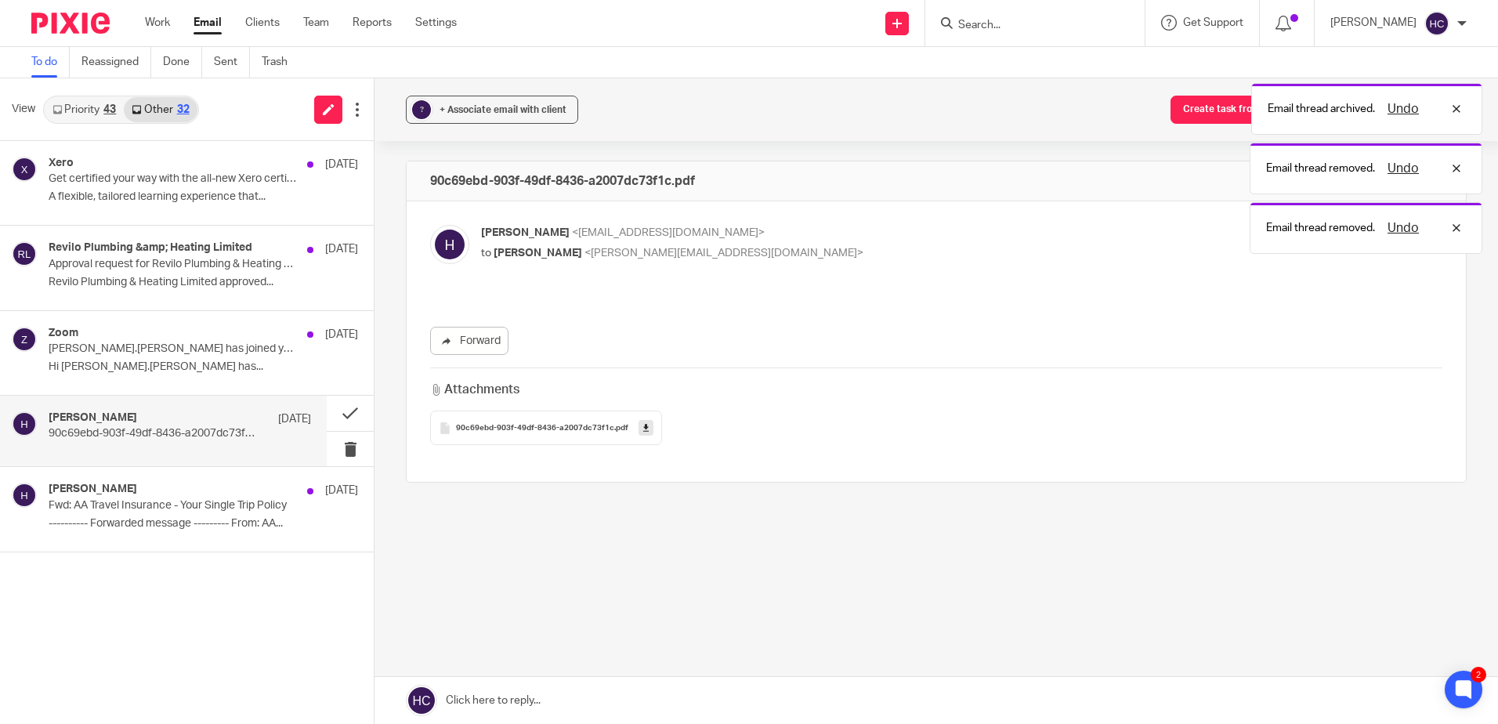
scroll to position [0, 0]
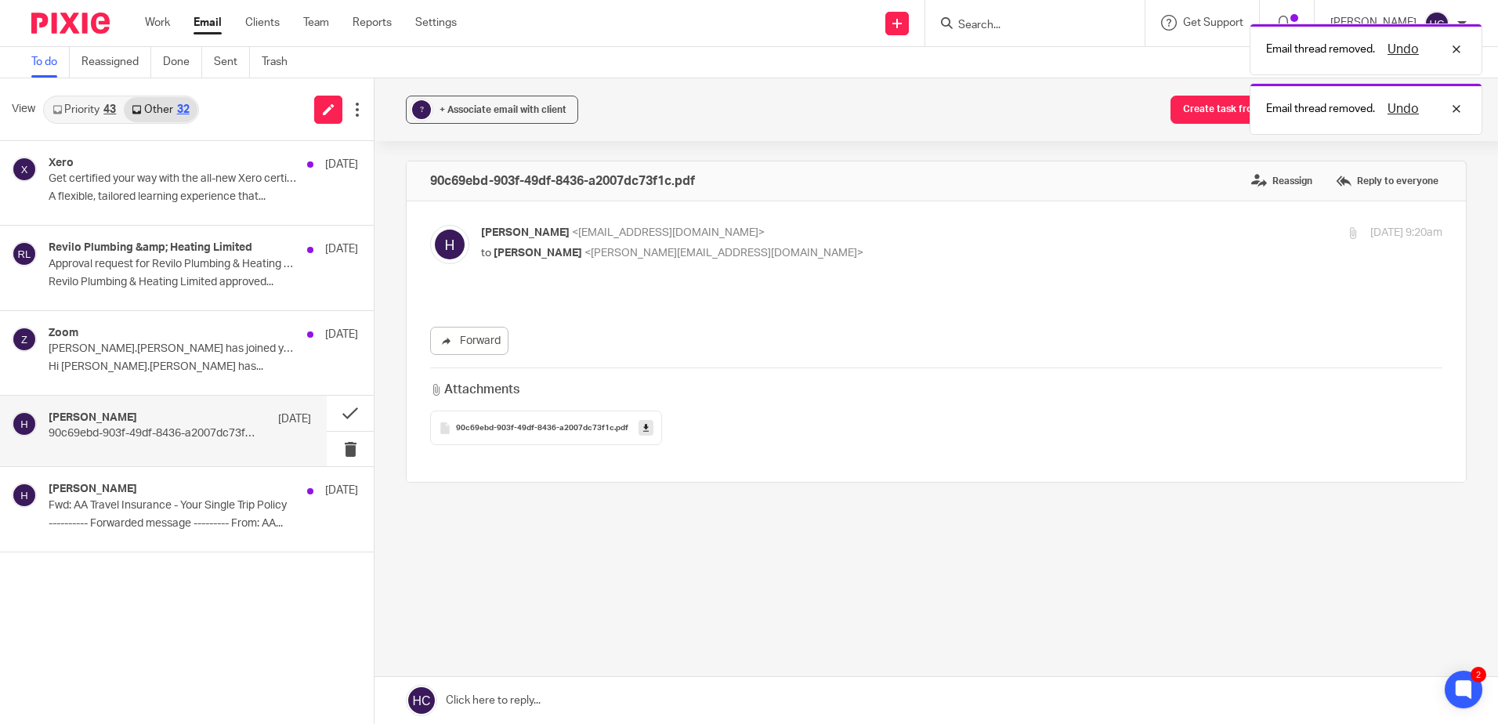
click at [647, 425] on link at bounding box center [646, 428] width 15 height 16
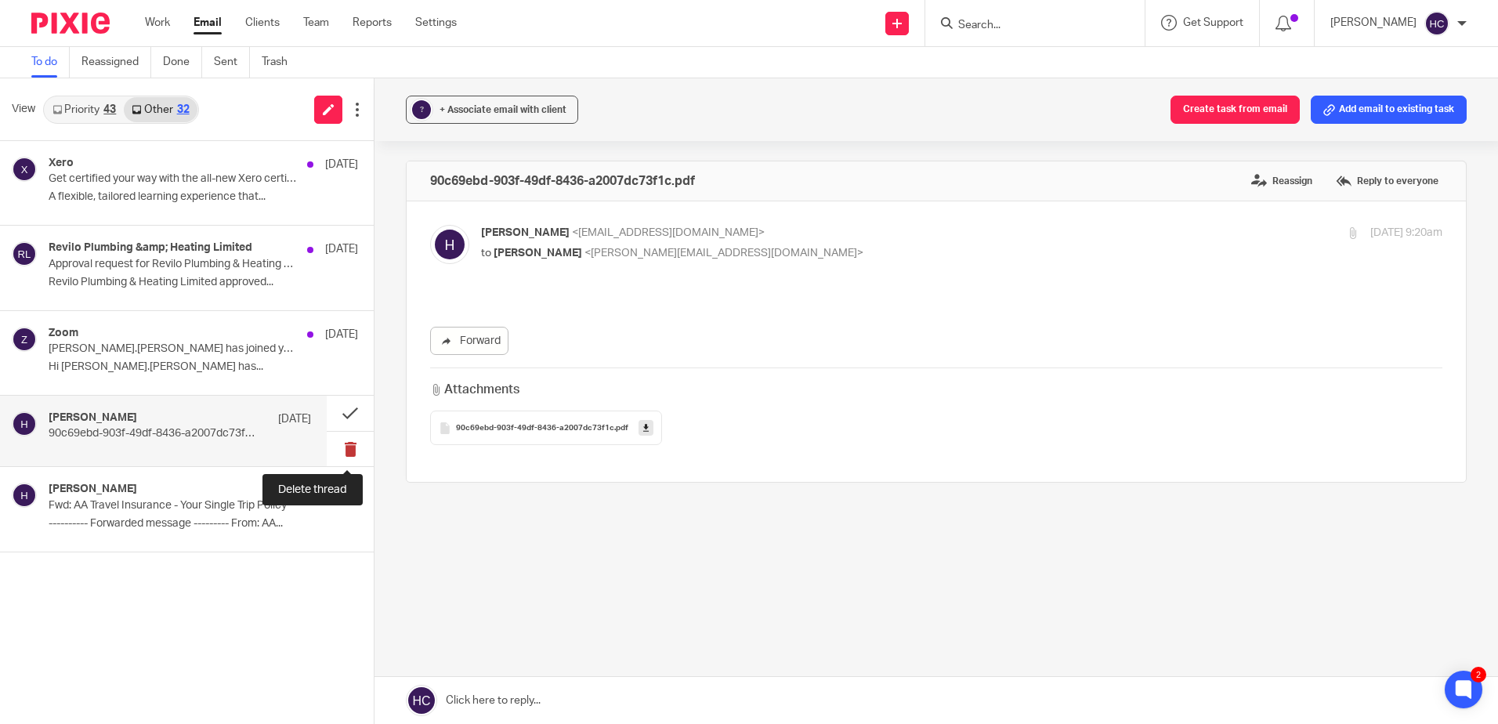
click at [360, 455] on button at bounding box center [350, 449] width 47 height 35
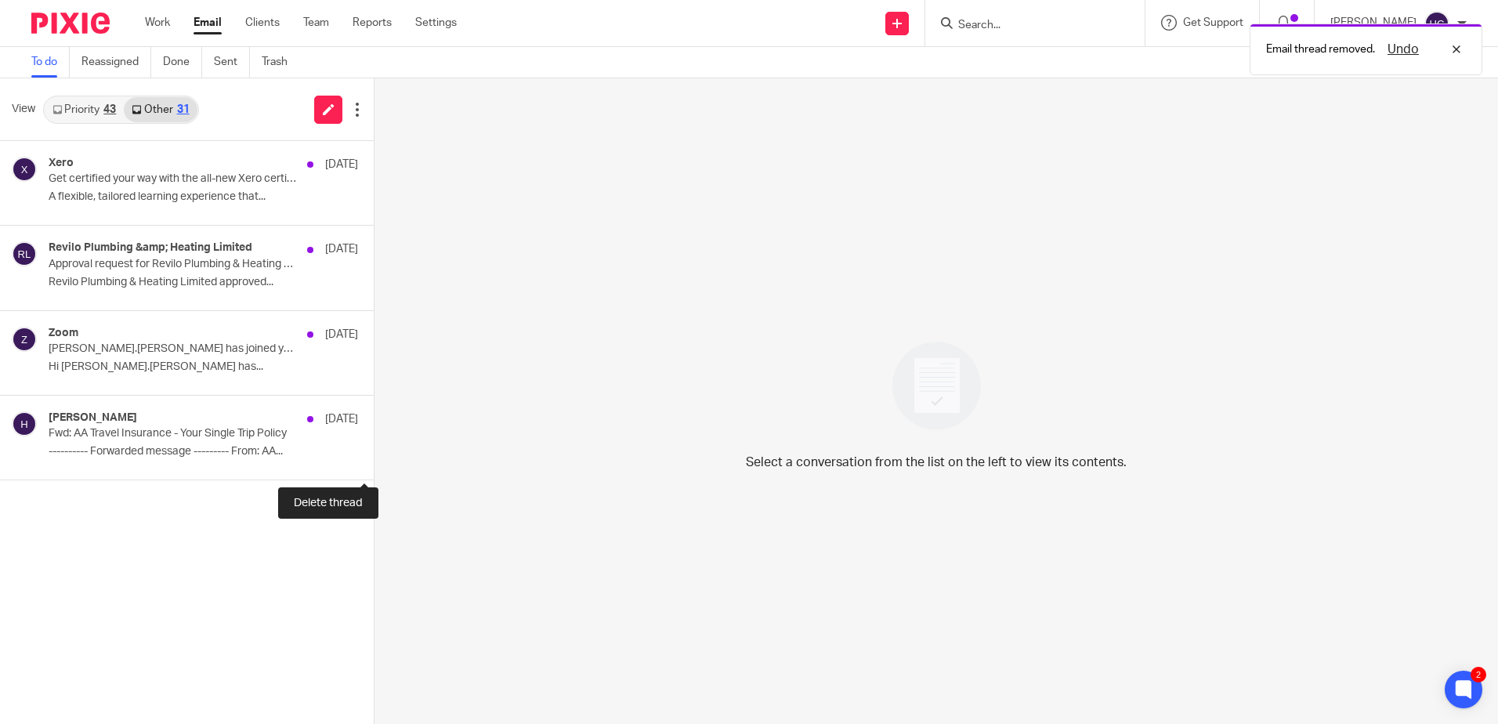
click at [374, 455] on button at bounding box center [380, 459] width 13 height 42
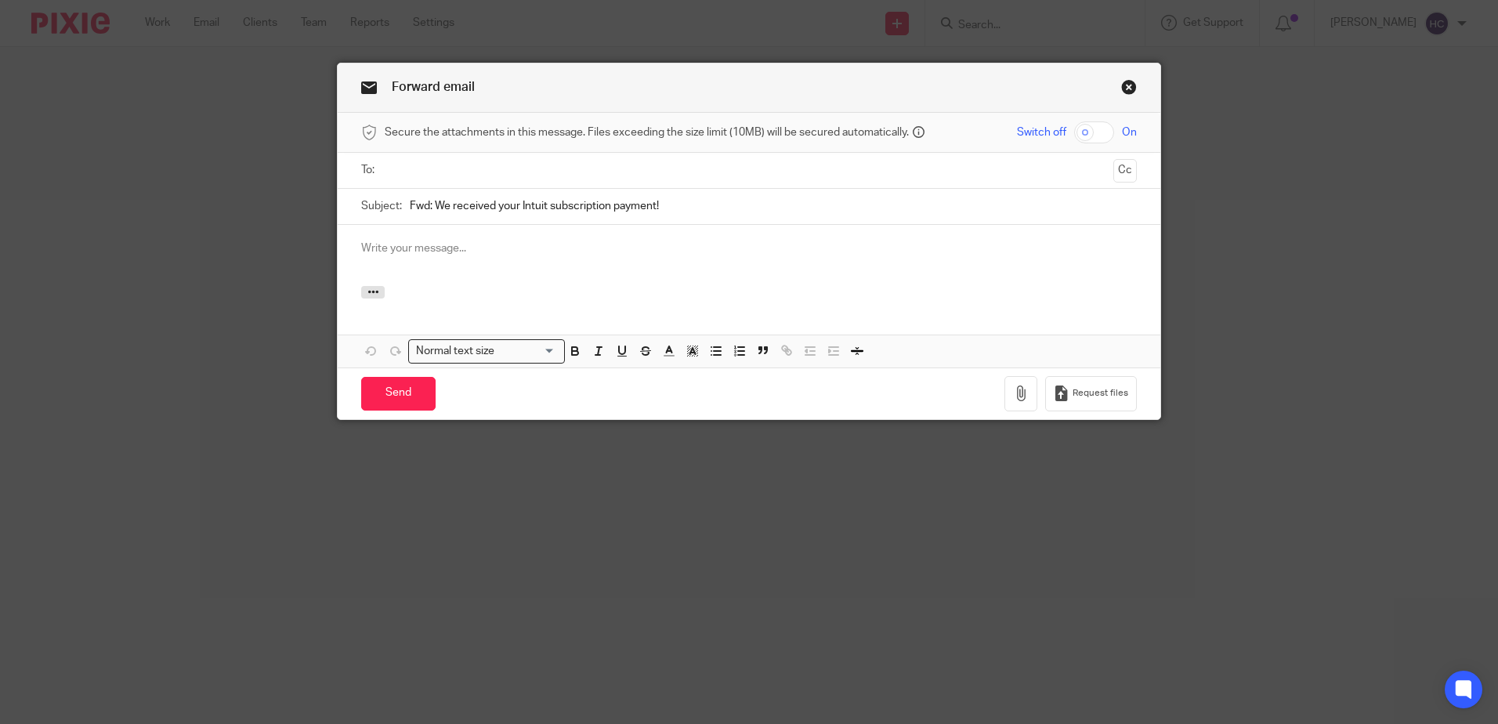
click at [483, 166] on input "text" at bounding box center [748, 170] width 716 height 18
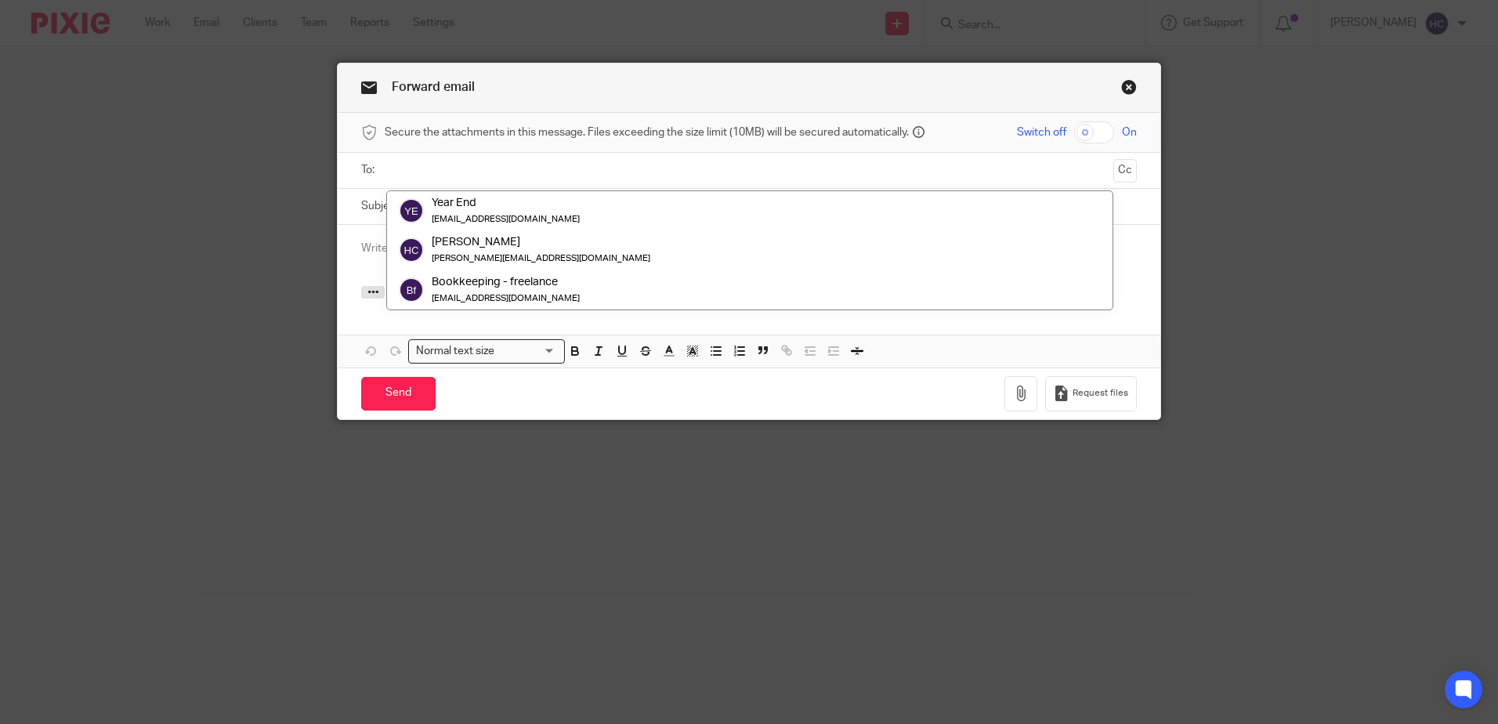
paste input "[EMAIL_ADDRESS][DOMAIN_NAME]"
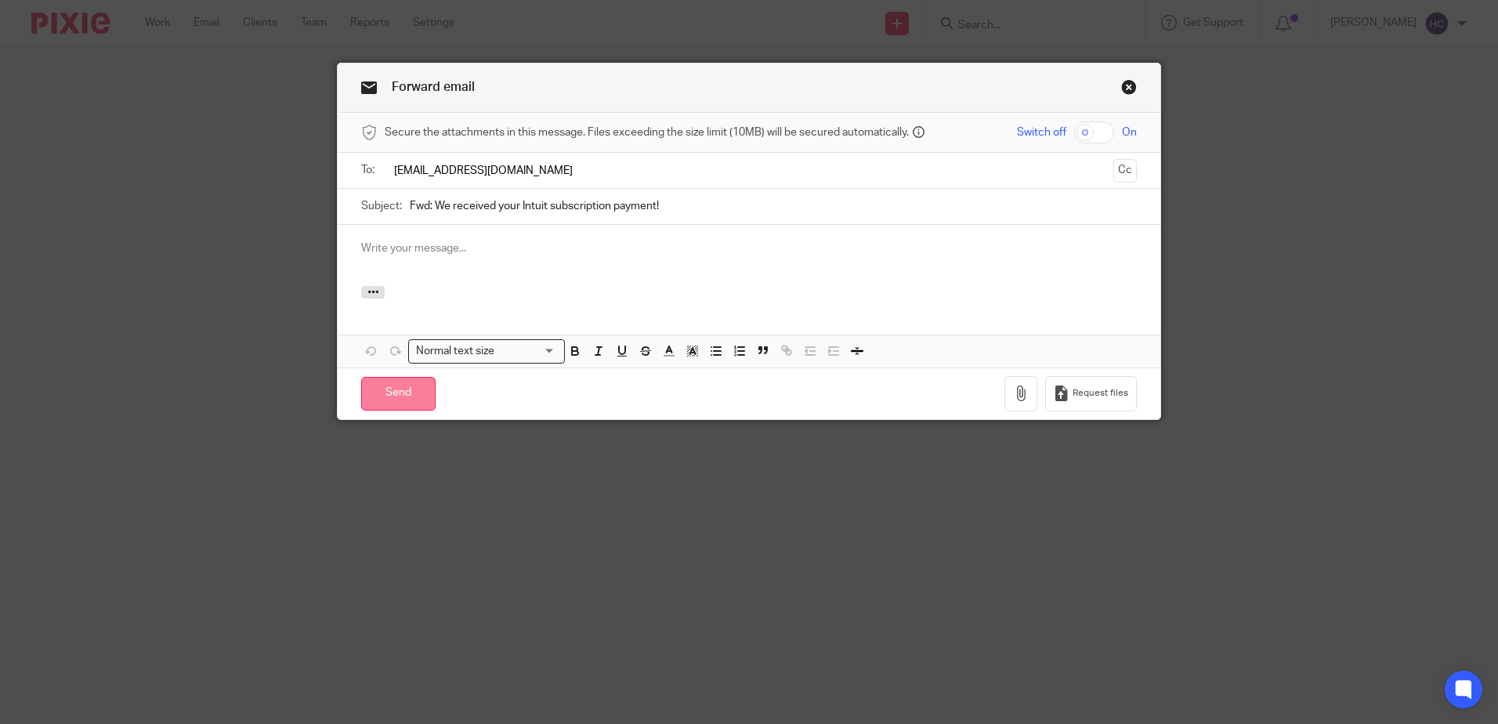
type input "[EMAIL_ADDRESS][DOMAIN_NAME]"
click at [420, 410] on div "Send You have unsaved changes Request files" at bounding box center [749, 394] width 823 height 52
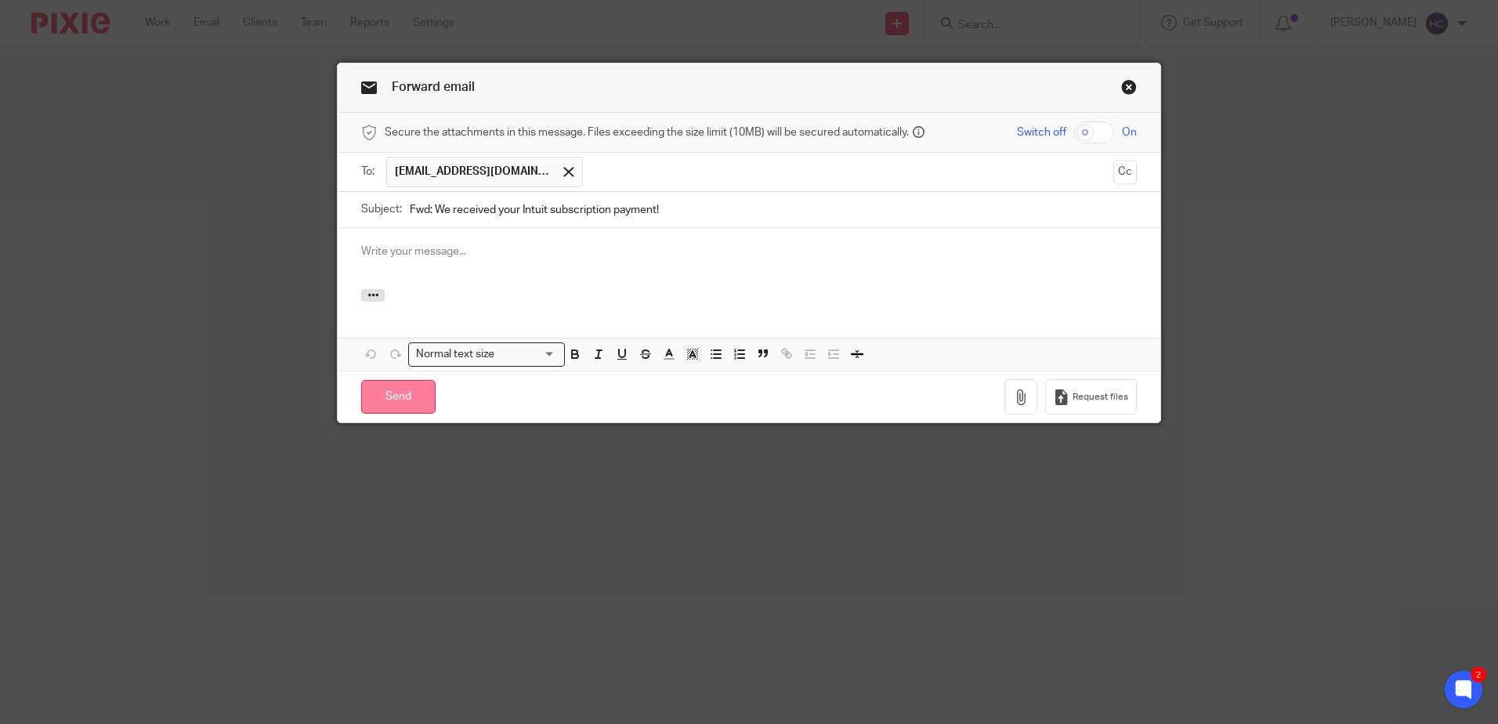
click at [396, 393] on input "Send" at bounding box center [398, 397] width 74 height 34
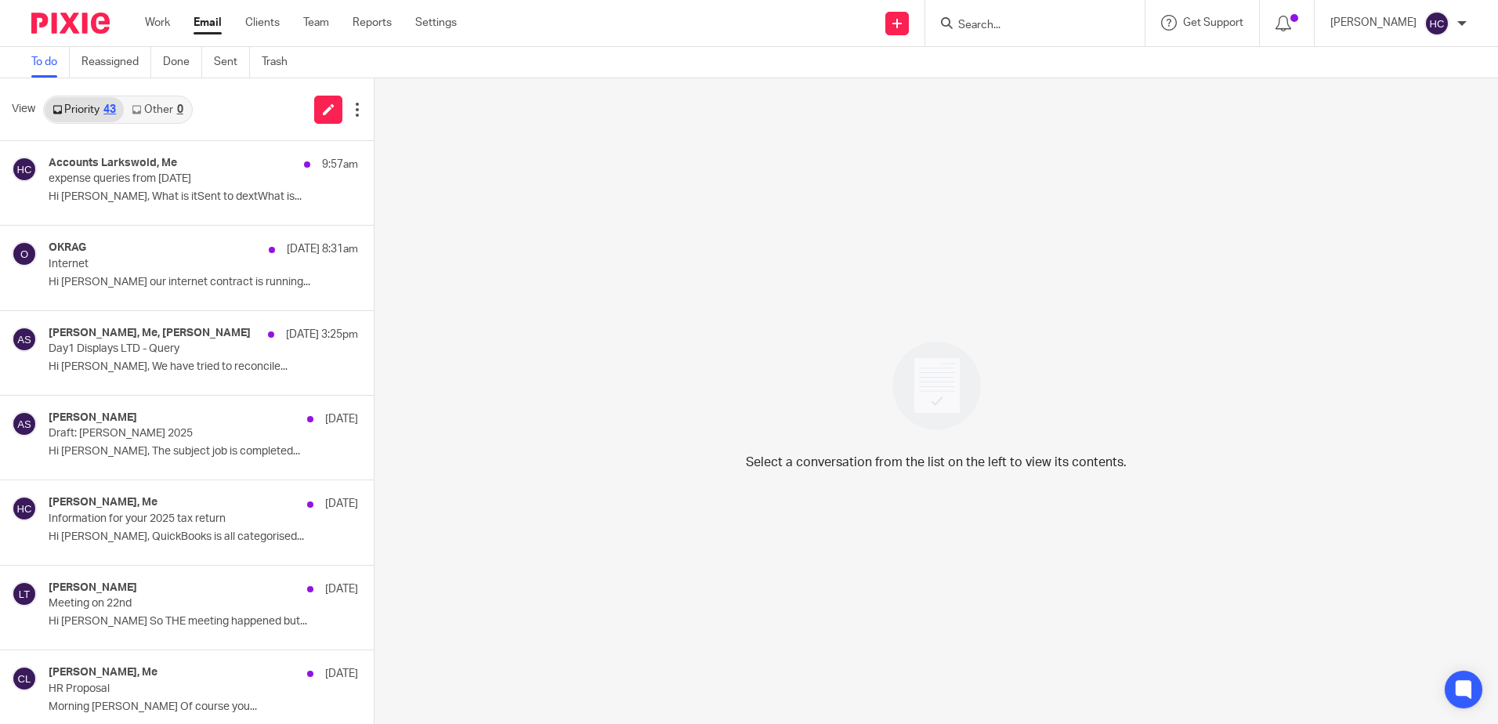
click at [155, 110] on link "Other 0" at bounding box center [157, 109] width 67 height 25
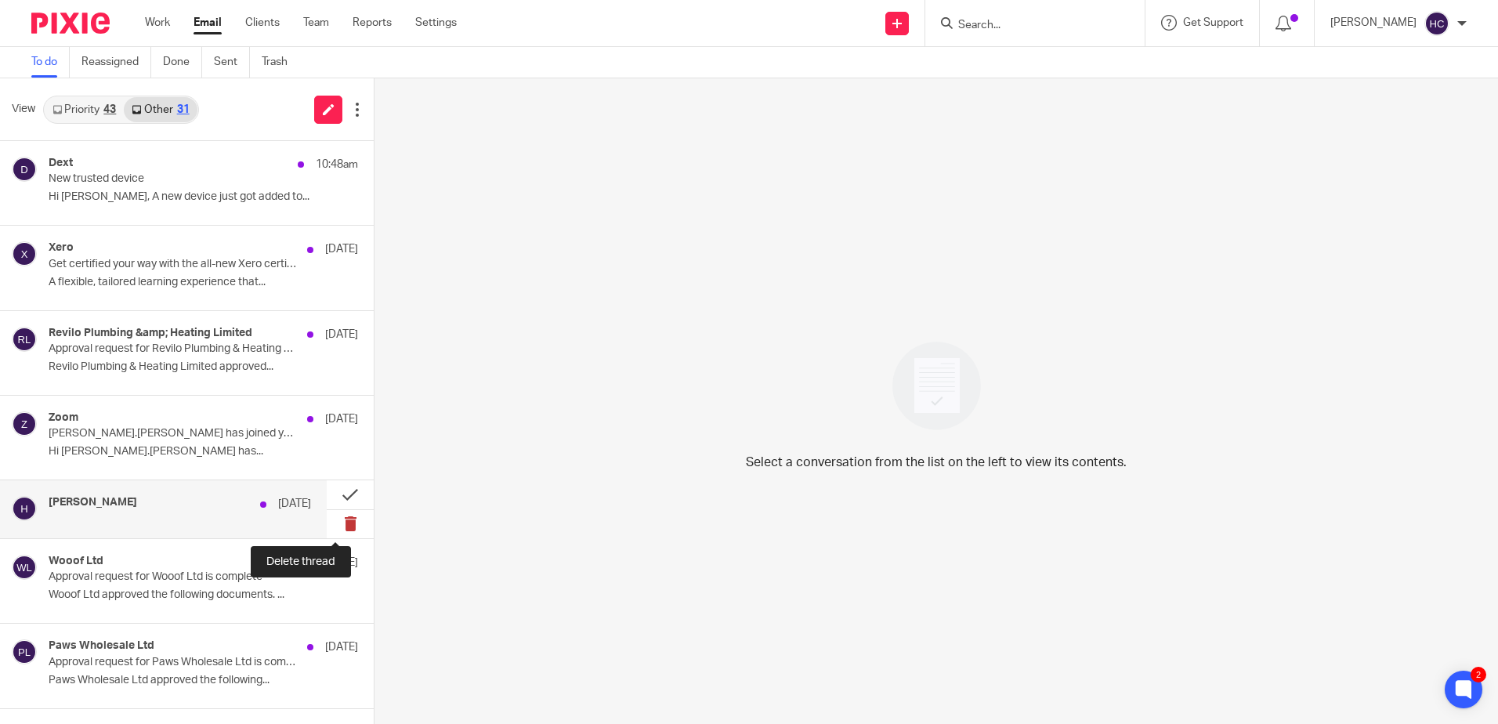
click at [338, 520] on button at bounding box center [350, 524] width 47 height 28
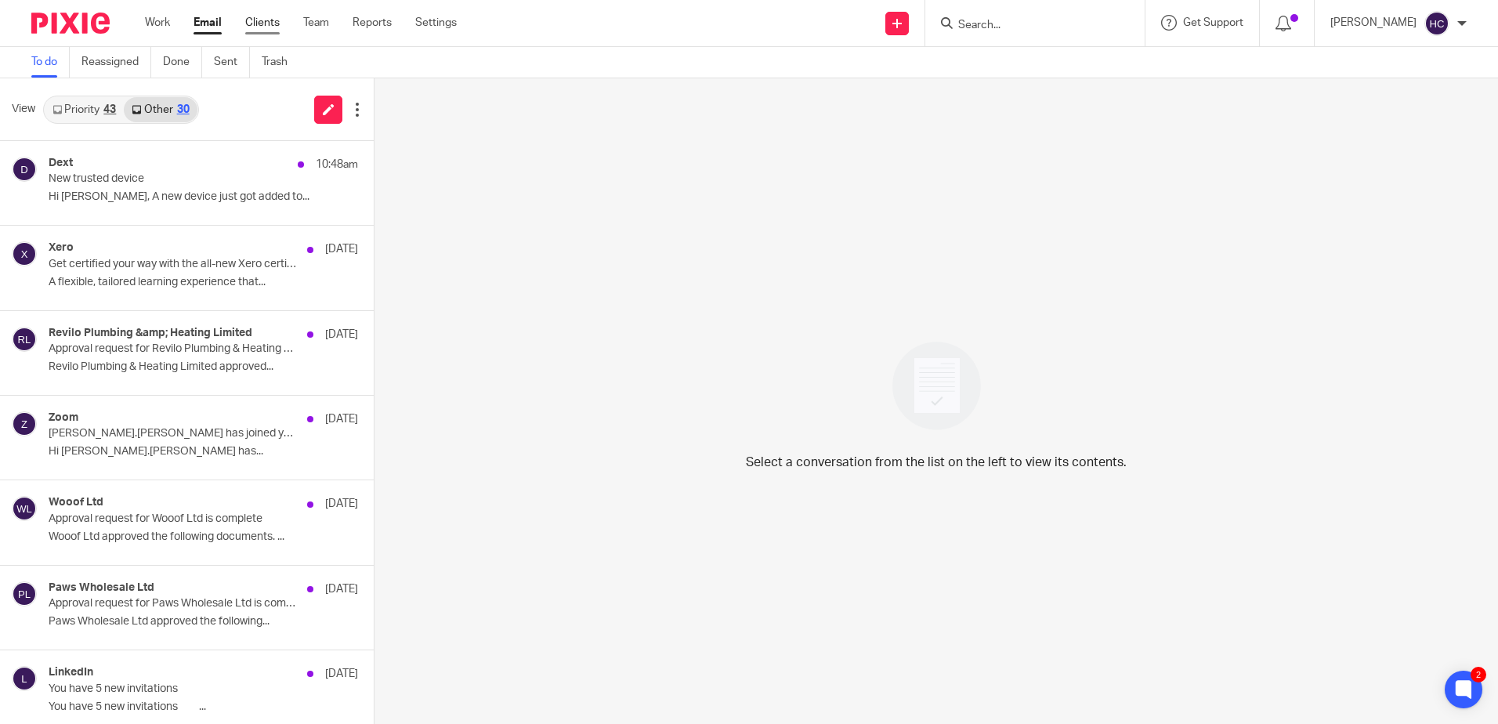
click at [259, 21] on link "Clients" at bounding box center [262, 23] width 34 height 16
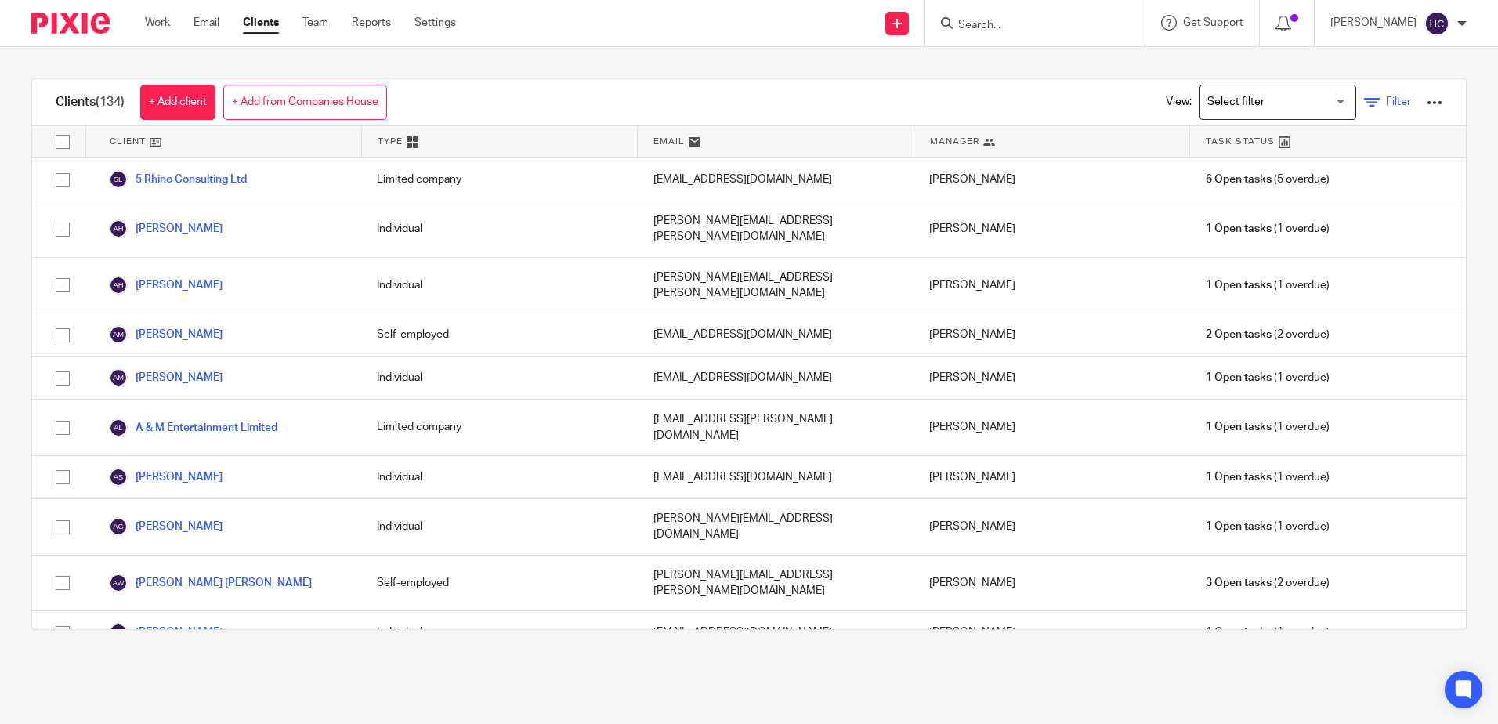
click at [1364, 103] on icon at bounding box center [1372, 103] width 16 height 16
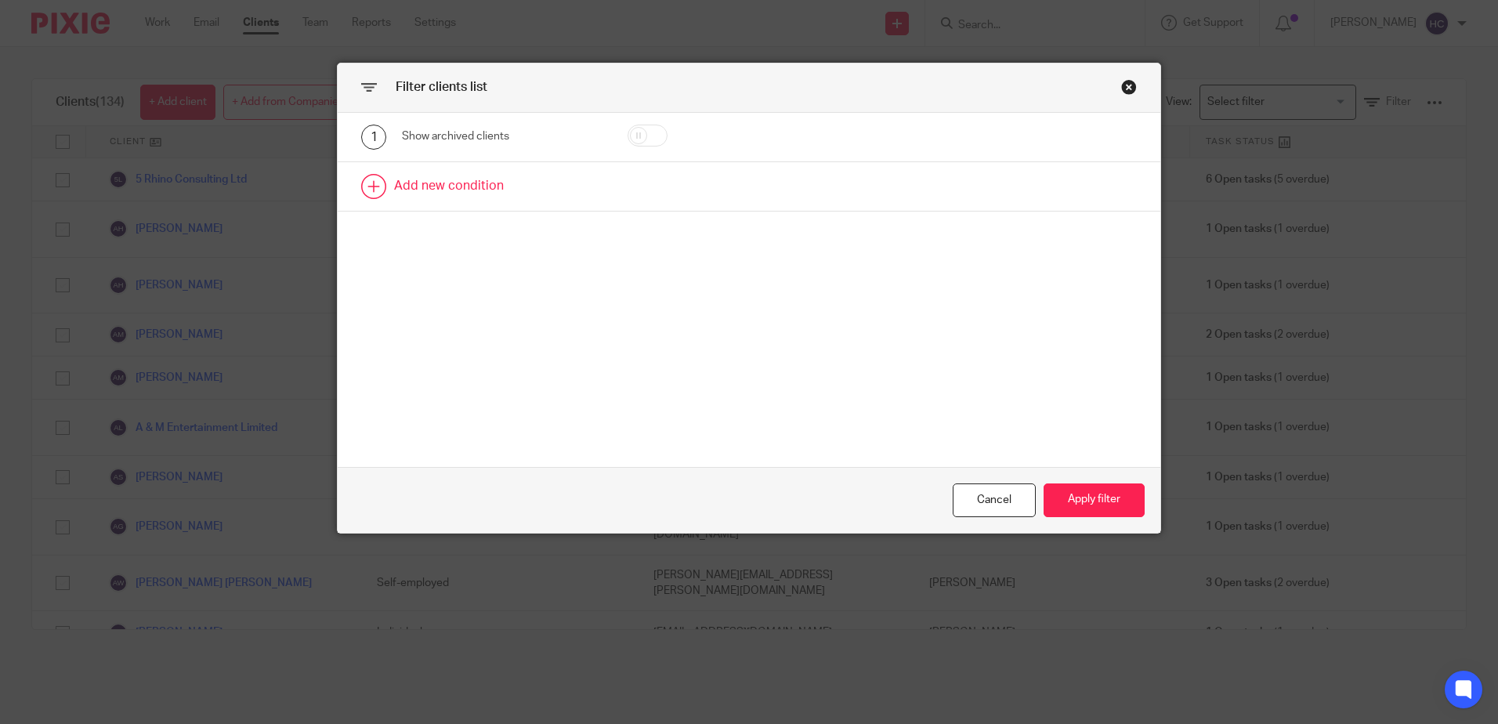
click at [472, 184] on link at bounding box center [749, 186] width 823 height 49
click at [476, 198] on div "Field" at bounding box center [490, 191] width 150 height 33
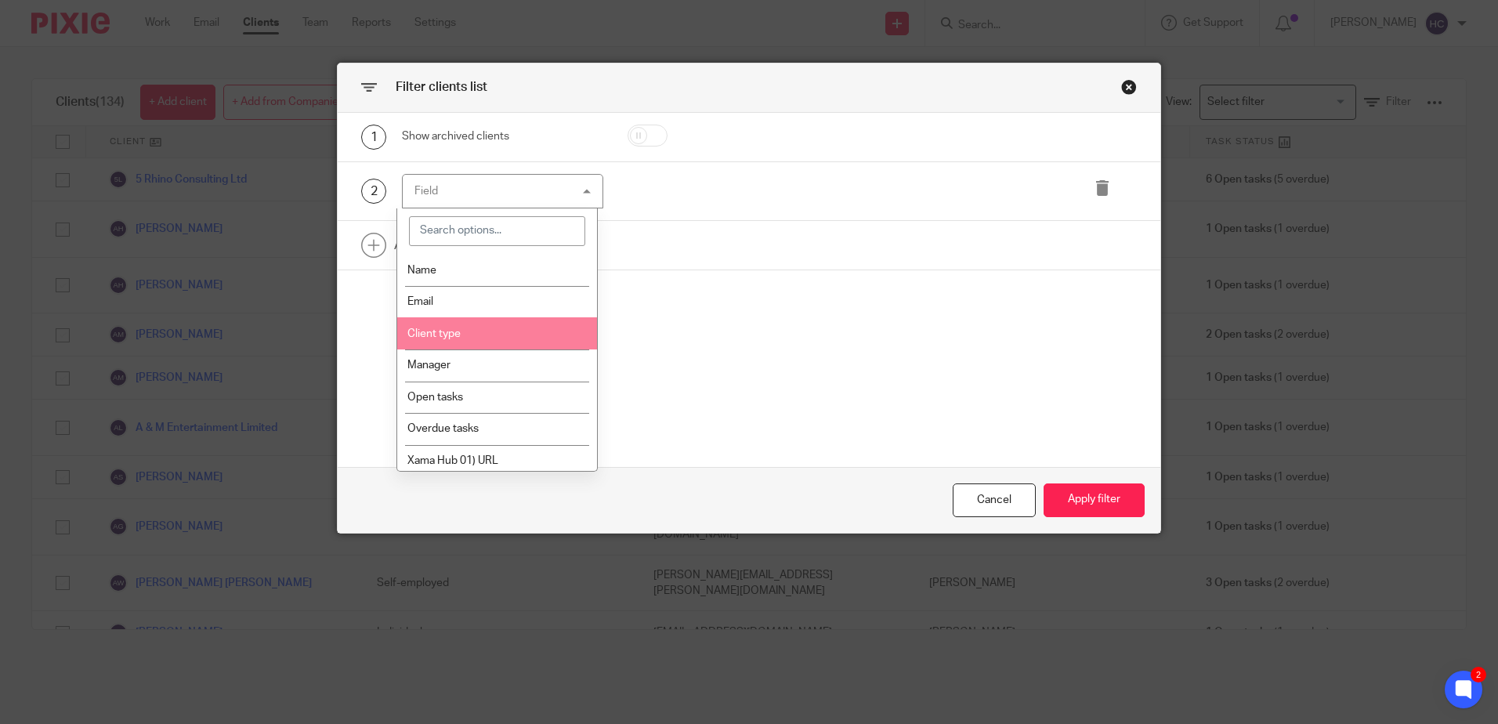
click at [467, 324] on li "Client type" at bounding box center [497, 333] width 200 height 32
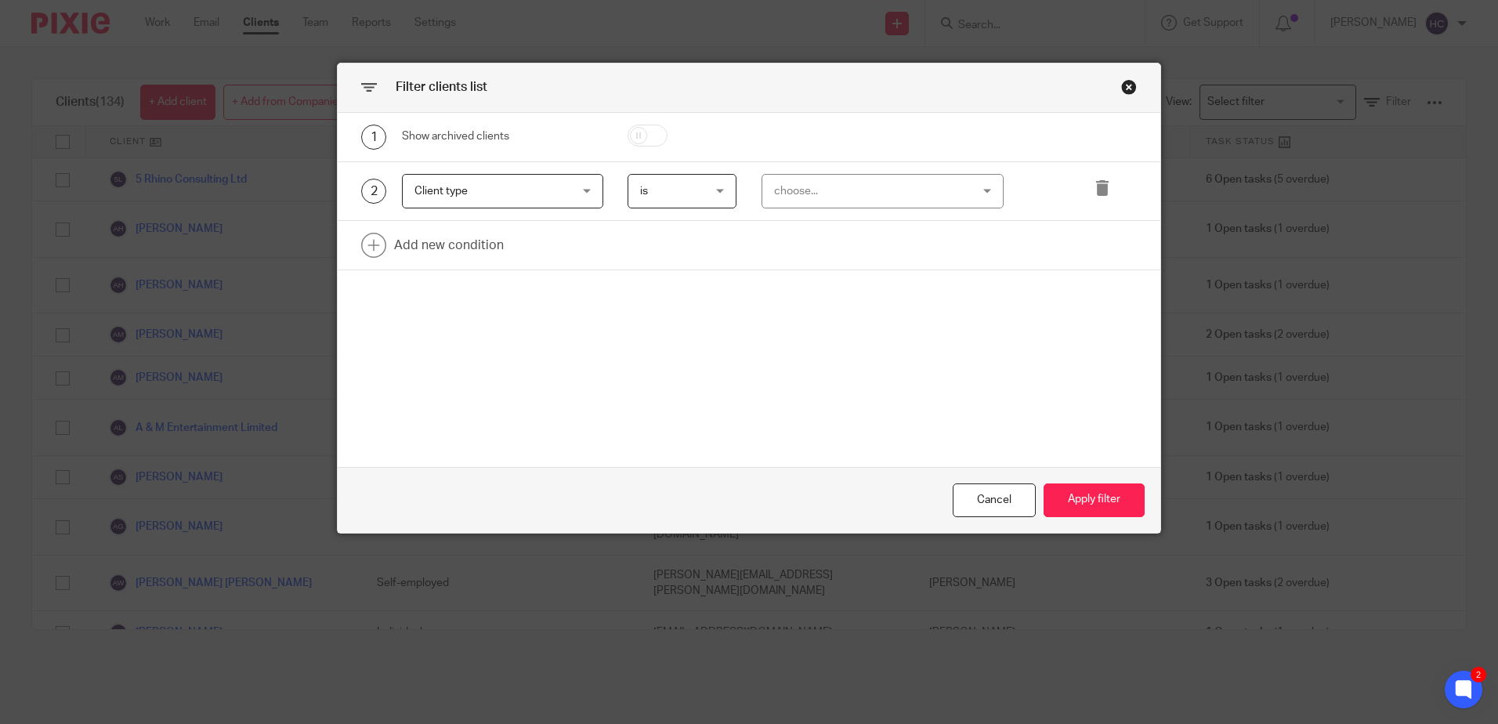
click at [784, 190] on div "choose..." at bounding box center [865, 191] width 183 height 33
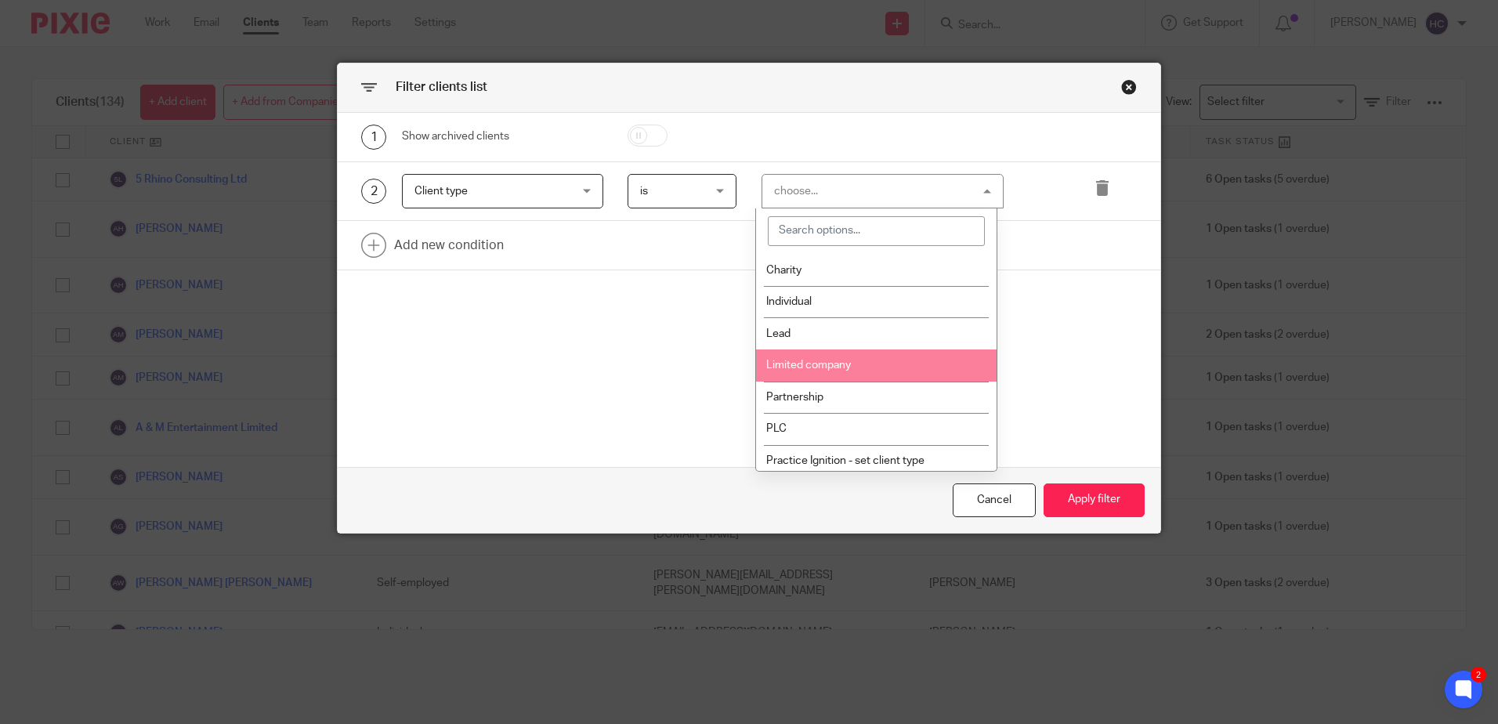
click at [816, 359] on li "Limited company" at bounding box center [876, 366] width 241 height 32
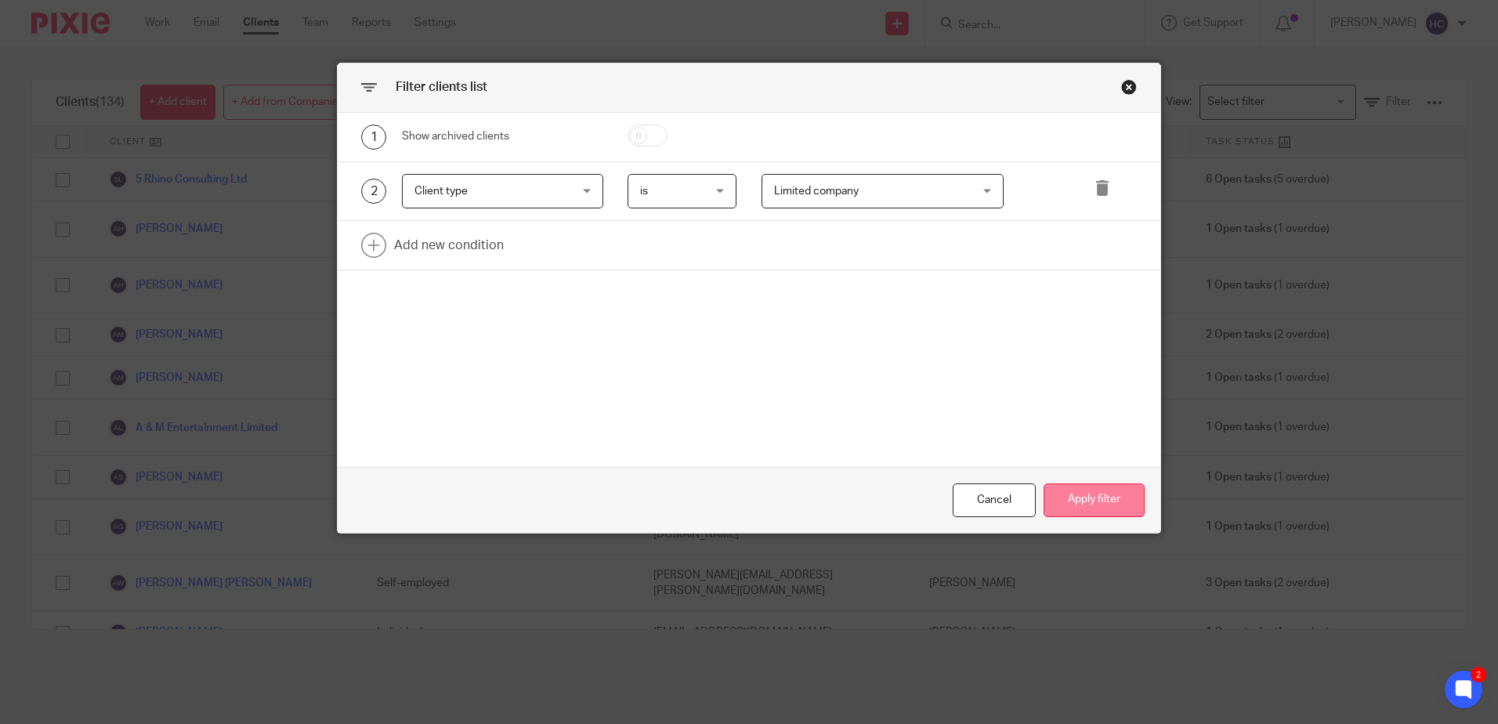
click at [1114, 512] on button "Apply filter" at bounding box center [1094, 501] width 101 height 34
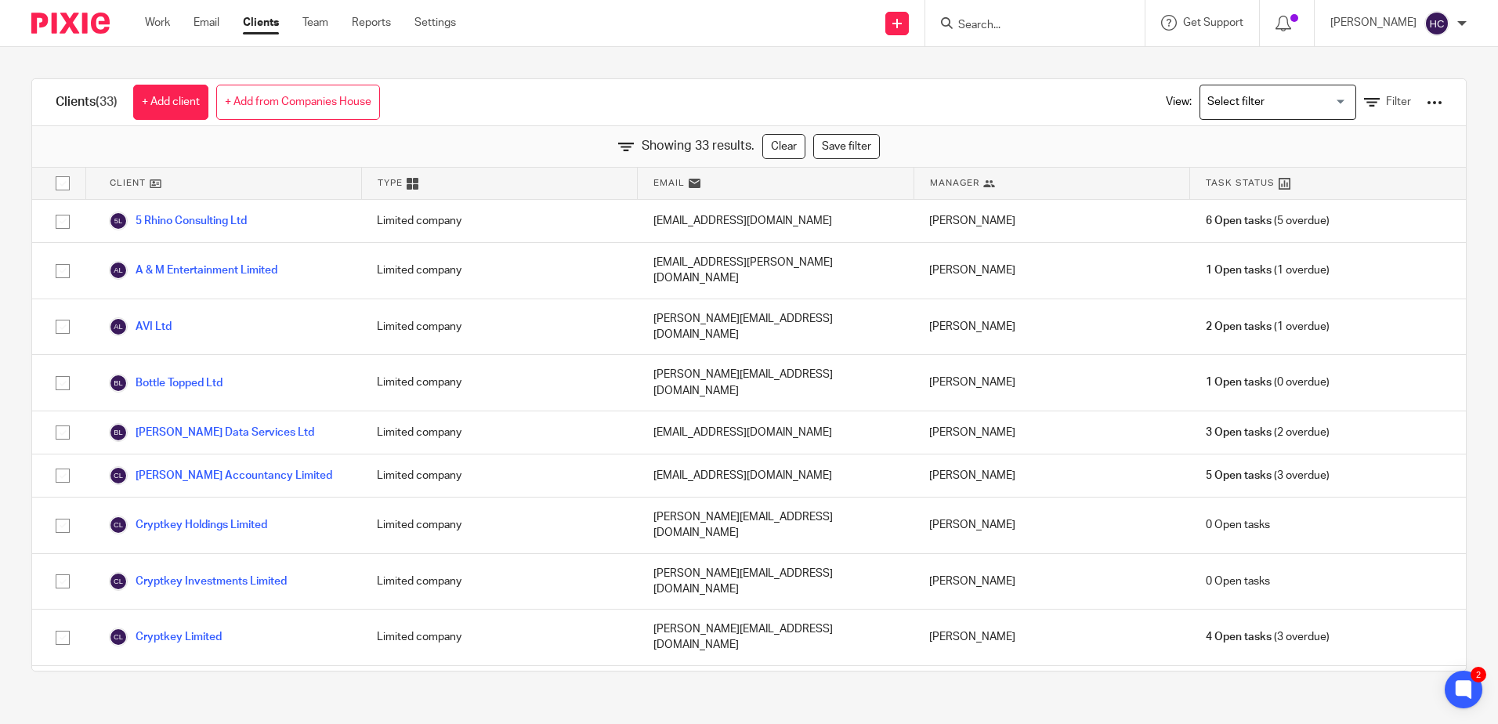
click at [63, 181] on input "checkbox" at bounding box center [63, 183] width 30 height 30
checkbox input "true"
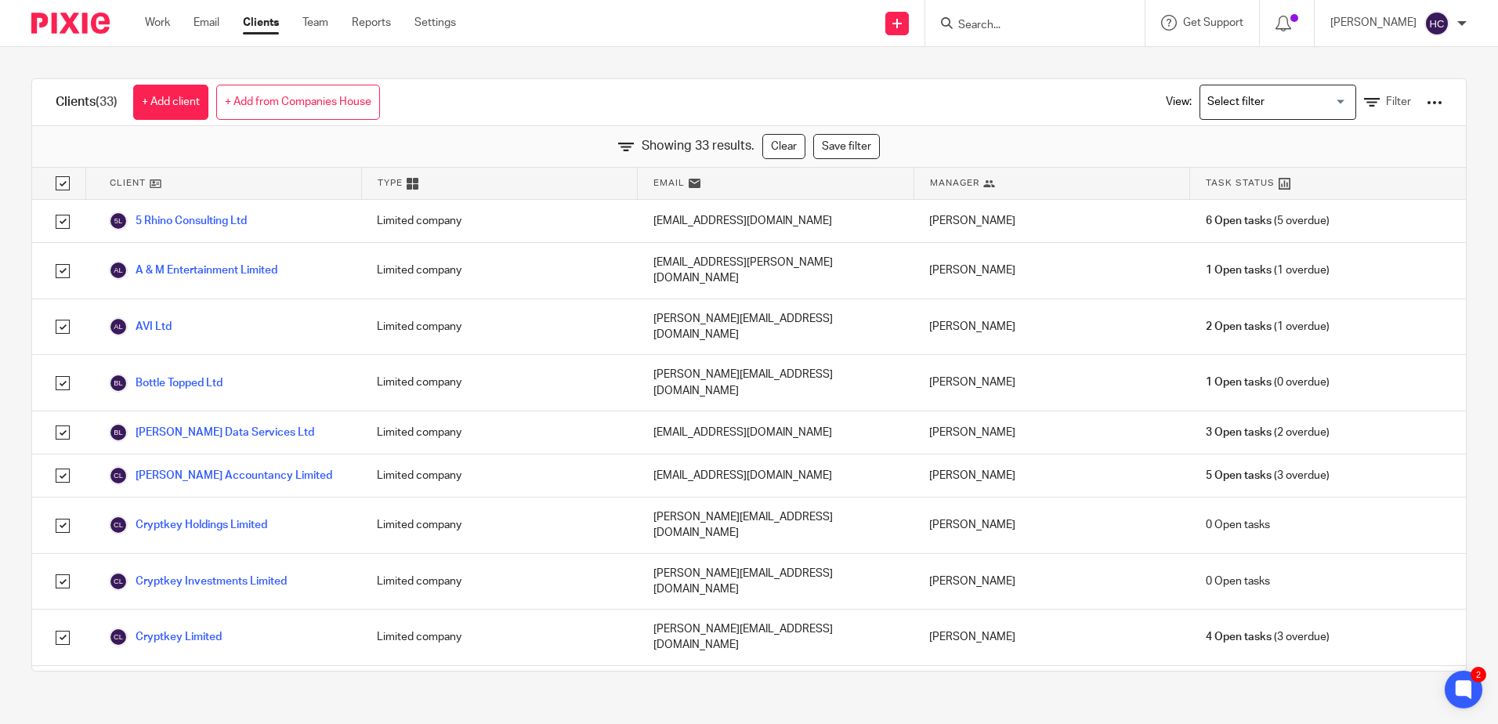
checkbox input "true"
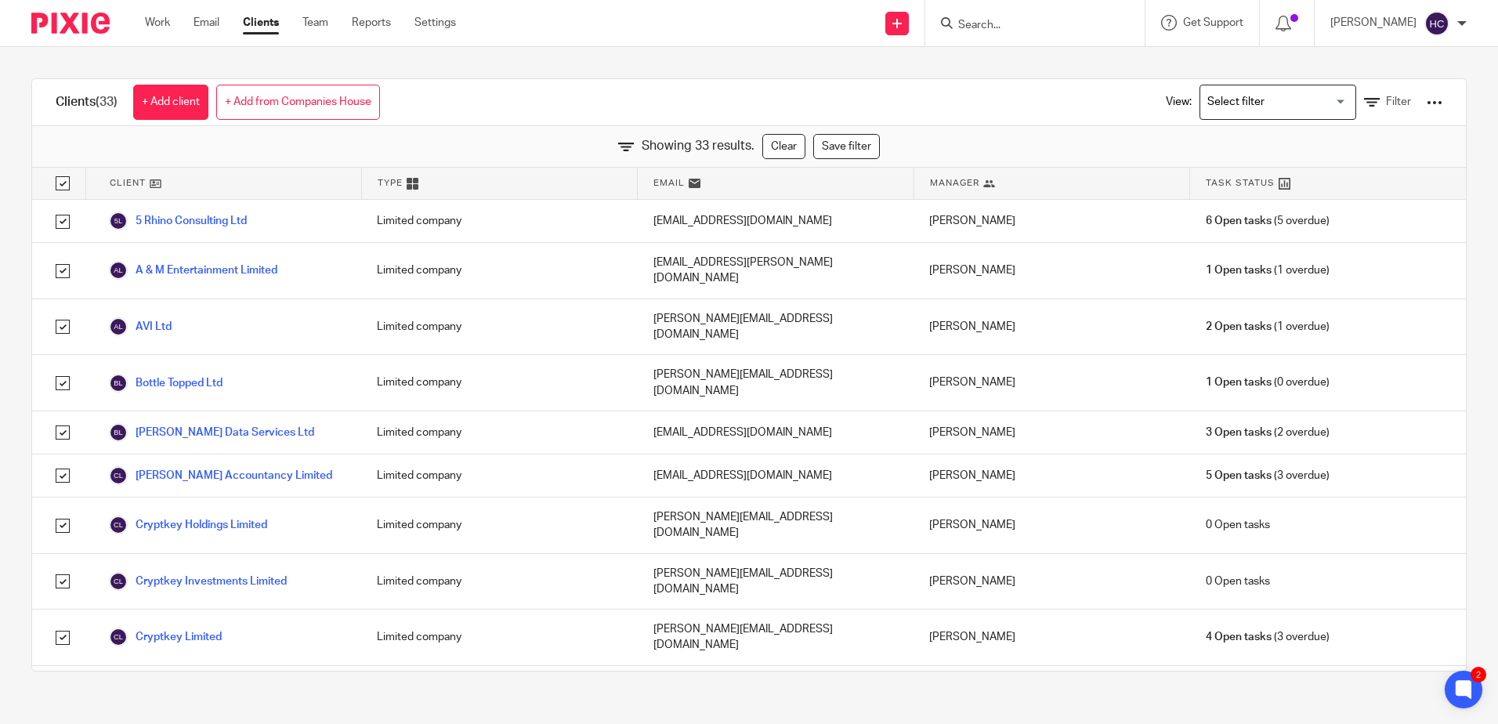
checkbox input "true"
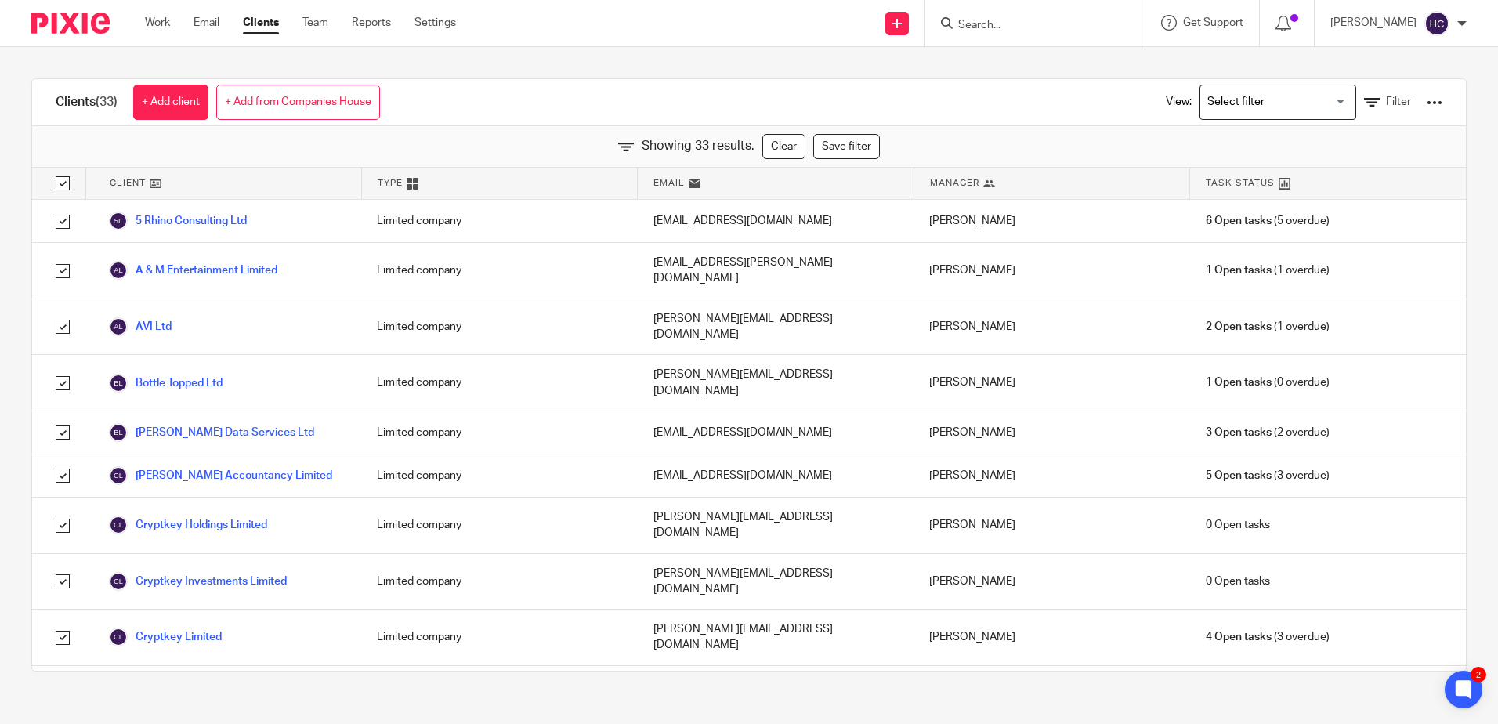
checkbox input "true"
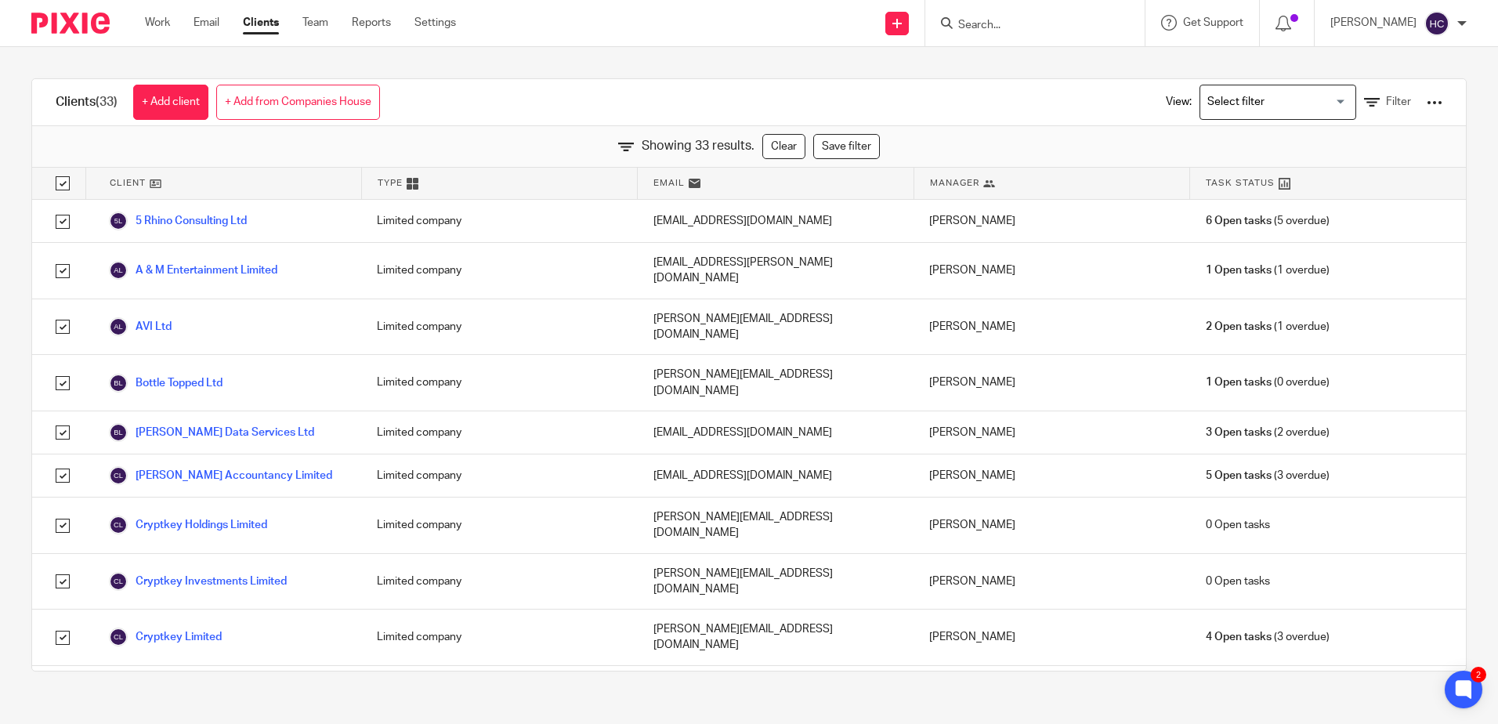
checkbox input "true"
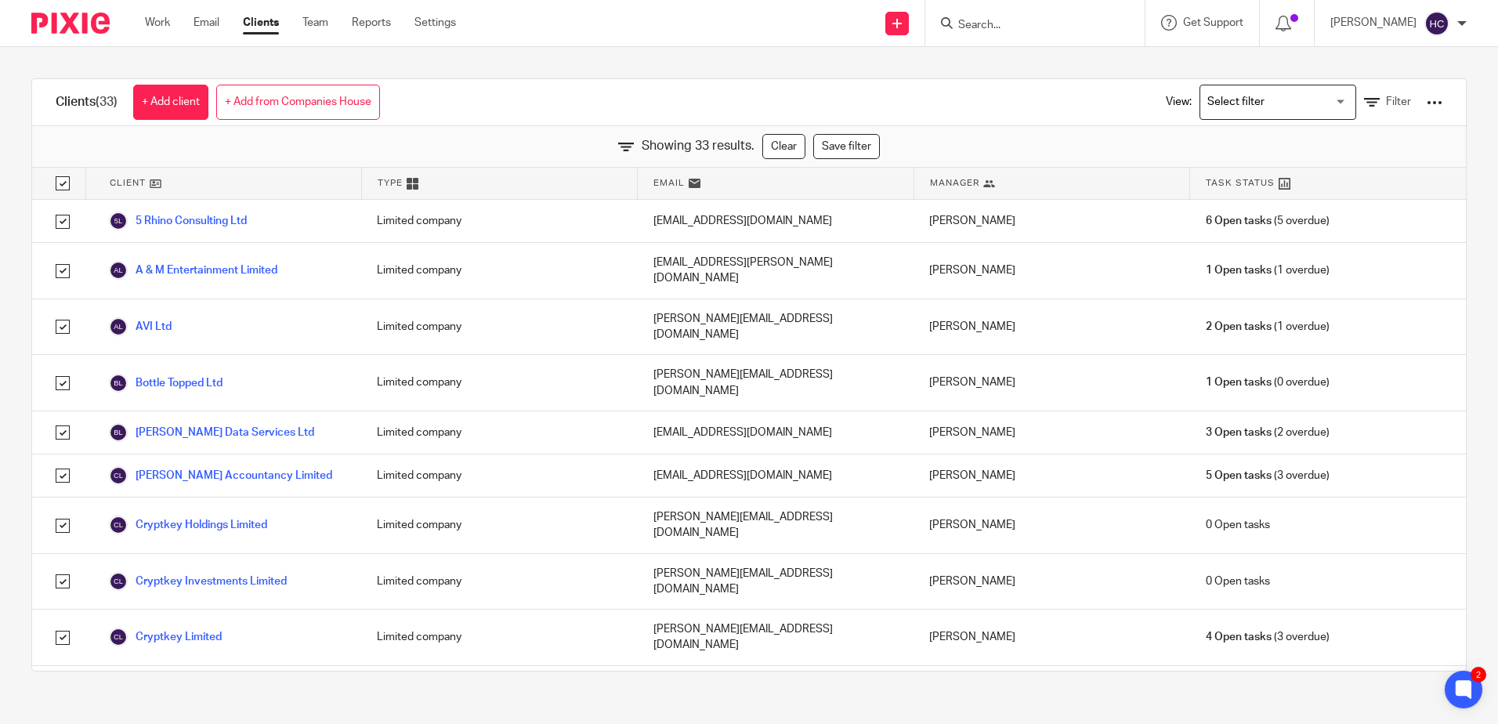
checkbox input "true"
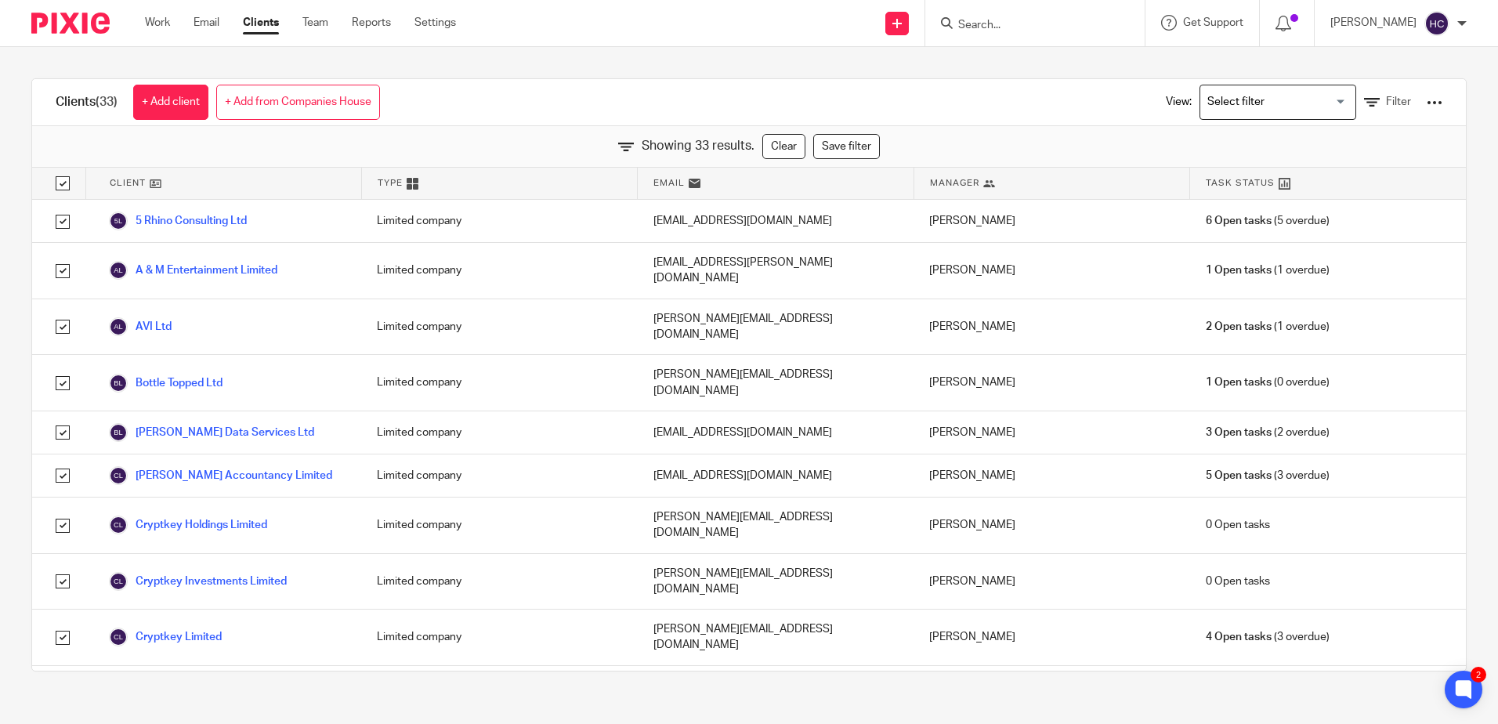
checkbox input "true"
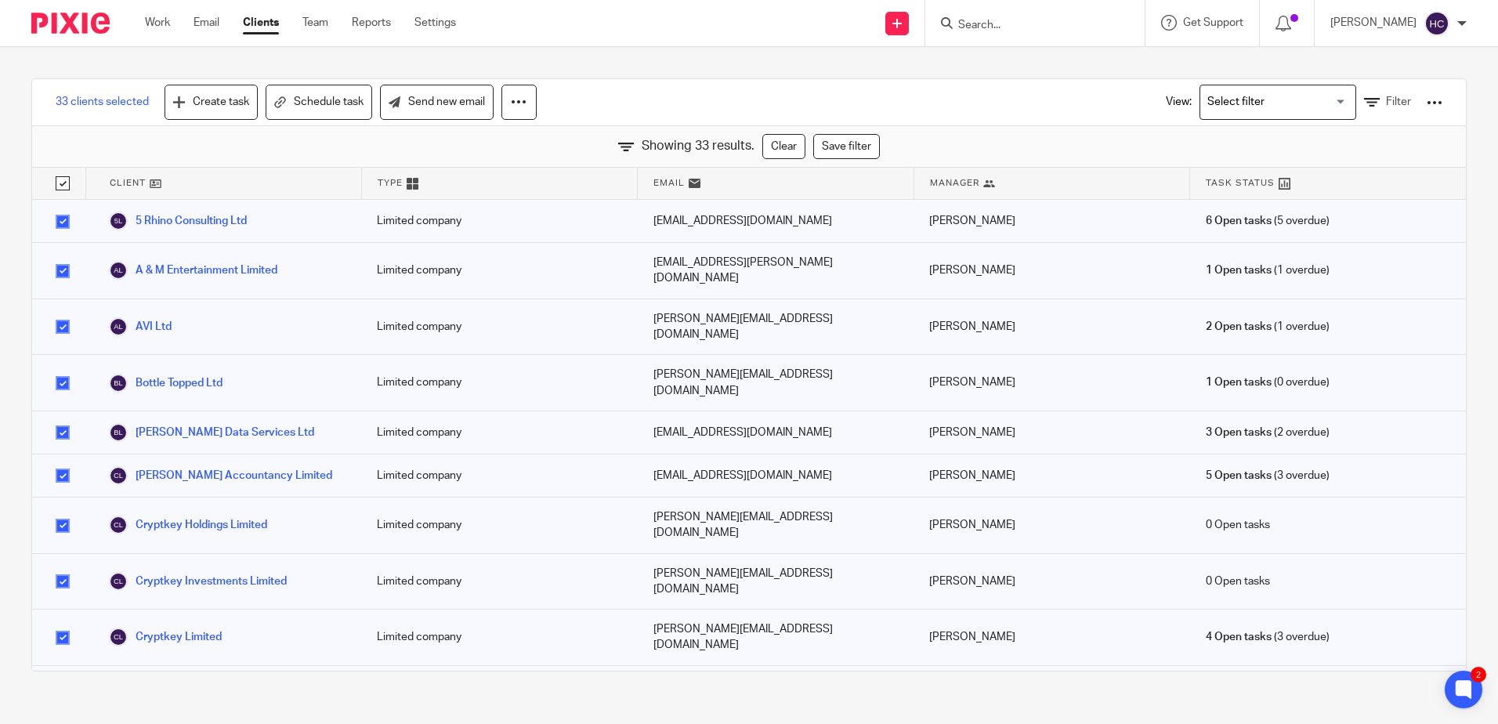
click at [1427, 107] on div at bounding box center [1435, 103] width 16 height 16
click at [1302, 158] on link "Update dates using Companies House" at bounding box center [1309, 162] width 218 height 24
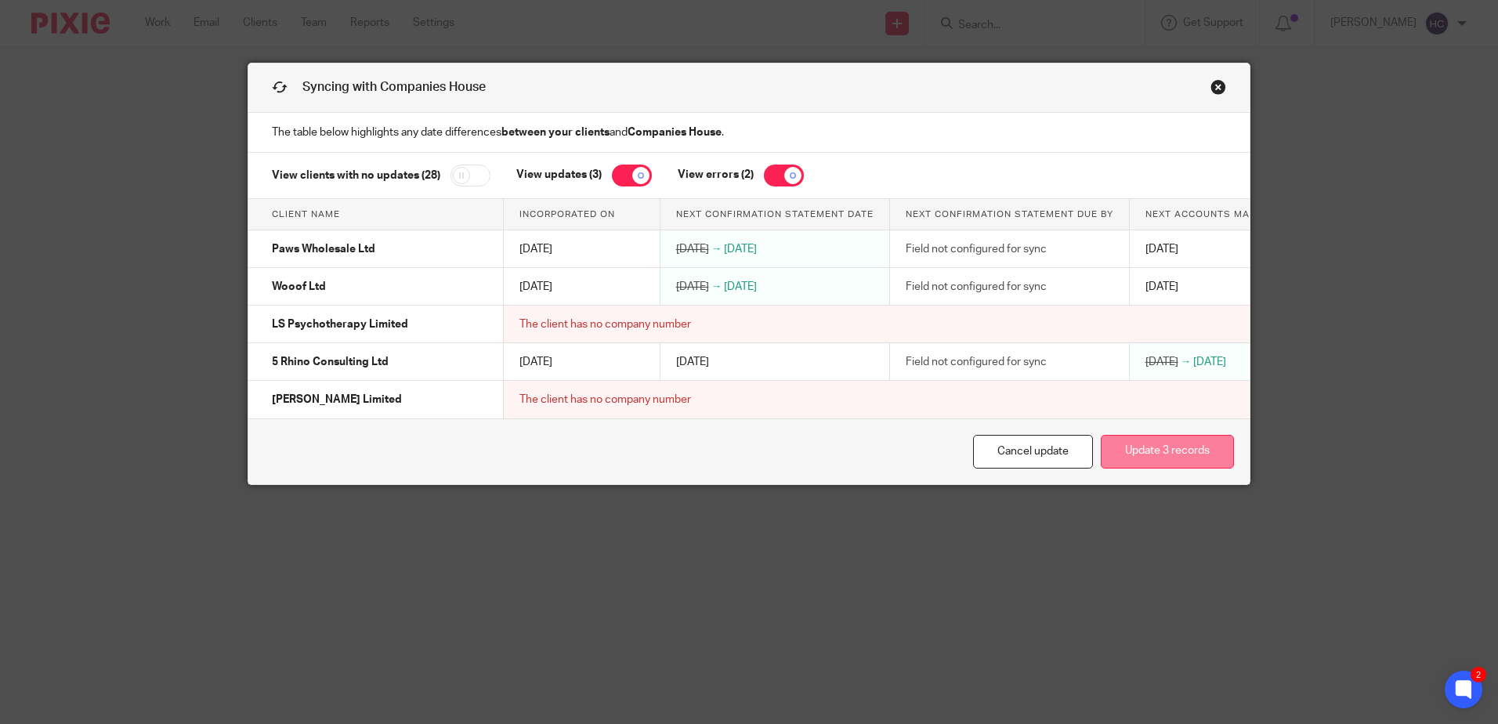
click at [1101, 454] on button "Update 3 records" at bounding box center [1167, 452] width 133 height 34
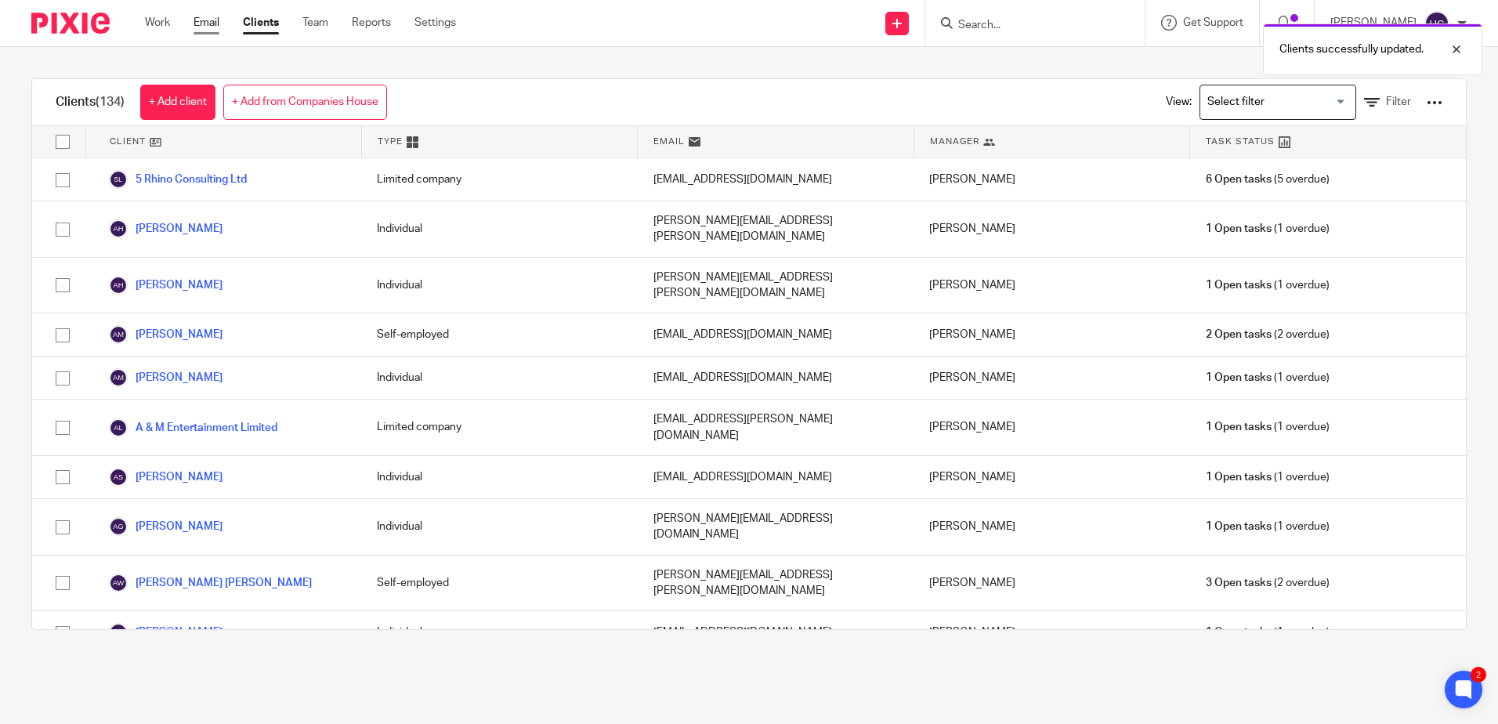
click at [211, 21] on link "Email" at bounding box center [207, 23] width 26 height 16
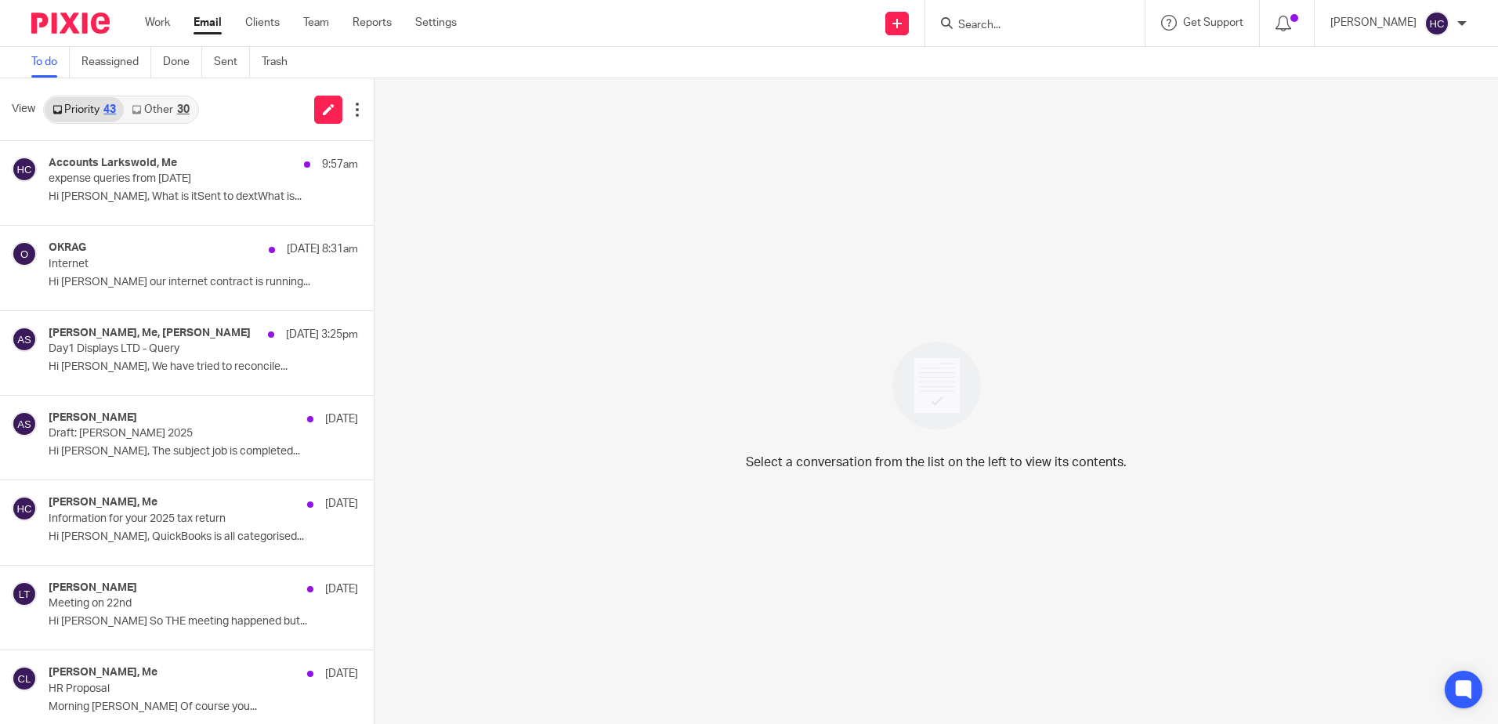
click at [151, 104] on link "Other 30" at bounding box center [160, 109] width 73 height 25
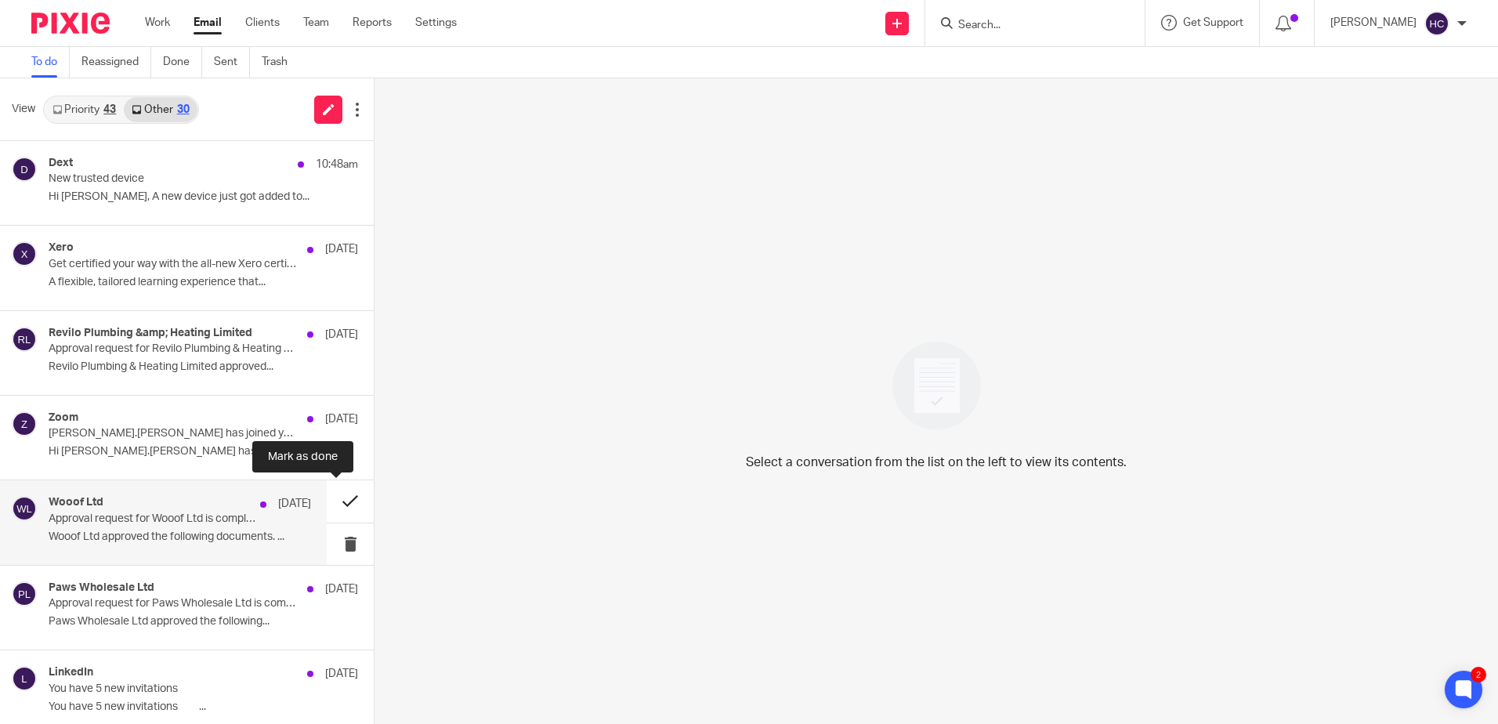
click at [333, 505] on button at bounding box center [350, 501] width 47 height 42
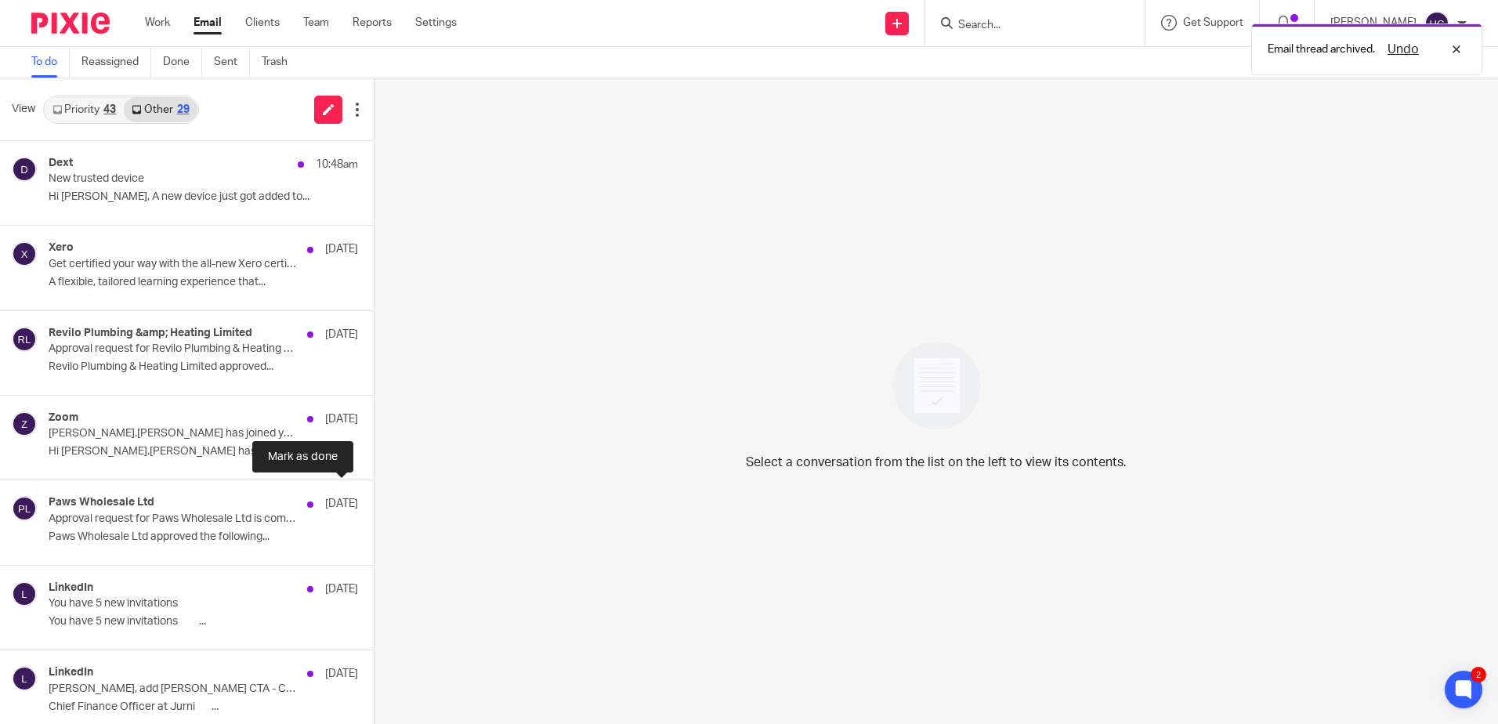
click at [374, 505] on button at bounding box center [380, 501] width 13 height 42
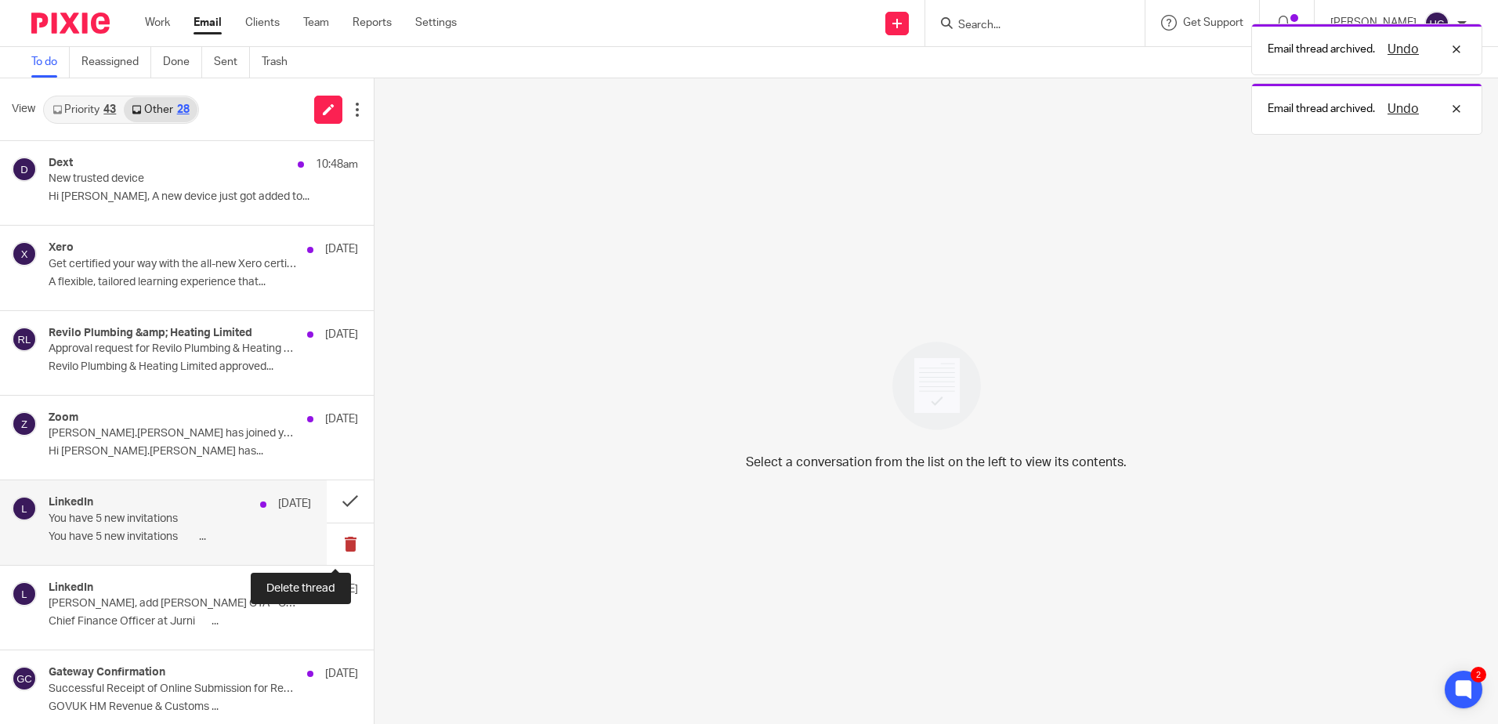
click at [345, 539] on button at bounding box center [350, 544] width 47 height 42
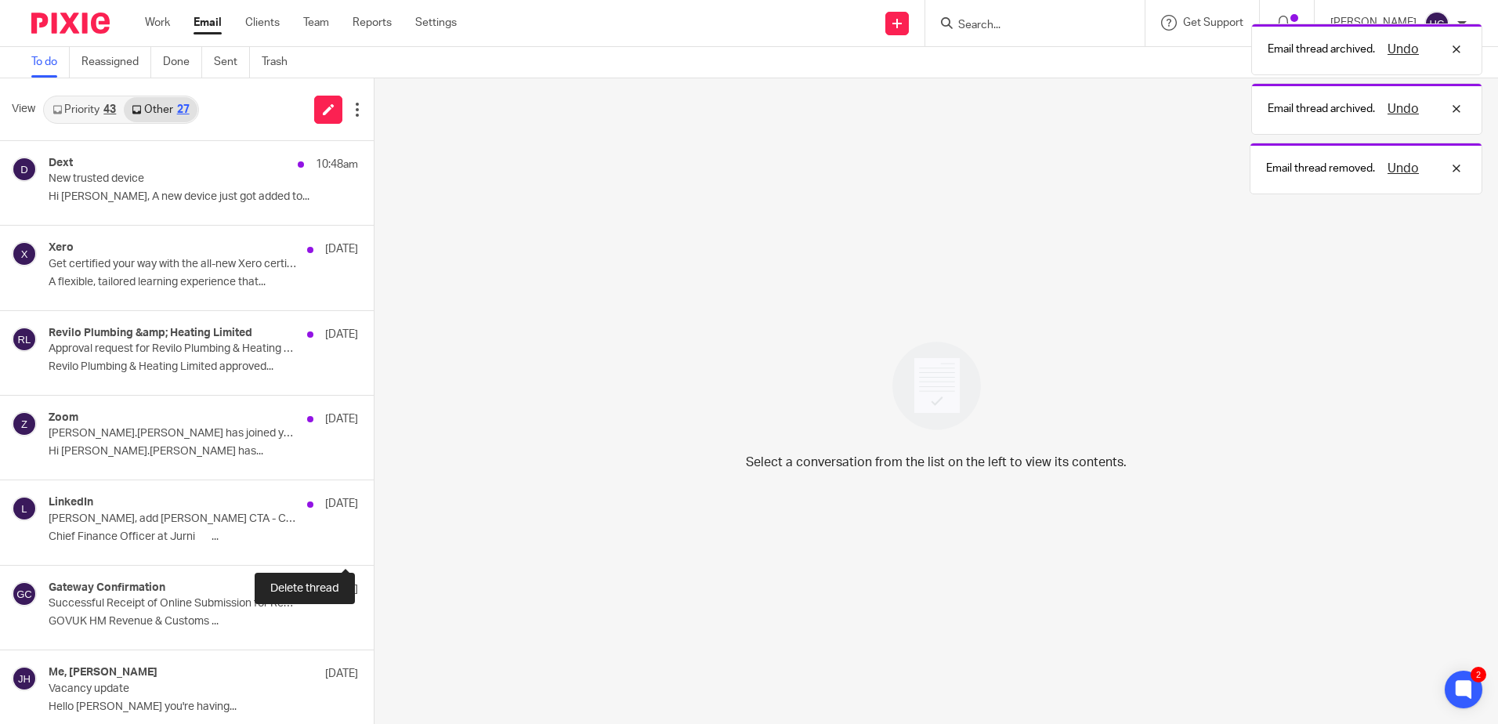
click at [374, 539] on button at bounding box center [380, 544] width 13 height 42
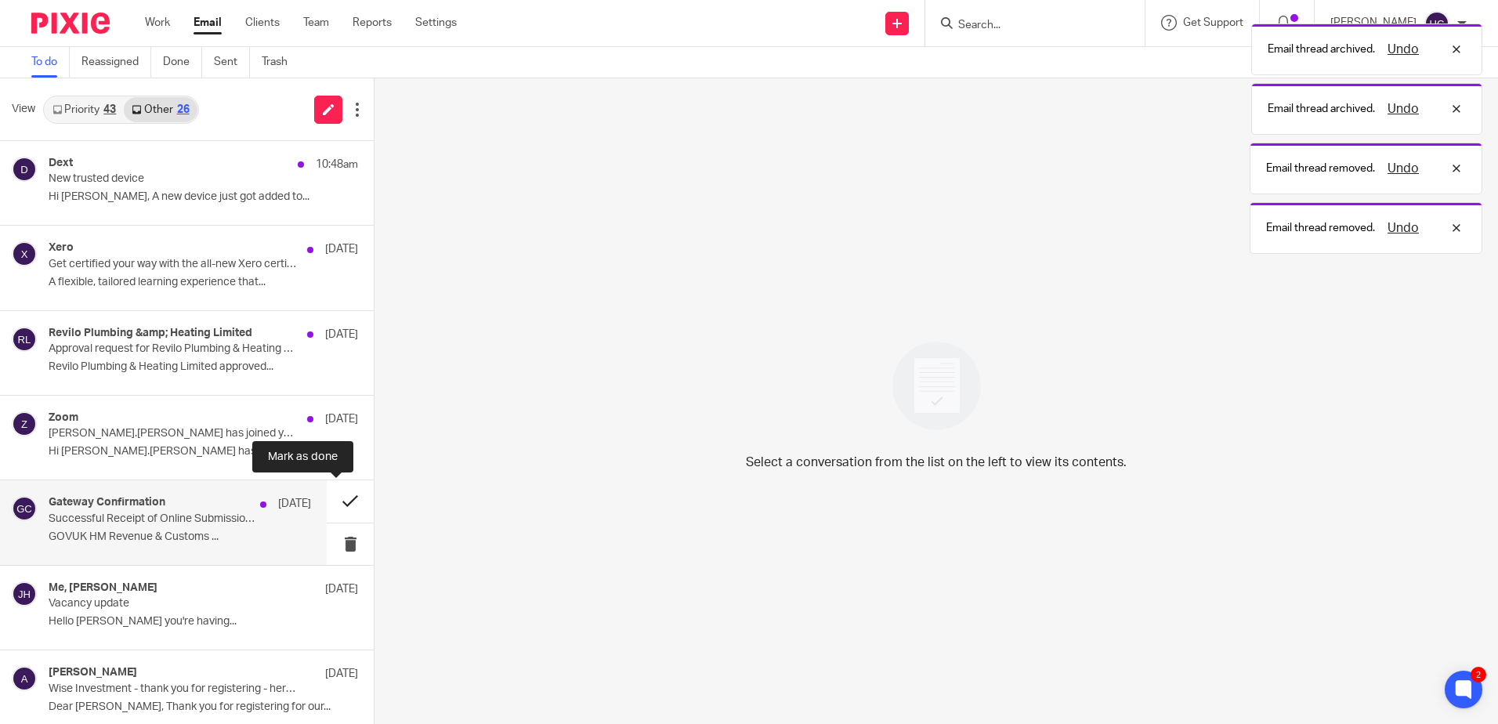
click at [329, 503] on button at bounding box center [350, 501] width 47 height 42
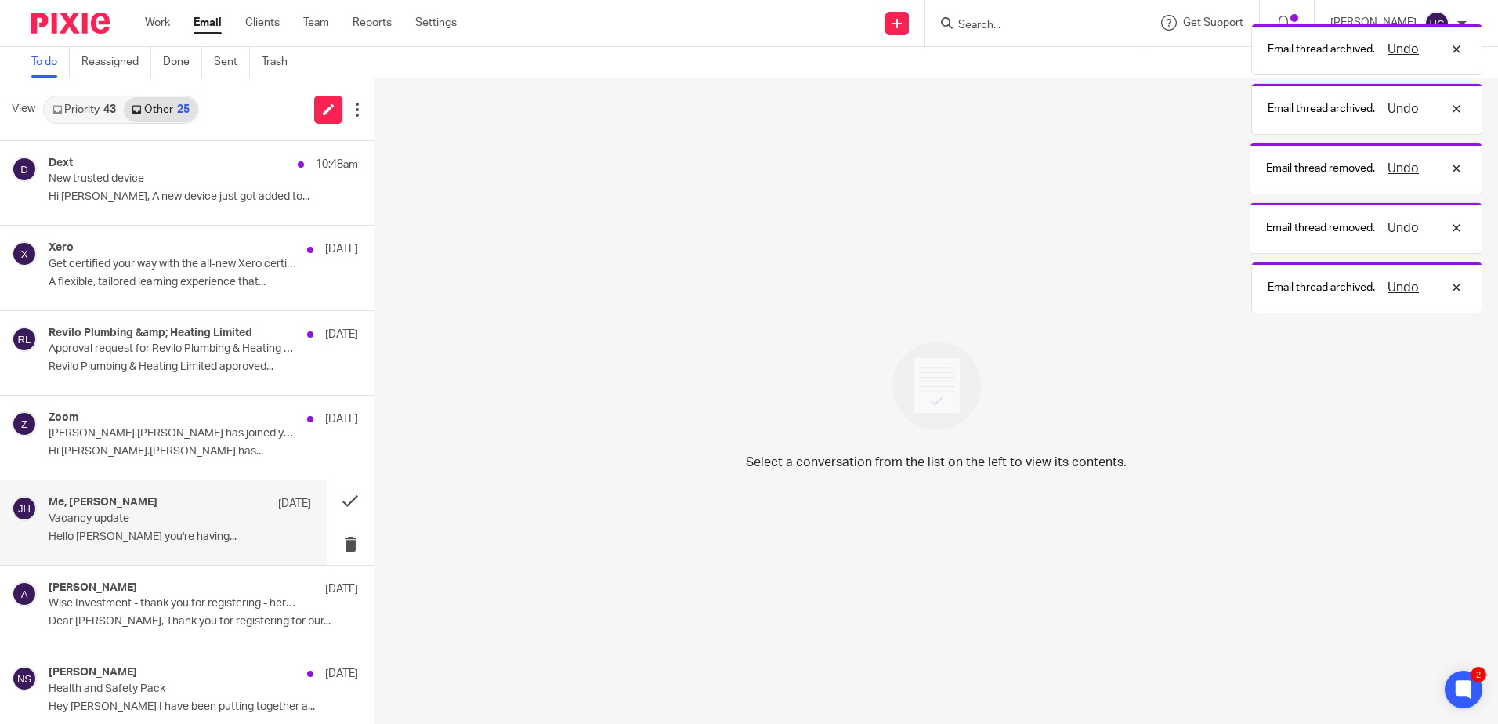
click at [251, 526] on div "Me, Jodie Hannah 16 Sep Vacancy update Hello Hannah Hope you're having..." at bounding box center [180, 522] width 263 height 53
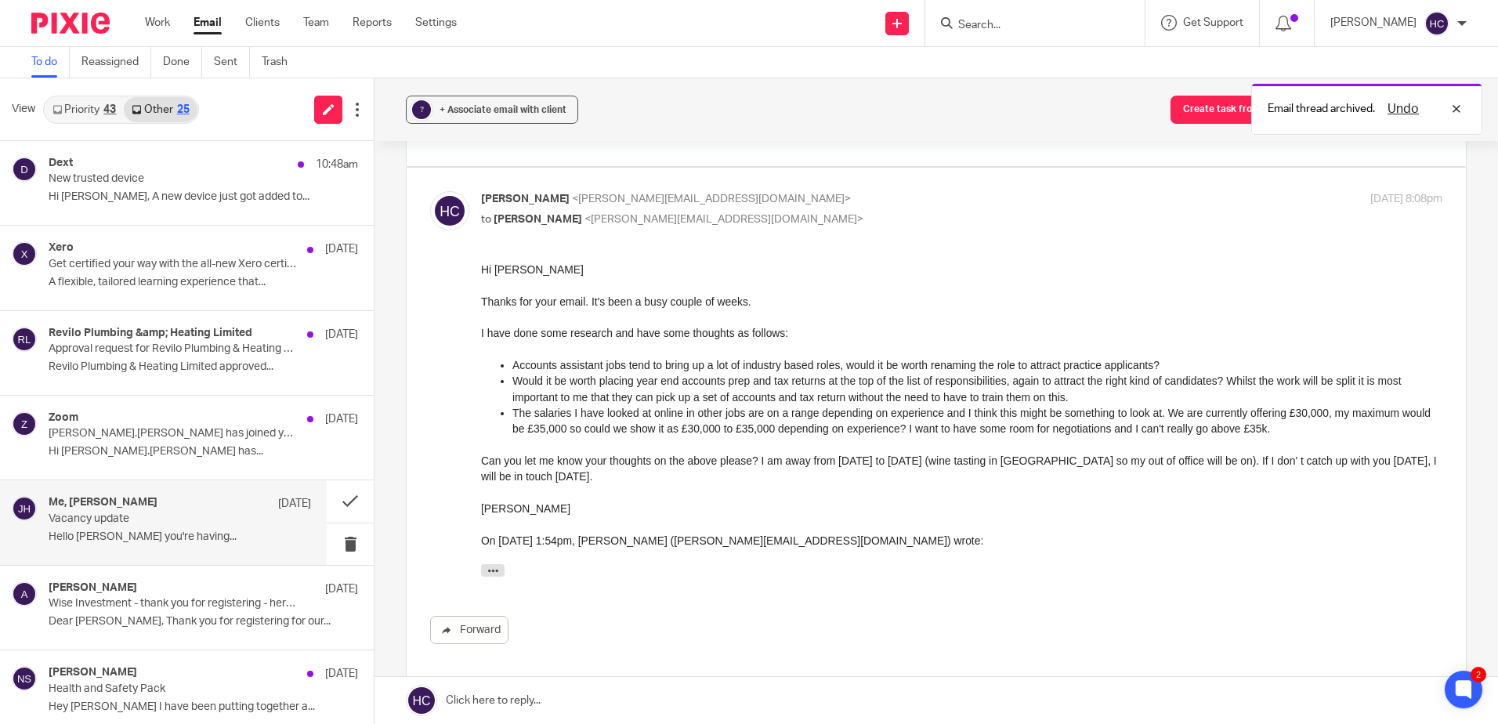
scroll to position [157, 0]
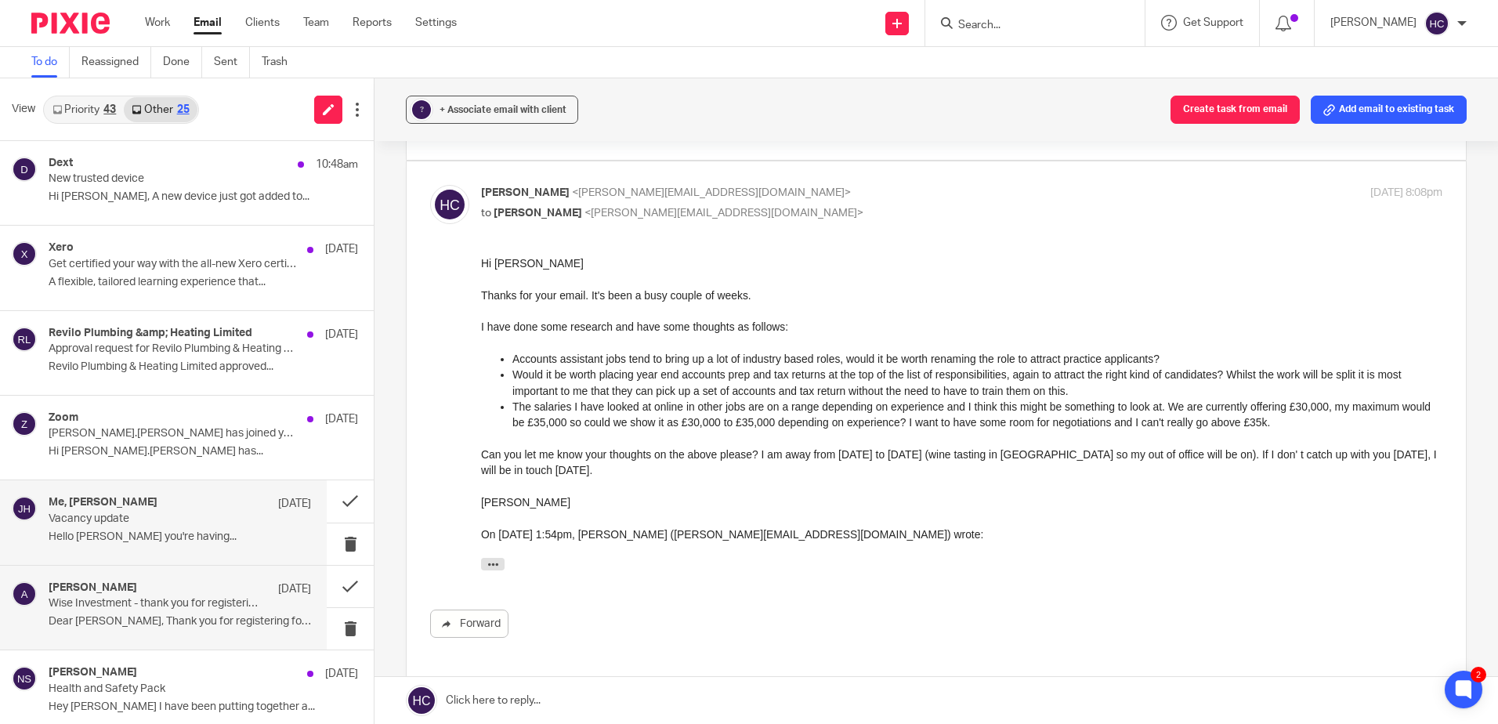
click at [108, 631] on div "alex 15 Sep Wise Investment - thank you for registering - here’s your webinar r…" at bounding box center [180, 607] width 263 height 53
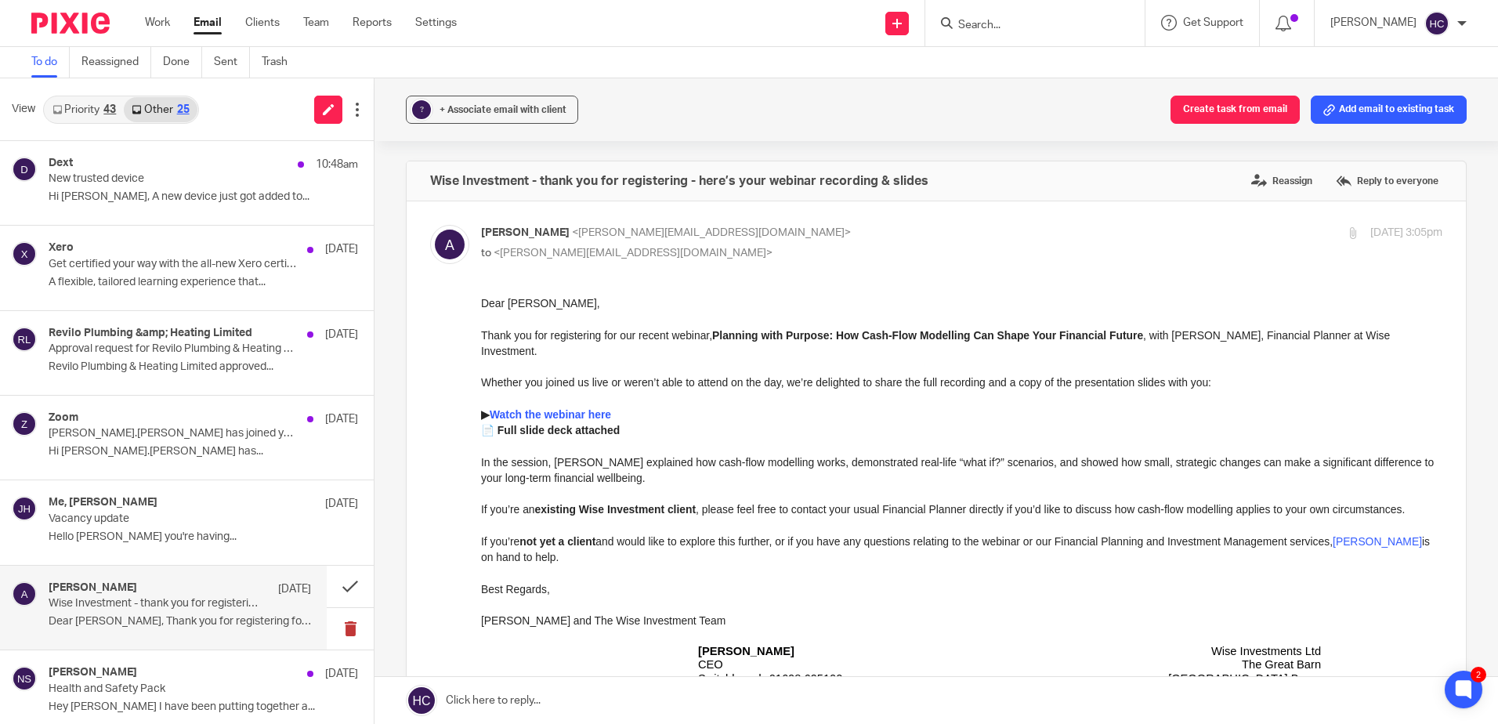
scroll to position [0, 0]
click at [345, 627] on button at bounding box center [350, 629] width 47 height 42
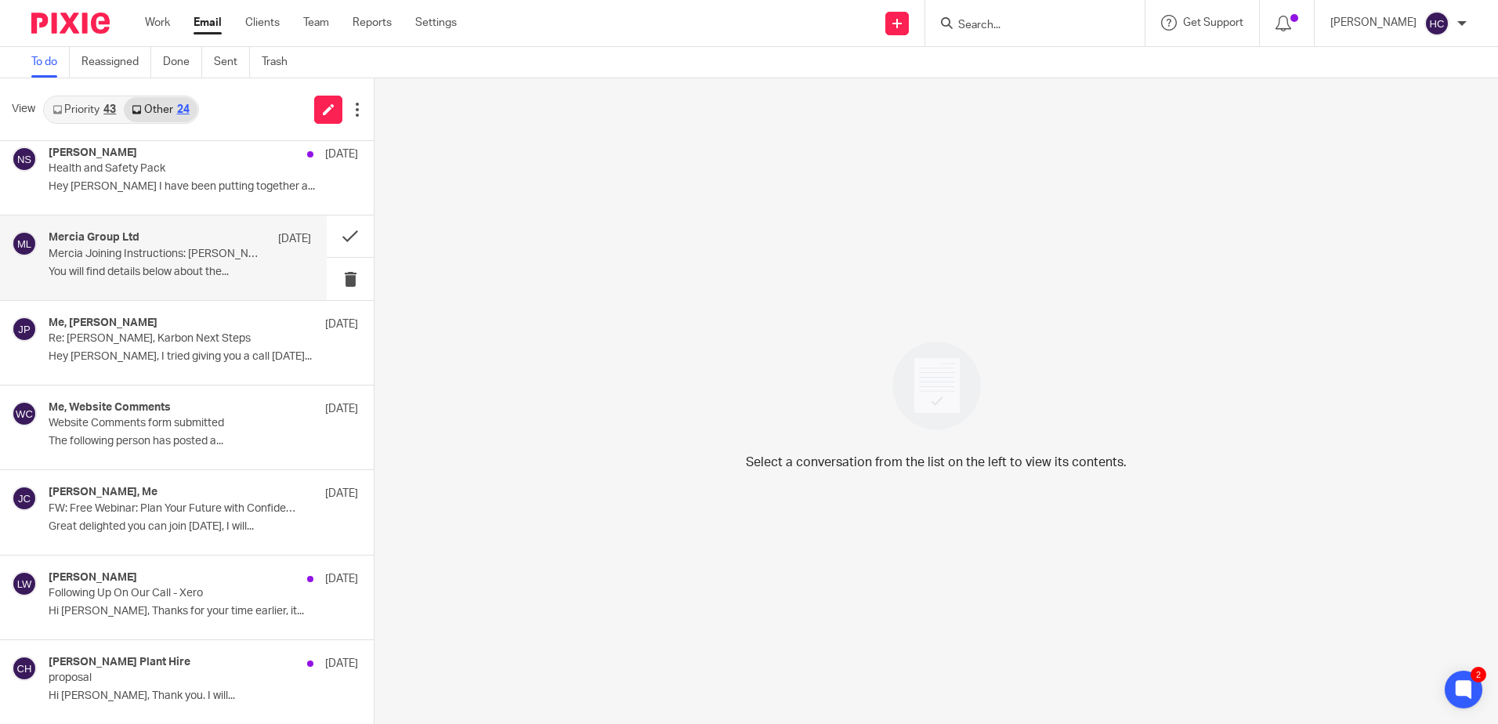
scroll to position [470, 0]
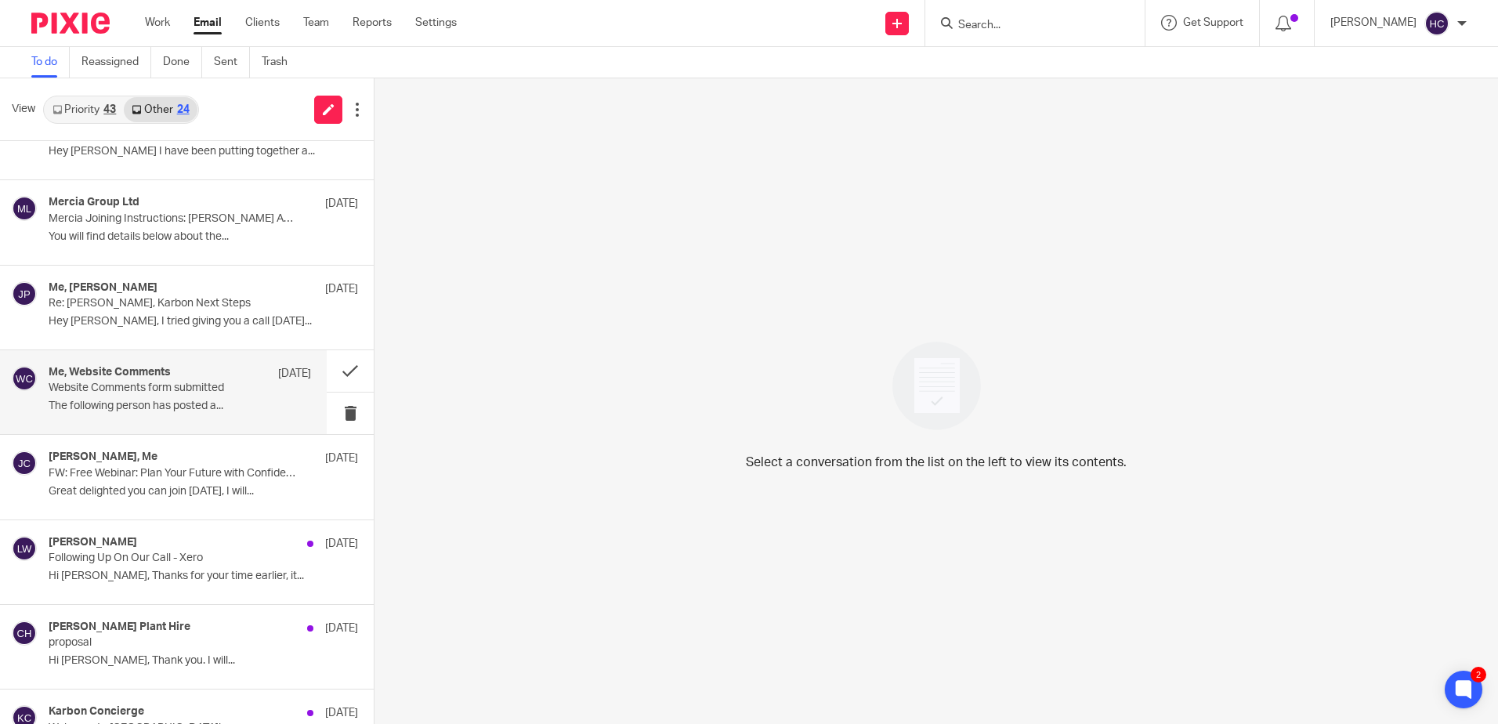
click at [154, 387] on p "Website Comments form submitted" at bounding box center [154, 388] width 210 height 13
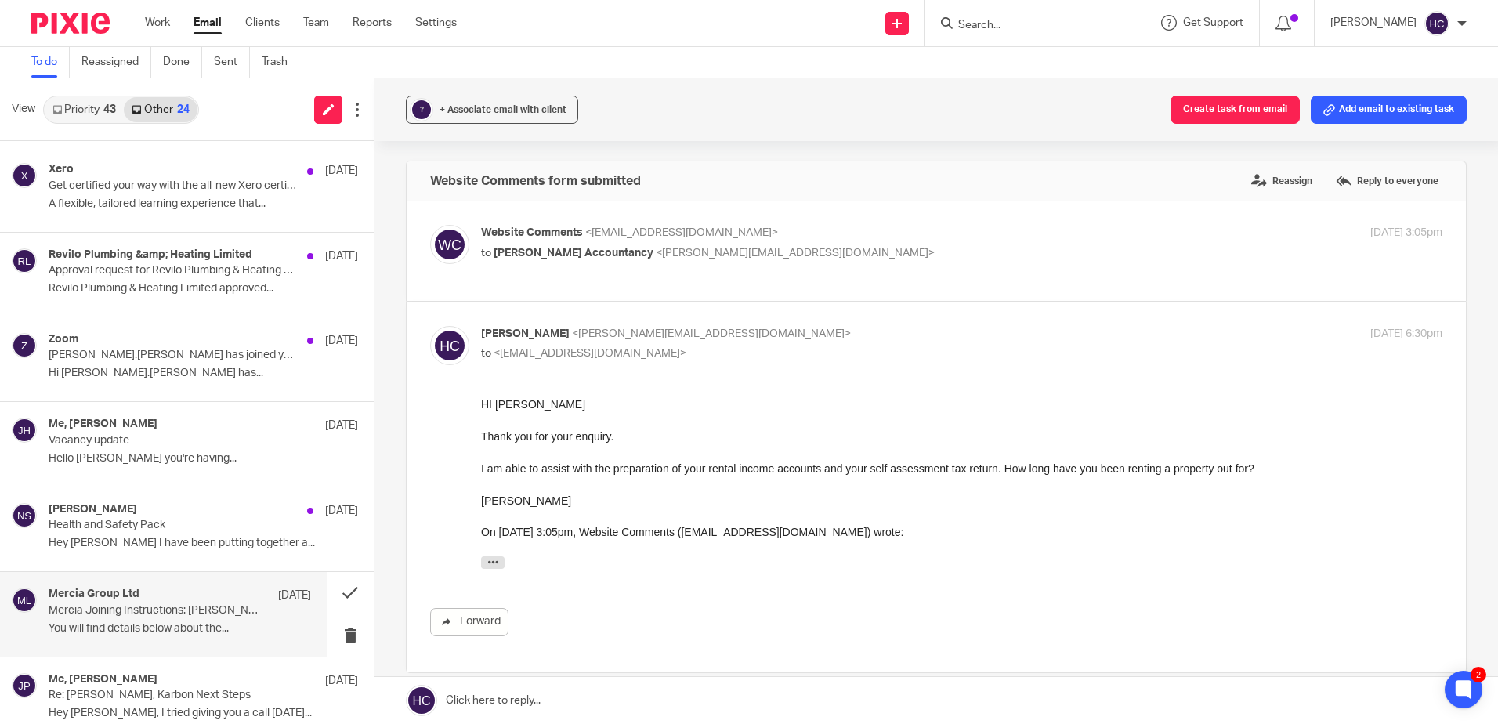
scroll to position [0, 0]
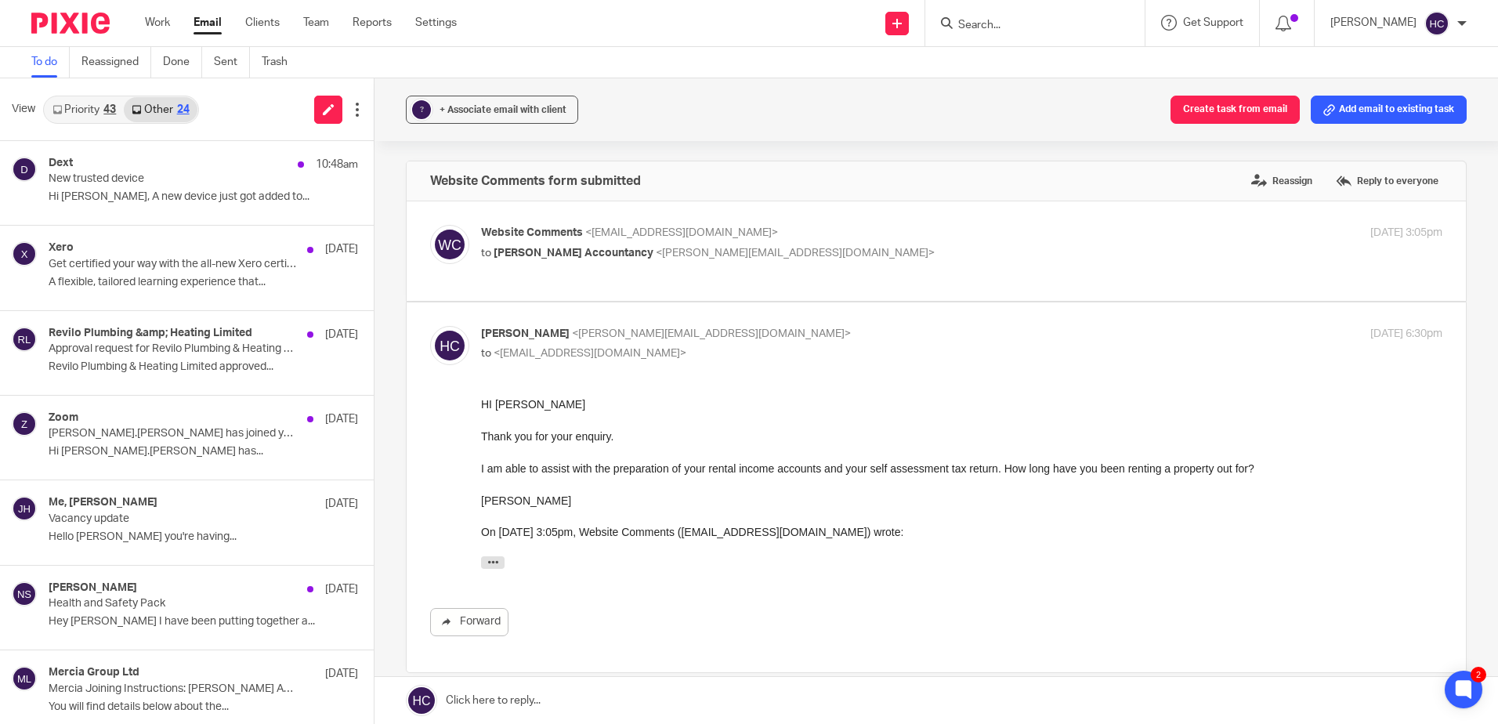
click at [66, 113] on link "Priority 43" at bounding box center [84, 109] width 79 height 25
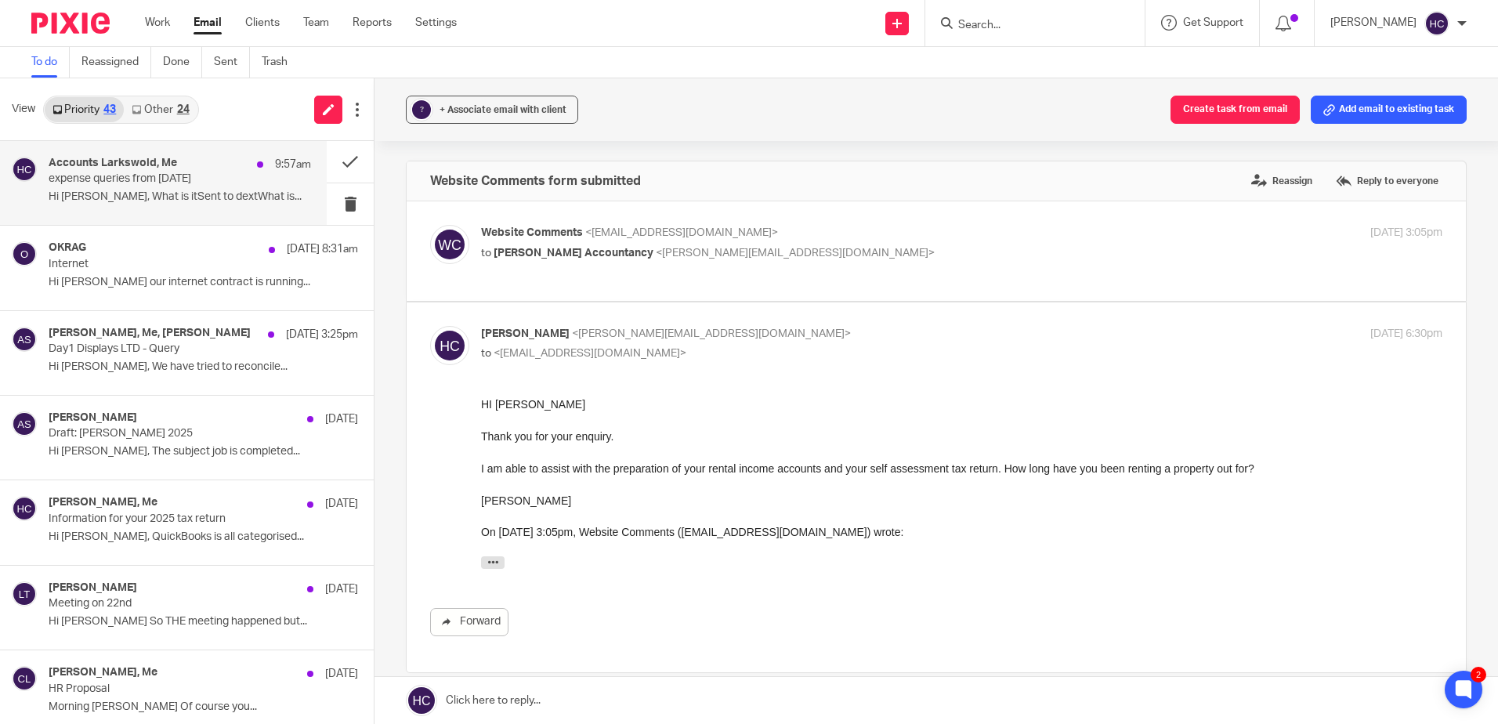
click at [155, 154] on div "Accounts Larkswold, Me 9:57am expense queries from today Hi Hannah, What is itS…" at bounding box center [163, 183] width 327 height 84
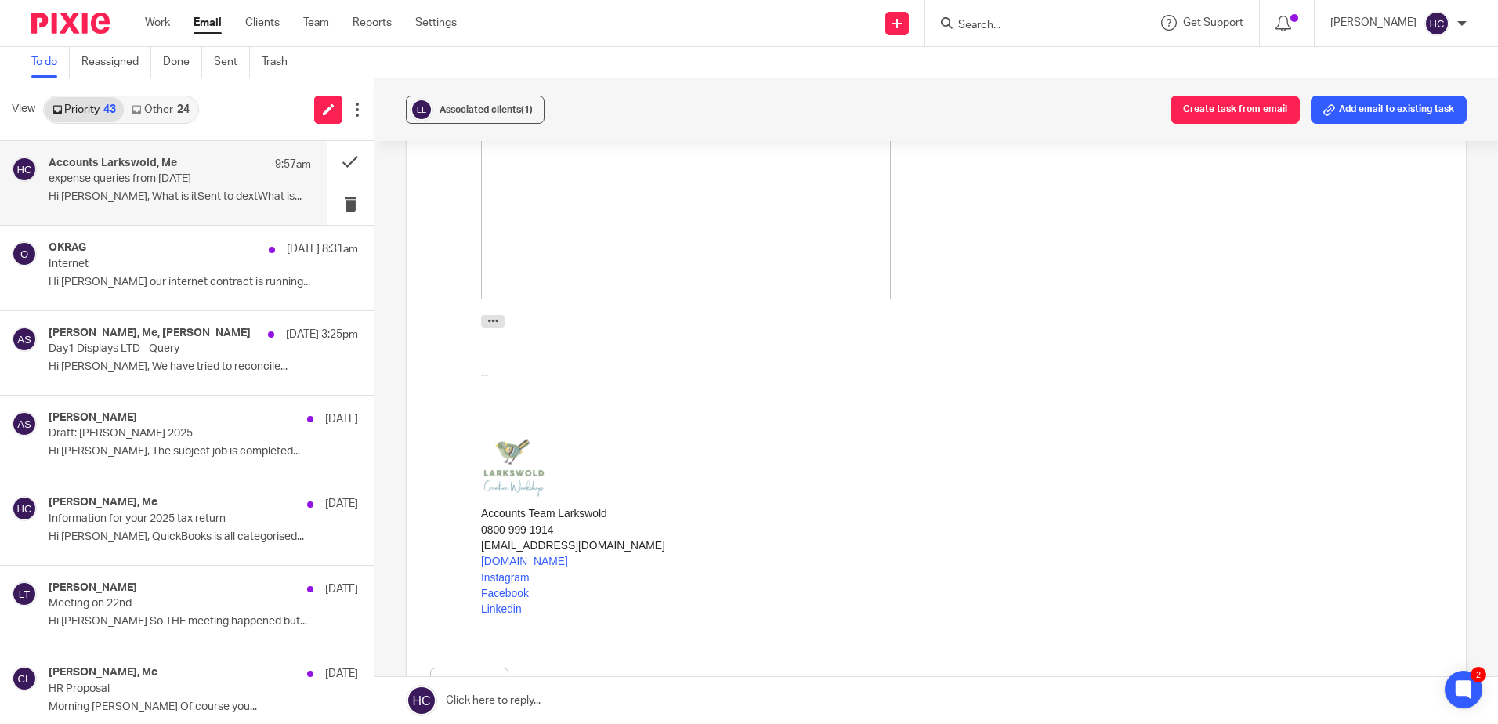
scroll to position [460, 0]
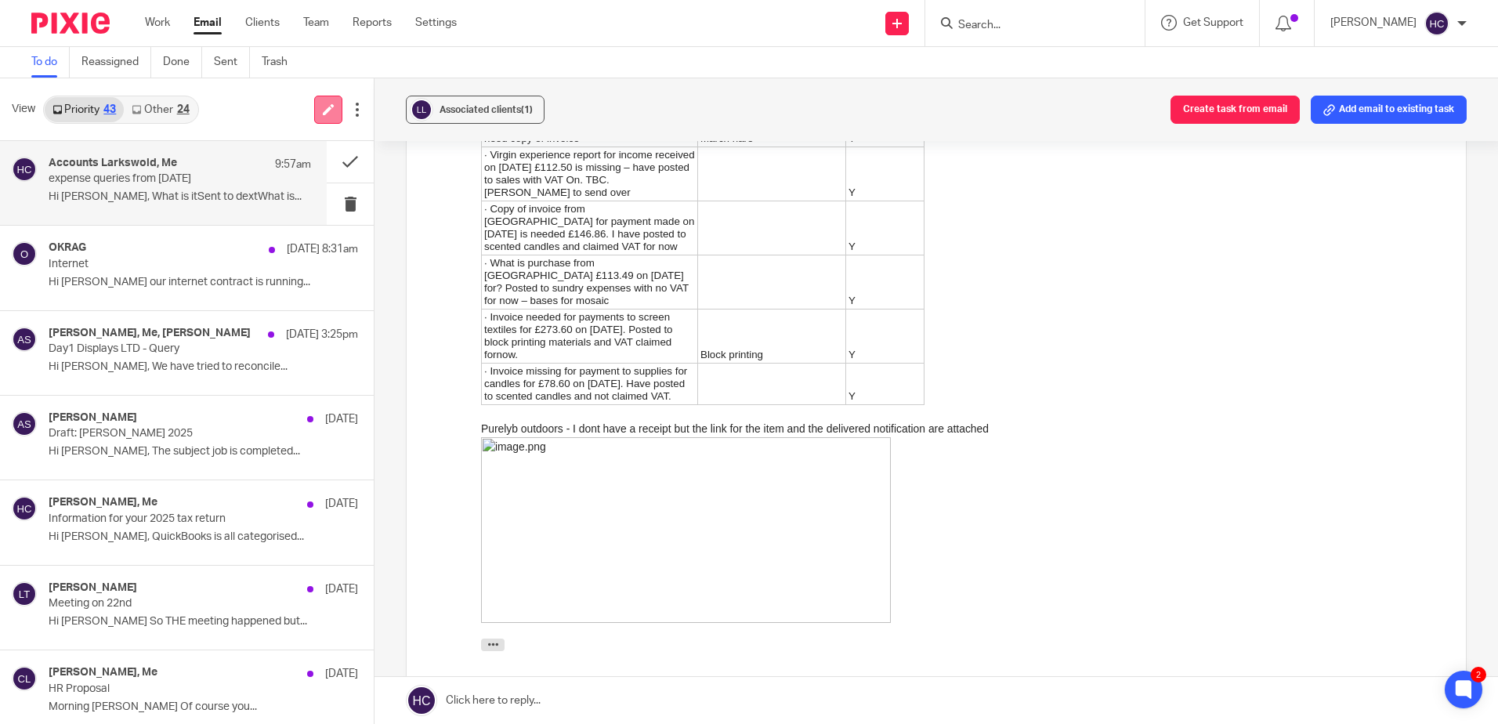
click at [323, 105] on icon at bounding box center [329, 109] width 12 height 12
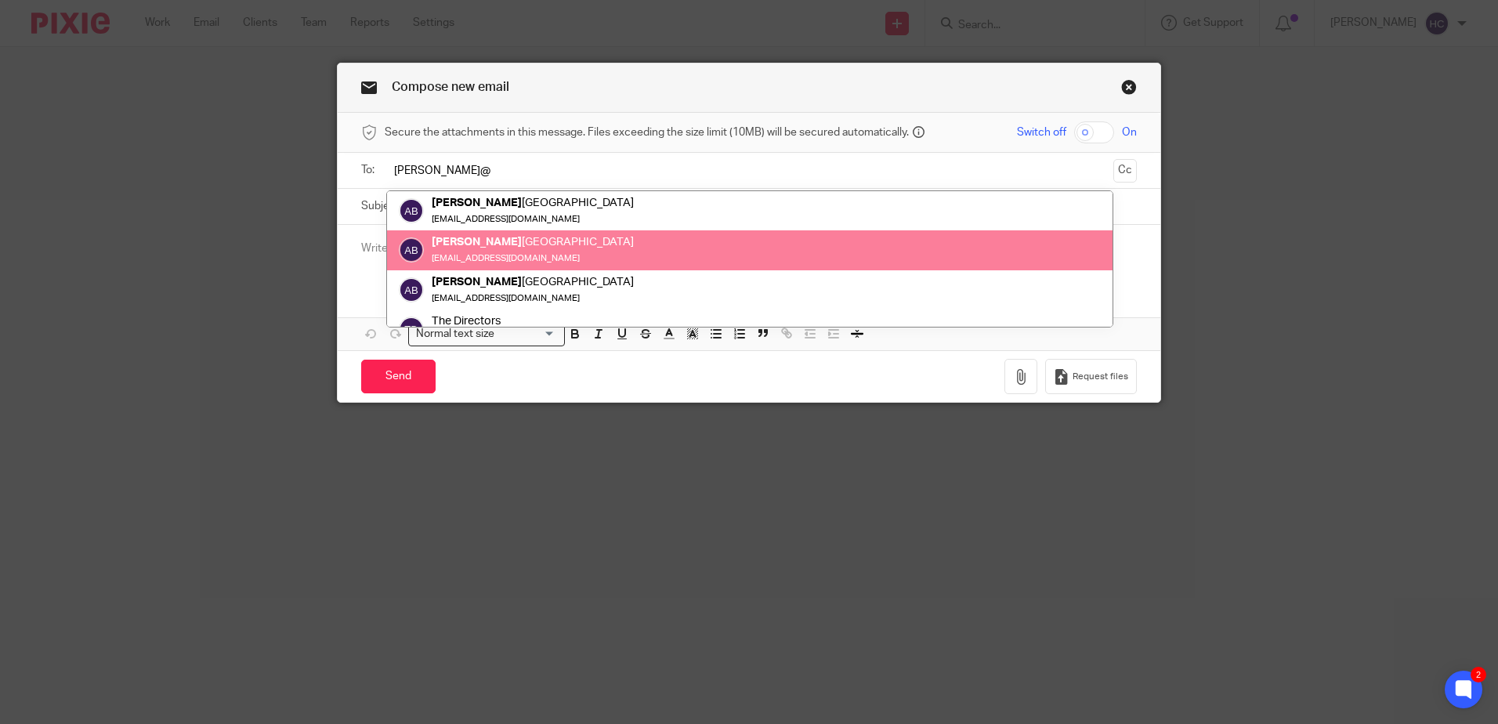
scroll to position [22, 0]
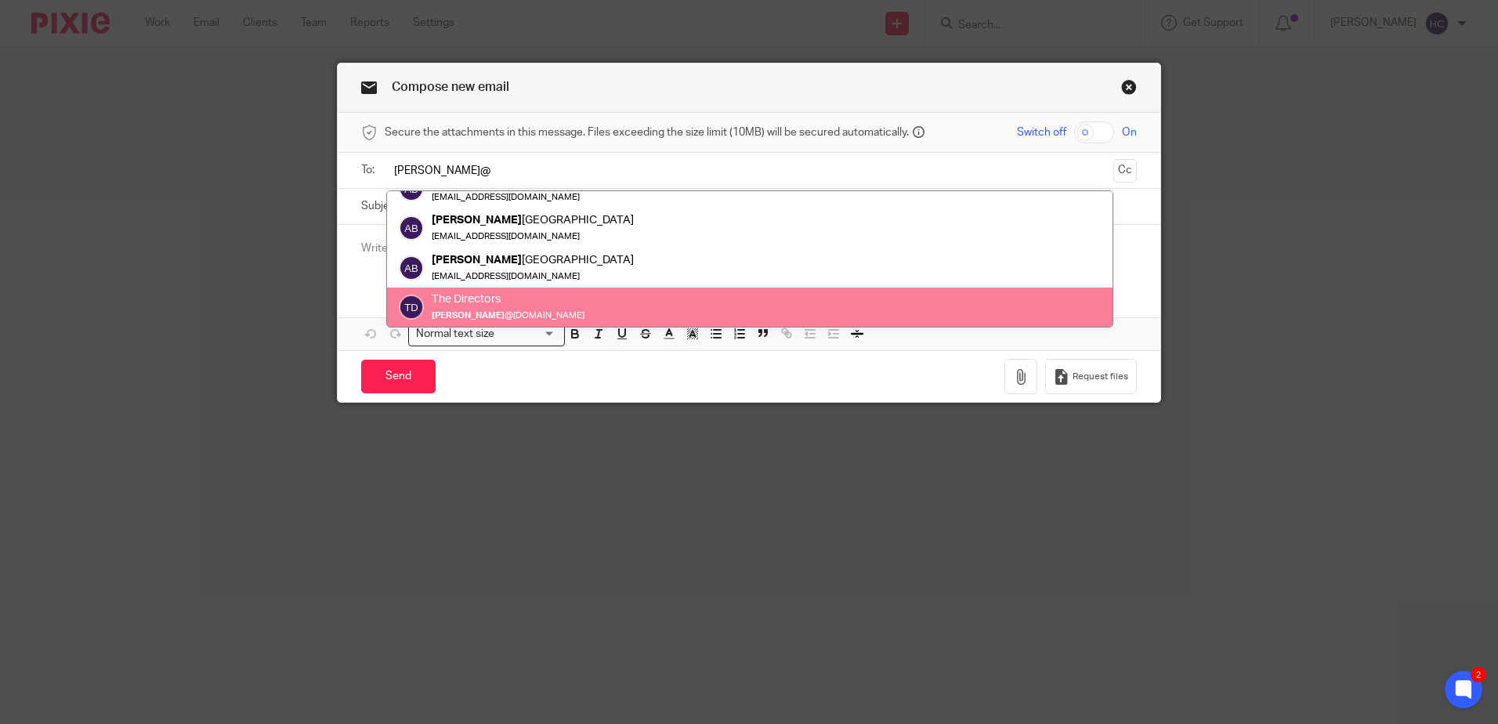
type input "[PERSON_NAME]@"
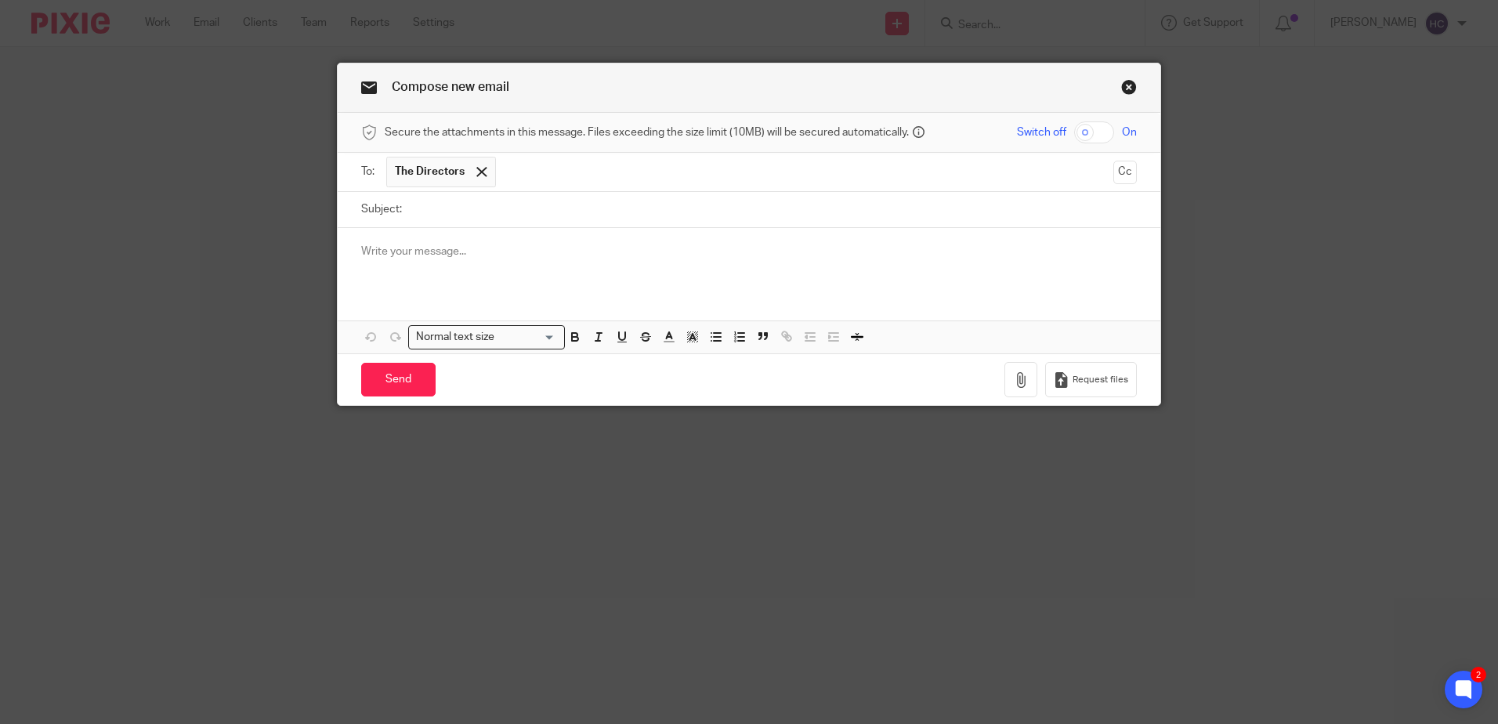
click at [480, 210] on input "Subject:" at bounding box center [773, 209] width 727 height 35
type input "Information needed for Top Mix"
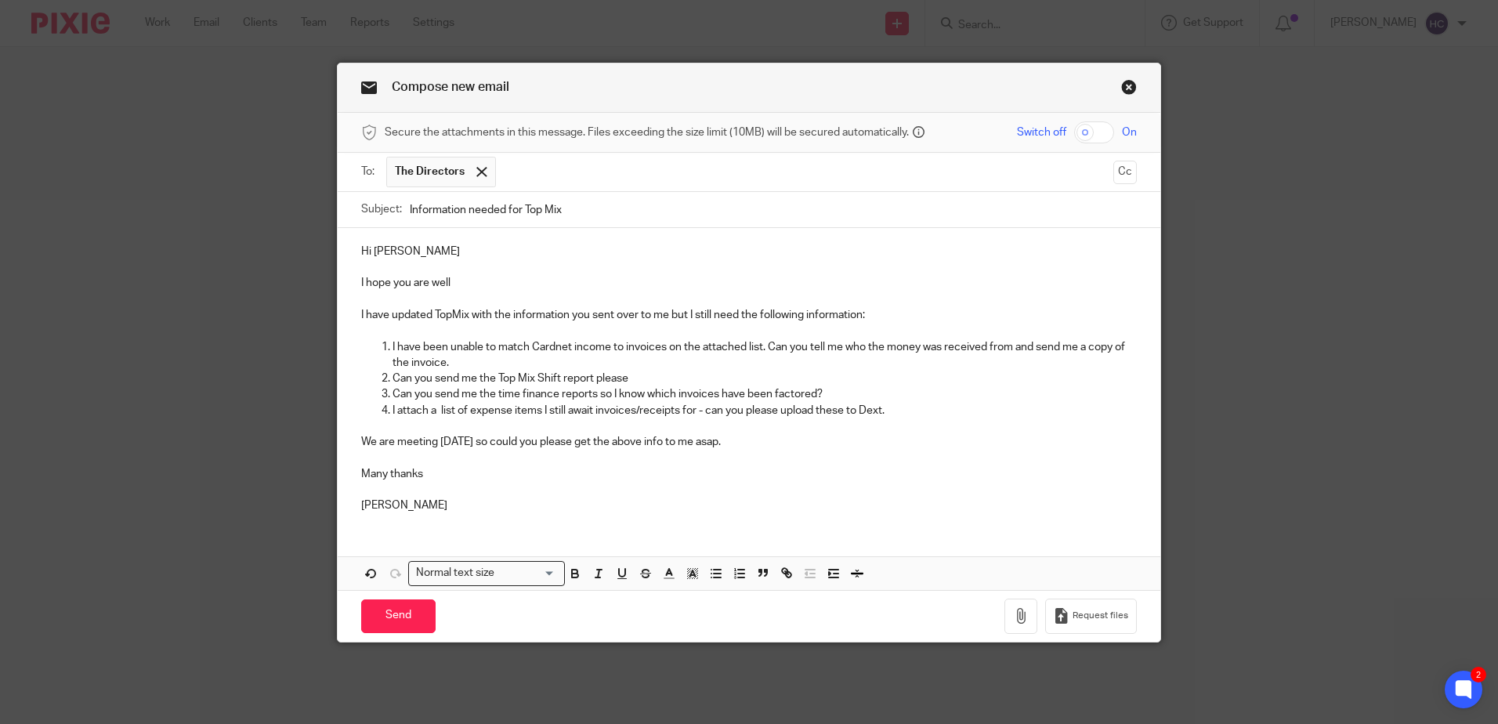
drag, startPoint x: 755, startPoint y: 444, endPoint x: 726, endPoint y: 443, distance: 29.0
click at [726, 443] on p "We are meeting [DATE] so could you please get the above info to me asap." at bounding box center [749, 442] width 776 height 16
click at [1017, 620] on icon "button" at bounding box center [1021, 616] width 16 height 16
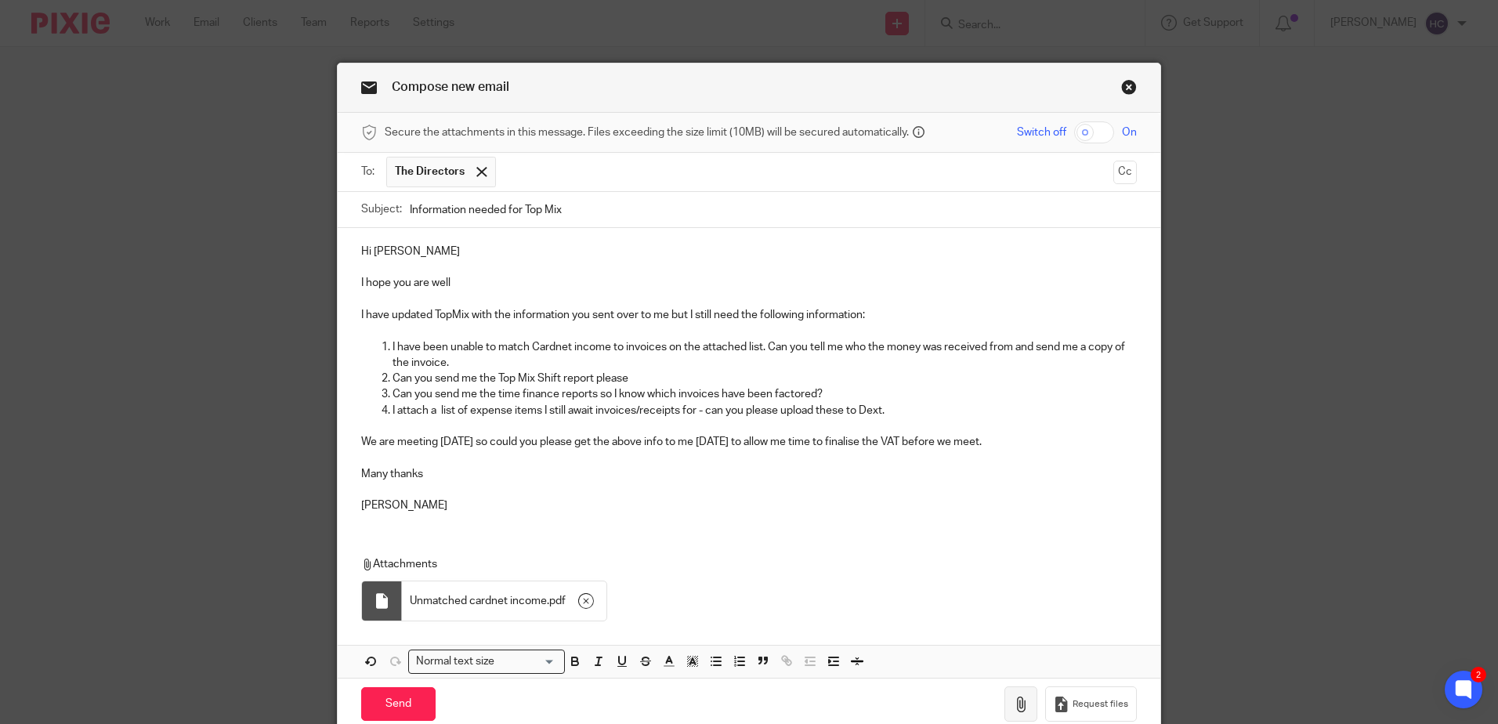
click at [1010, 713] on button "button" at bounding box center [1021, 703] width 33 height 35
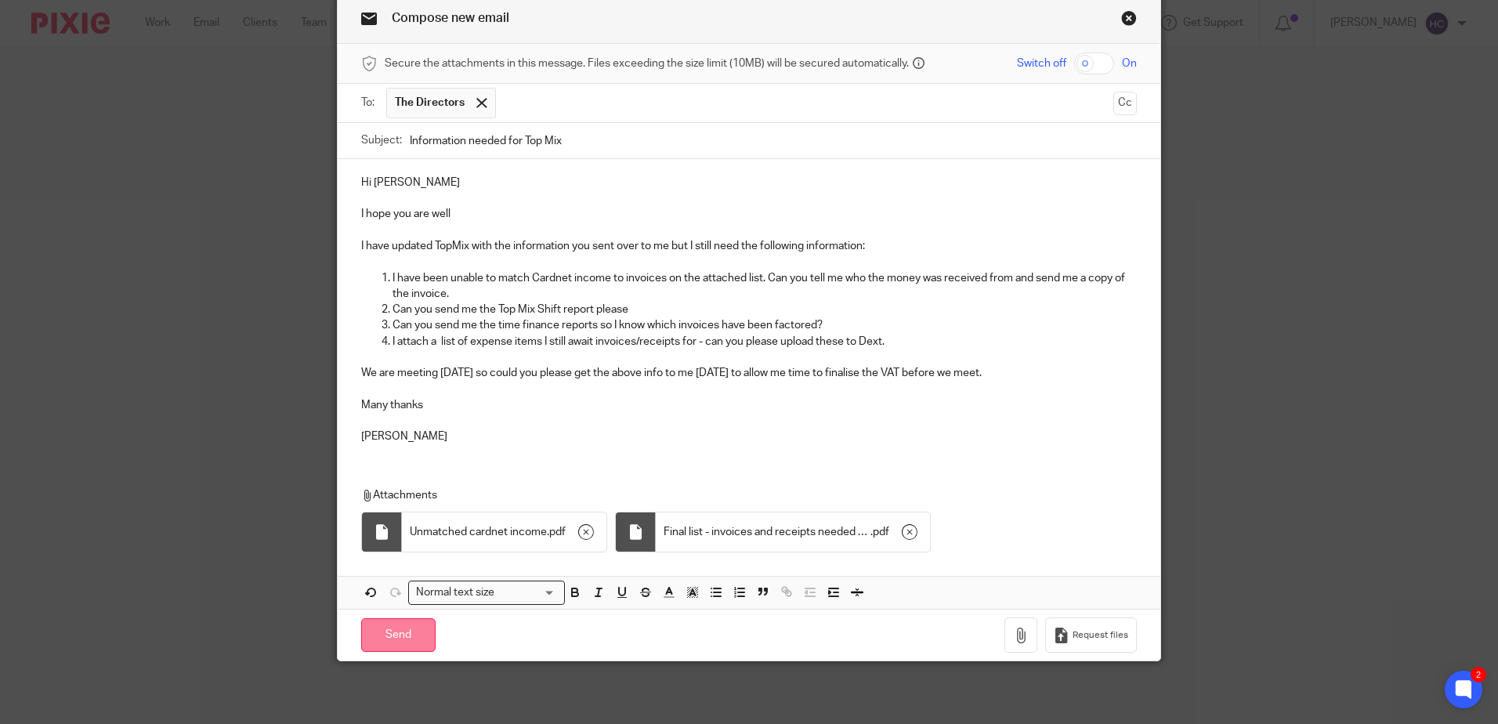
click at [397, 631] on input "Send" at bounding box center [398, 635] width 74 height 34
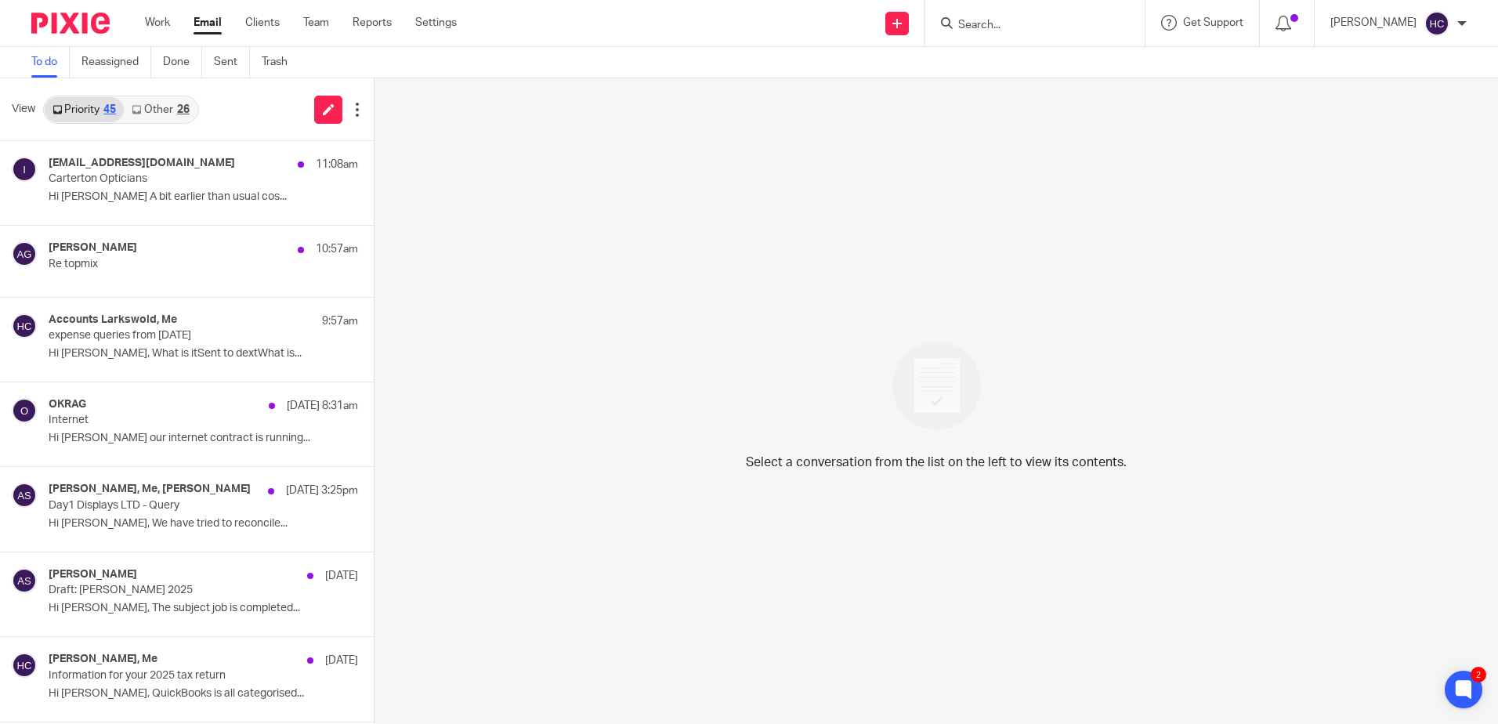
click at [153, 103] on link "Other 26" at bounding box center [160, 109] width 73 height 25
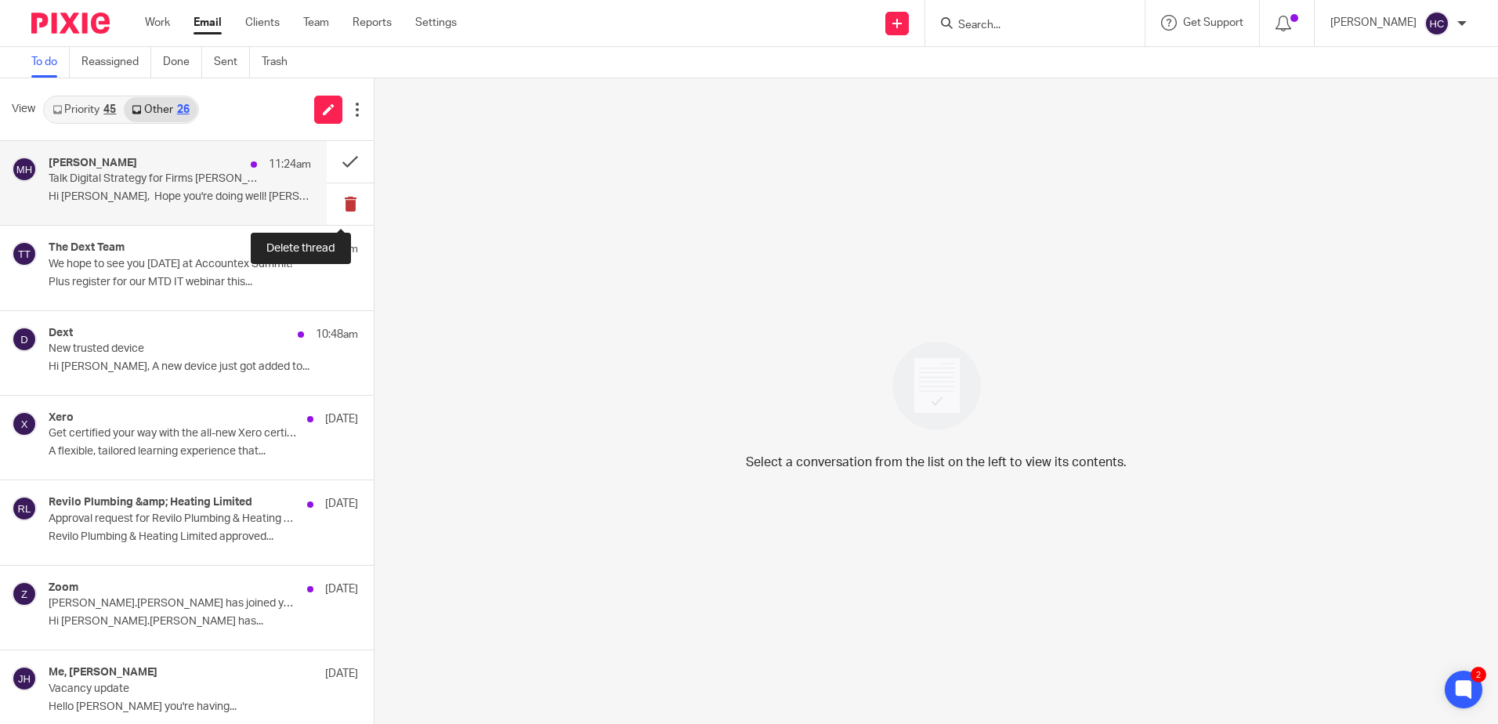
click at [332, 201] on button at bounding box center [350, 204] width 47 height 42
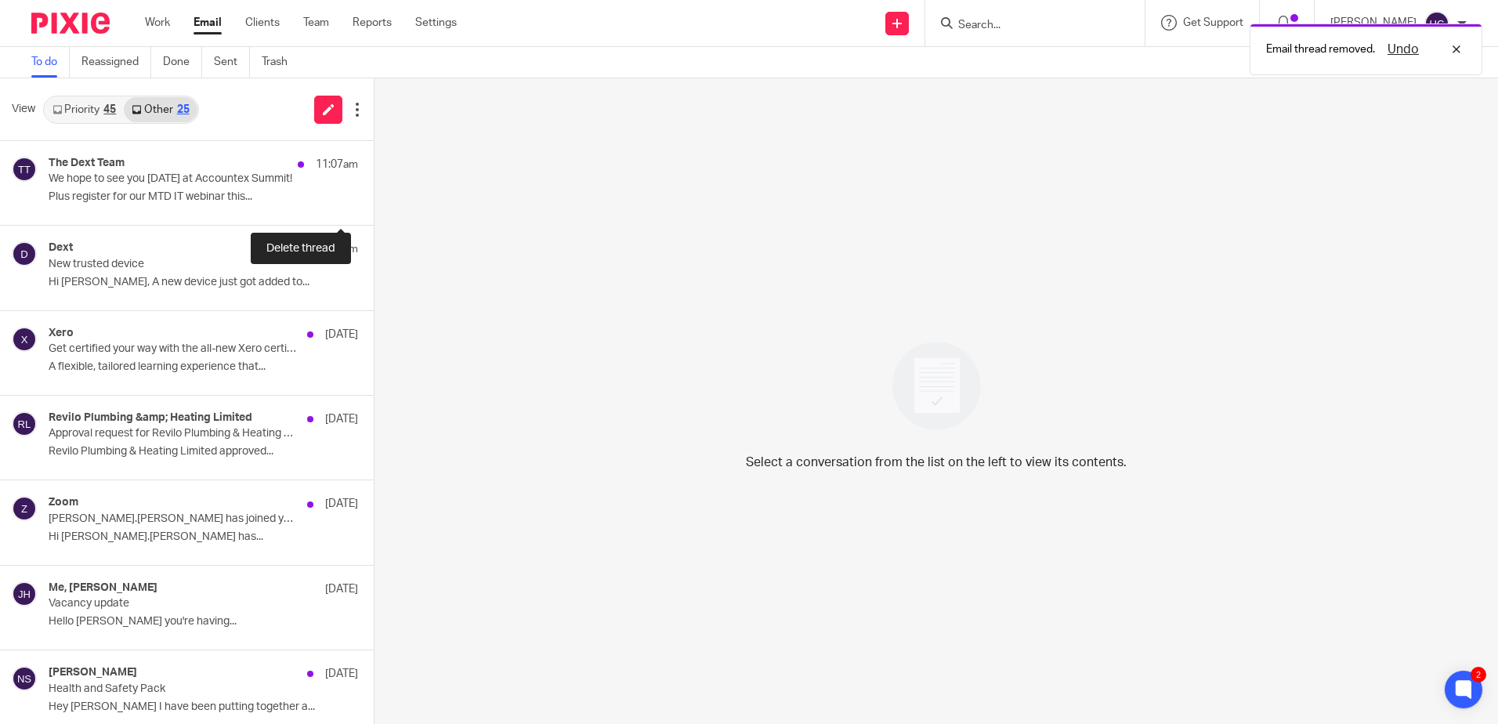
click at [374, 201] on button at bounding box center [380, 204] width 13 height 42
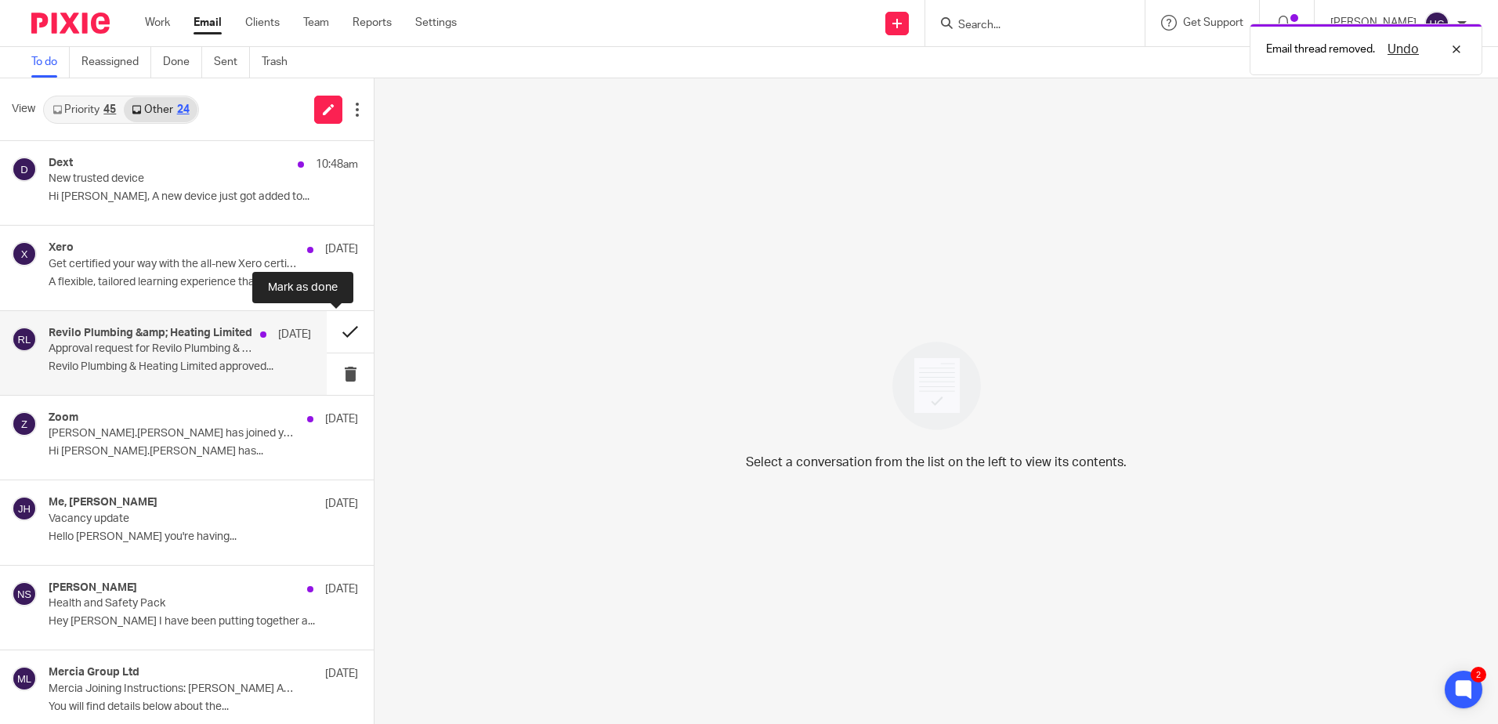
click at [345, 328] on button at bounding box center [350, 332] width 47 height 42
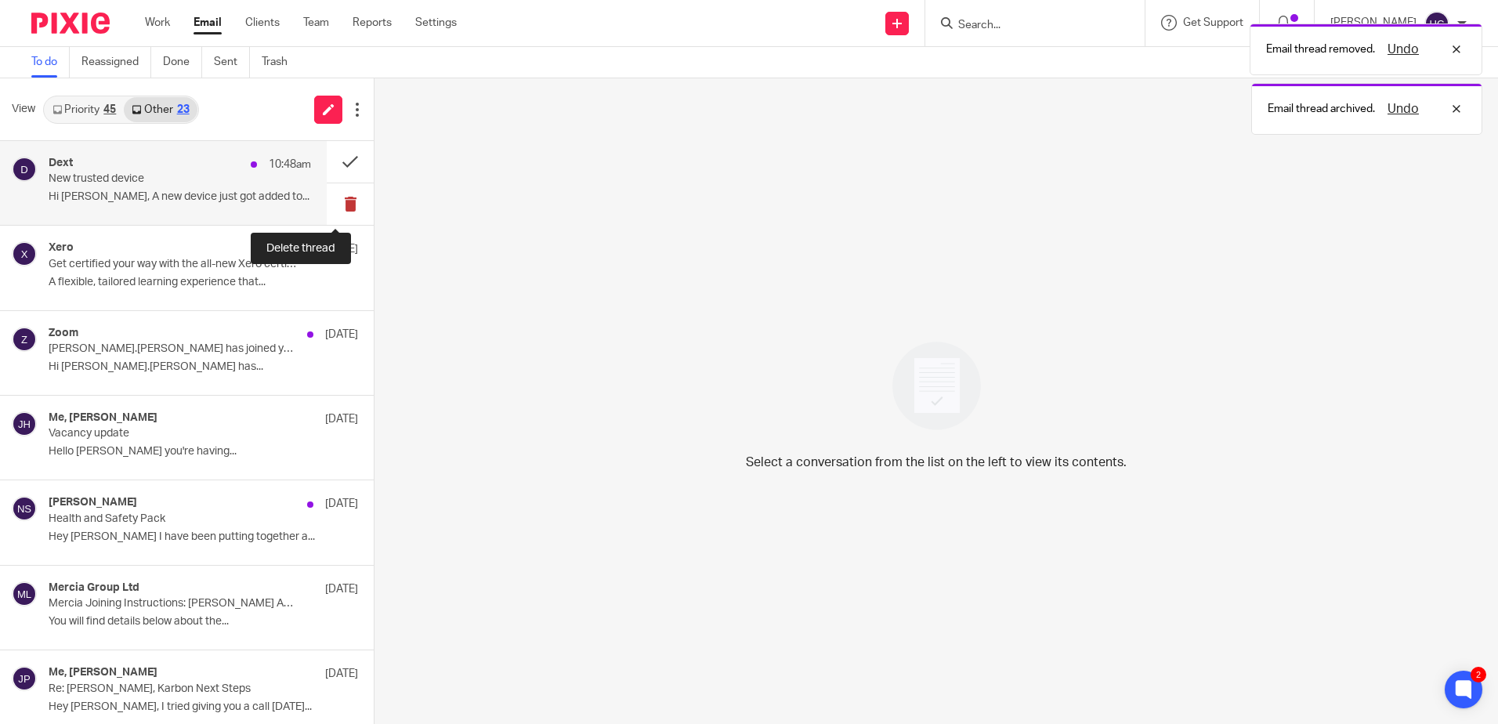
click at [346, 202] on button at bounding box center [350, 204] width 47 height 42
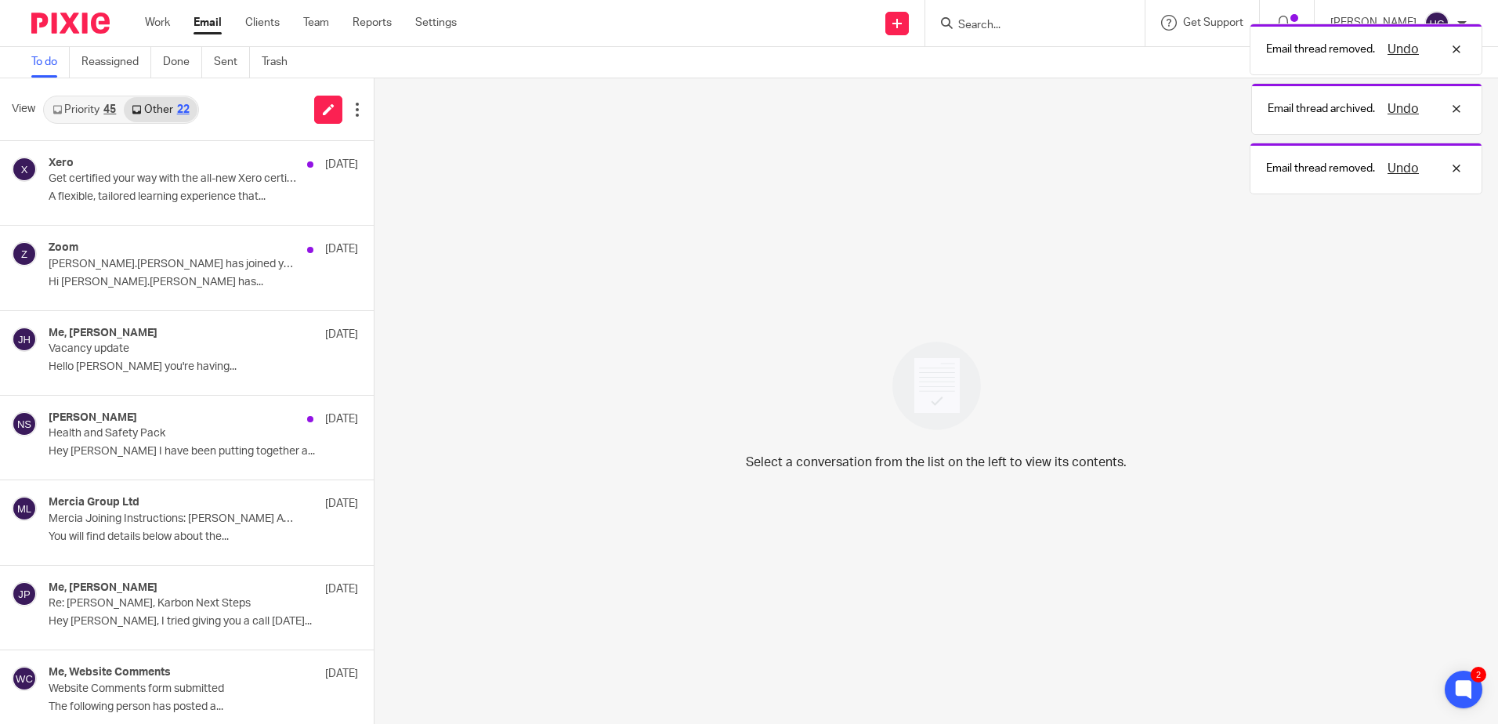
click at [74, 110] on link "Priority 45" at bounding box center [84, 109] width 79 height 25
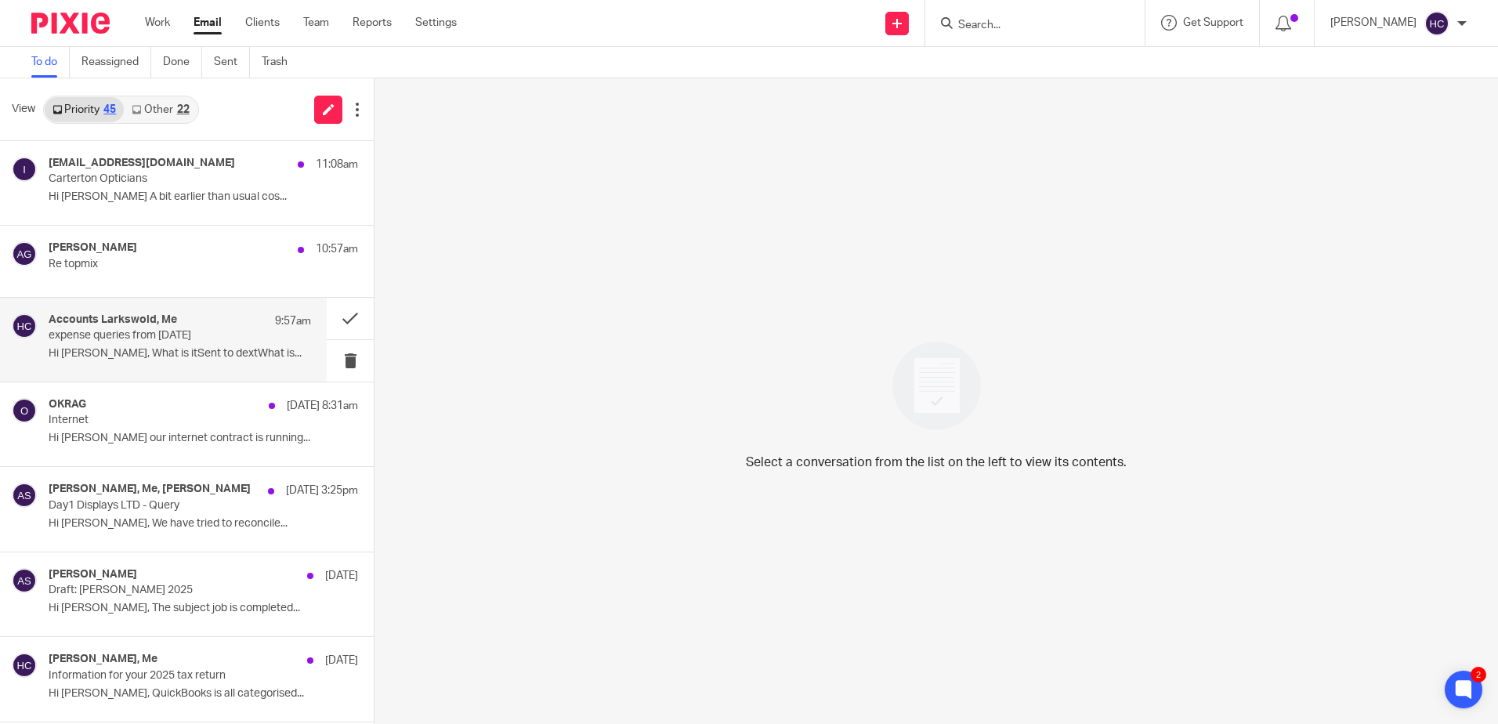
click at [110, 342] on p "expense queries from [DATE]" at bounding box center [154, 335] width 210 height 13
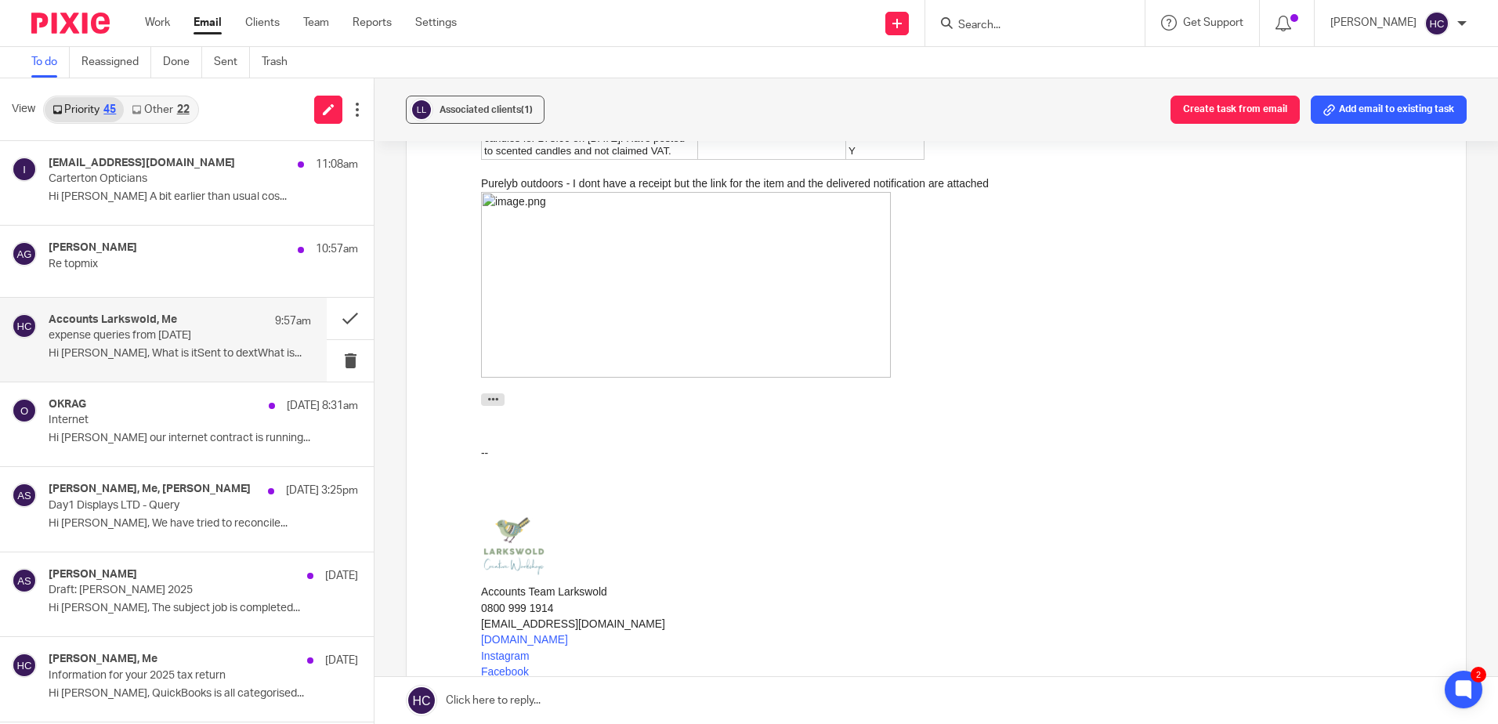
click at [568, 701] on link at bounding box center [937, 700] width 1124 height 47
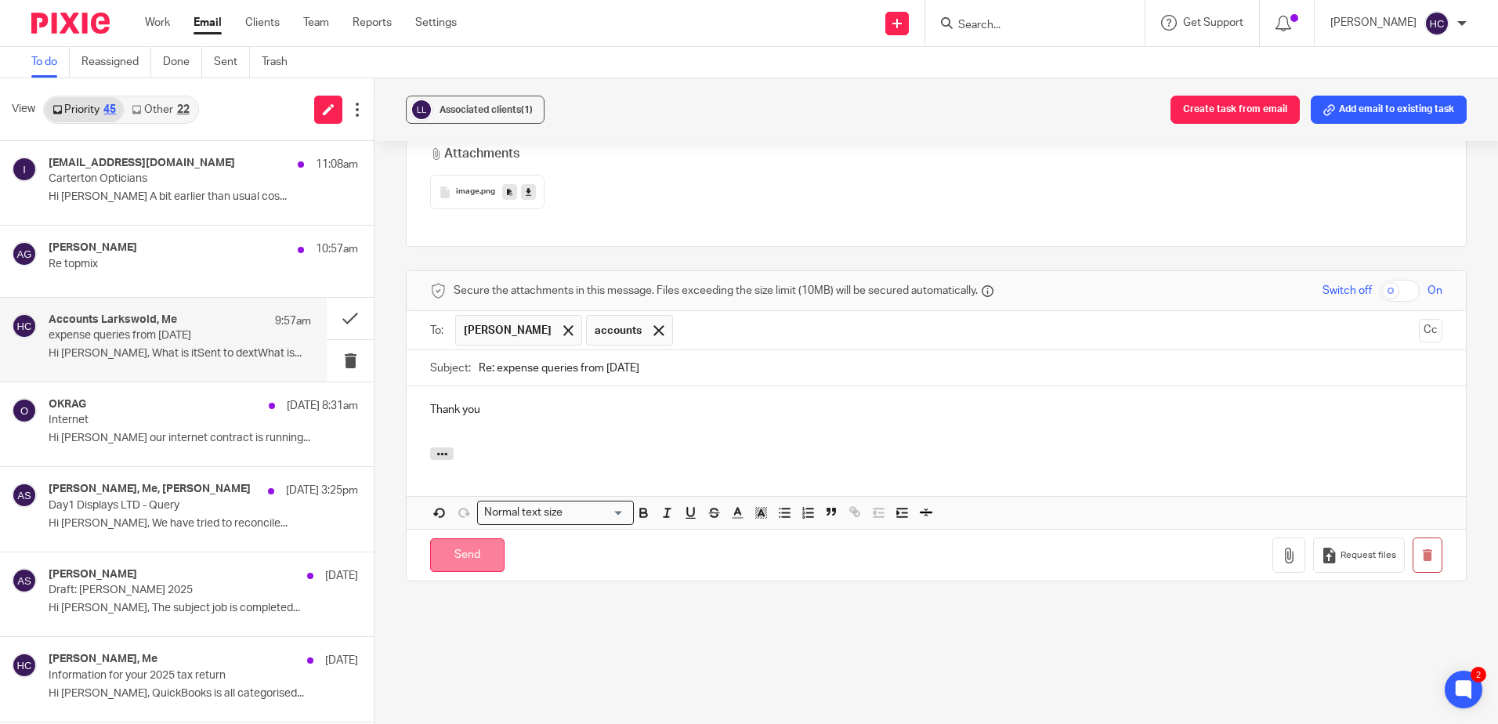
click at [475, 547] on input "Send" at bounding box center [467, 555] width 74 height 34
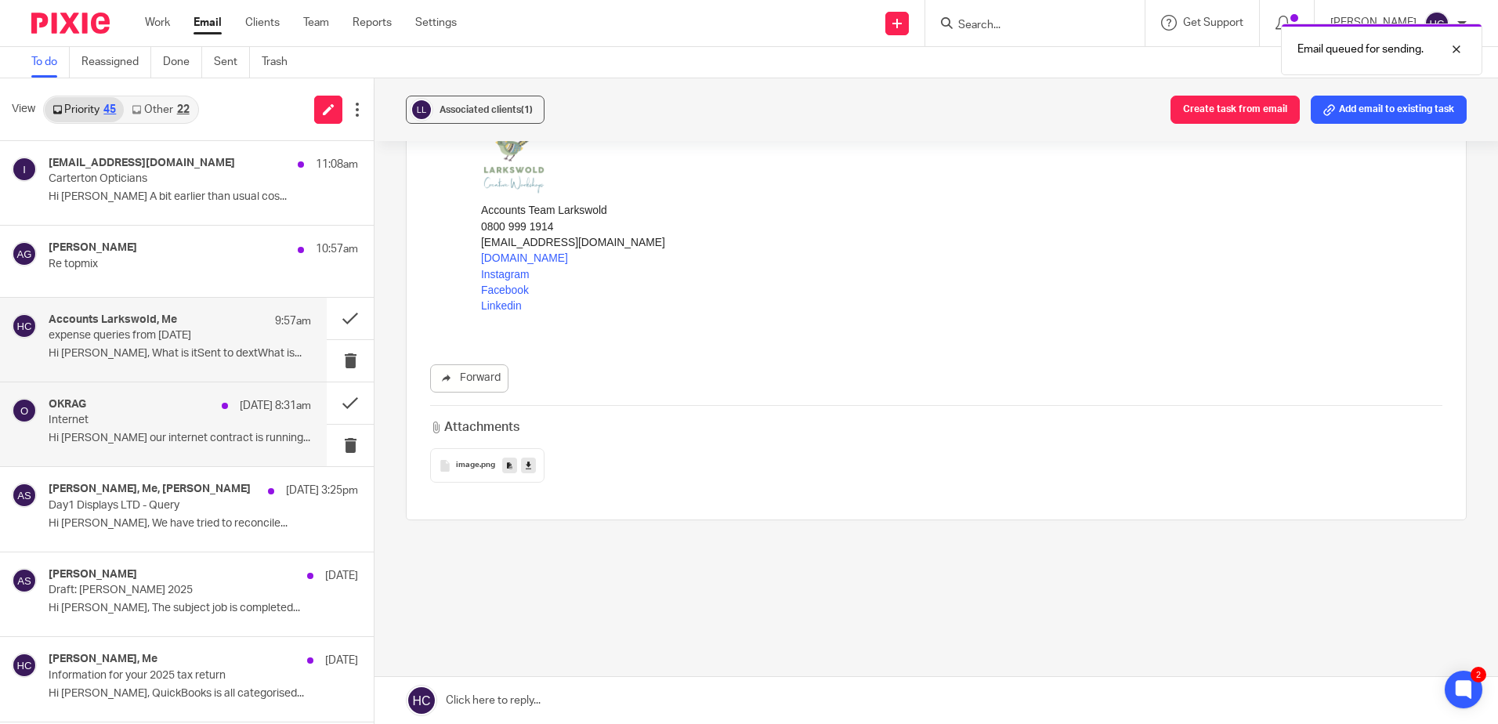
scroll to position [1087, 0]
click at [119, 399] on div "OKRAG [DATE] 8:31am" at bounding box center [180, 406] width 263 height 16
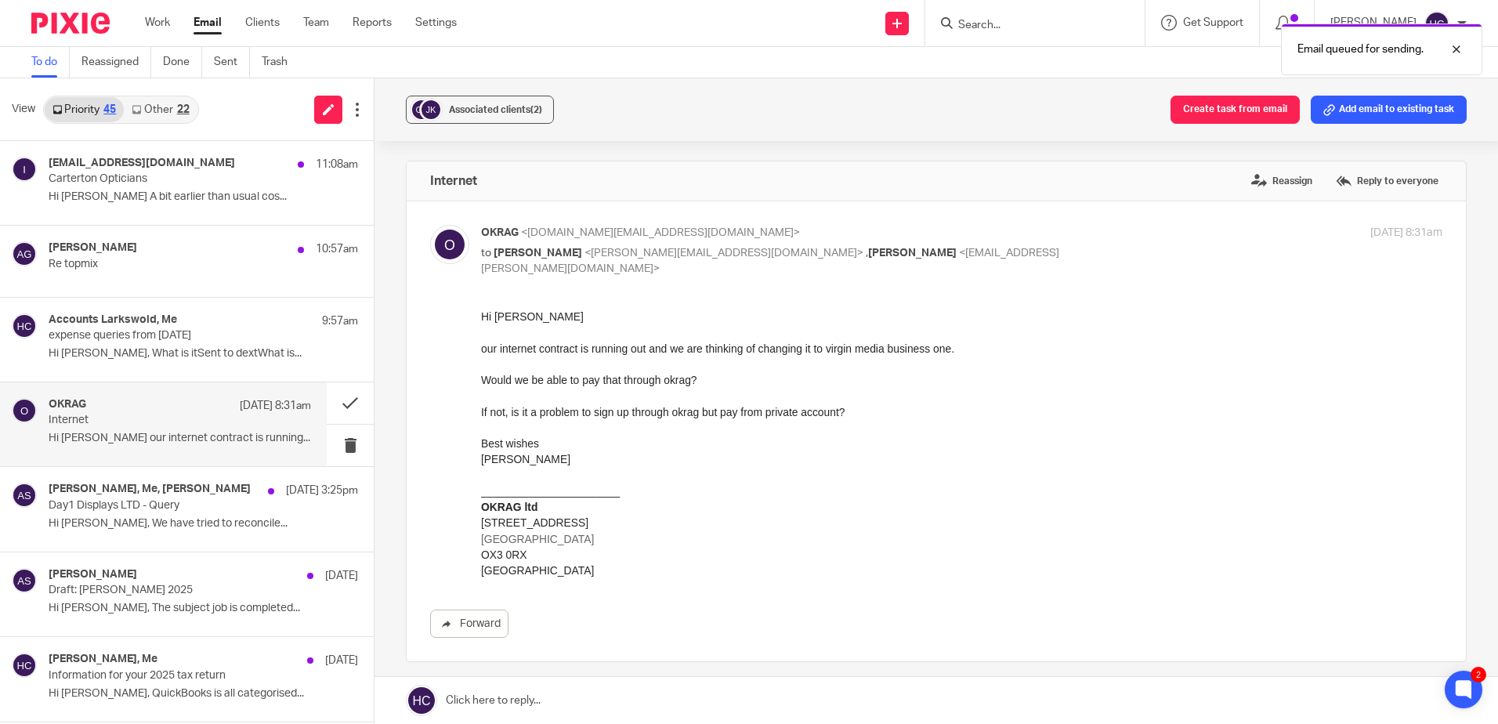
scroll to position [0, 0]
click at [560, 711] on link at bounding box center [937, 700] width 1124 height 47
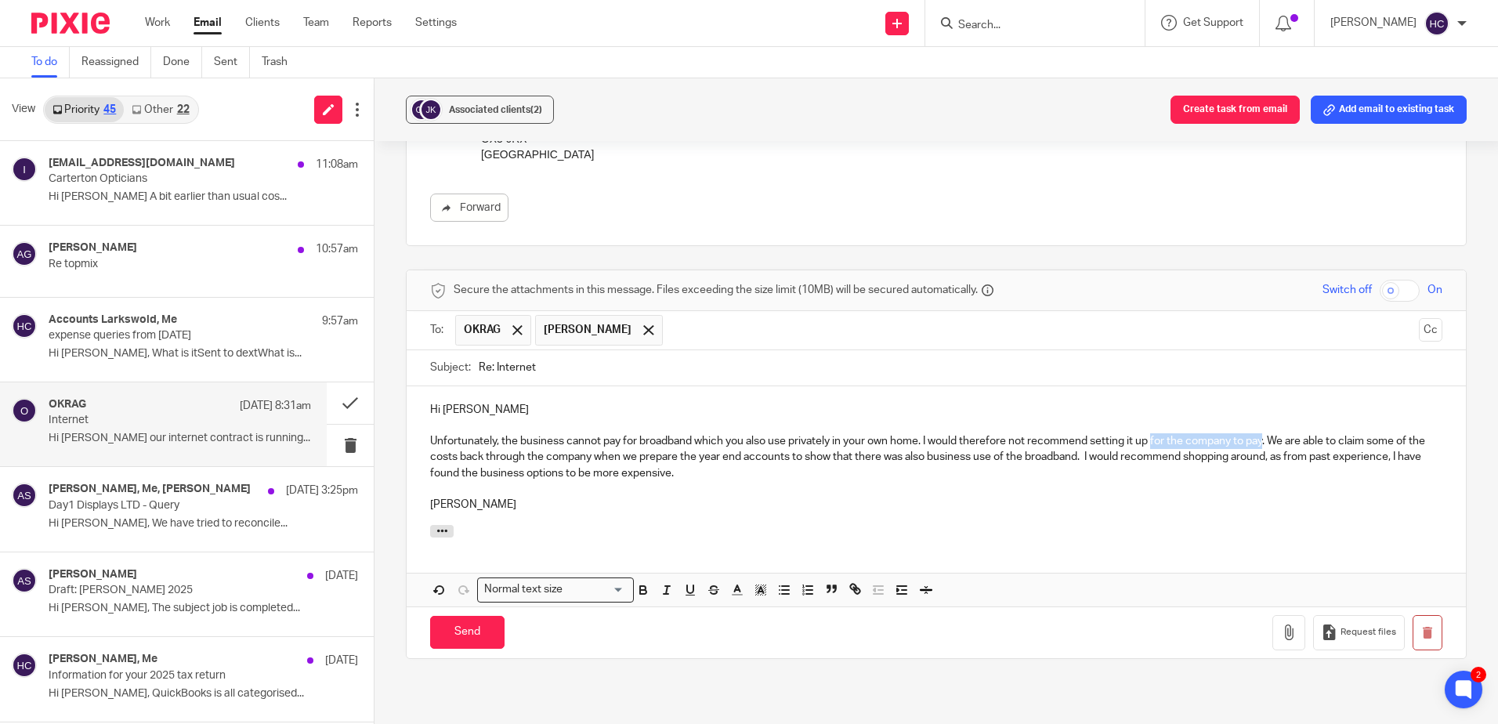
drag, startPoint x: 1264, startPoint y: 435, endPoint x: 1153, endPoint y: 436, distance: 111.3
click at [1153, 436] on p "Unfortunately, the business cannot pay for broadband which you also use private…" at bounding box center [936, 457] width 1012 height 48
drag, startPoint x: 741, startPoint y: 480, endPoint x: 425, endPoint y: 433, distance: 320.0
click at [425, 433] on div "Hi Yvonne Unfortunately, the business cannot pay for broadband which you also u…" at bounding box center [936, 455] width 1059 height 139
copy div "Unfortunately, the business cannot pay for broadband which you also use private…"
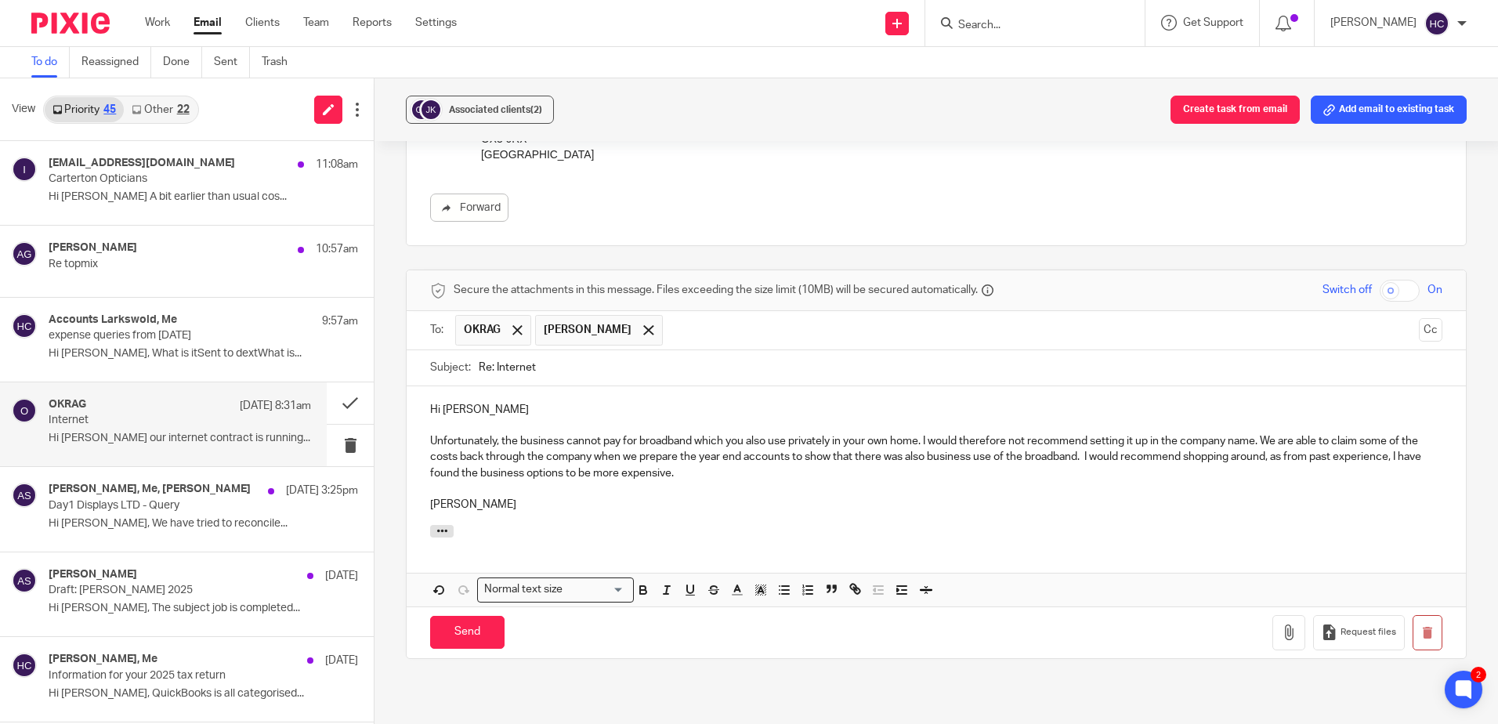
copy div "Unfortunately, the business cannot pay for broadband which you also use private…"
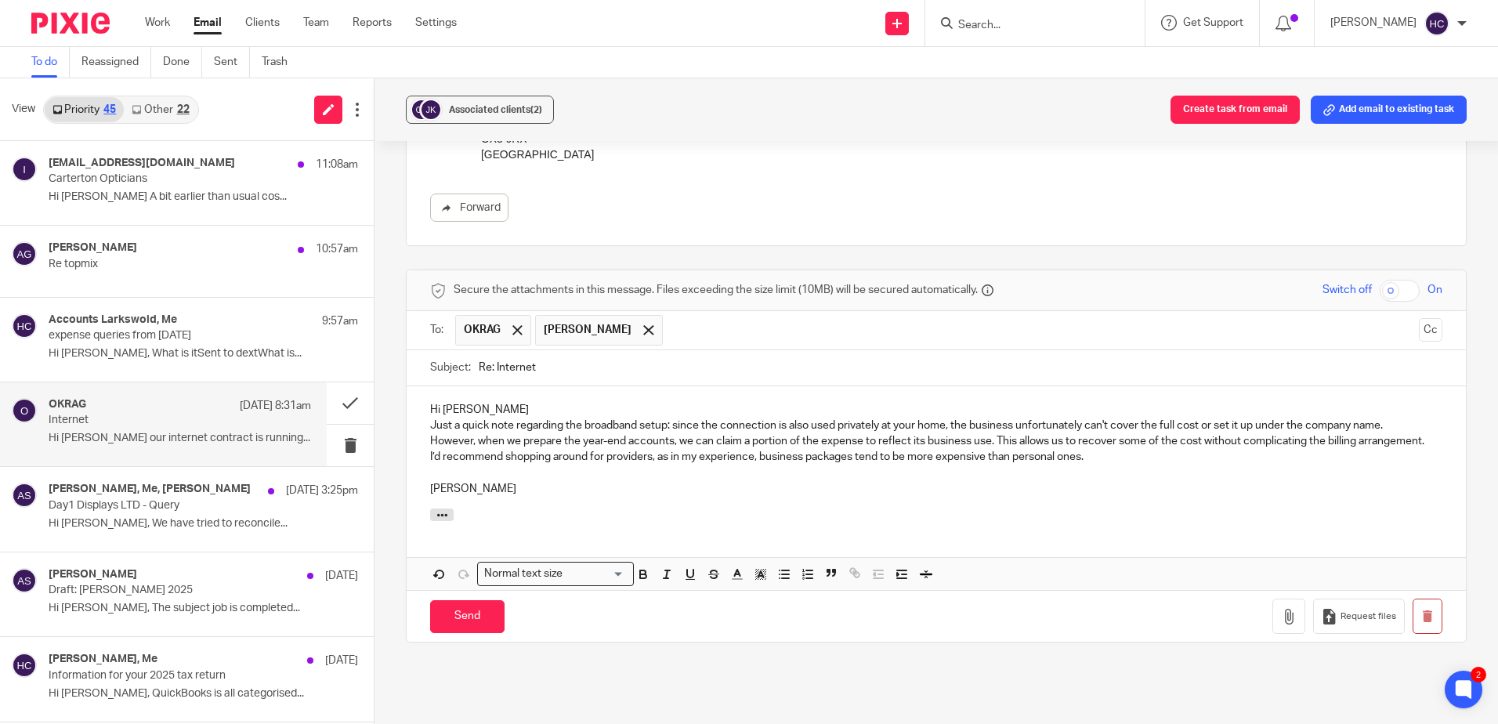
click at [497, 409] on p "Hi Yvonne" at bounding box center [936, 410] width 1012 height 16
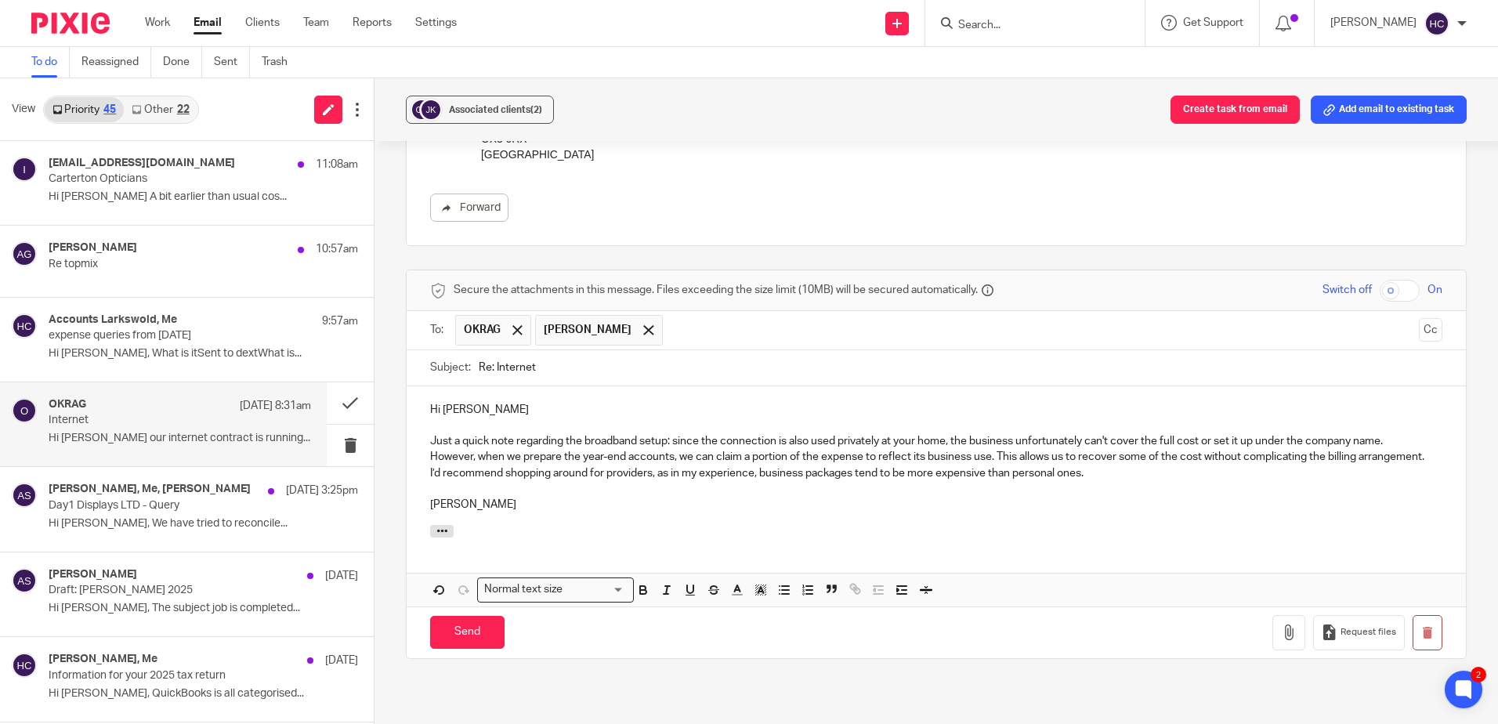
click at [676, 442] on p "Just a quick note regarding the broadband setup: since the connection is also u…" at bounding box center [936, 441] width 1012 height 16
click at [1162, 443] on p "Since the connection is also used privately at your home, the business unfortun…" at bounding box center [936, 441] width 1012 height 16
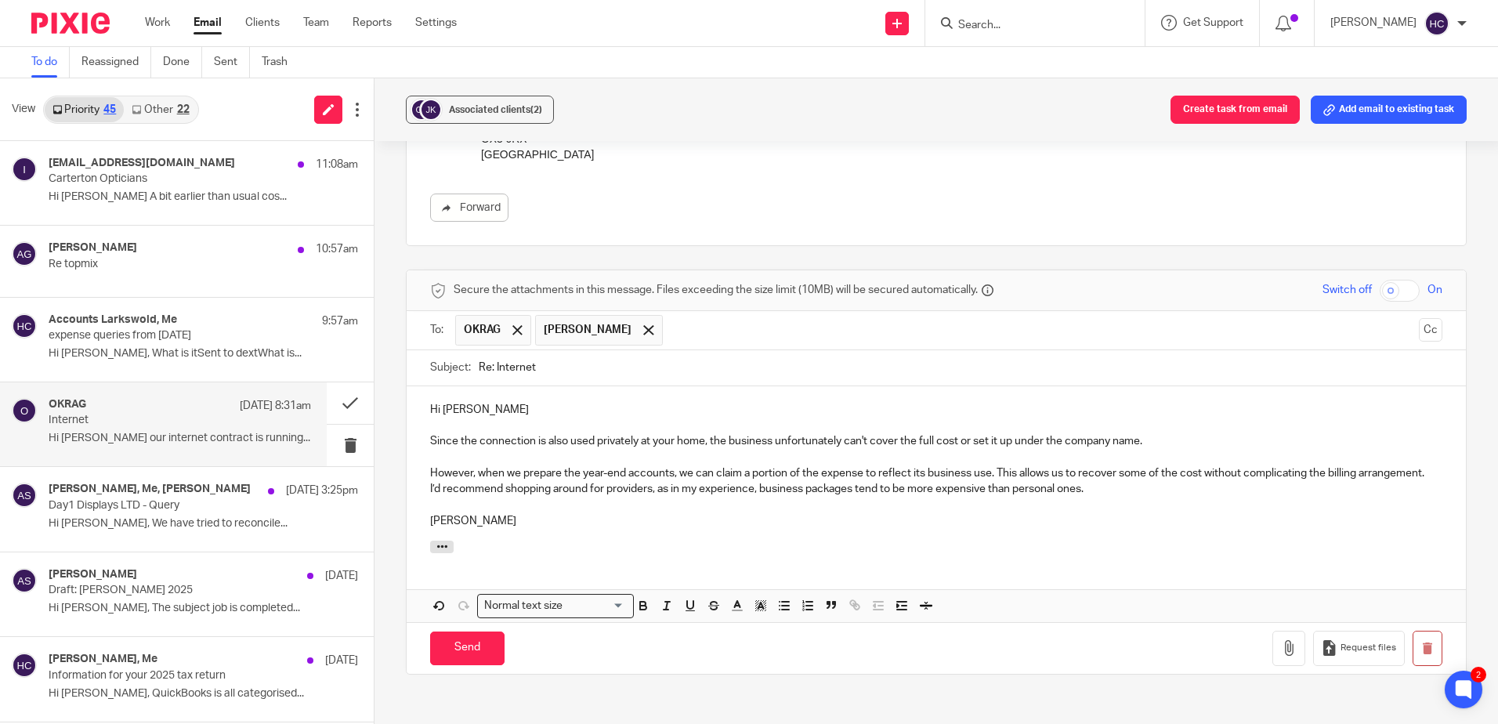
click at [540, 481] on p "However, when we prepare the year-end accounts, we can claim a portion of the e…" at bounding box center [936, 473] width 1012 height 16
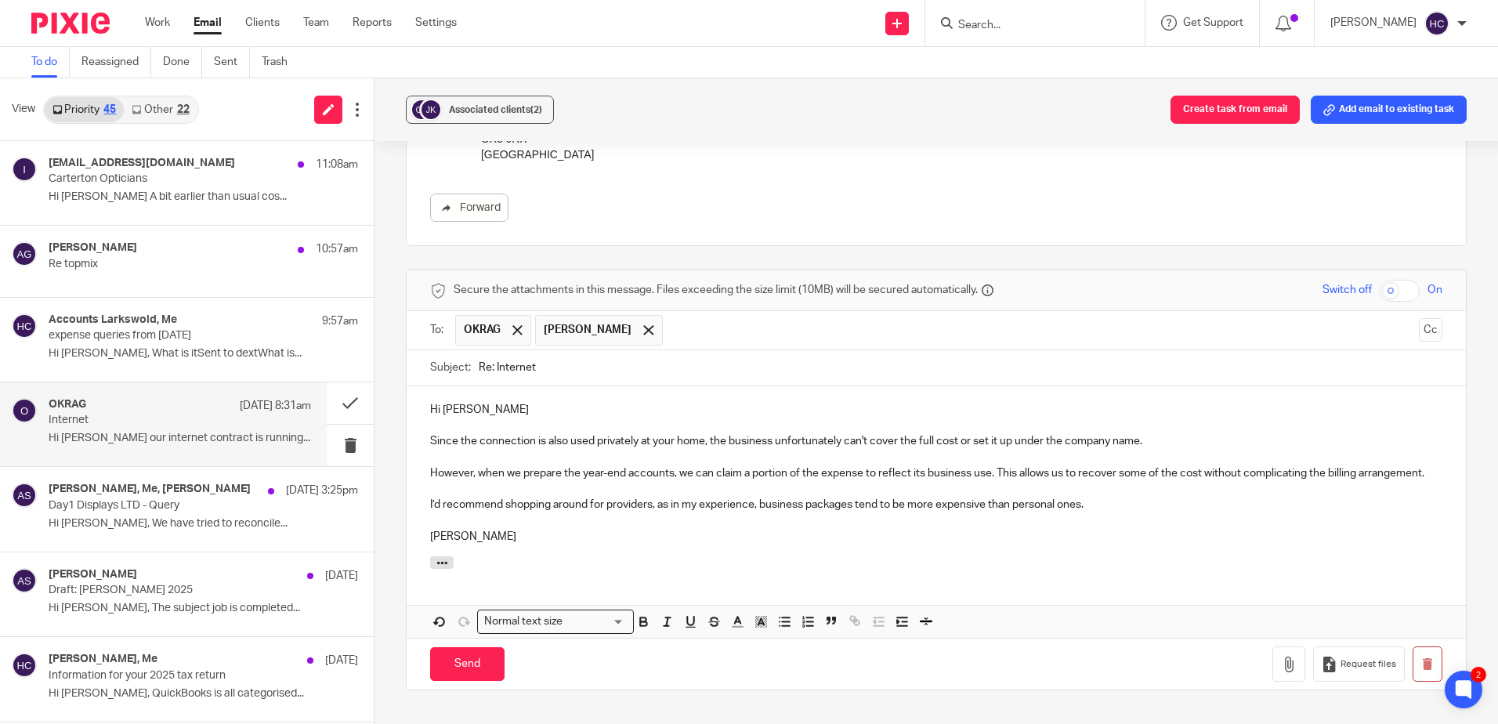
click at [504, 405] on p "Hi Yvonne" at bounding box center [936, 410] width 1012 height 16
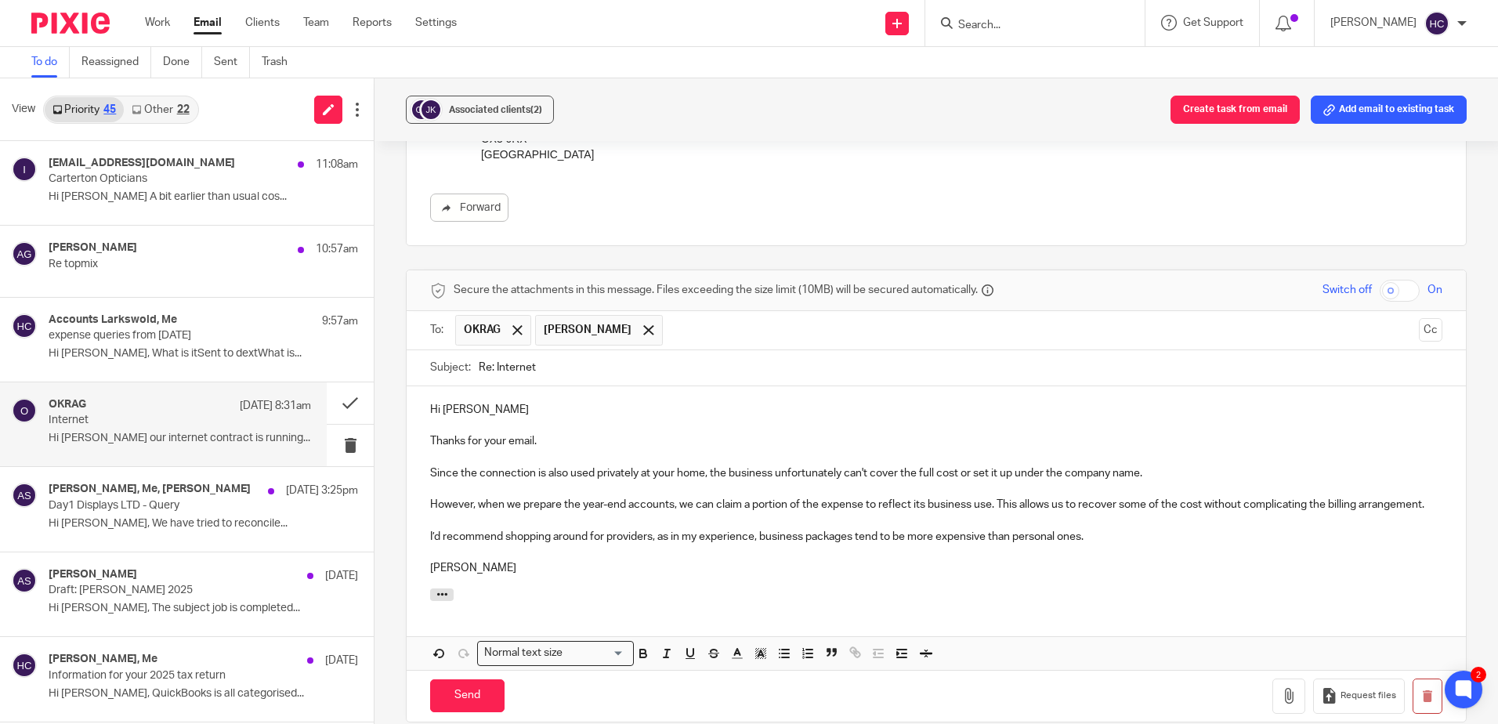
click at [477, 470] on p "Since the connection is also used privately at your home, the business unfortun…" at bounding box center [936, 473] width 1012 height 16
click at [1023, 473] on p "Since the broadband connection is also used privately at your home, the busines…" at bounding box center [936, 473] width 1012 height 16
click at [604, 529] on p at bounding box center [936, 521] width 1012 height 16
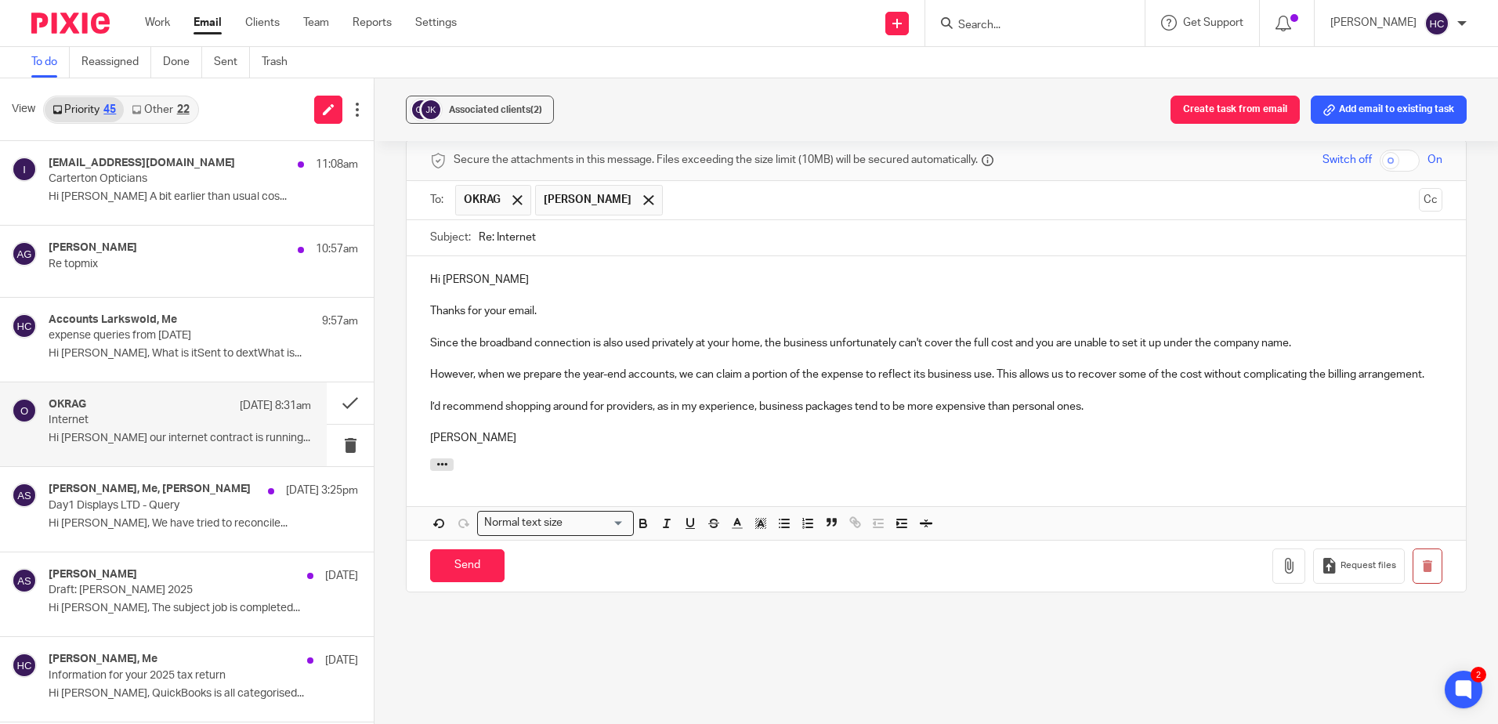
scroll to position [634, 0]
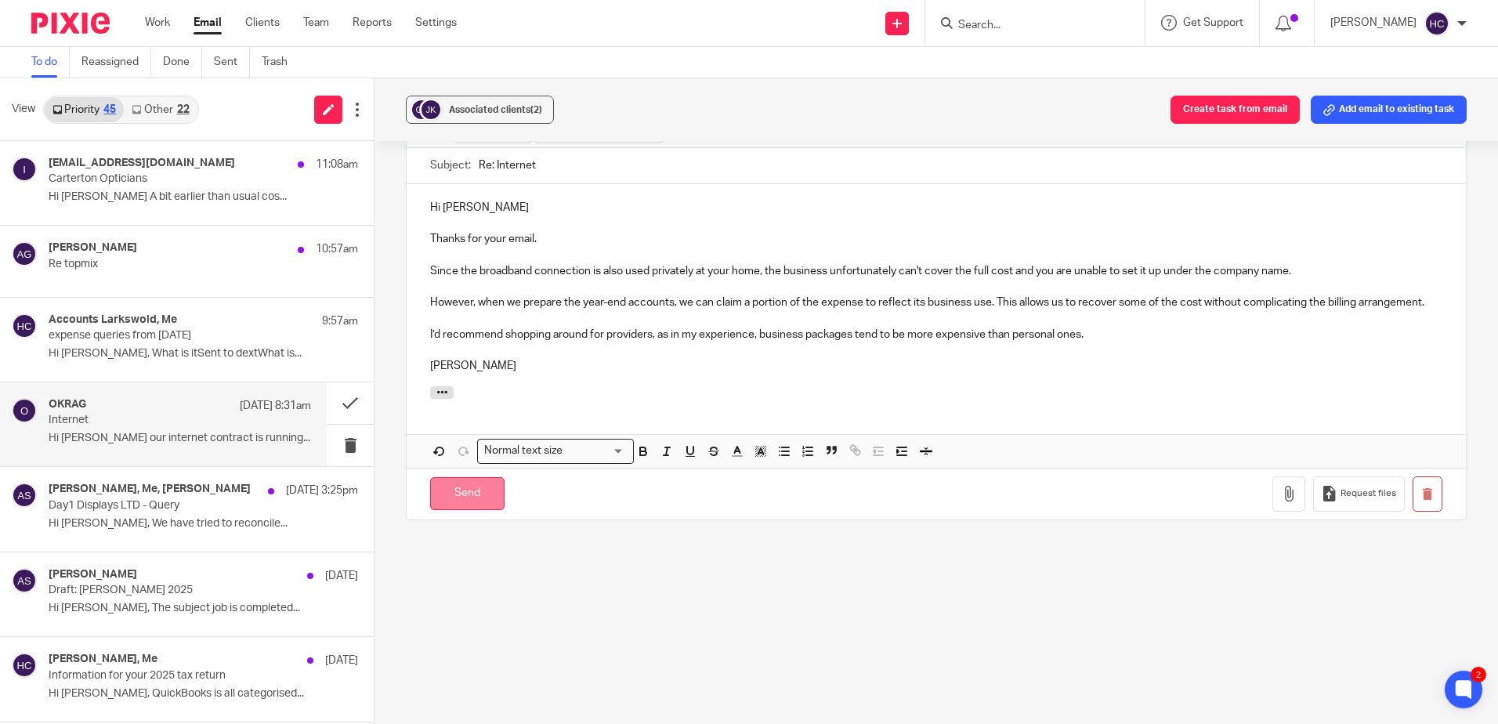
click at [454, 505] on input "Send" at bounding box center [467, 494] width 74 height 34
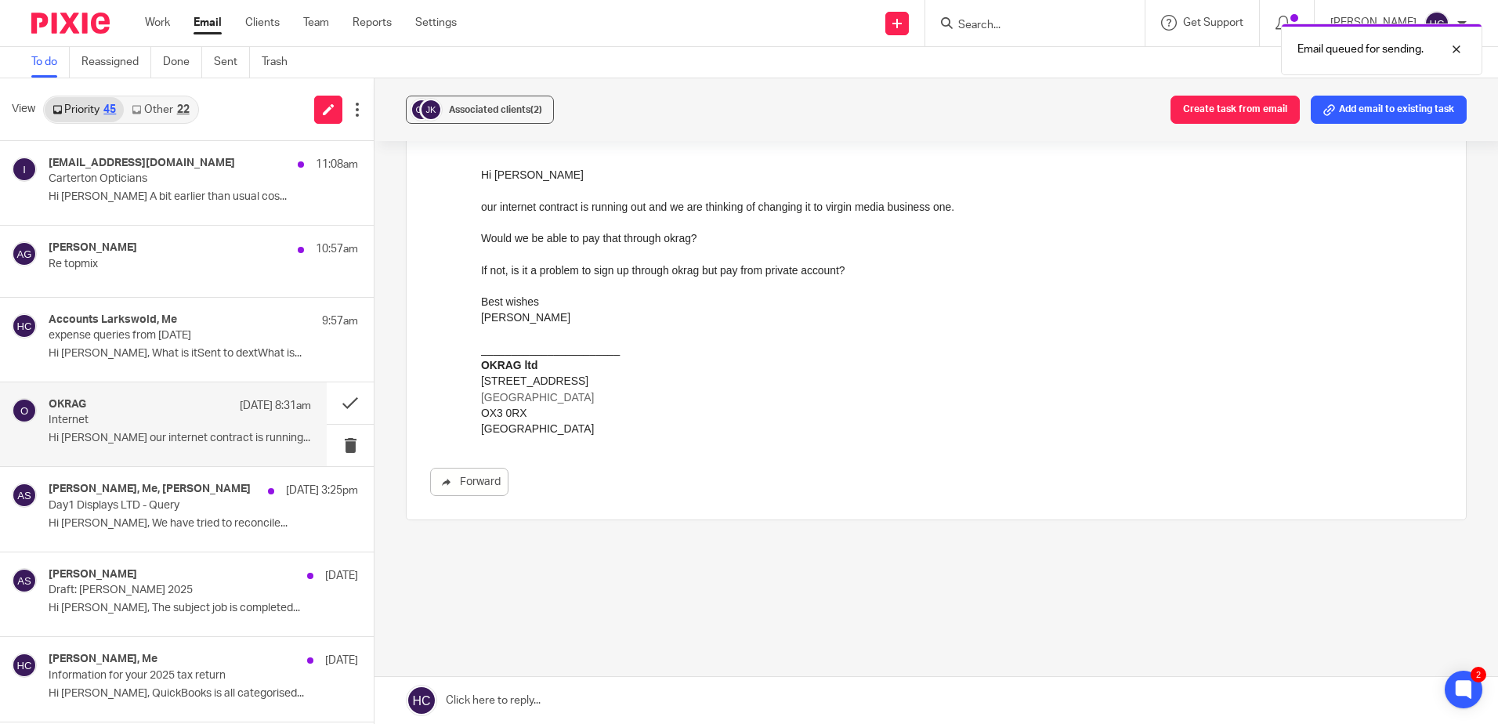
scroll to position [142, 0]
click at [337, 401] on button at bounding box center [350, 403] width 47 height 42
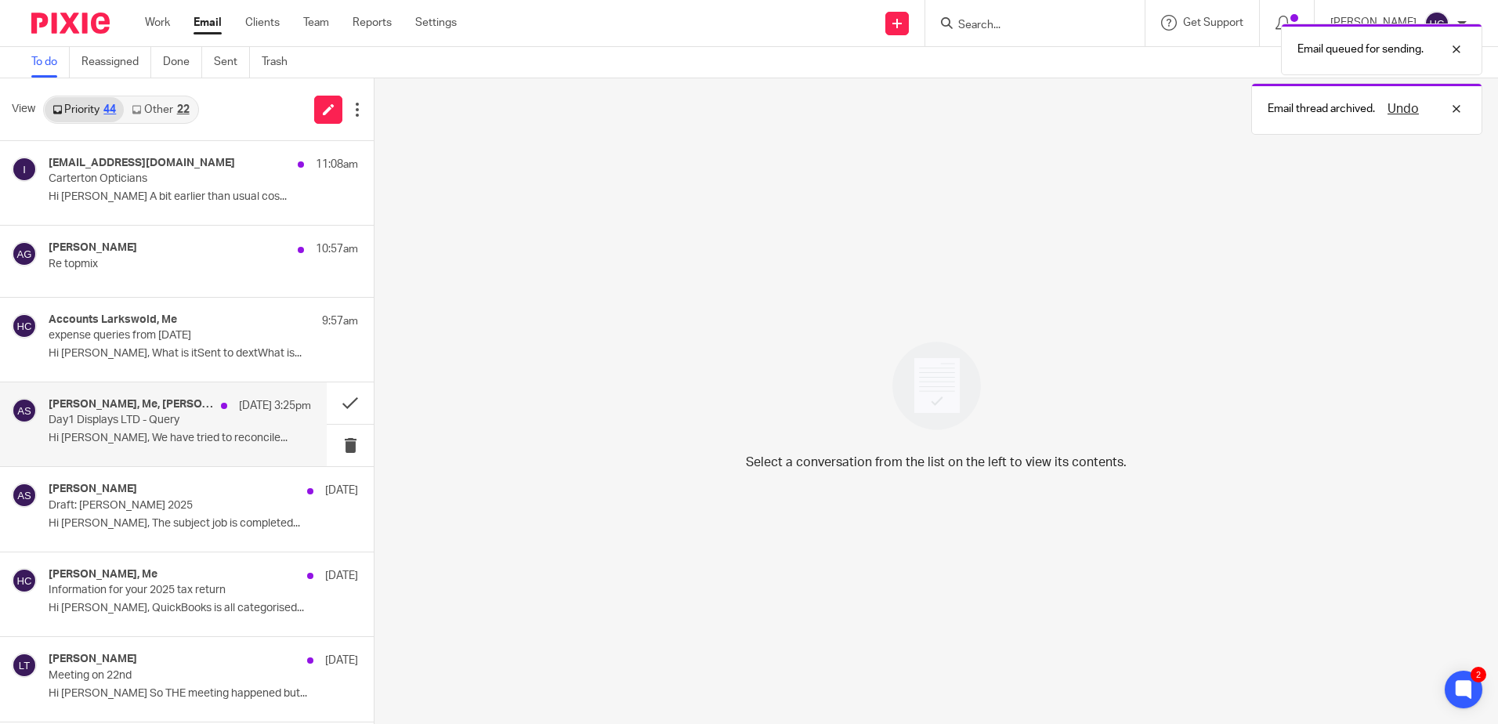
click at [172, 430] on div "Ayush Sharda, Me, Ankit Sharma 19 Sep 3:25pm Day1 Displays LTD - Query Hi Haana…" at bounding box center [180, 424] width 263 height 53
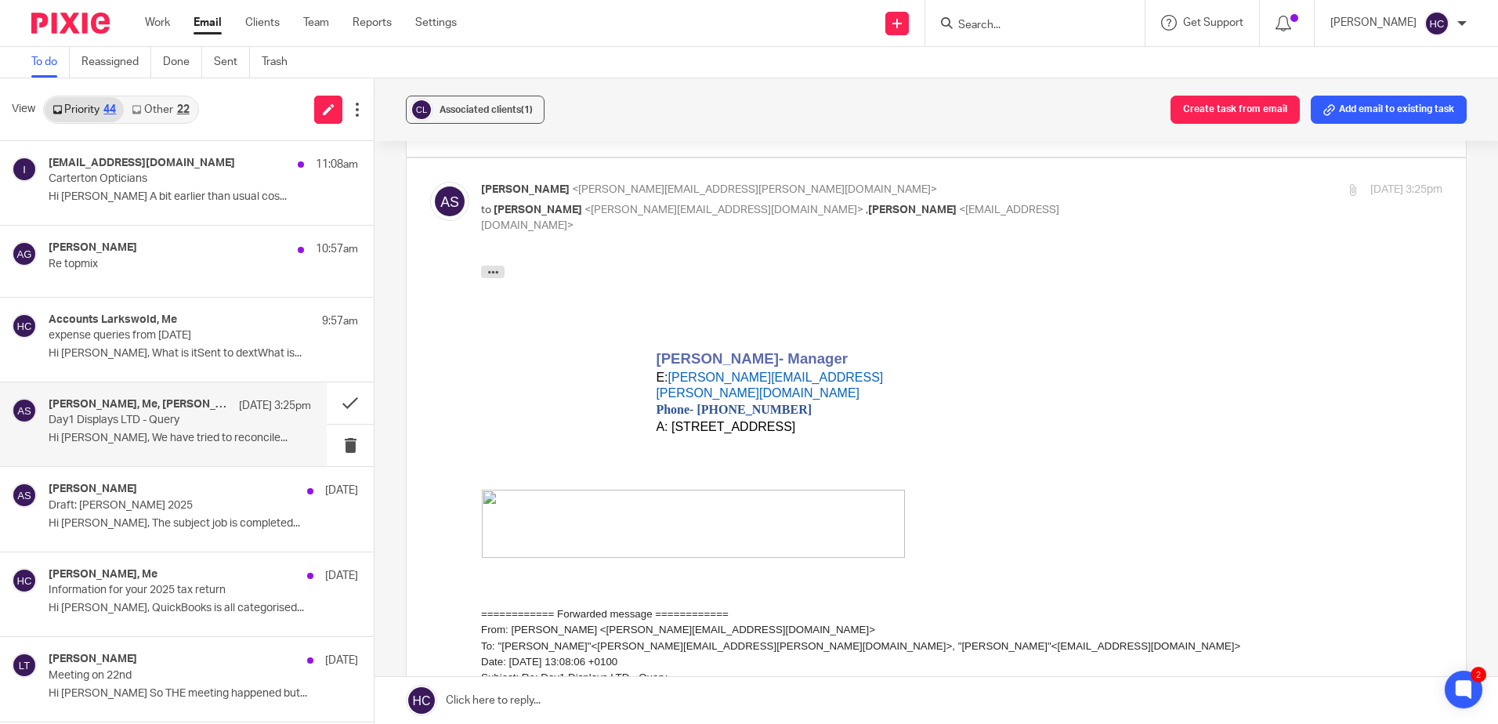
scroll to position [313, 0]
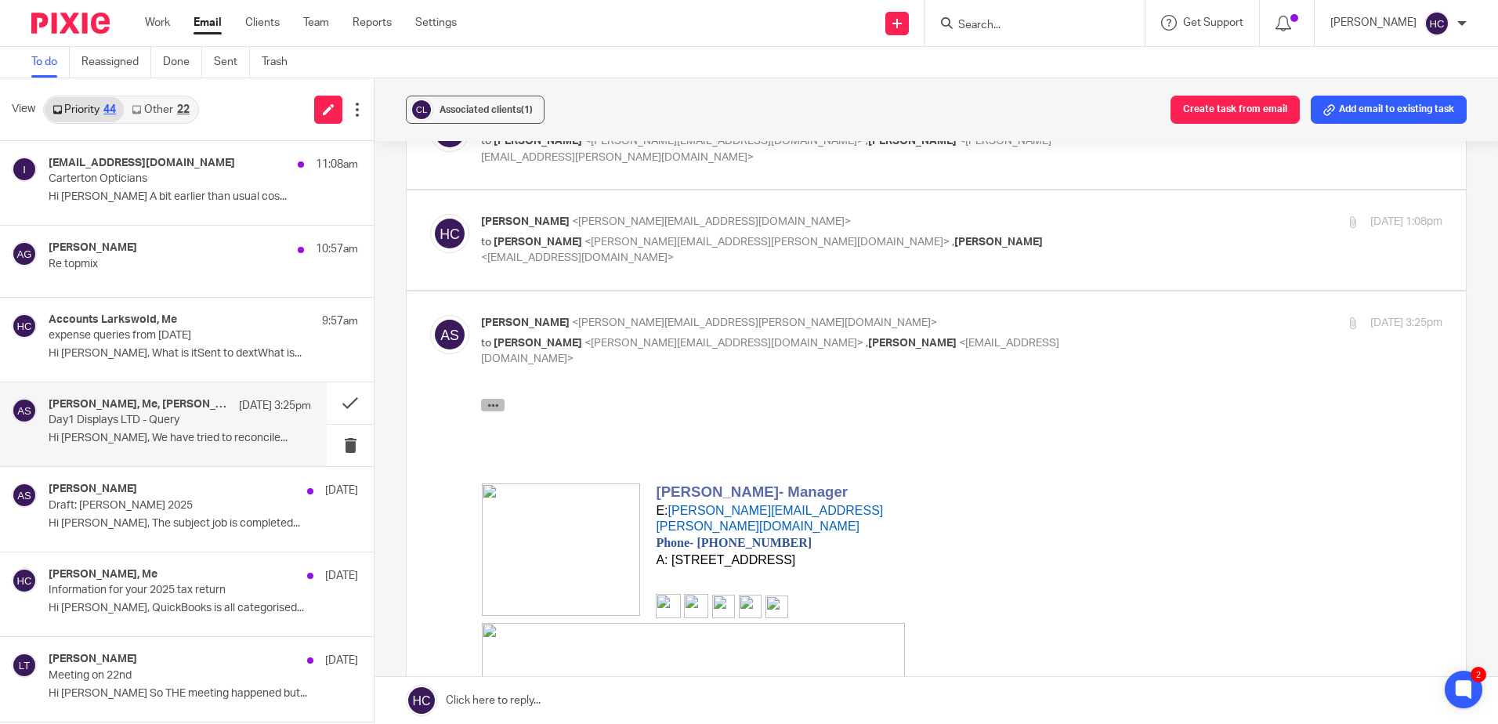
click at [502, 407] on button "button" at bounding box center [493, 404] width 24 height 13
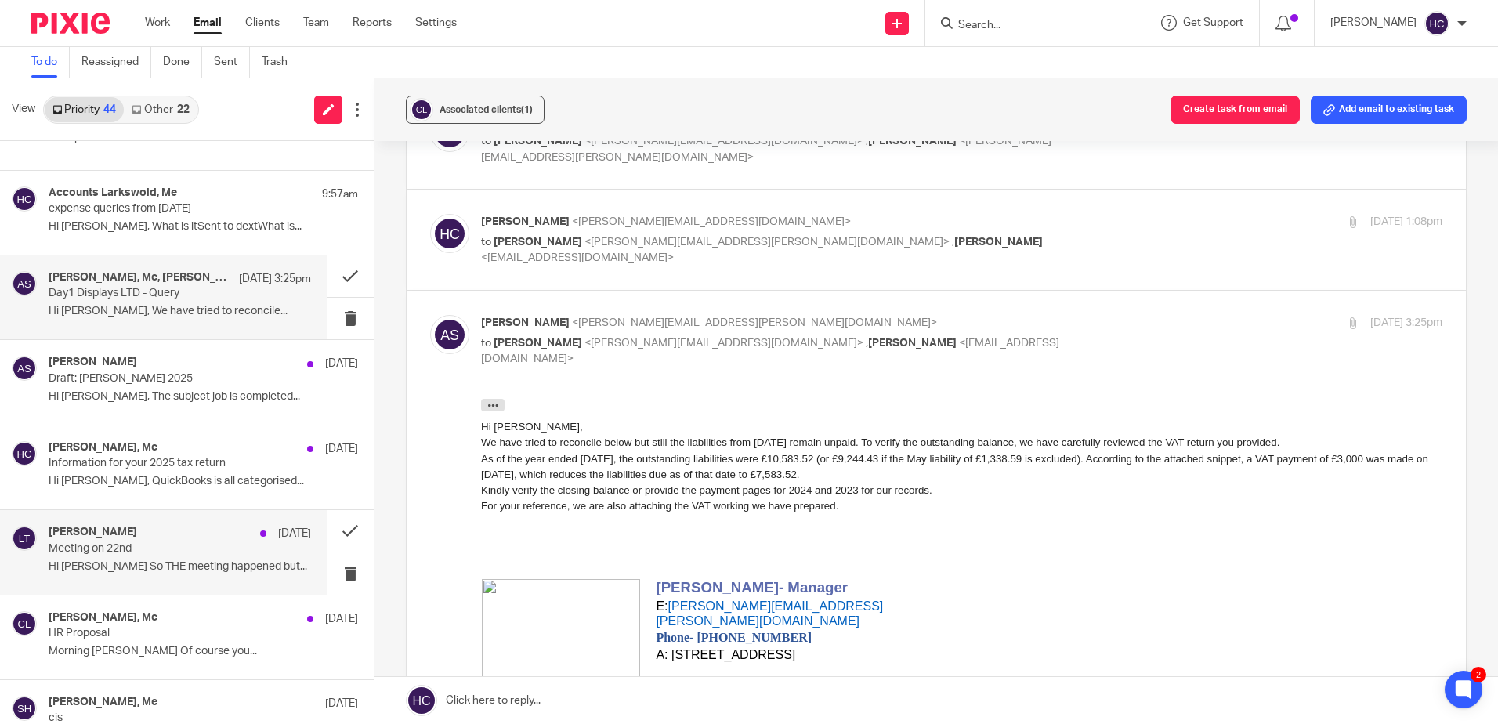
scroll to position [157, 0]
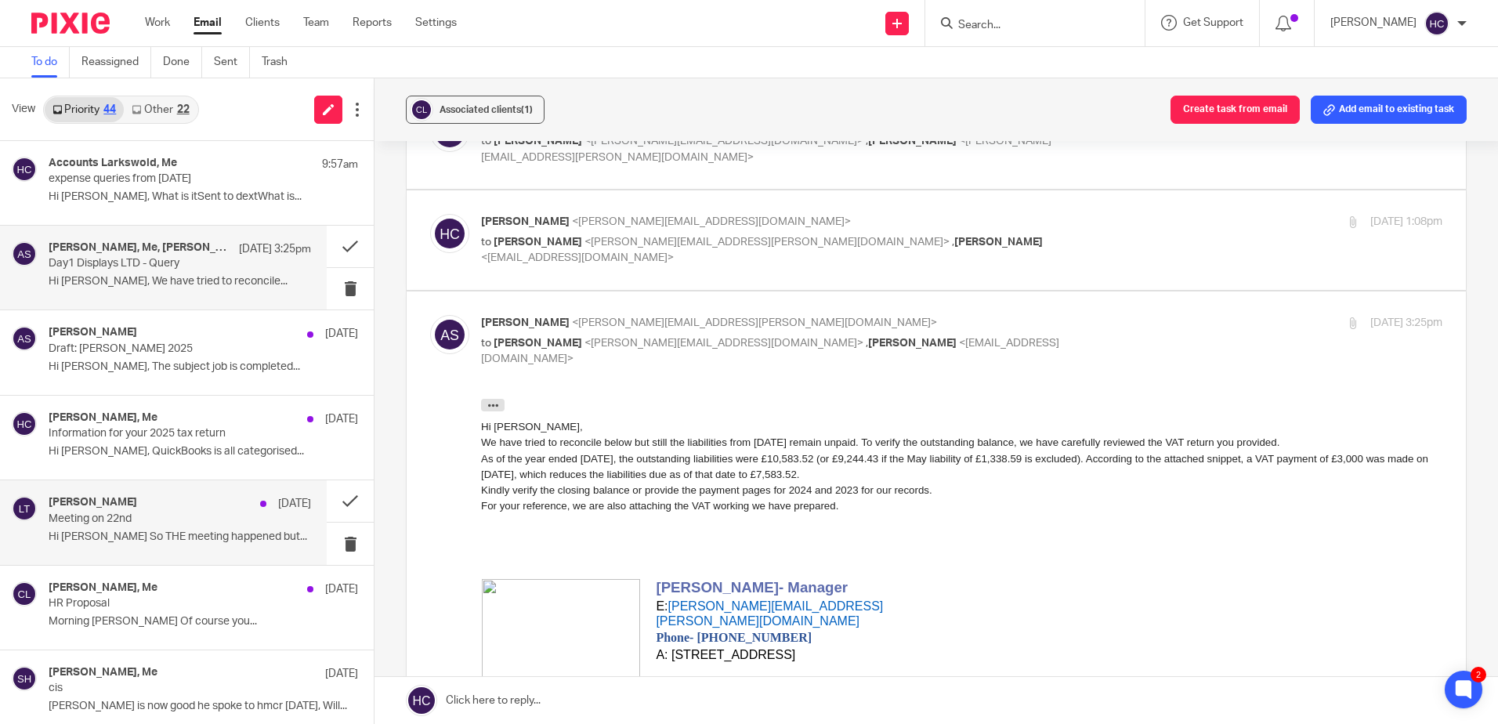
click at [161, 548] on div "Lucy Tulloch 17 Sep Meeting on 22nd Hi Hannah So THE meeting happened but..." at bounding box center [180, 522] width 263 height 53
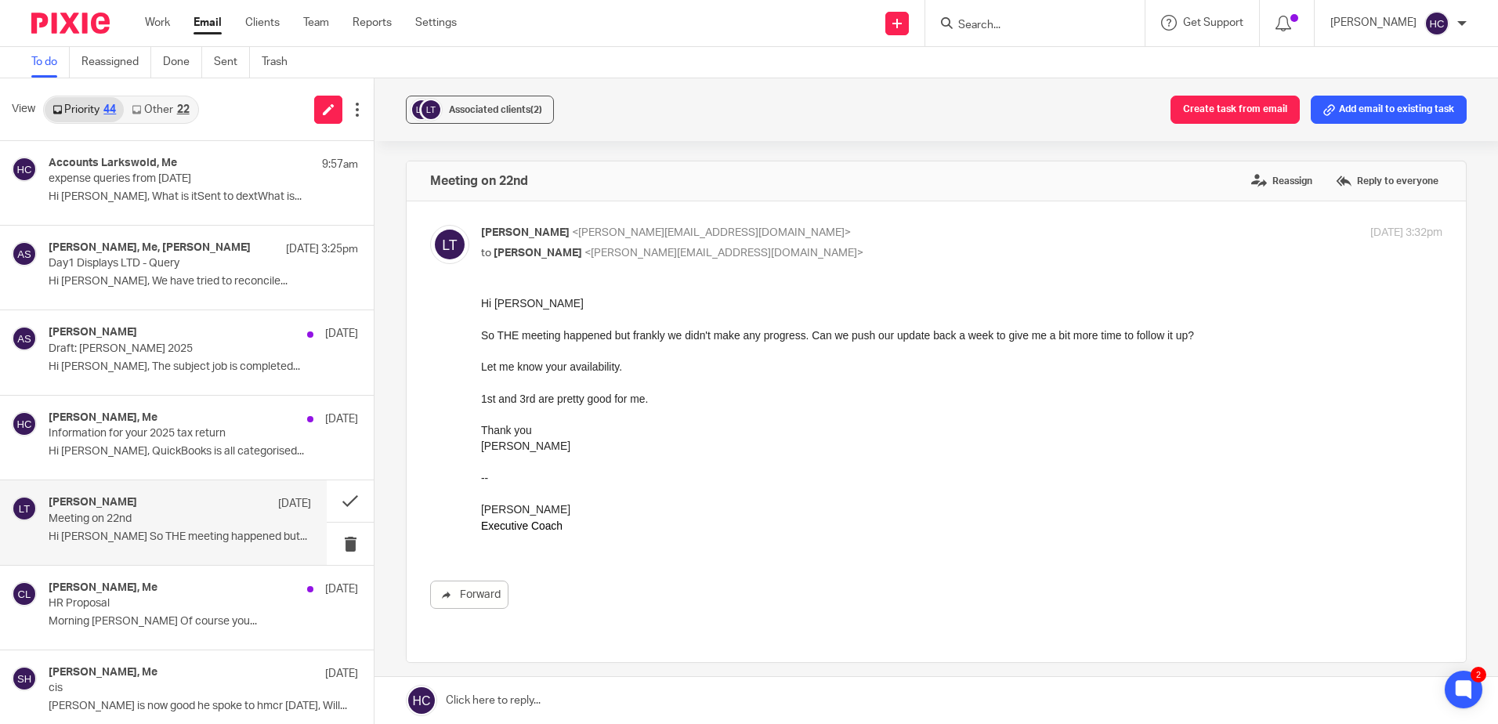
scroll to position [0, 0]
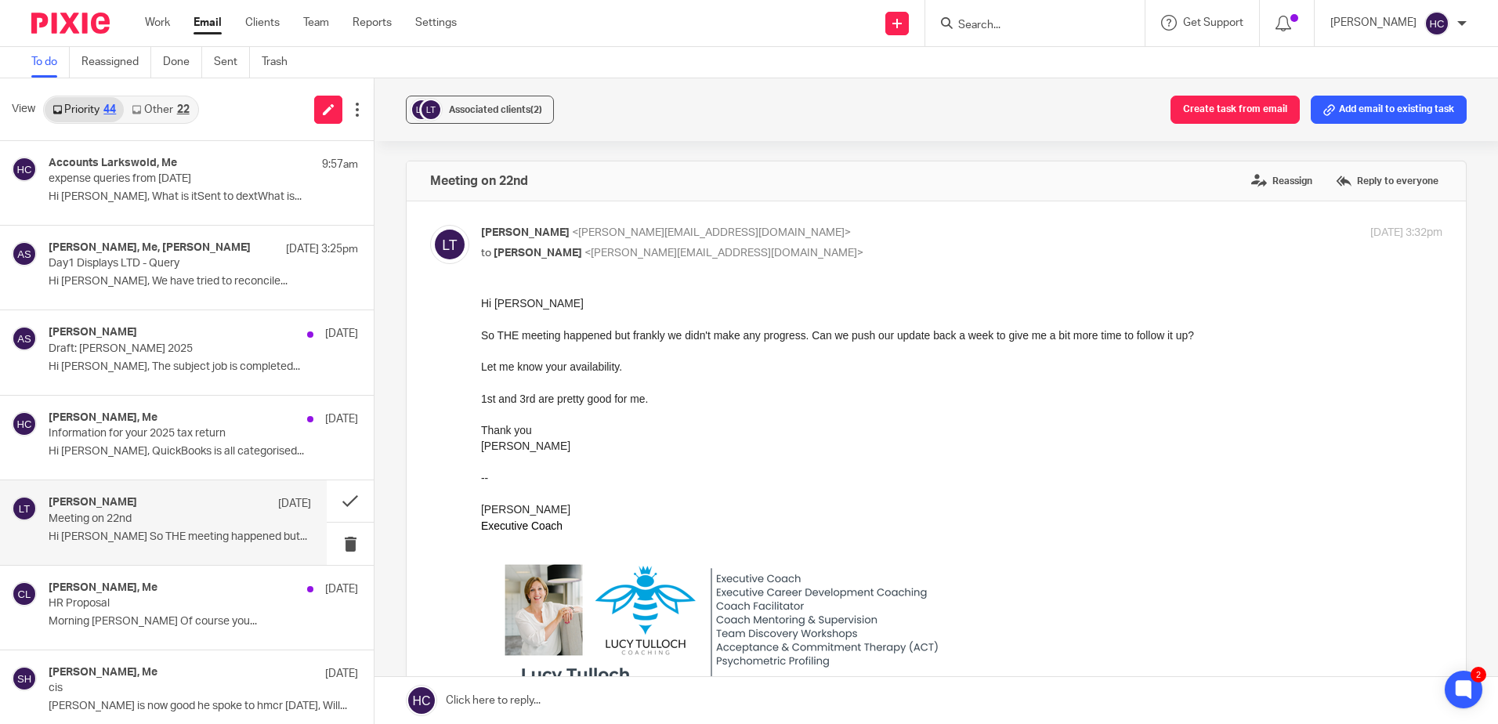
click at [528, 711] on link at bounding box center [937, 700] width 1124 height 47
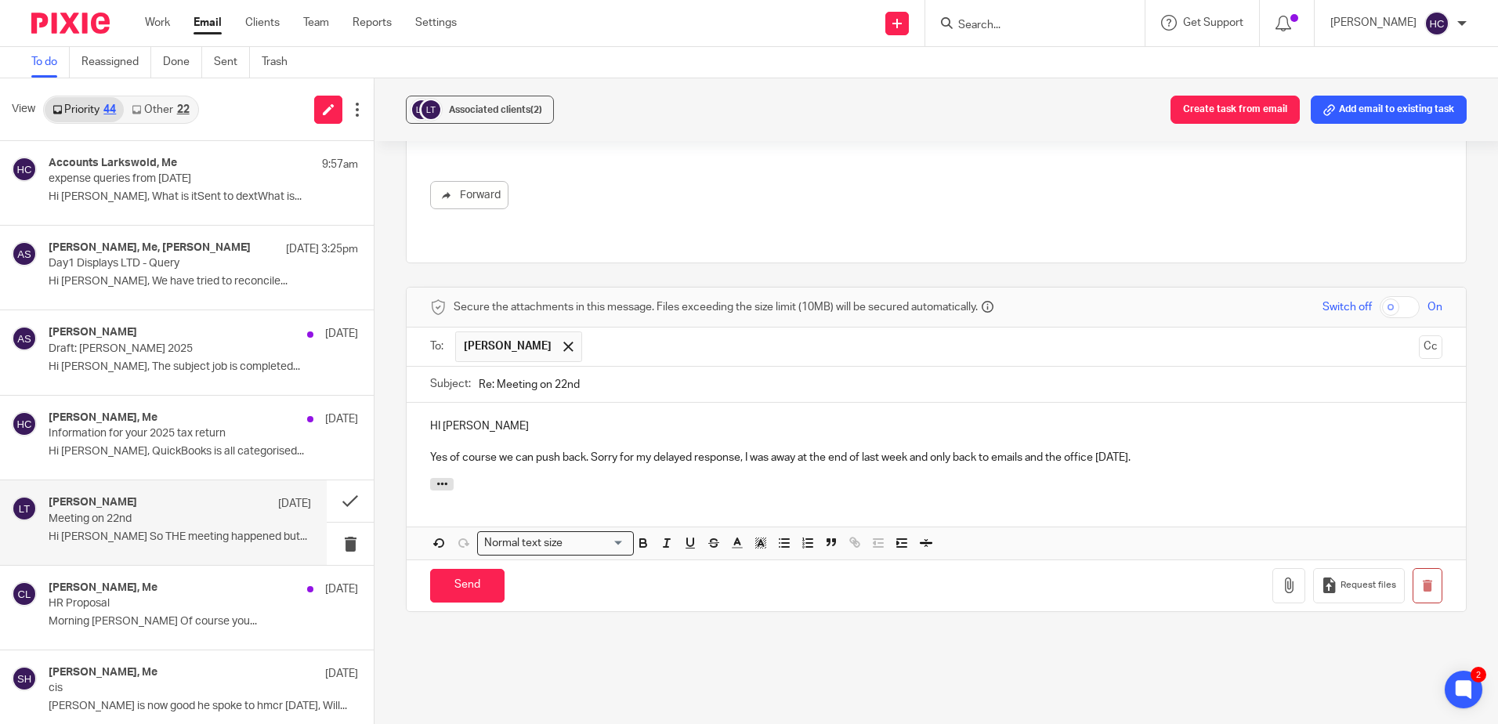
click at [1150, 450] on p "Yes of course we can push back. Sorry for my delayed response, I was away at th…" at bounding box center [936, 458] width 1012 height 16
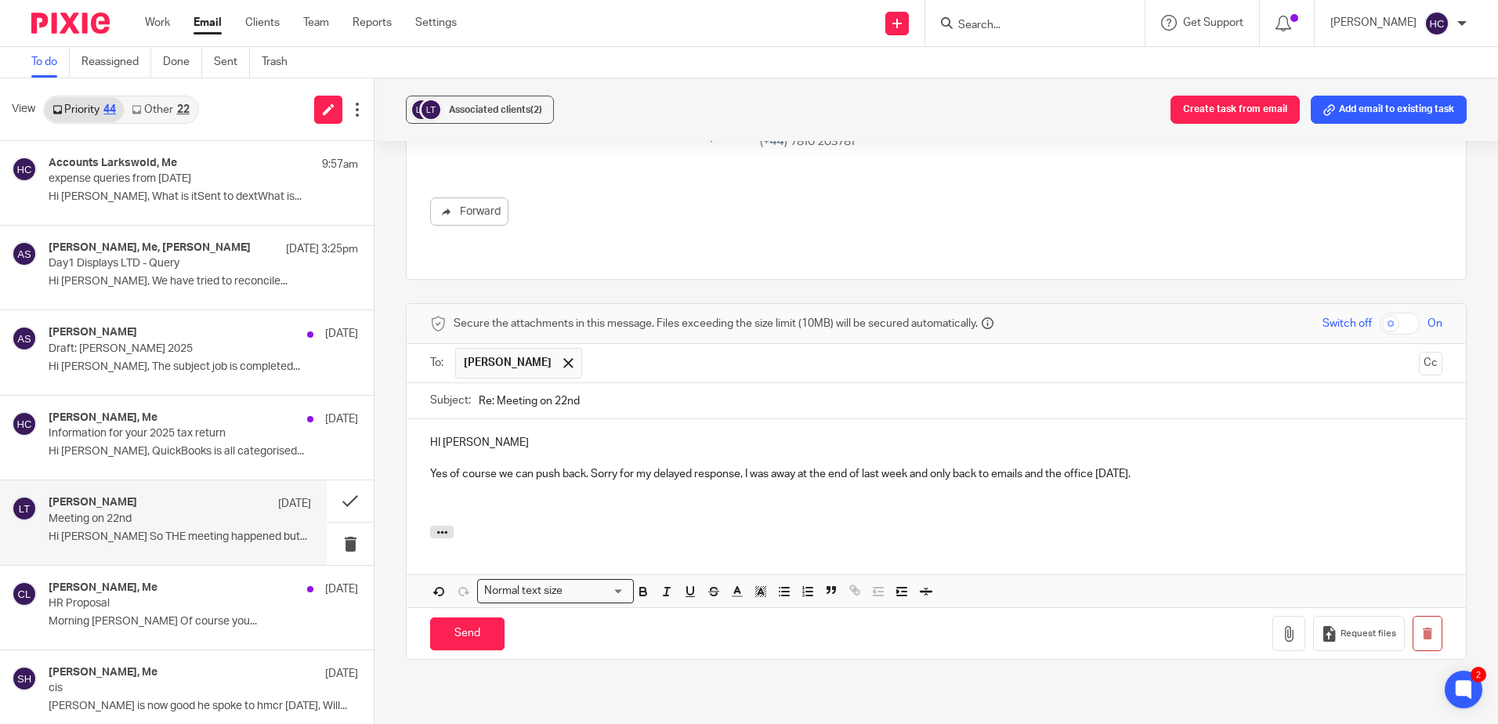
scroll to position [674, 0]
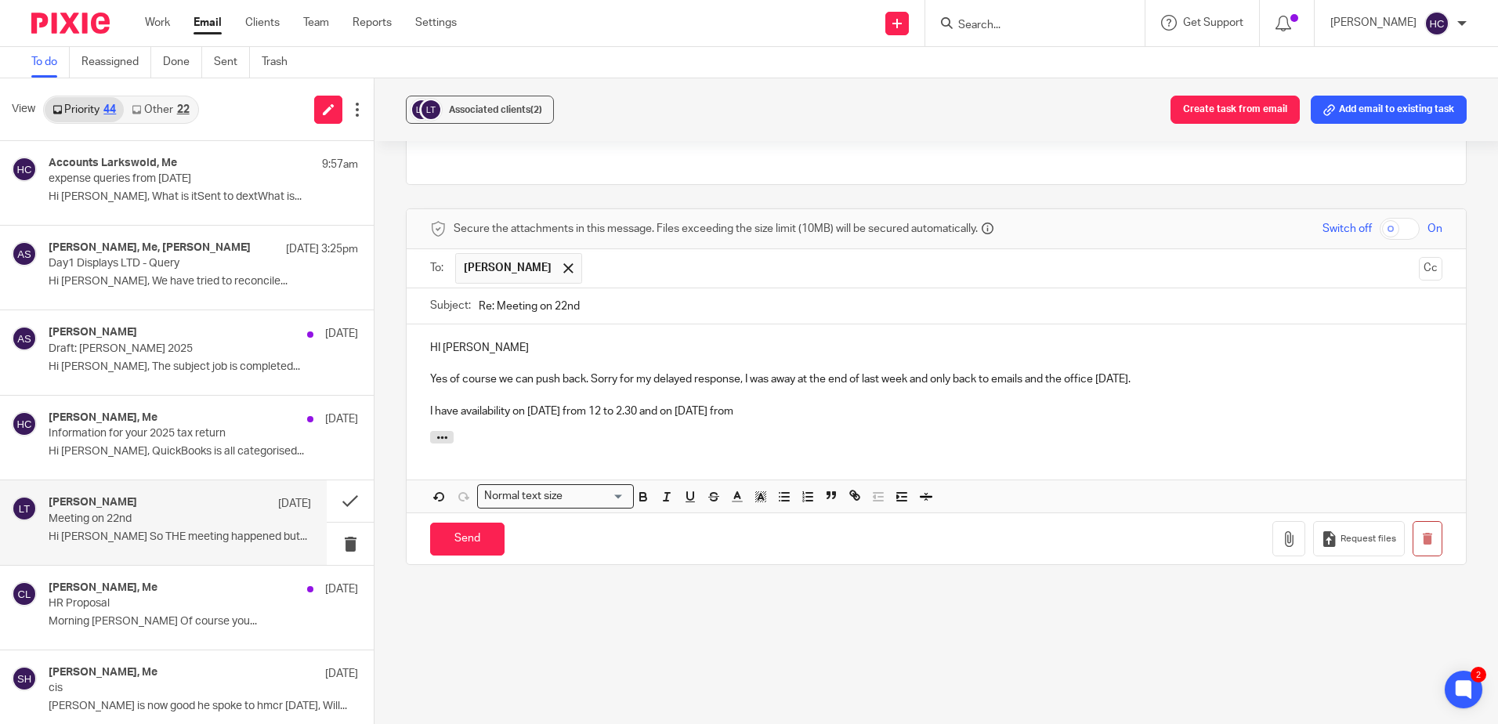
drag, startPoint x: 798, startPoint y: 396, endPoint x: 660, endPoint y: 397, distance: 137.9
click at [660, 404] on p "I have availability on 1 October from 12 to 2.30 and on 3 October from" at bounding box center [936, 412] width 1012 height 16
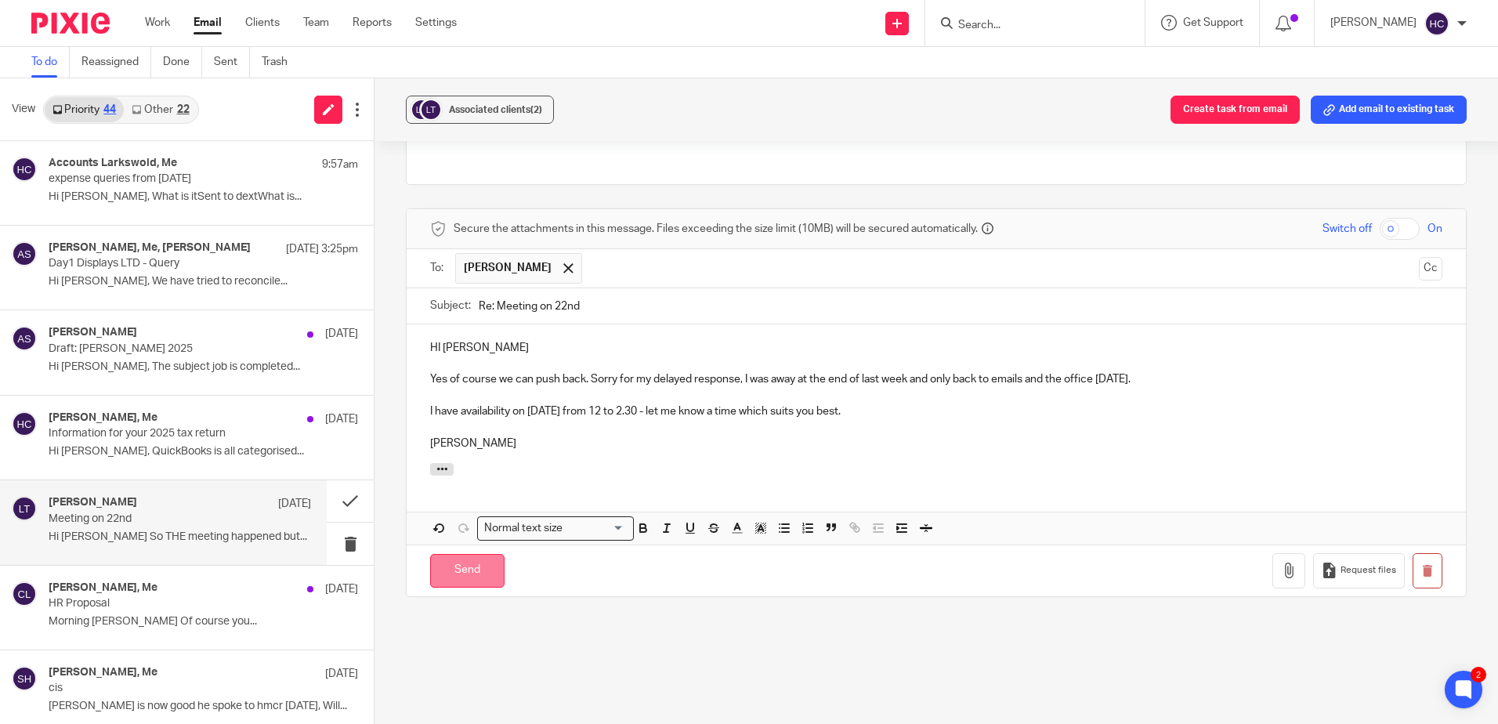
click at [466, 562] on input "Send" at bounding box center [467, 571] width 74 height 34
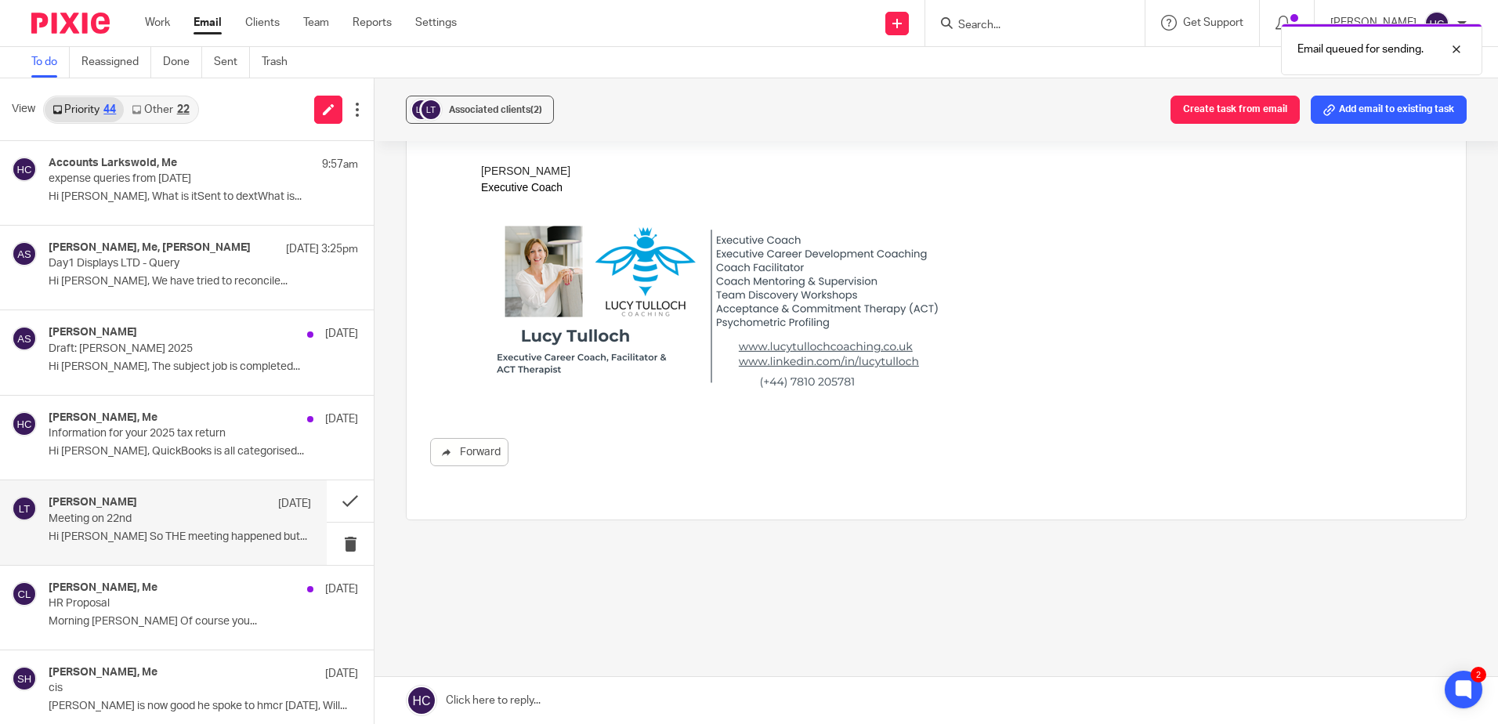
scroll to position [322, 0]
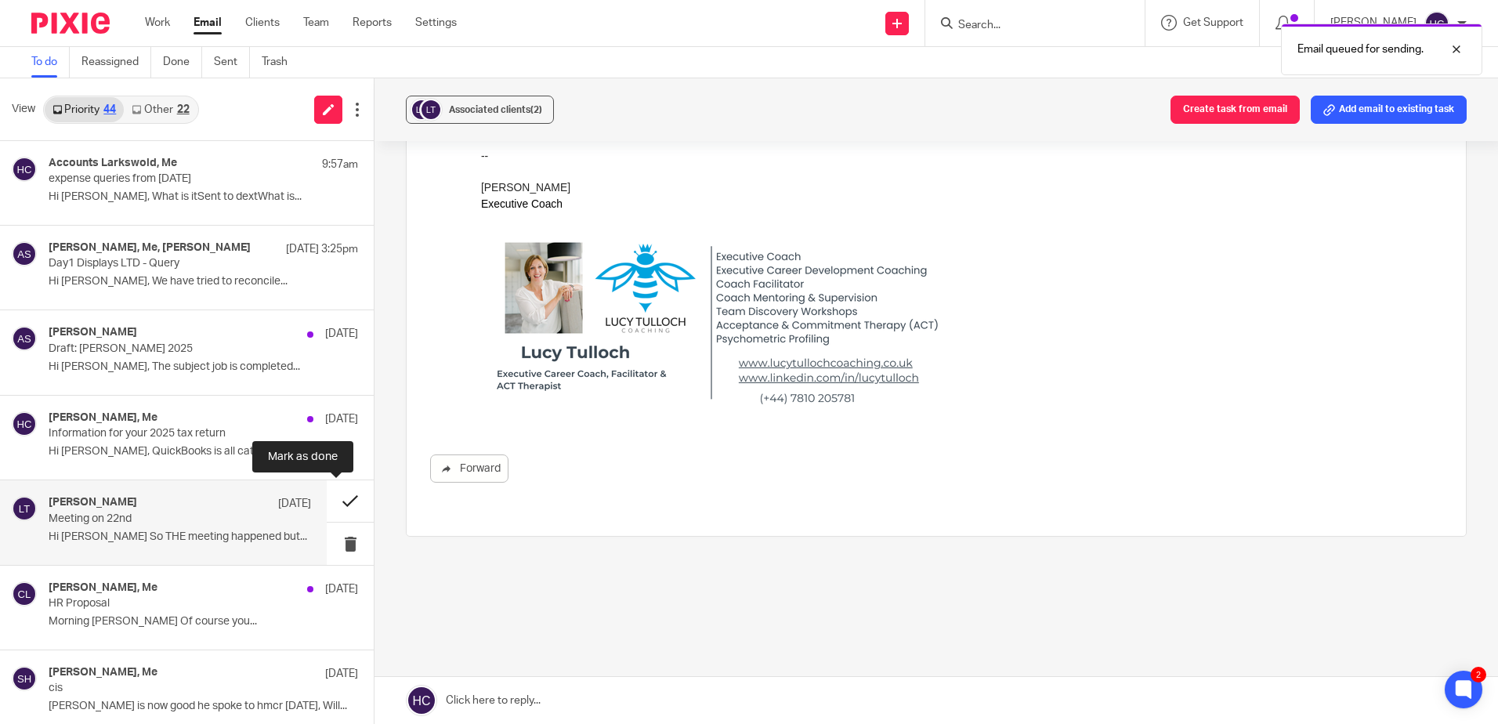
click at [328, 498] on button at bounding box center [350, 501] width 47 height 42
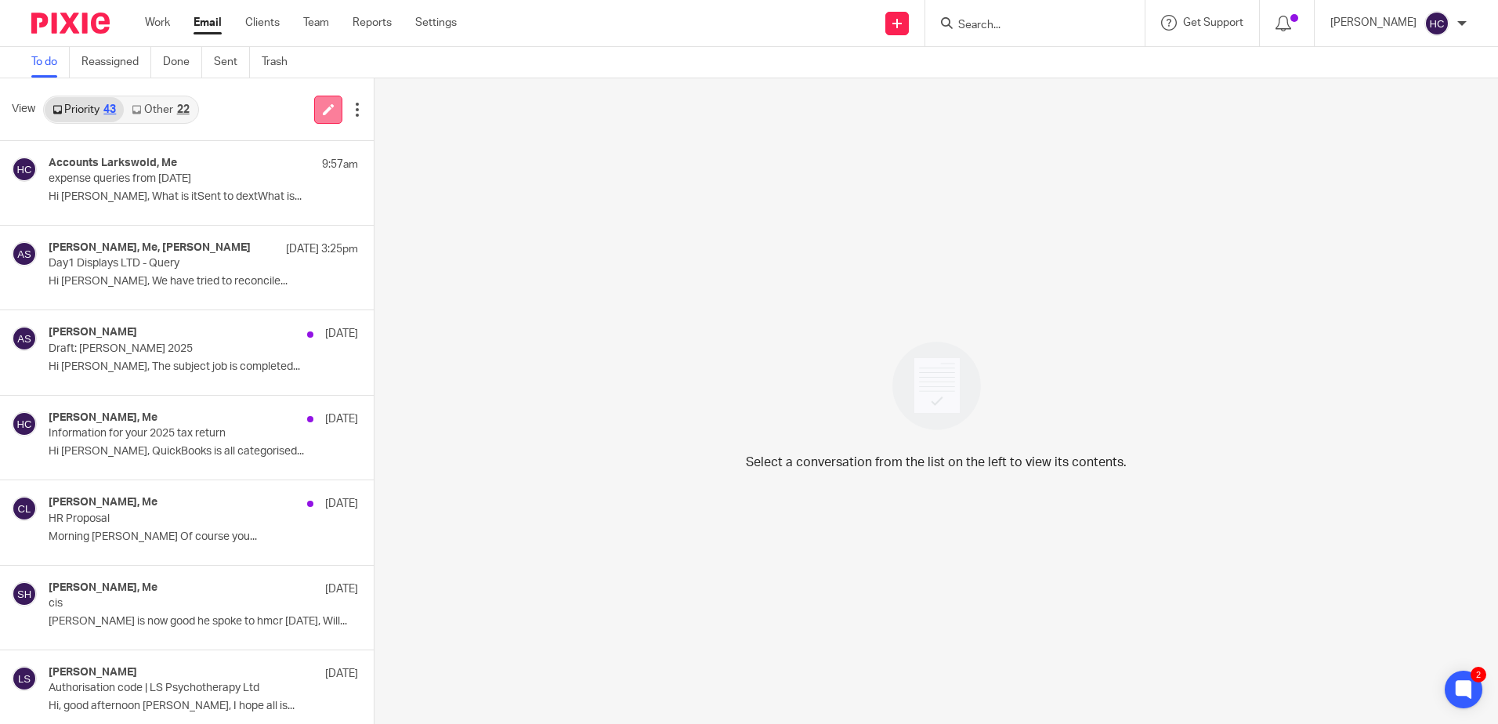
click at [324, 111] on icon at bounding box center [329, 109] width 12 height 12
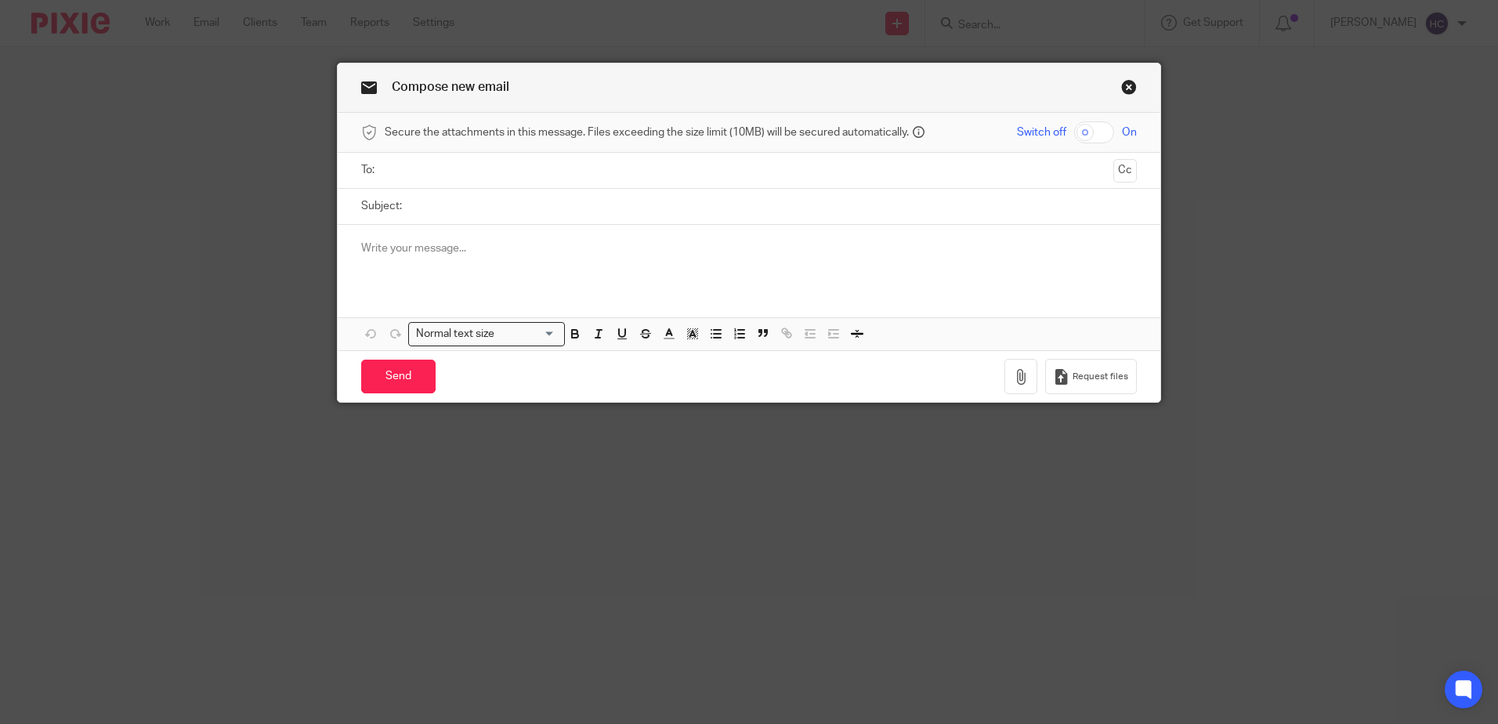
click at [400, 164] on input "text" at bounding box center [748, 170] width 716 height 18
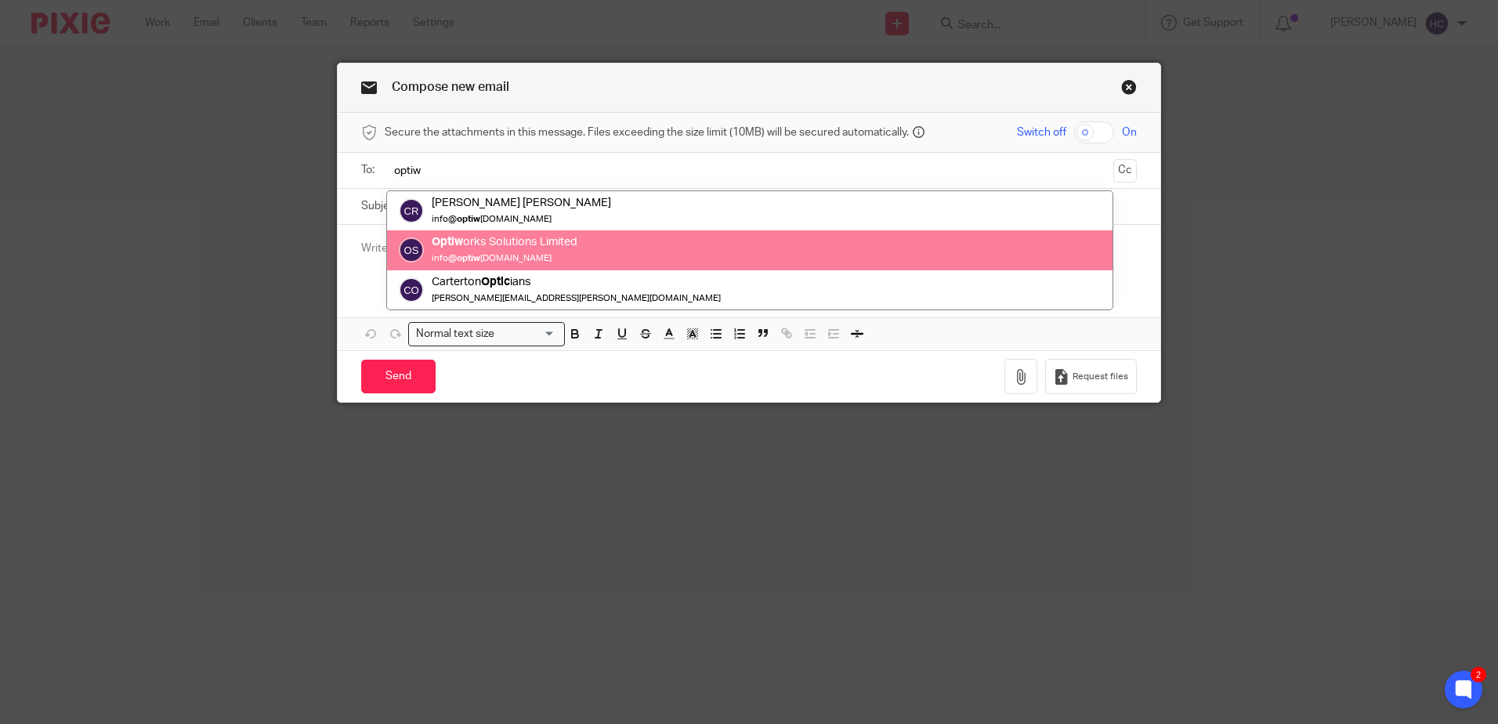
type input "optiw"
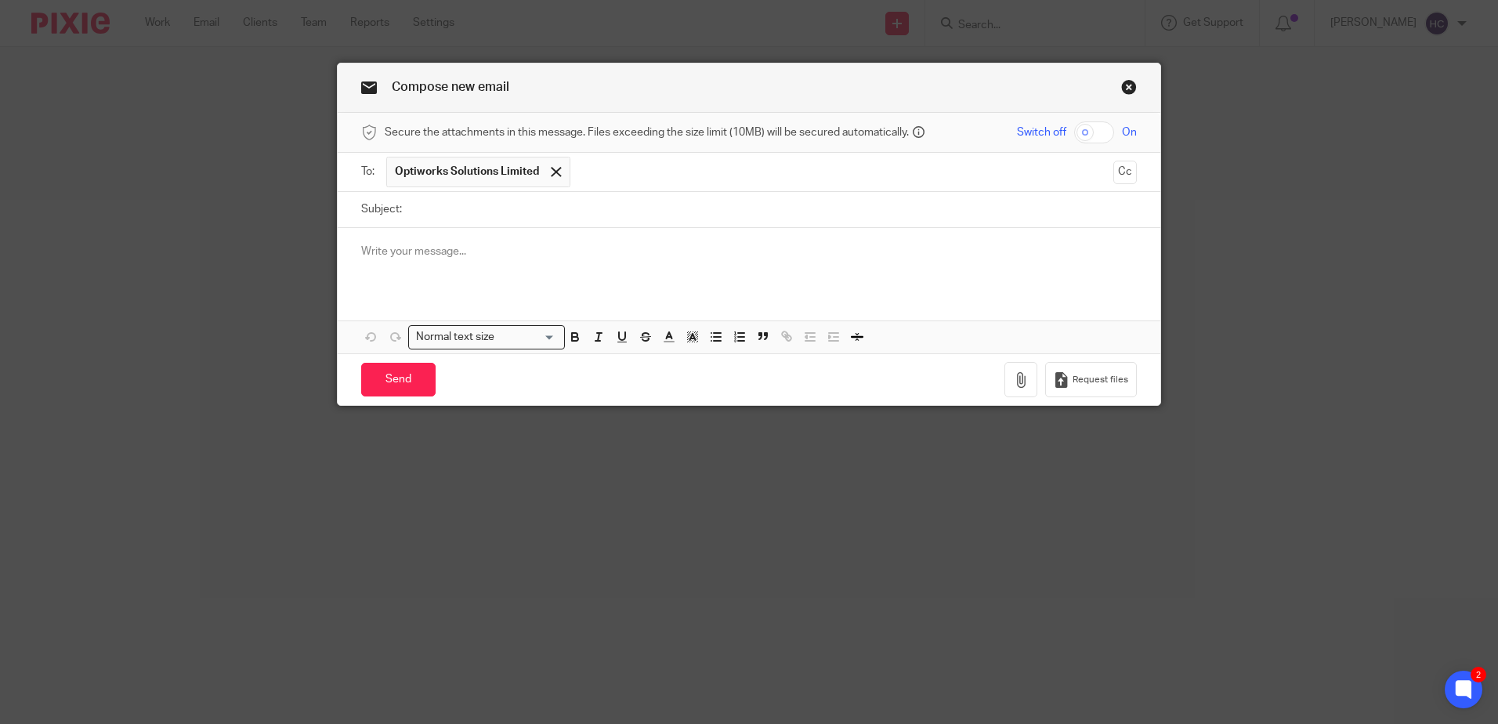
click at [505, 212] on input "Subject:" at bounding box center [773, 209] width 727 height 35
type input "VAT penalty point"
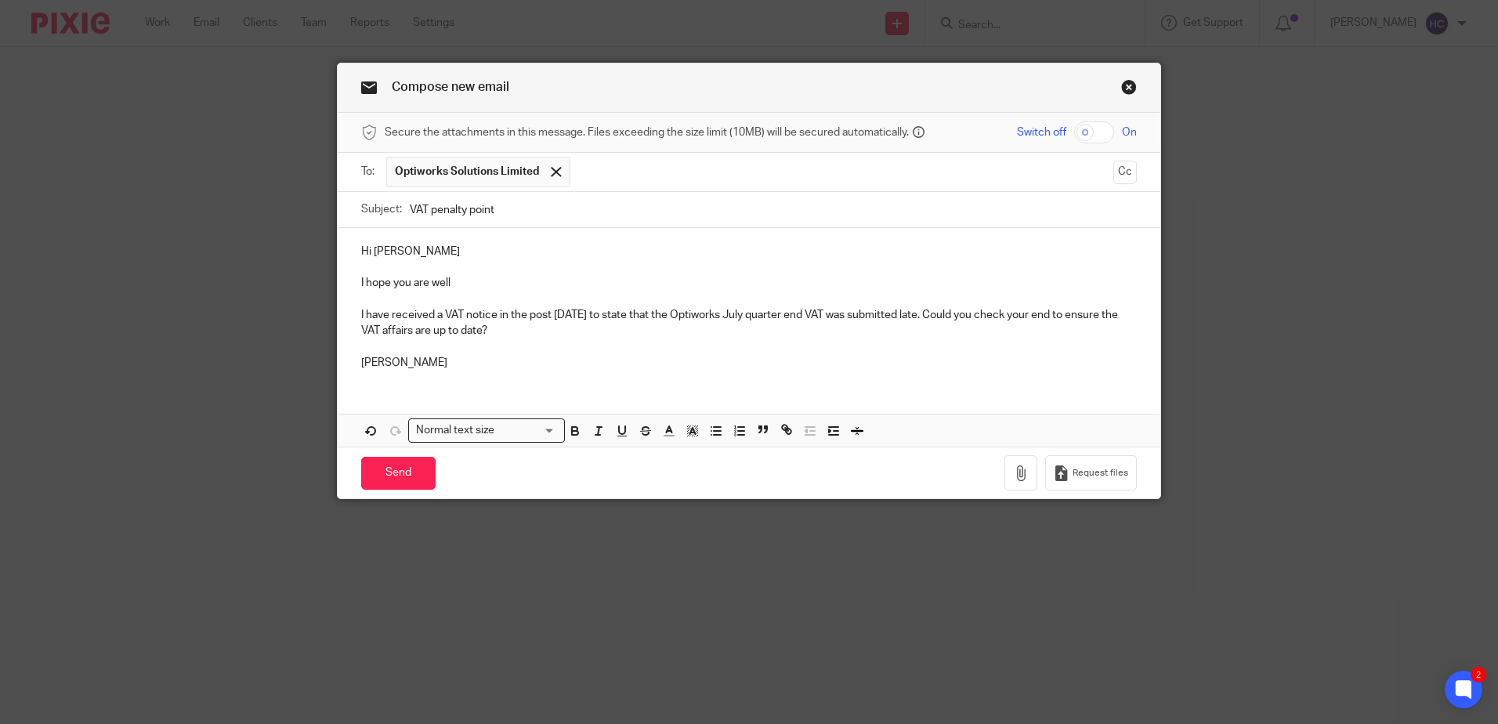
drag, startPoint x: 688, startPoint y: 310, endPoint x: 676, endPoint y: 336, distance: 28.7
click at [676, 337] on p "I have received a VAT notice in the post today to state that the Optiworks July…" at bounding box center [749, 323] width 776 height 32
click at [715, 313] on p "I have received a VAT notice in the post today to state that the Optiworks July…" at bounding box center [749, 323] width 776 height 32
drag, startPoint x: 887, startPoint y: 313, endPoint x: 906, endPoint y: 317, distance: 19.4
click at [906, 317] on p "I have received a VAT notice in the post today to state that the Optiworks VAT …" at bounding box center [749, 323] width 776 height 32
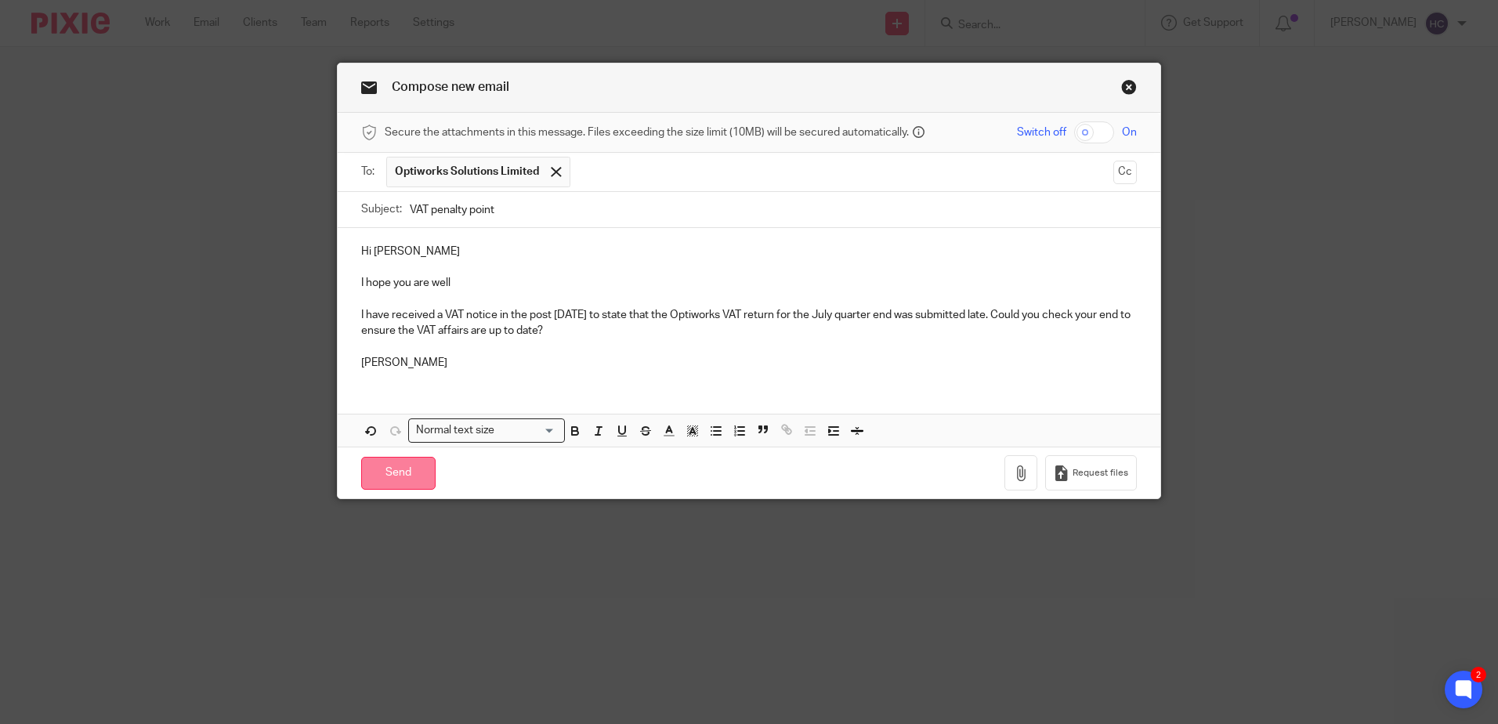
click at [379, 487] on input "Send" at bounding box center [398, 474] width 74 height 34
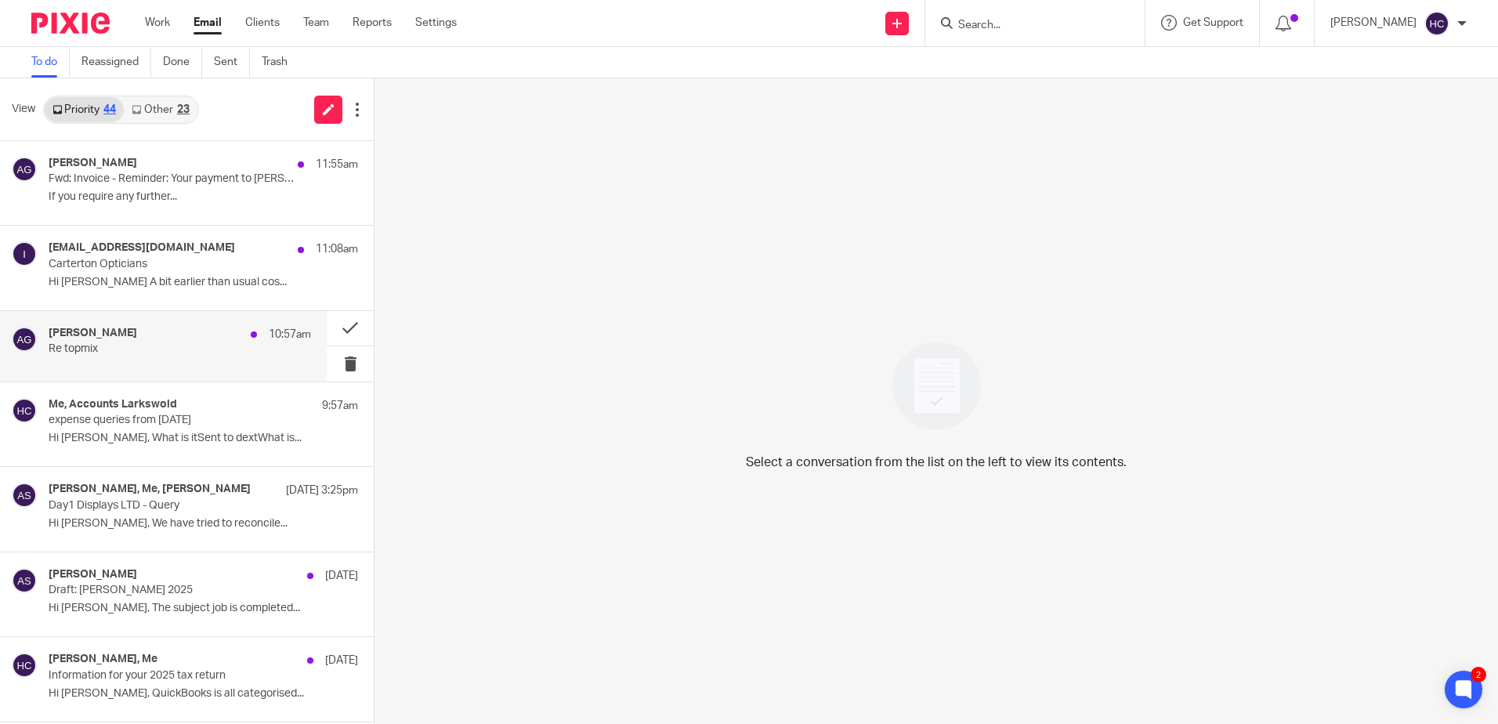
click at [195, 338] on div "[PERSON_NAME] 10:57am" at bounding box center [180, 335] width 263 height 16
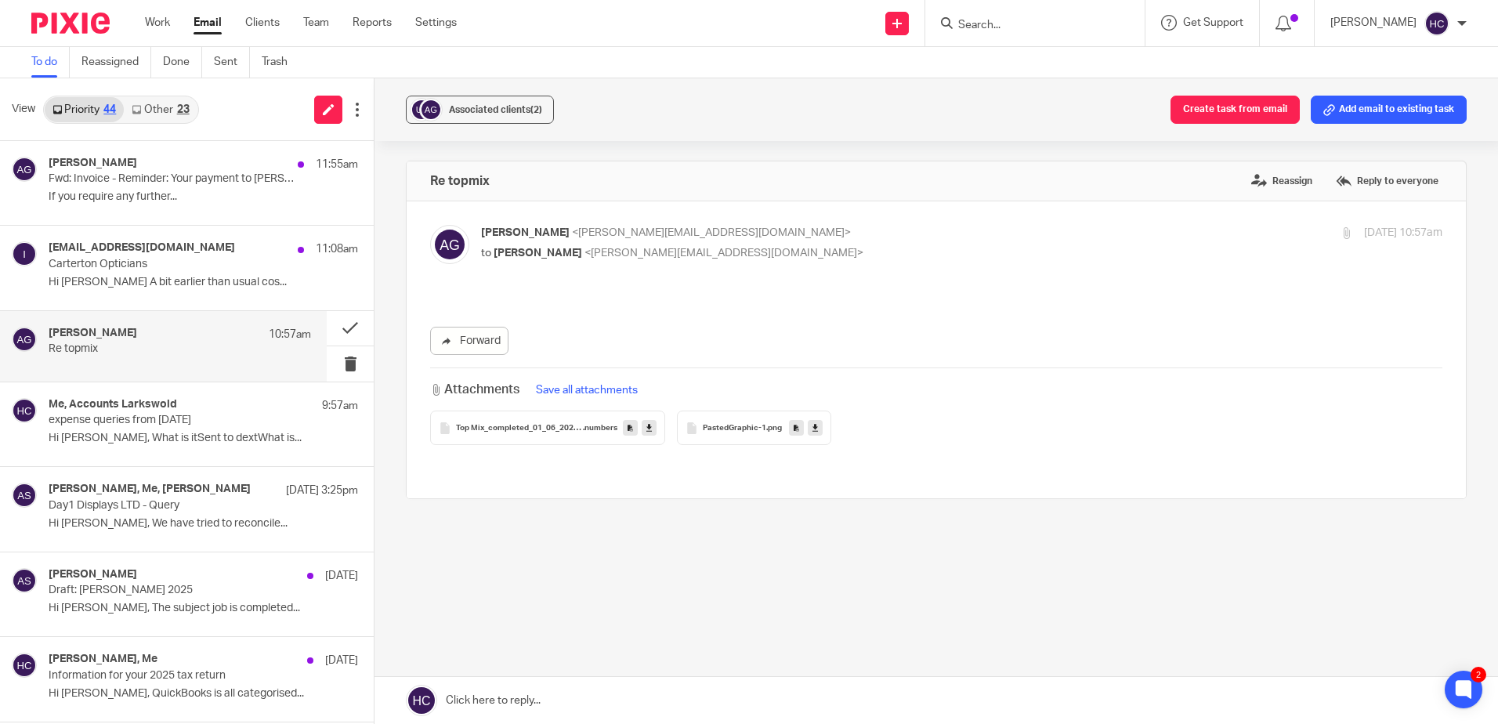
click at [647, 425] on icon at bounding box center [649, 428] width 5 height 12
click at [556, 708] on link at bounding box center [937, 700] width 1124 height 47
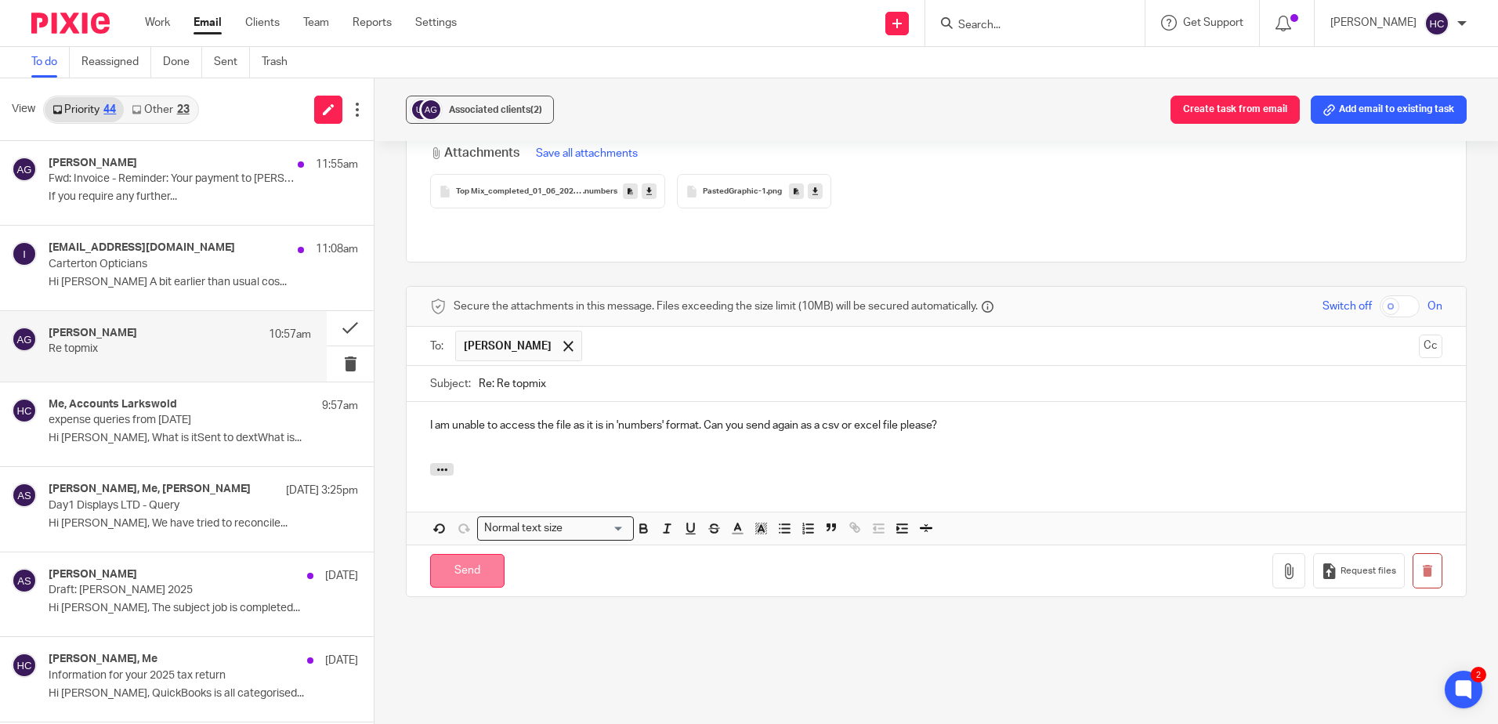
click at [480, 560] on input "Send" at bounding box center [467, 571] width 74 height 34
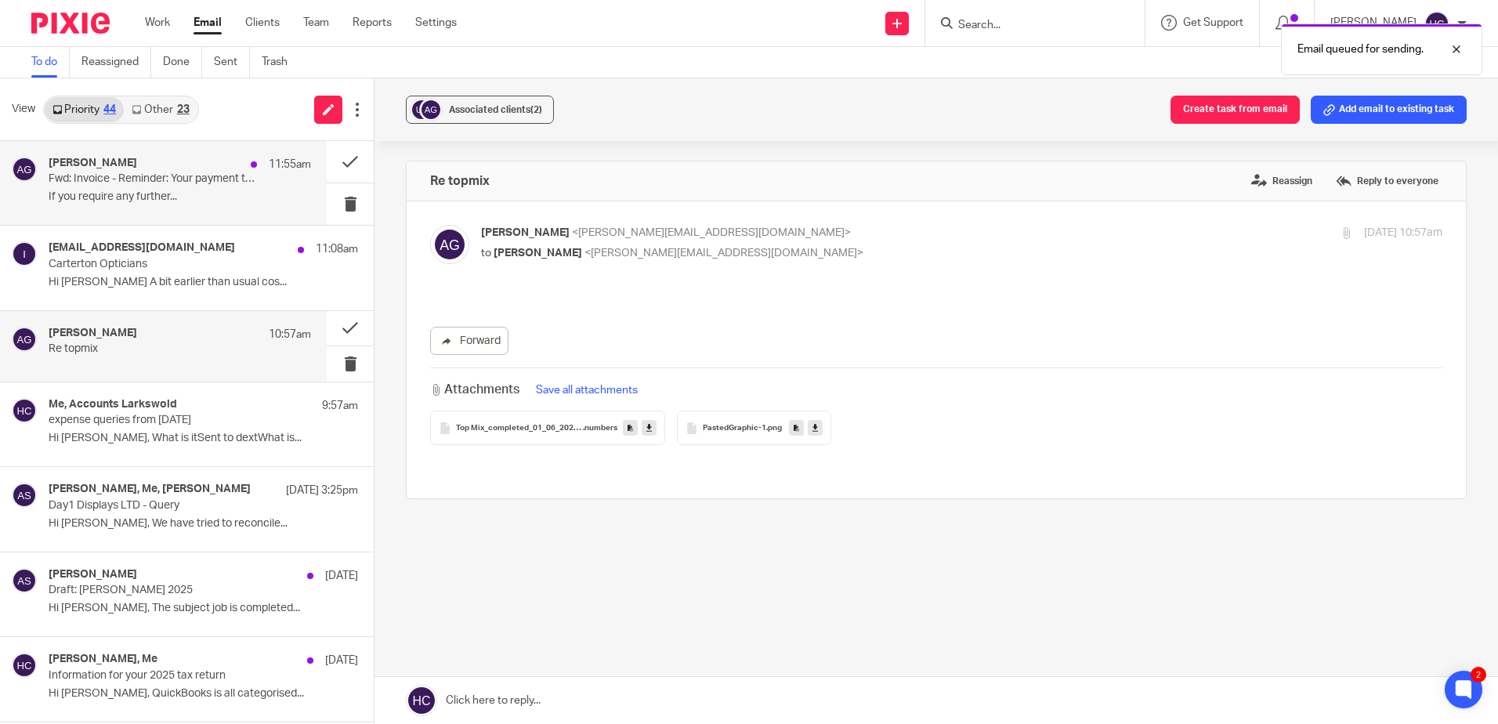
click at [205, 176] on p "Fwd: Invoice - Reminder: Your payment to Mike Foden Commercials Limited is due" at bounding box center [154, 178] width 210 height 13
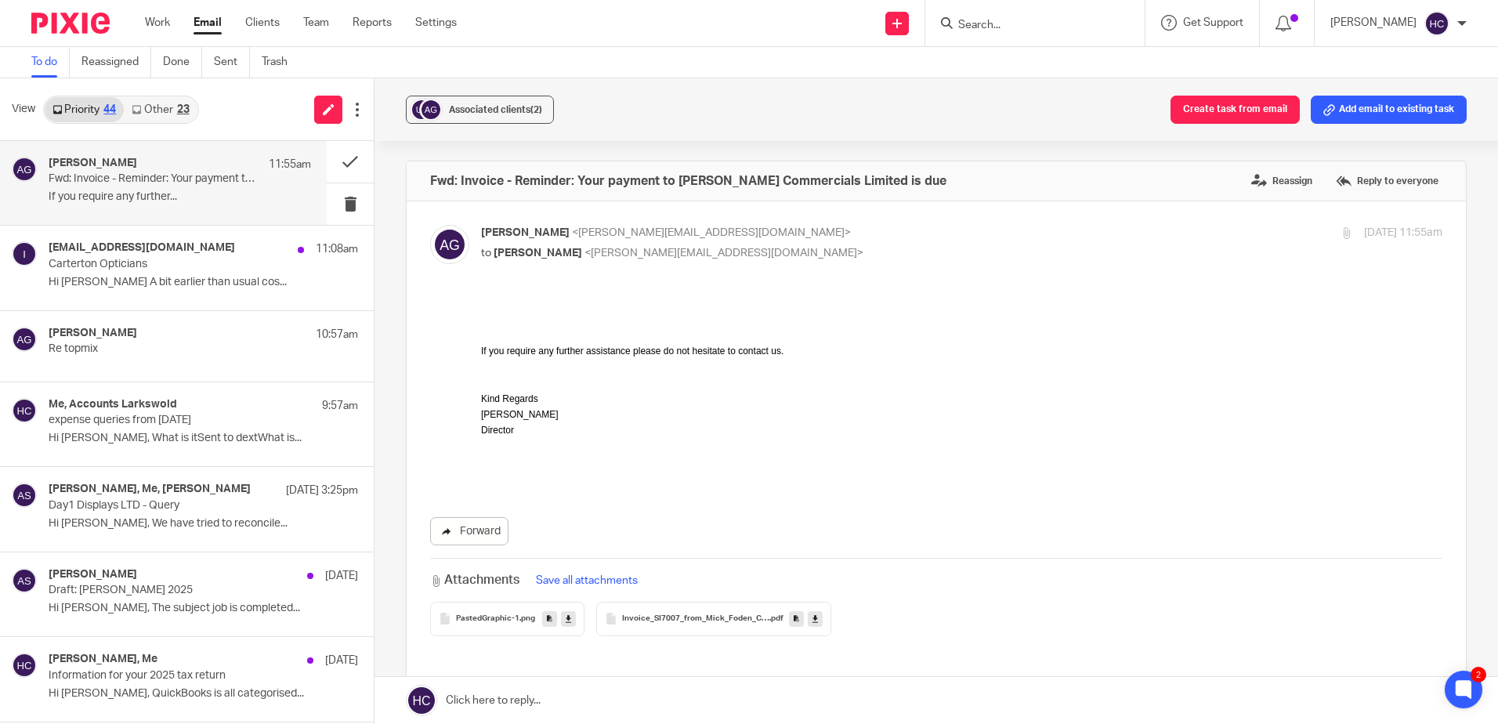
click at [483, 534] on link "Forward" at bounding box center [469, 531] width 78 height 28
click at [340, 168] on button at bounding box center [350, 162] width 47 height 42
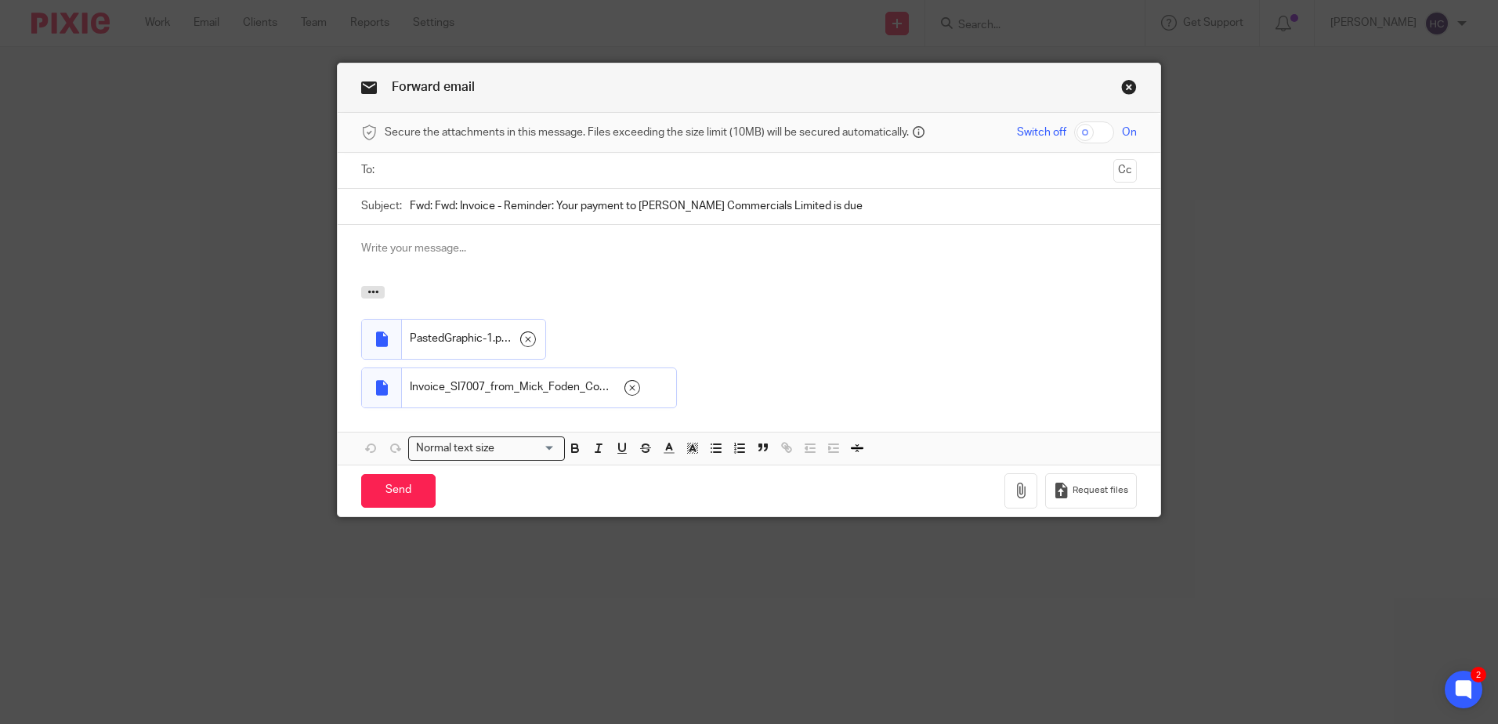
click at [492, 168] on input "text" at bounding box center [748, 170] width 716 height 18
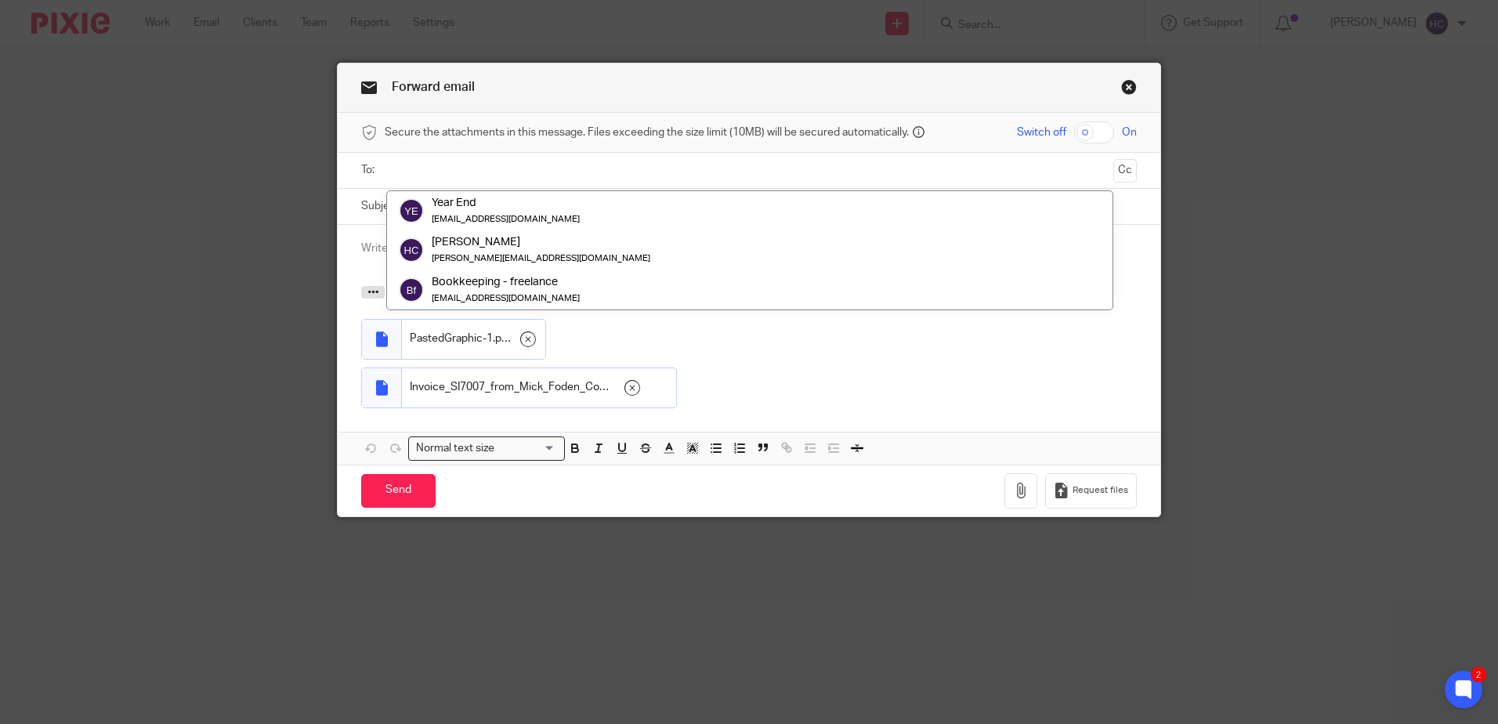
paste input "[DOMAIN_NAME][EMAIL_ADDRESS][DOMAIN_NAME]"
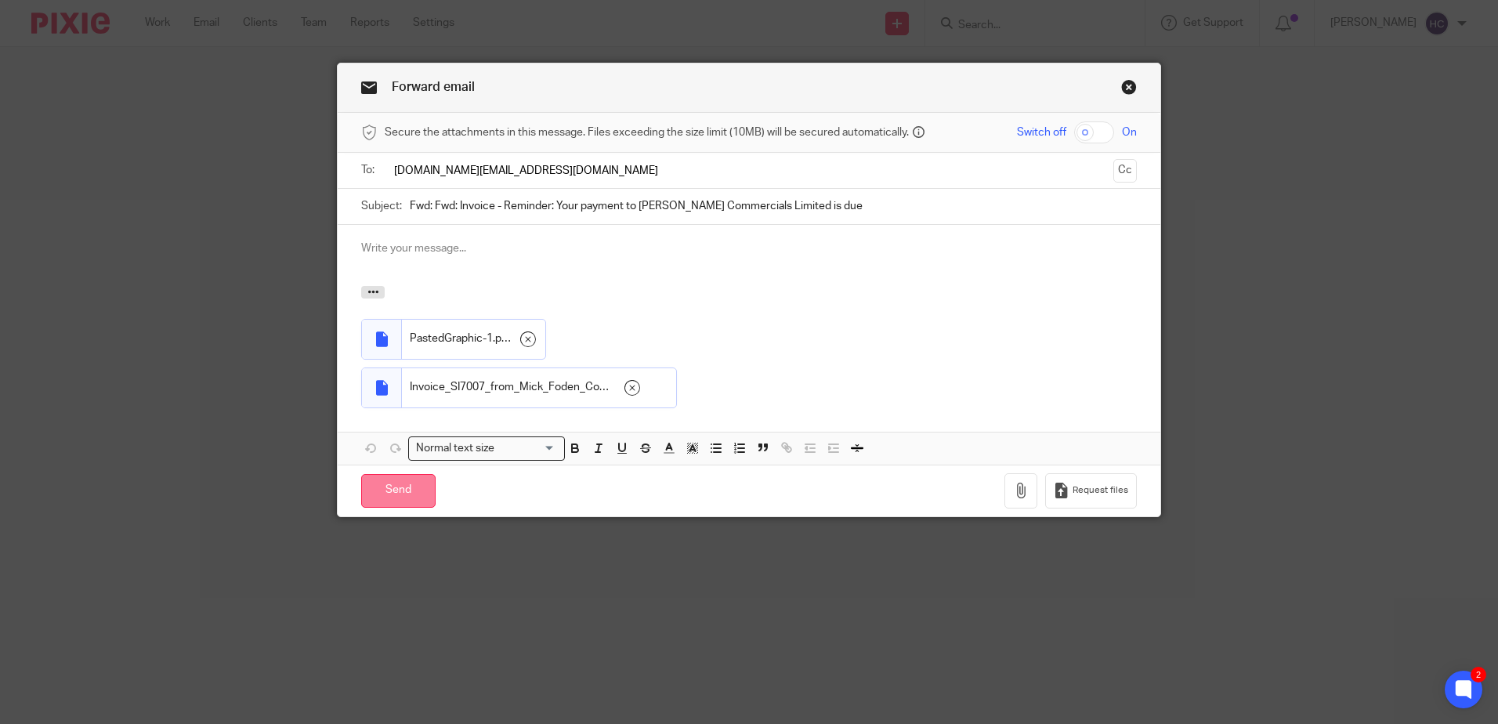
type input "[DOMAIN_NAME][EMAIL_ADDRESS][DOMAIN_NAME]"
click at [392, 491] on input "Send" at bounding box center [398, 491] width 74 height 34
